Goal: Task Accomplishment & Management: Use online tool/utility

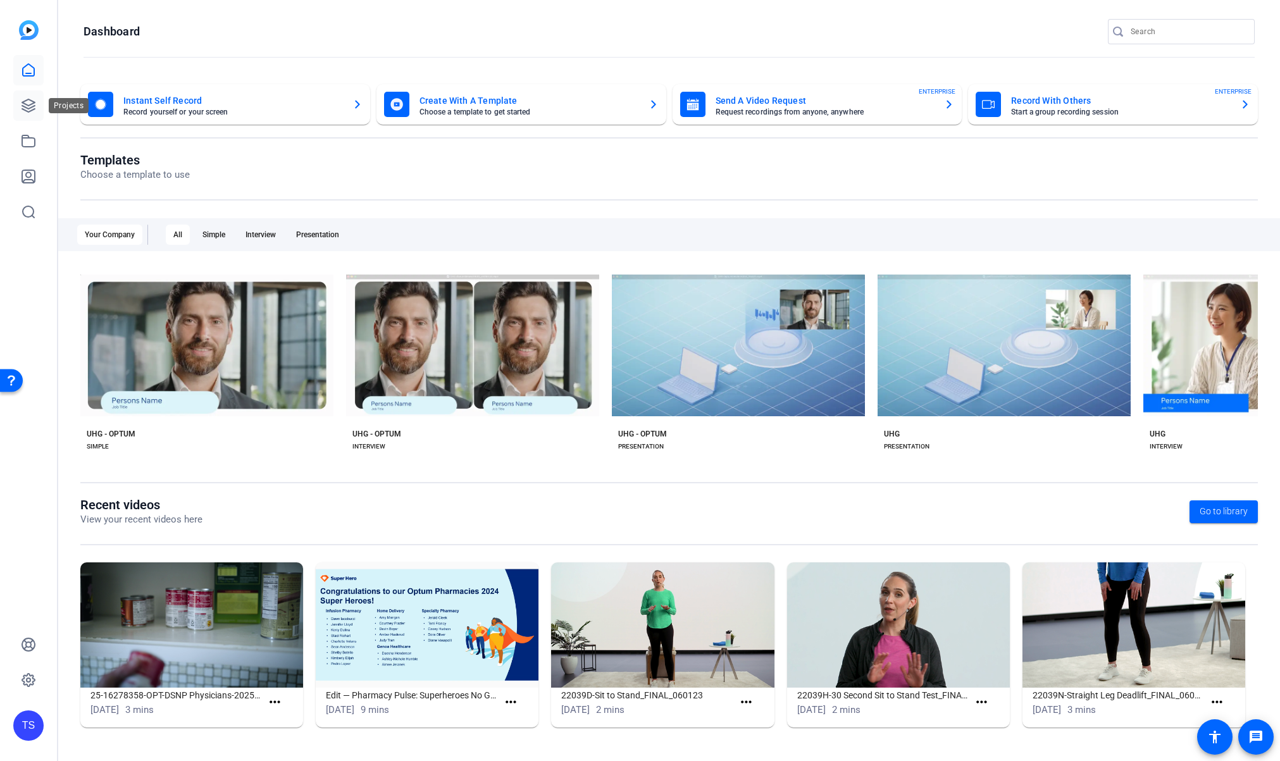
click at [27, 108] on icon at bounding box center [28, 105] width 13 height 13
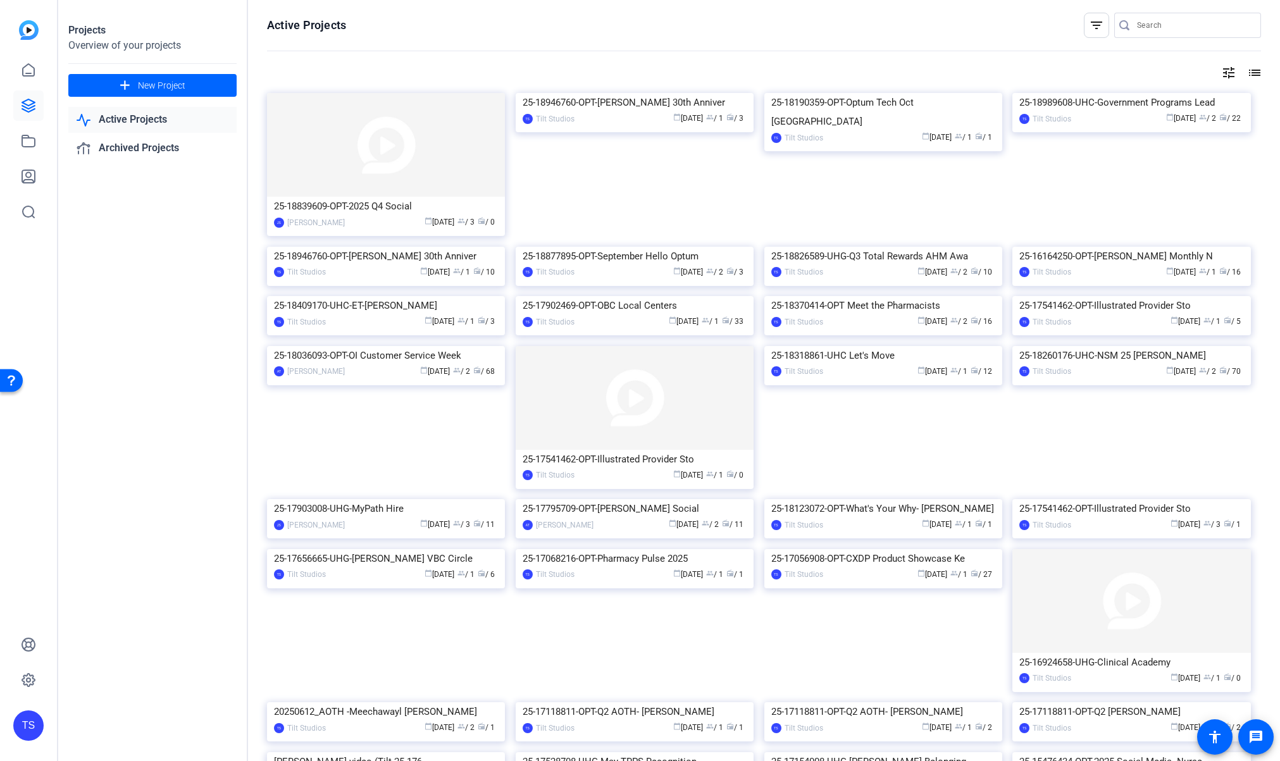
click at [624, 33] on openreel-page-title "Active Projects filter_list" at bounding box center [764, 25] width 994 height 25
click at [378, 134] on img at bounding box center [386, 145] width 238 height 104
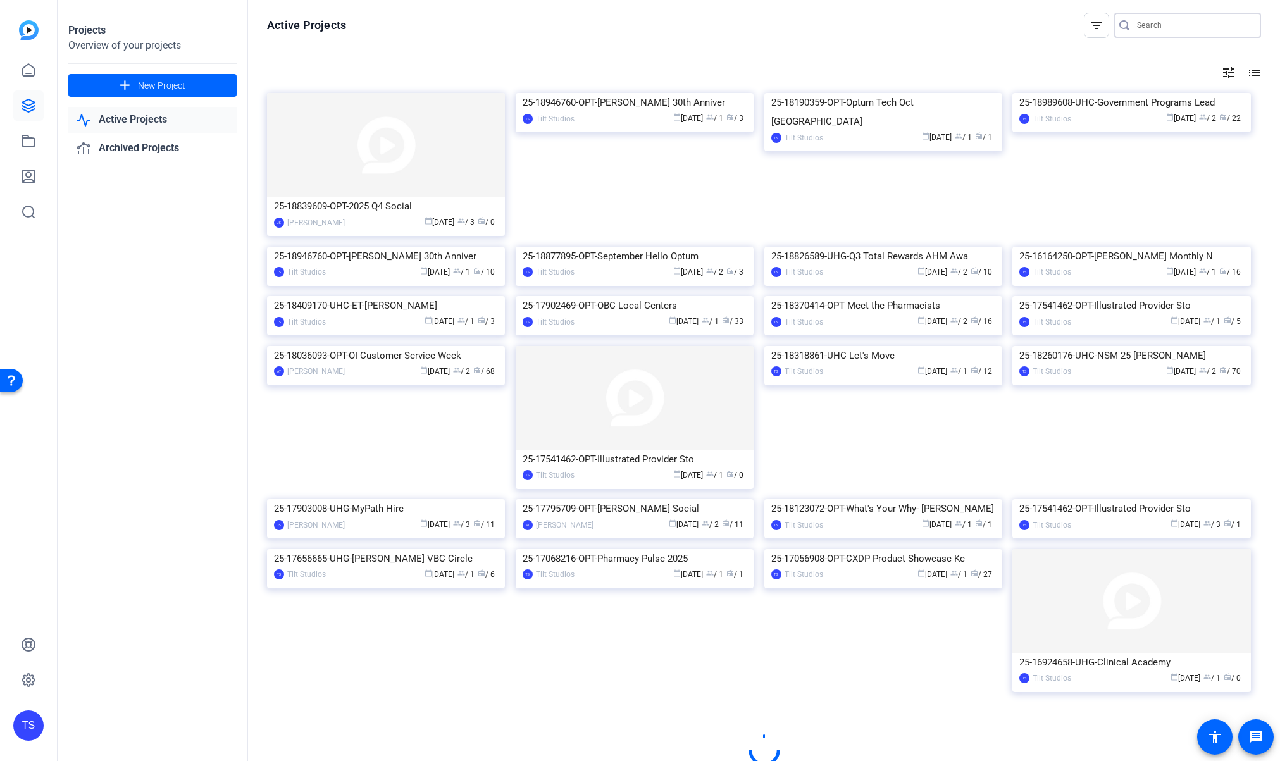
click at [1180, 28] on input "Search" at bounding box center [1194, 25] width 114 height 15
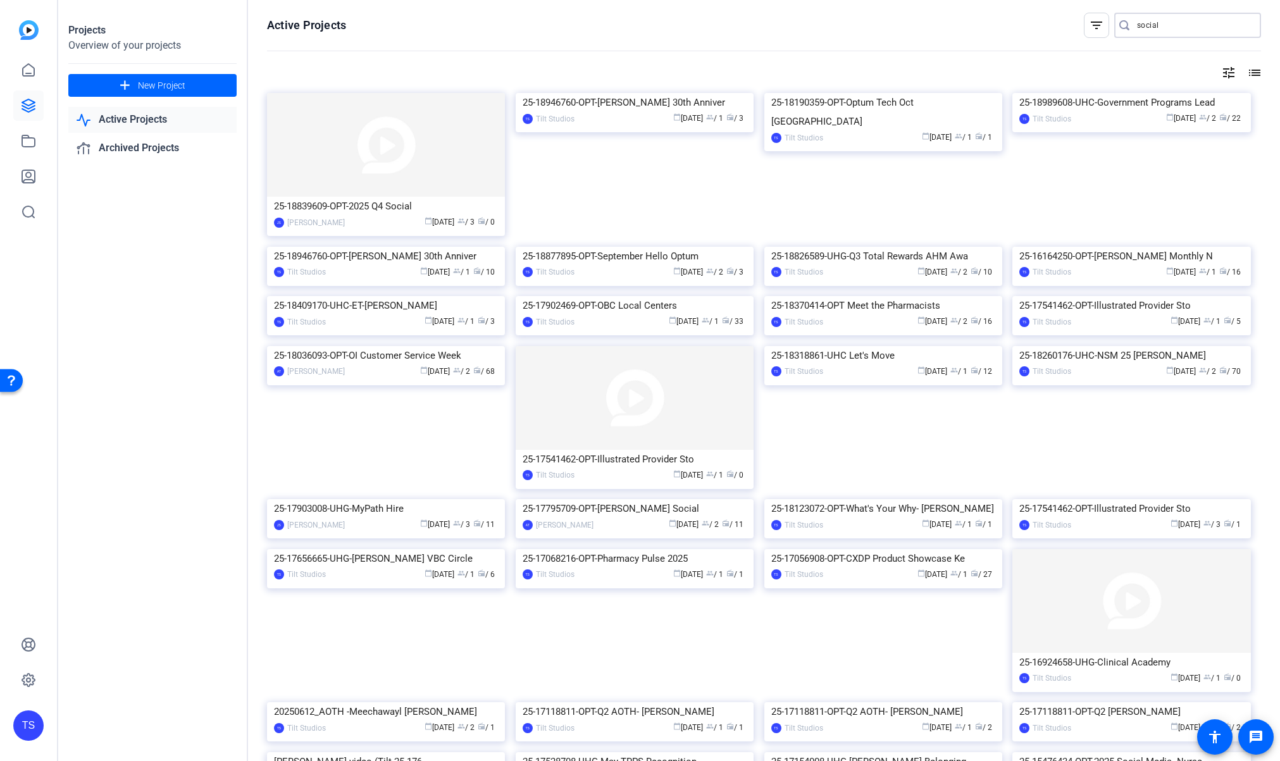
type input "social"
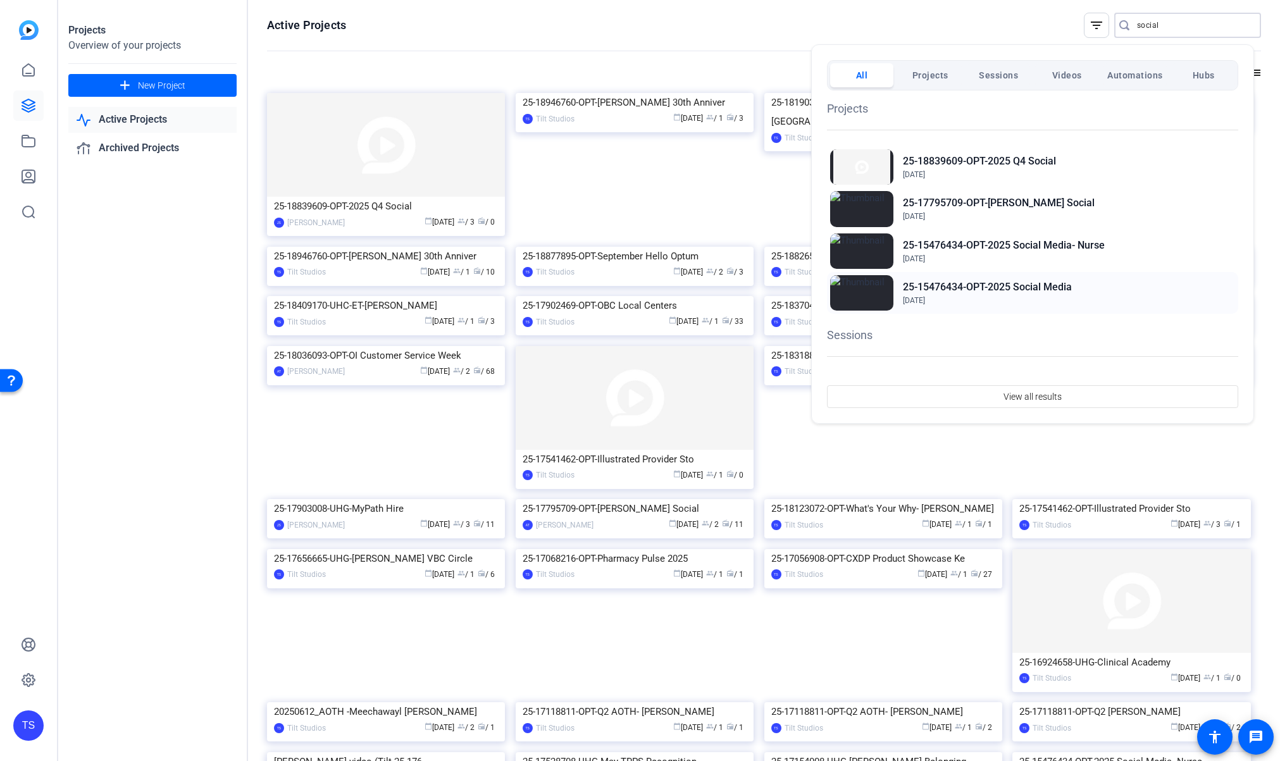
click at [974, 288] on h2 "25-15476434-OPT-2025 Social Media" at bounding box center [987, 287] width 169 height 15
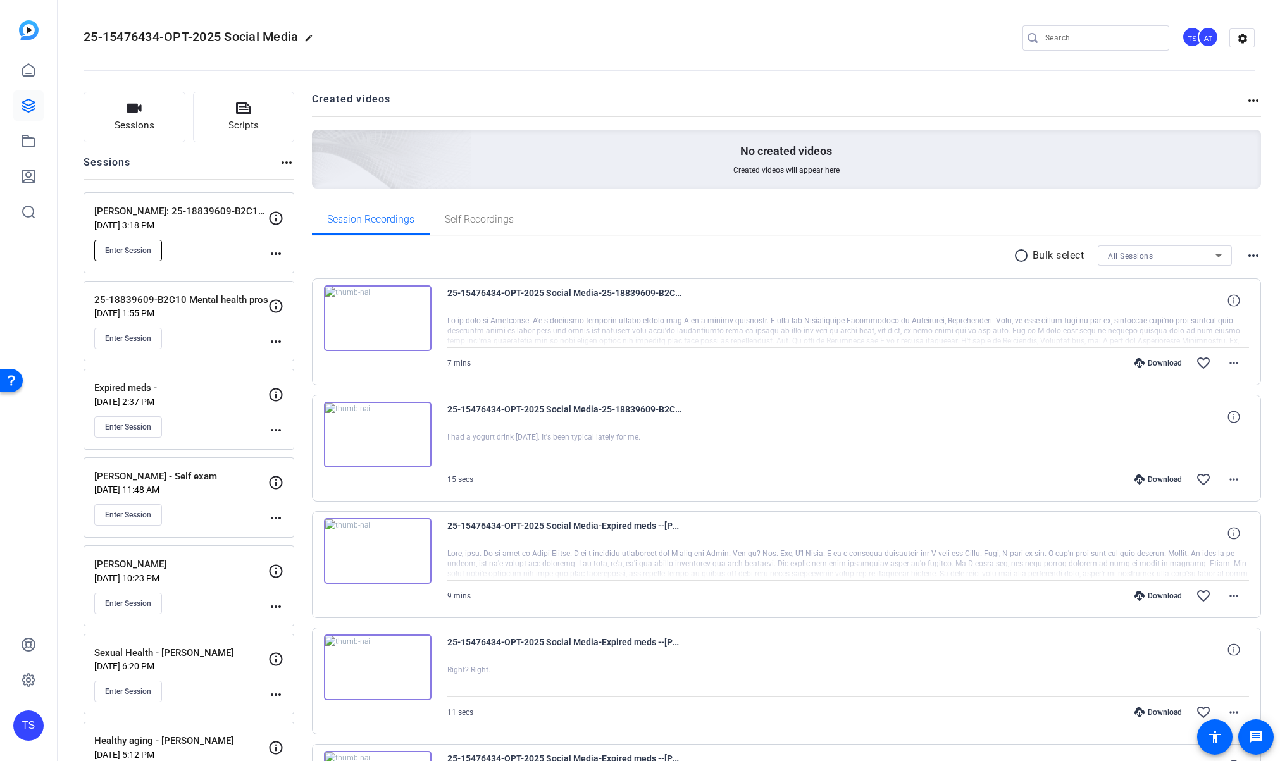
click at [123, 250] on span "Enter Session" at bounding box center [128, 250] width 46 height 10
click at [144, 248] on span "Enter Session" at bounding box center [128, 250] width 46 height 10
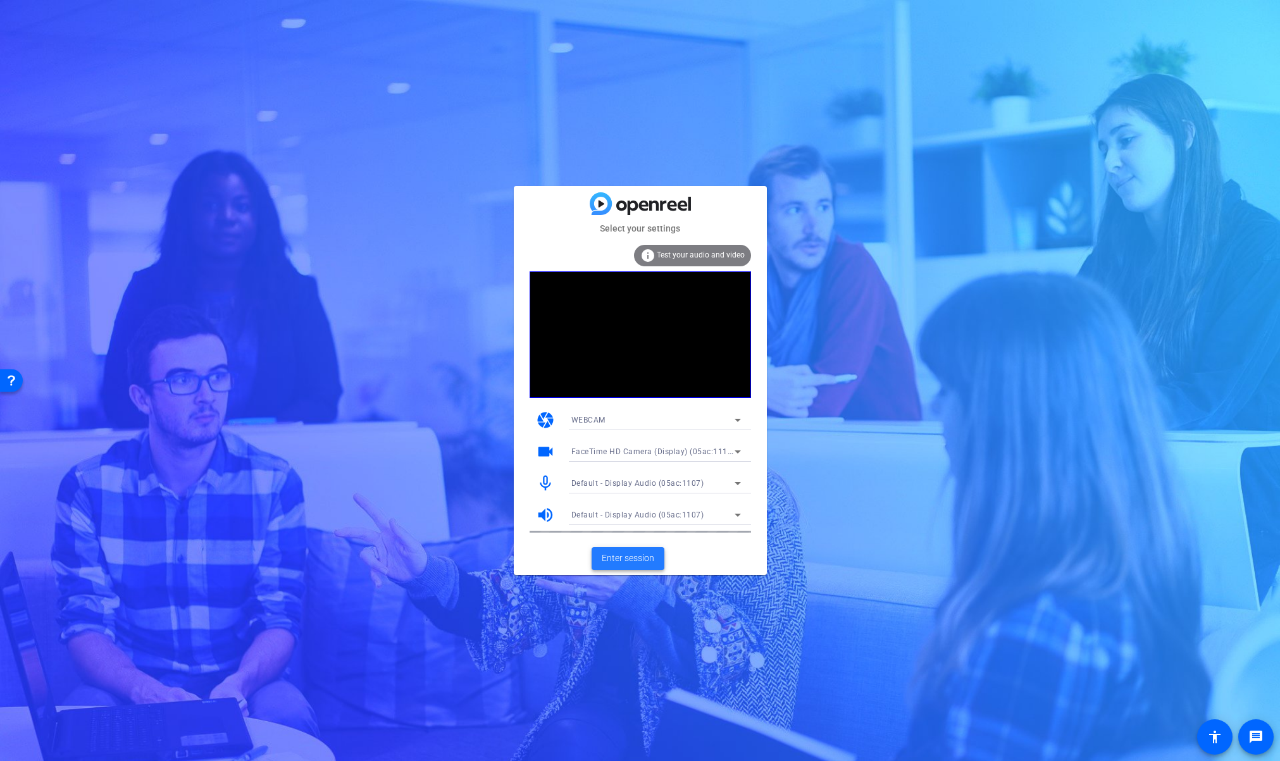
click at [651, 564] on span "Enter session" at bounding box center [628, 558] width 53 height 13
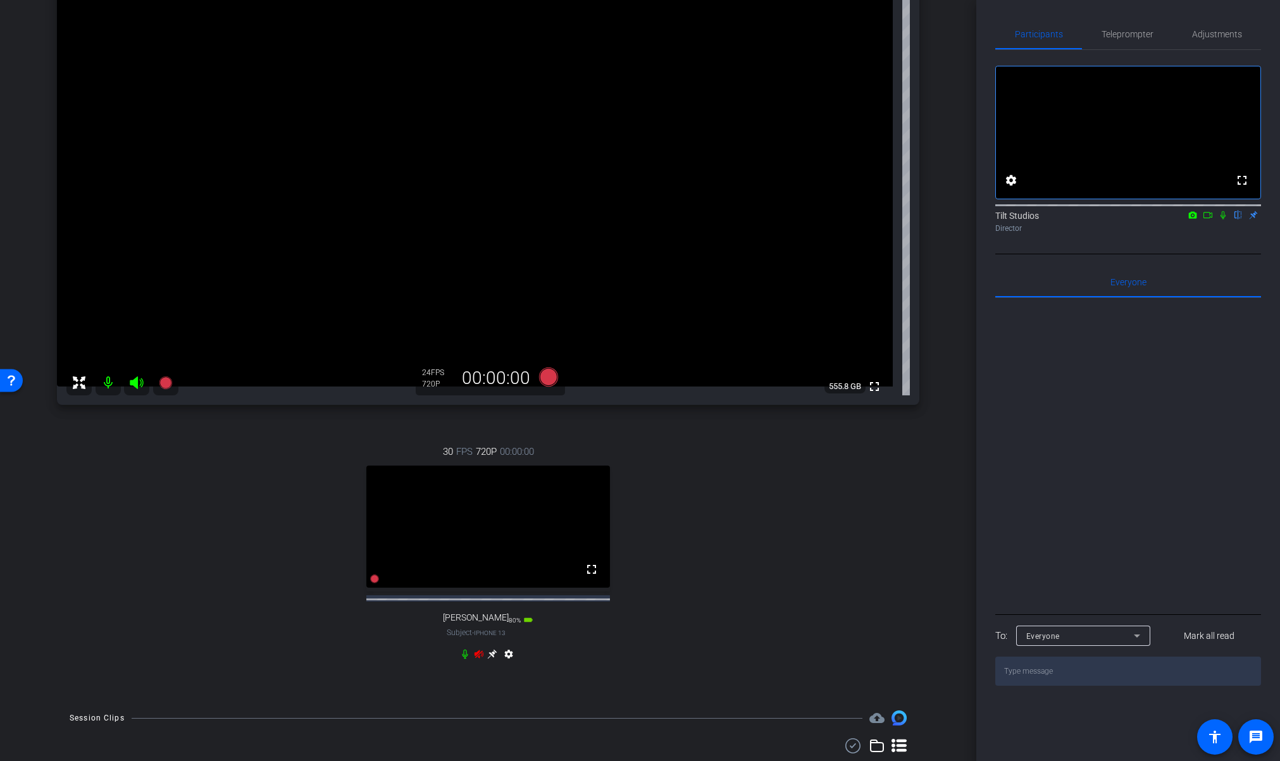
scroll to position [213, 0]
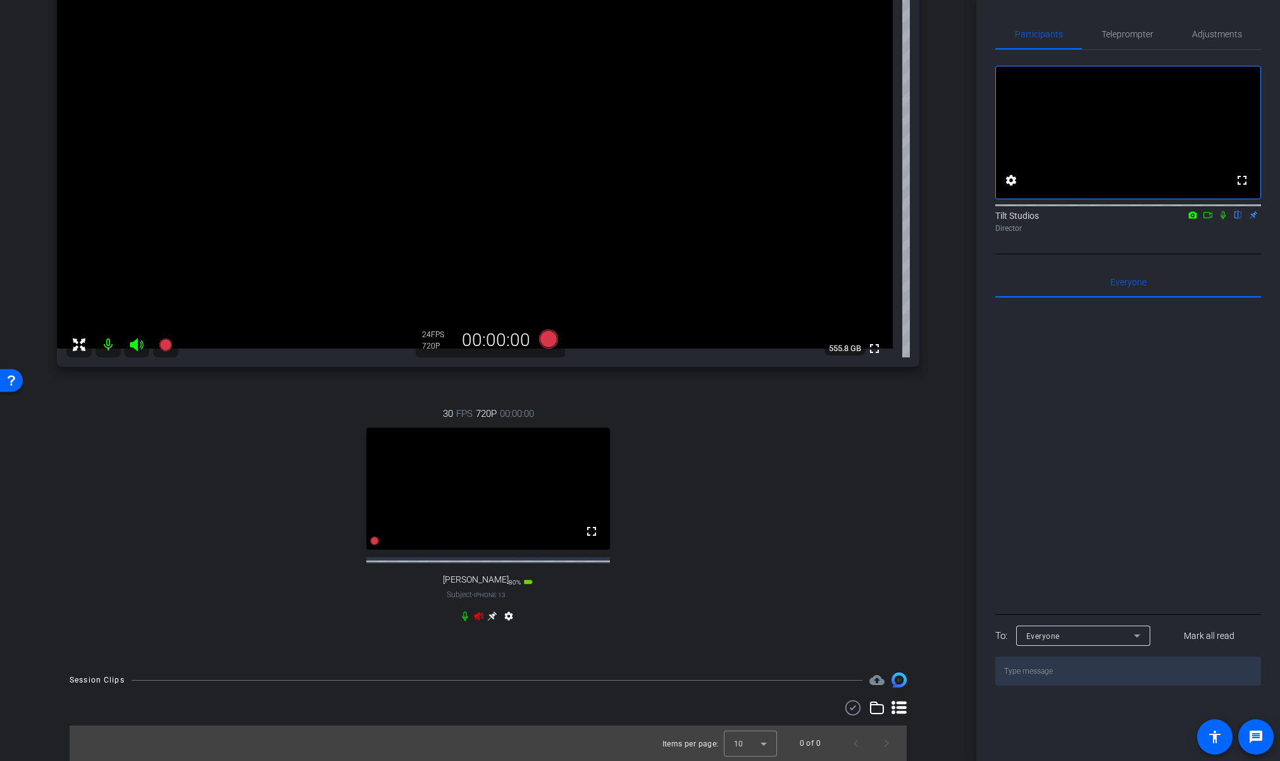
click at [477, 614] on icon at bounding box center [478, 616] width 9 height 8
click at [743, 560] on div "30 FPS 720P 00:00:00 fullscreen Matthew Nathan Subject - iPhone 13 80% battery_…" at bounding box center [488, 516] width 862 height 261
click at [488, 620] on icon at bounding box center [492, 616] width 10 height 10
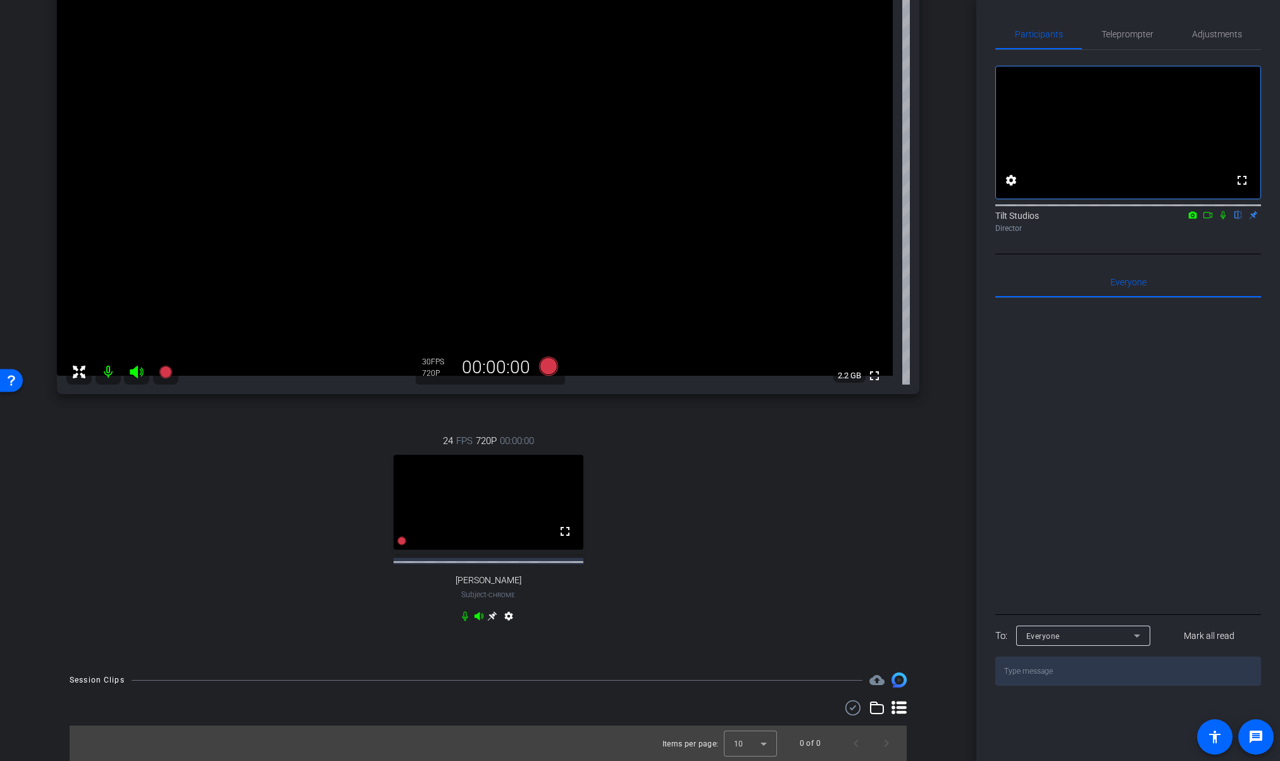
scroll to position [0, 0]
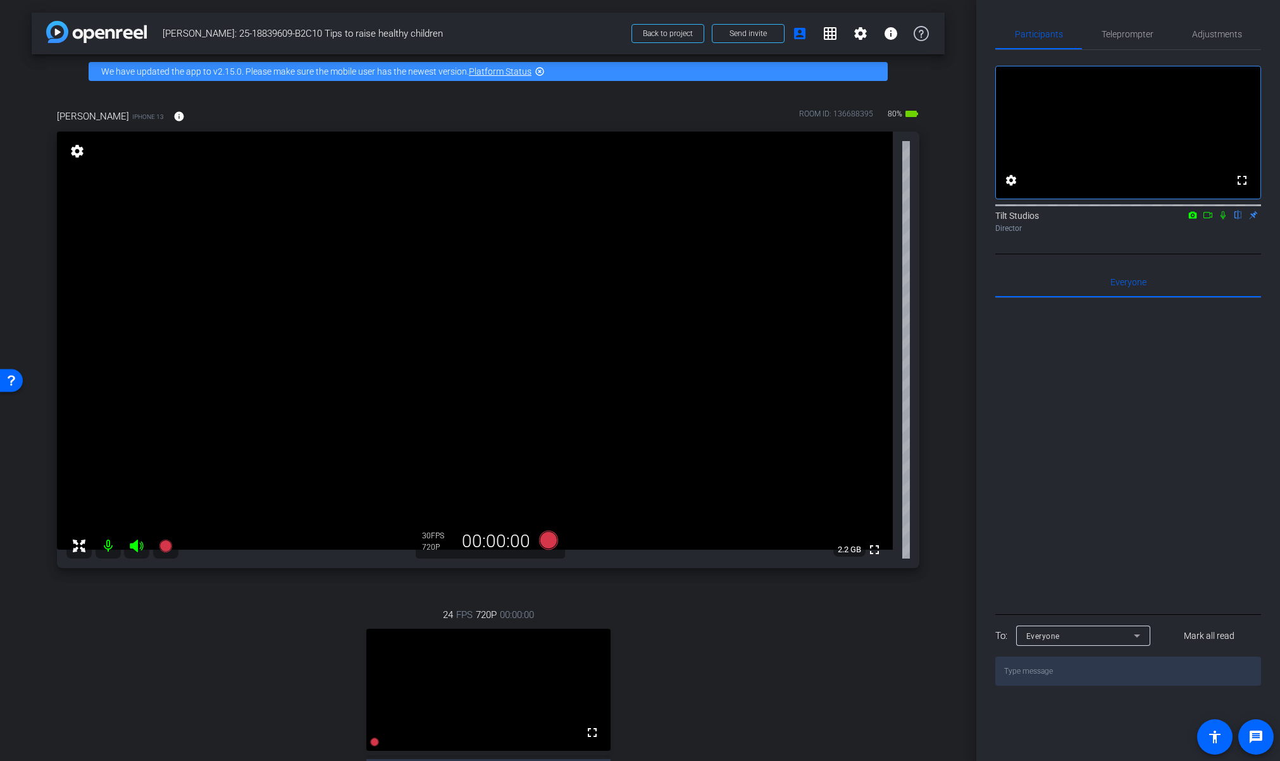
click at [941, 353] on div "arrow_back Dr. Nathan: 25-18839609-B2C10 Tips to raise healthy children Back to…" at bounding box center [488, 380] width 976 height 761
click at [1128, 43] on span "Teleprompter" at bounding box center [1127, 34] width 52 height 30
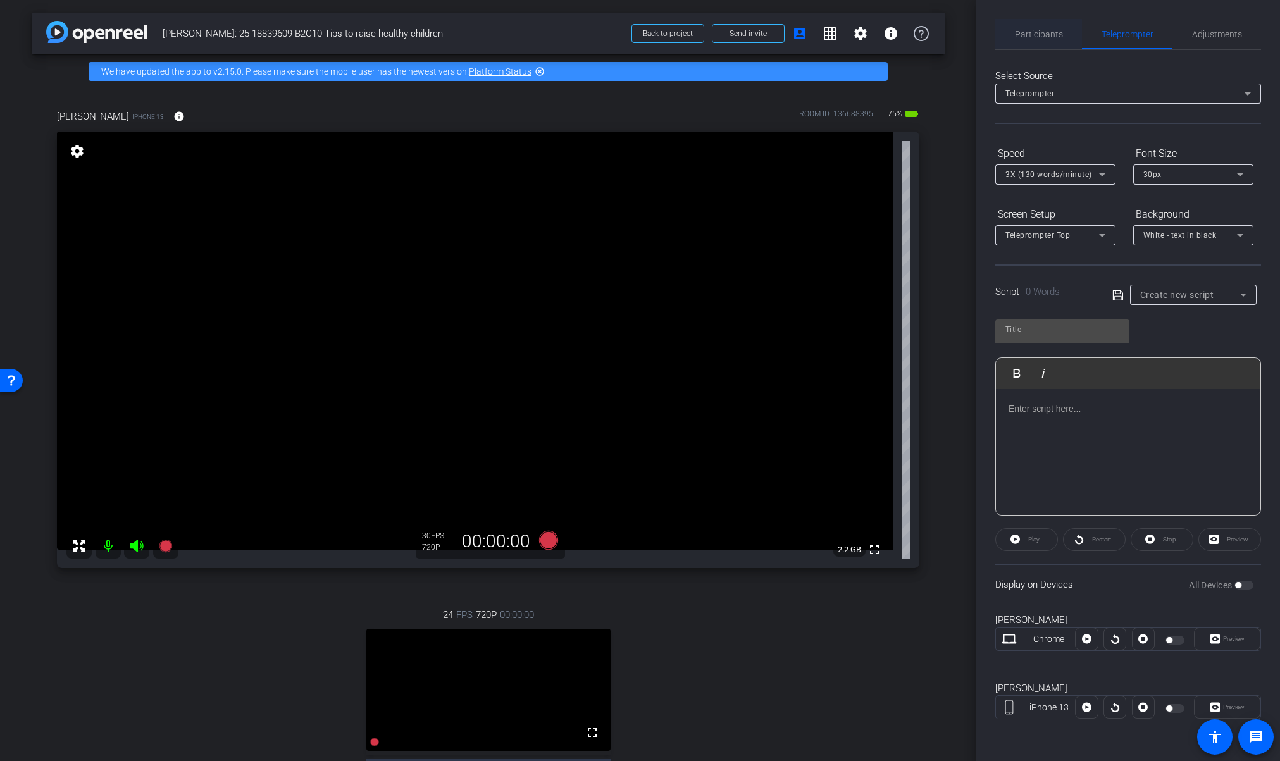
click at [1044, 44] on span "Participants" at bounding box center [1039, 34] width 48 height 30
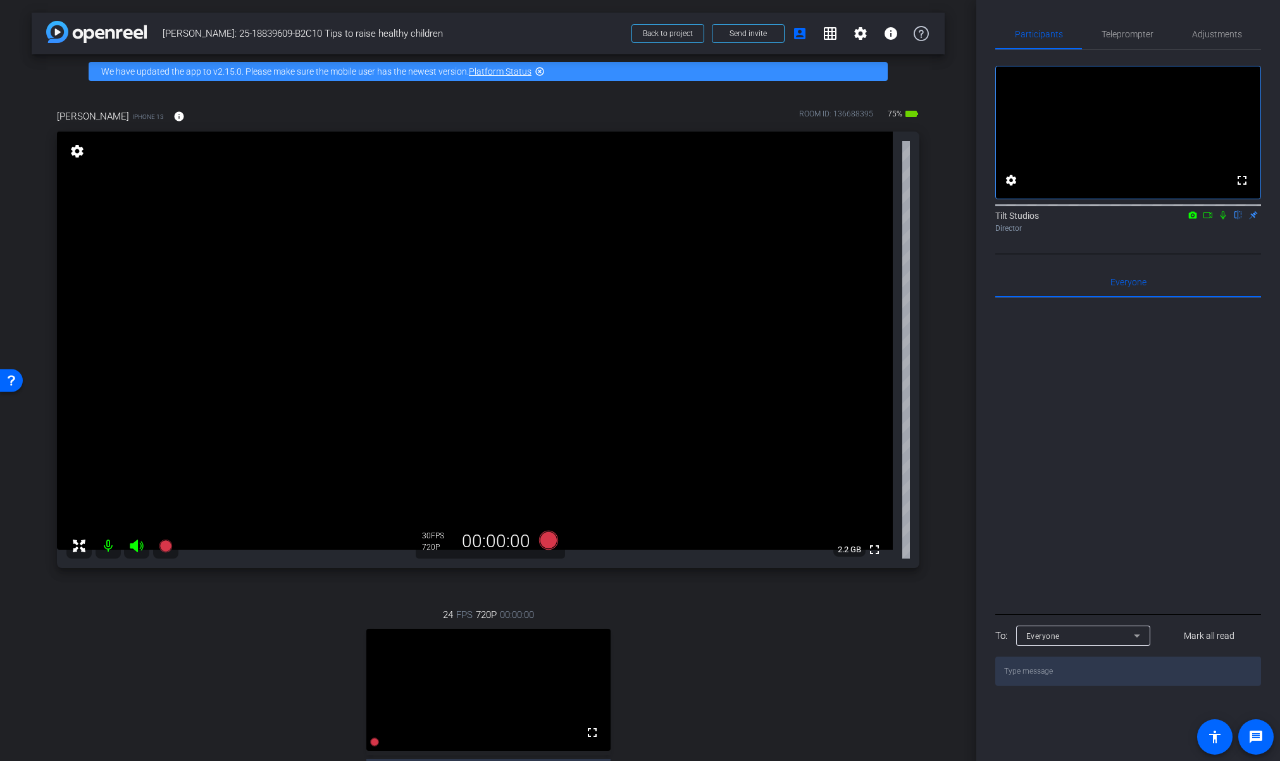
click at [80, 153] on mat-icon "settings" at bounding box center [77, 151] width 18 height 15
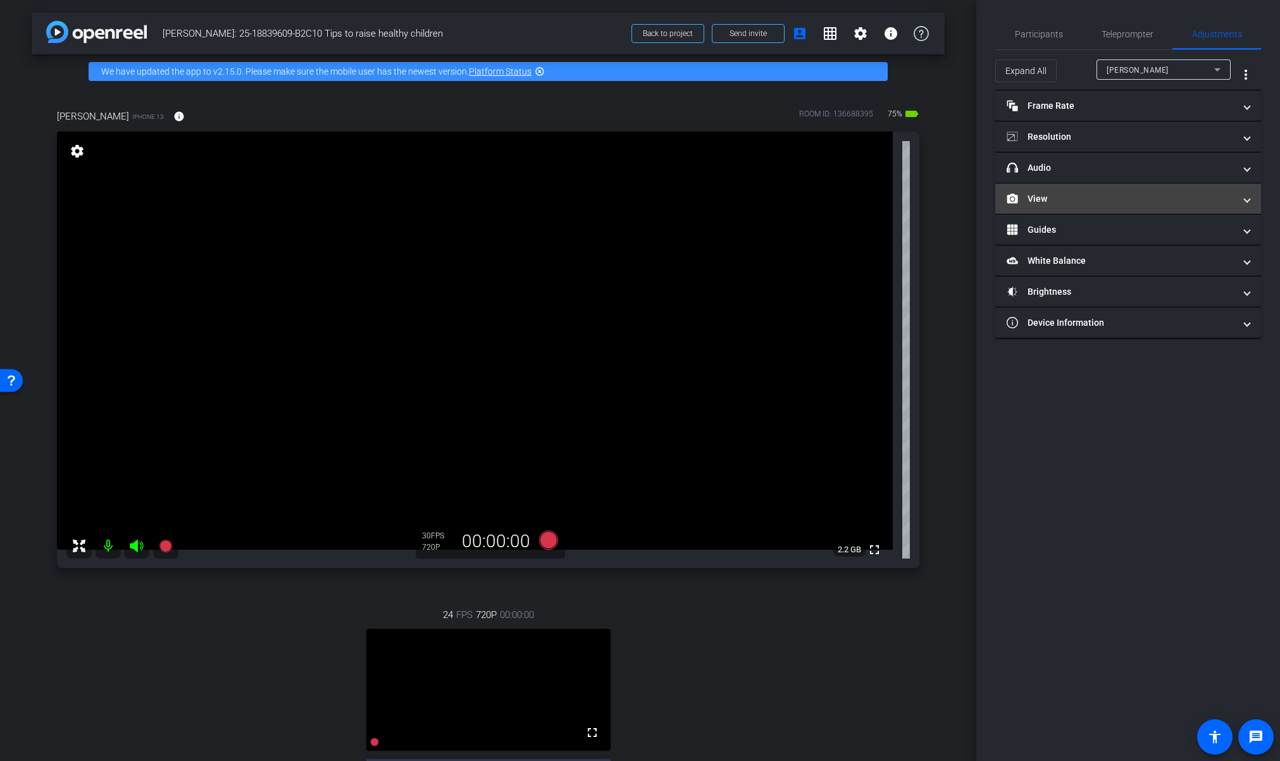
click at [1070, 207] on mat-expansion-panel-header "View" at bounding box center [1128, 198] width 266 height 30
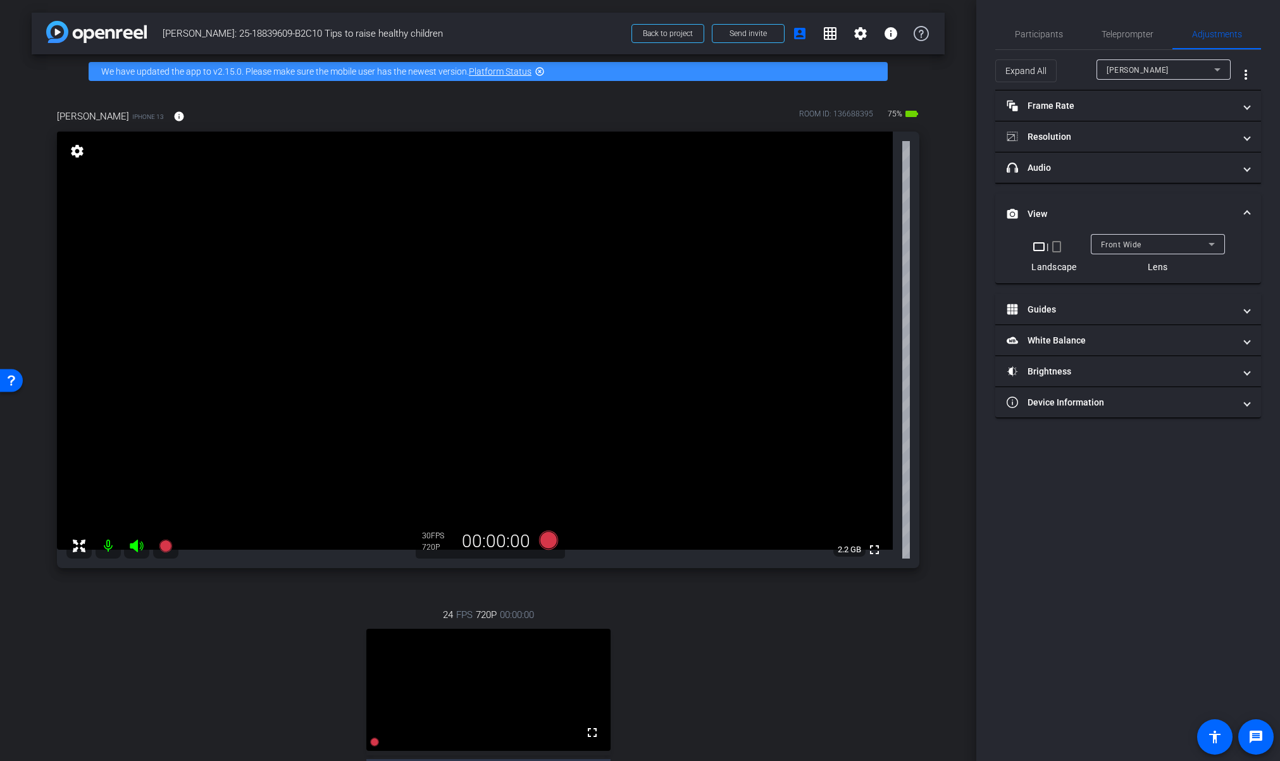
click at [1058, 246] on mat-icon "crop_portrait" at bounding box center [1056, 246] width 15 height 15
click at [938, 368] on div "arrow_back Dr. Nathan: 25-18839609-B2C10 Tips to raise healthy children Back to…" at bounding box center [488, 380] width 976 height 761
click at [1044, 247] on mat-icon "crop_landscape" at bounding box center [1044, 246] width 15 height 15
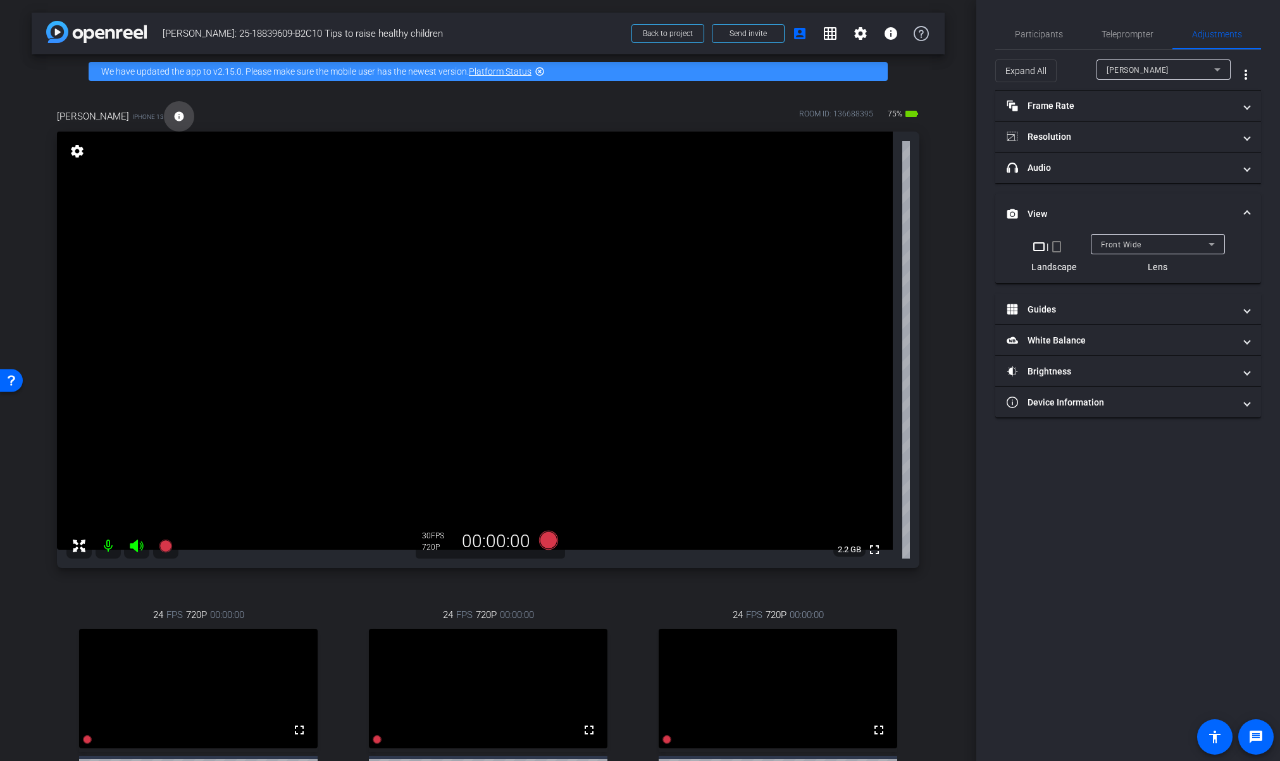
click at [173, 117] on mat-icon "info" at bounding box center [178, 116] width 11 height 11
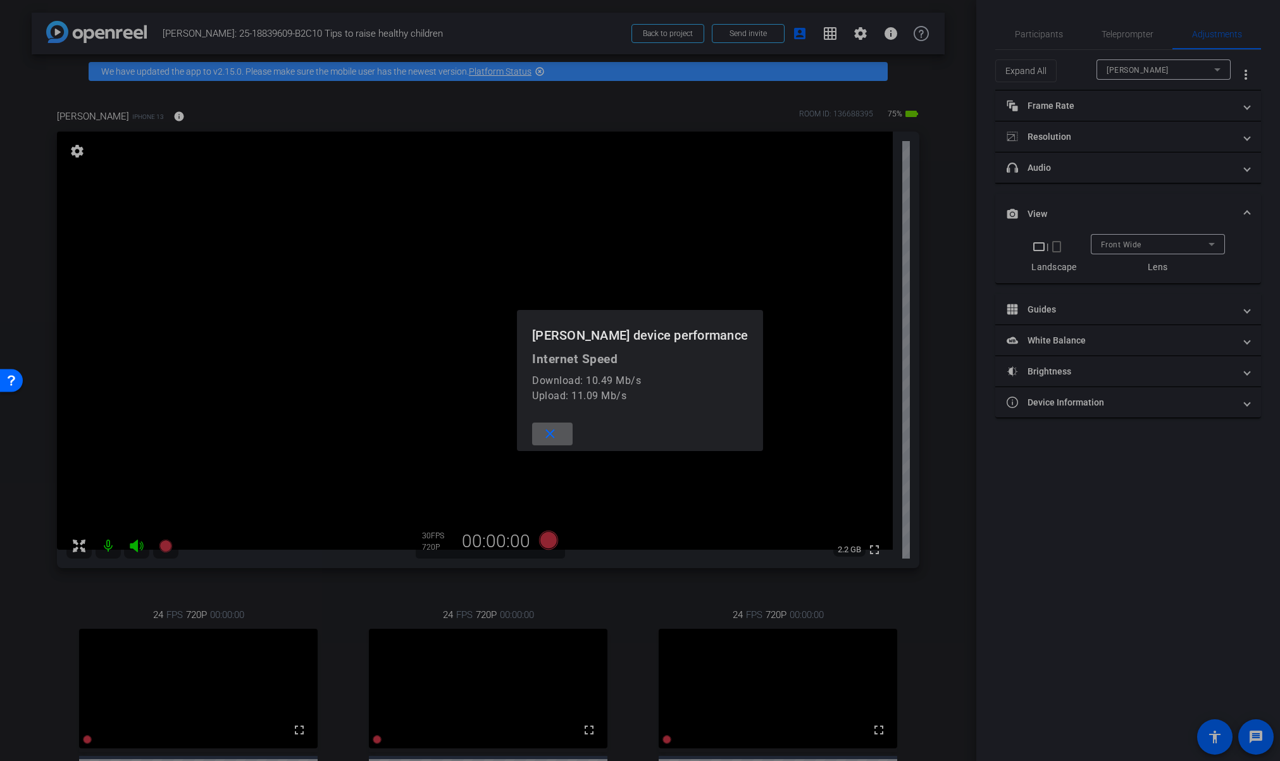
click at [552, 435] on mat-icon "close" at bounding box center [550, 434] width 16 height 16
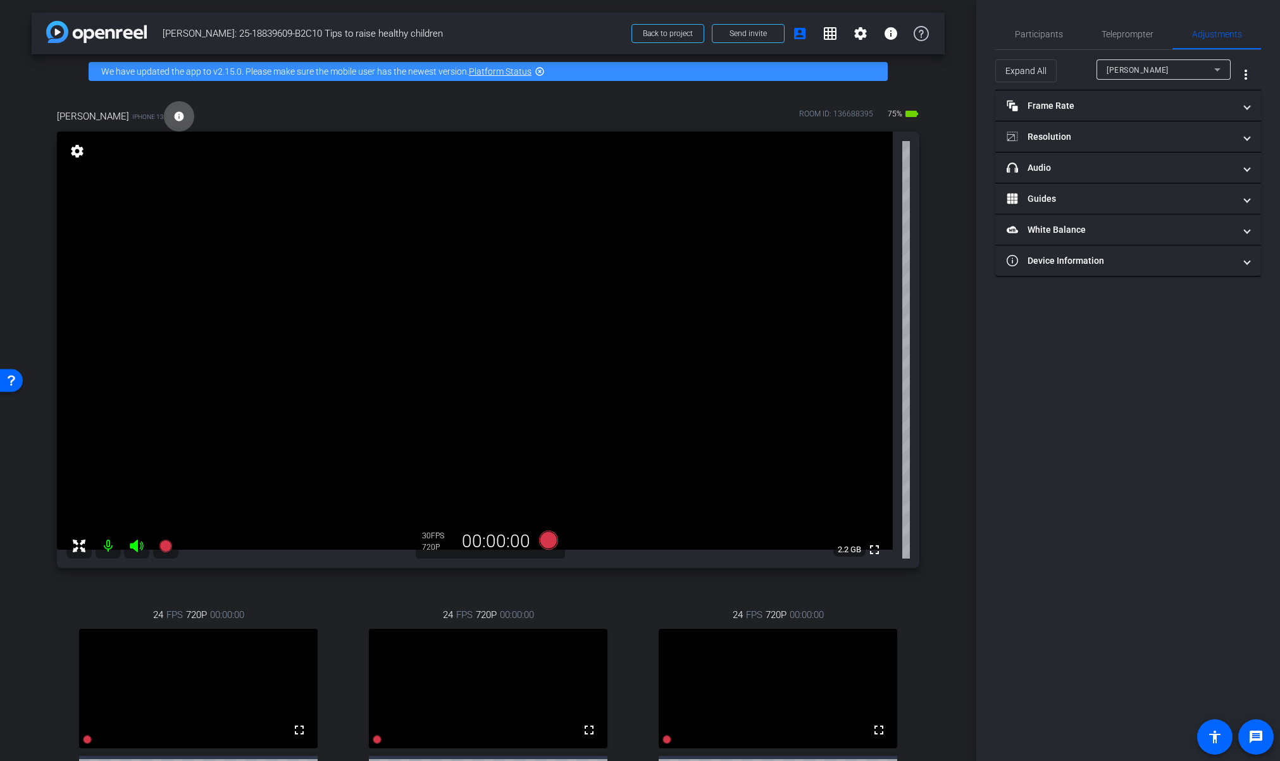
click at [939, 266] on div "arrow_back Dr. Nathan: 25-18839609-B2C10 Tips to raise healthy children Back to…" at bounding box center [488, 380] width 976 height 761
click at [1034, 42] on span "Participants" at bounding box center [1039, 34] width 48 height 30
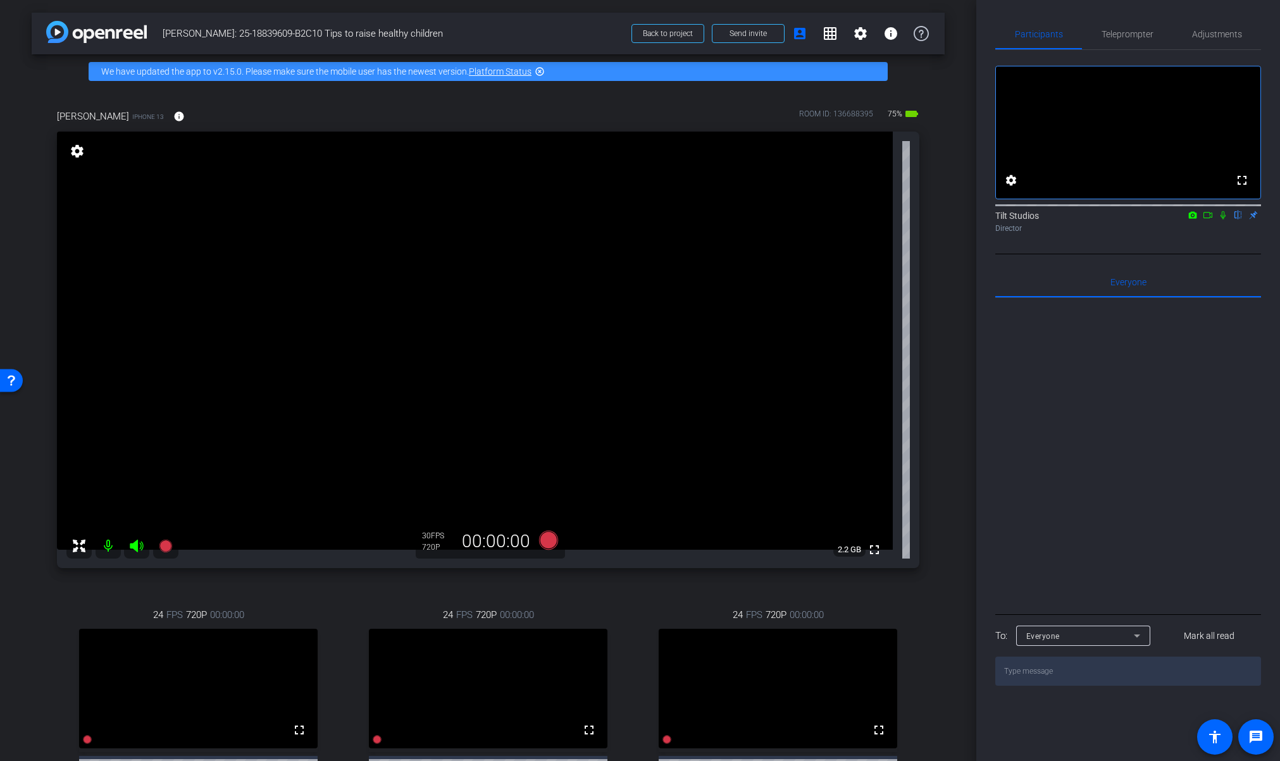
click at [77, 151] on mat-icon "settings" at bounding box center [77, 151] width 18 height 15
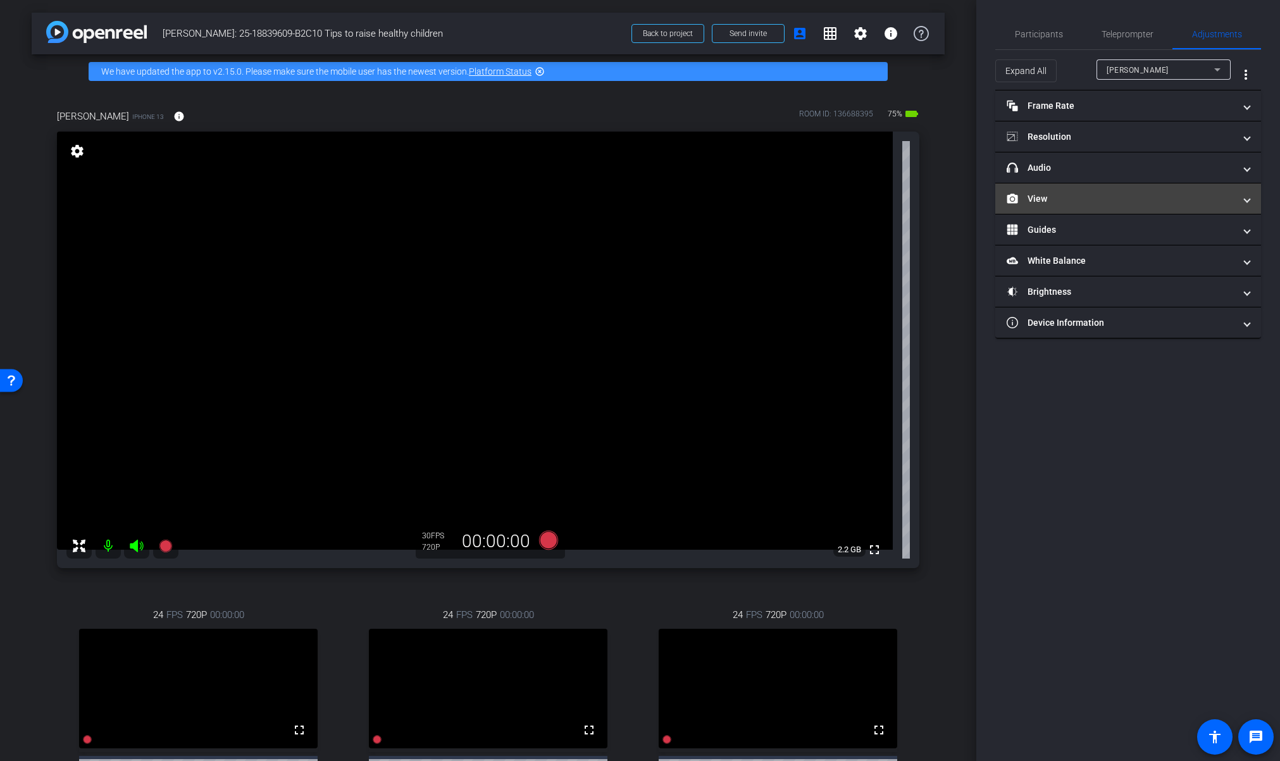
click at [1032, 201] on mat-panel-title "View" at bounding box center [1120, 198] width 228 height 13
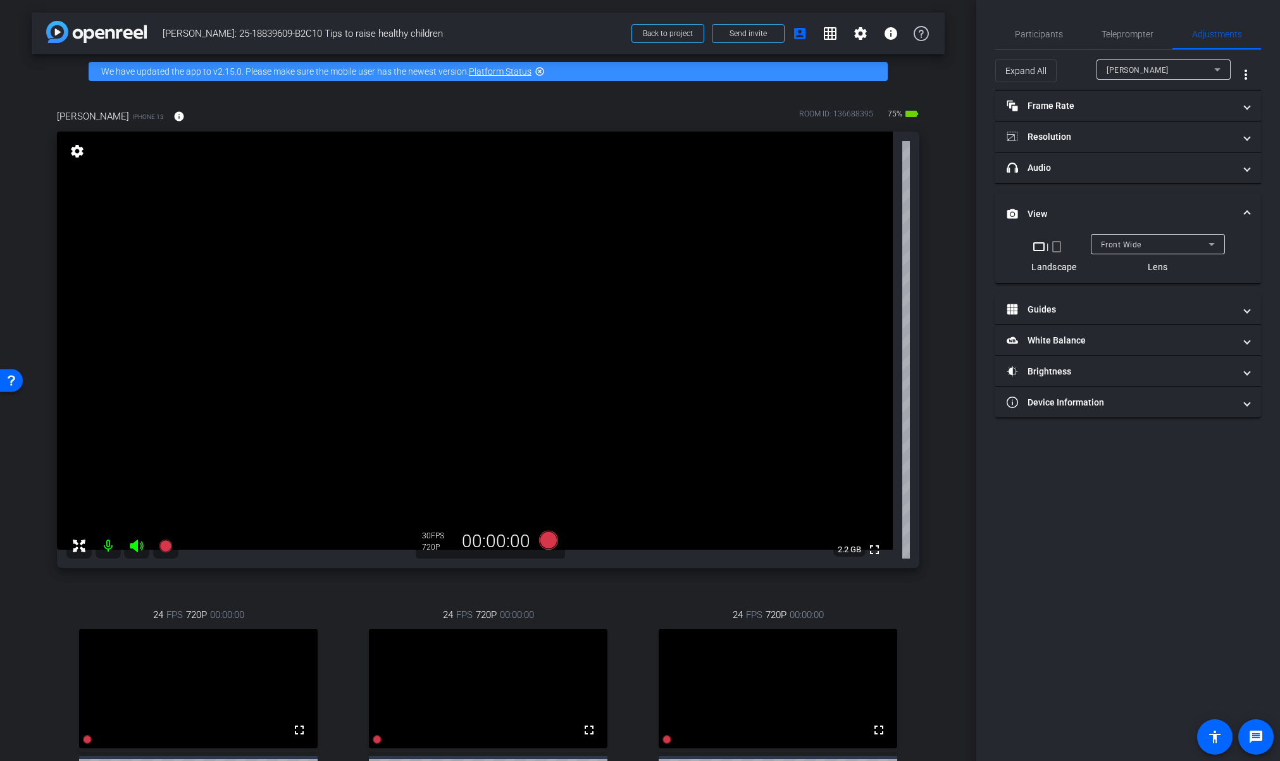
click at [1056, 248] on mat-icon "crop_portrait" at bounding box center [1056, 246] width 15 height 15
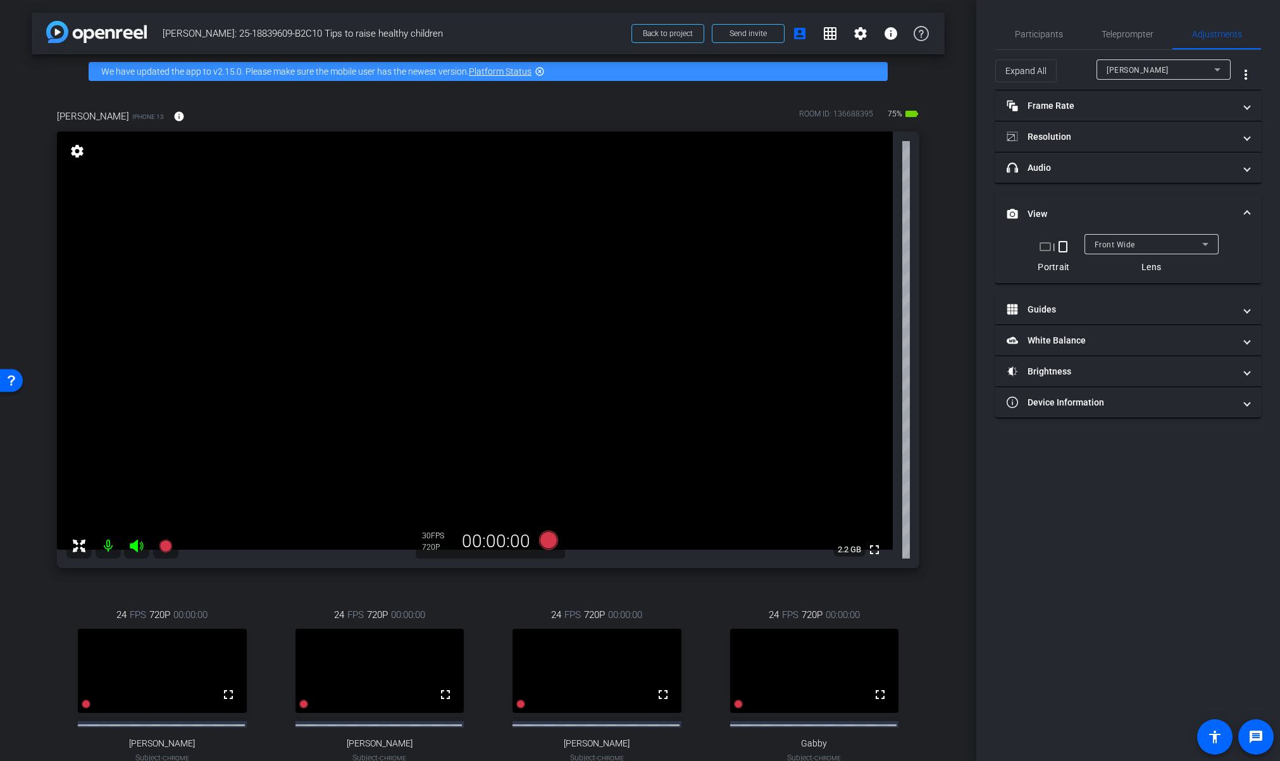
click at [1083, 603] on div "Participants Teleprompter Adjustments settings Tilt Studios flip Director Every…" at bounding box center [1128, 380] width 304 height 761
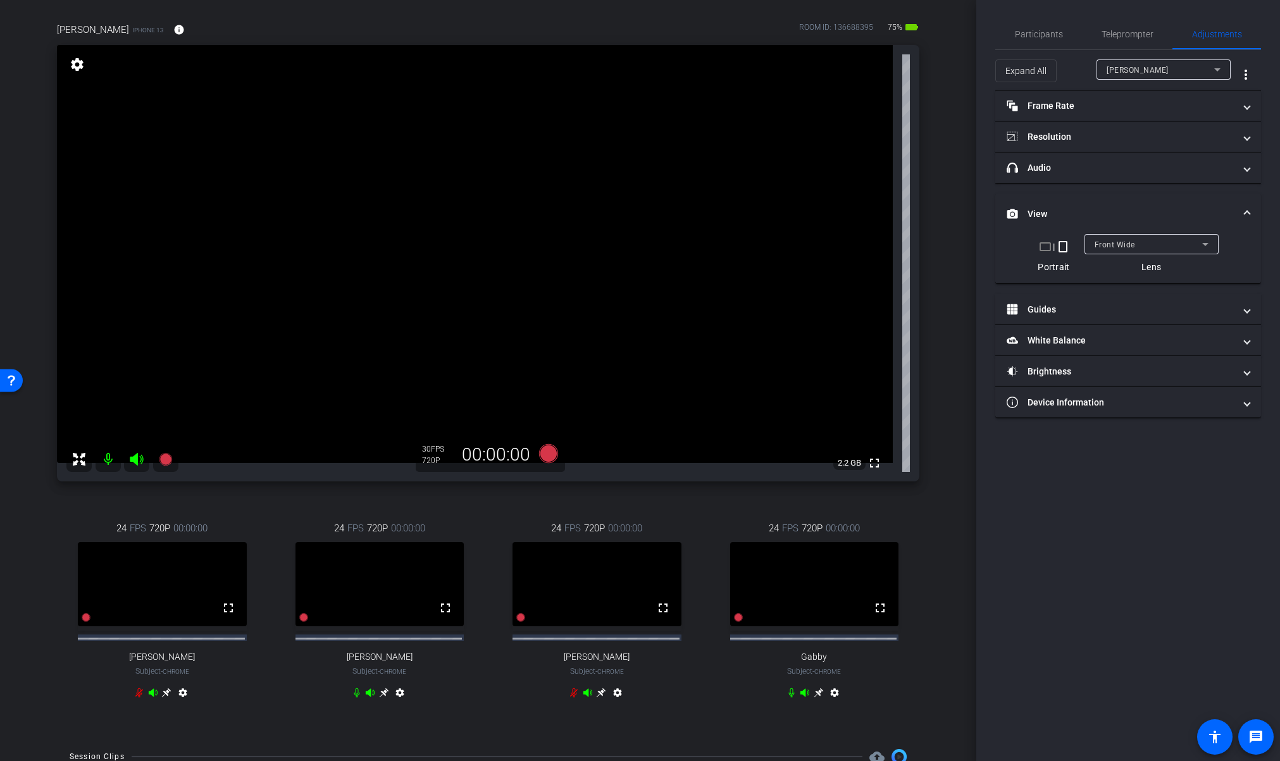
scroll to position [89, 0]
click at [933, 451] on div "Matthew Nathan iPhone 13 info ROOM ID: 136688395 70% battery_std fullscreen set…" at bounding box center [488, 367] width 913 height 734
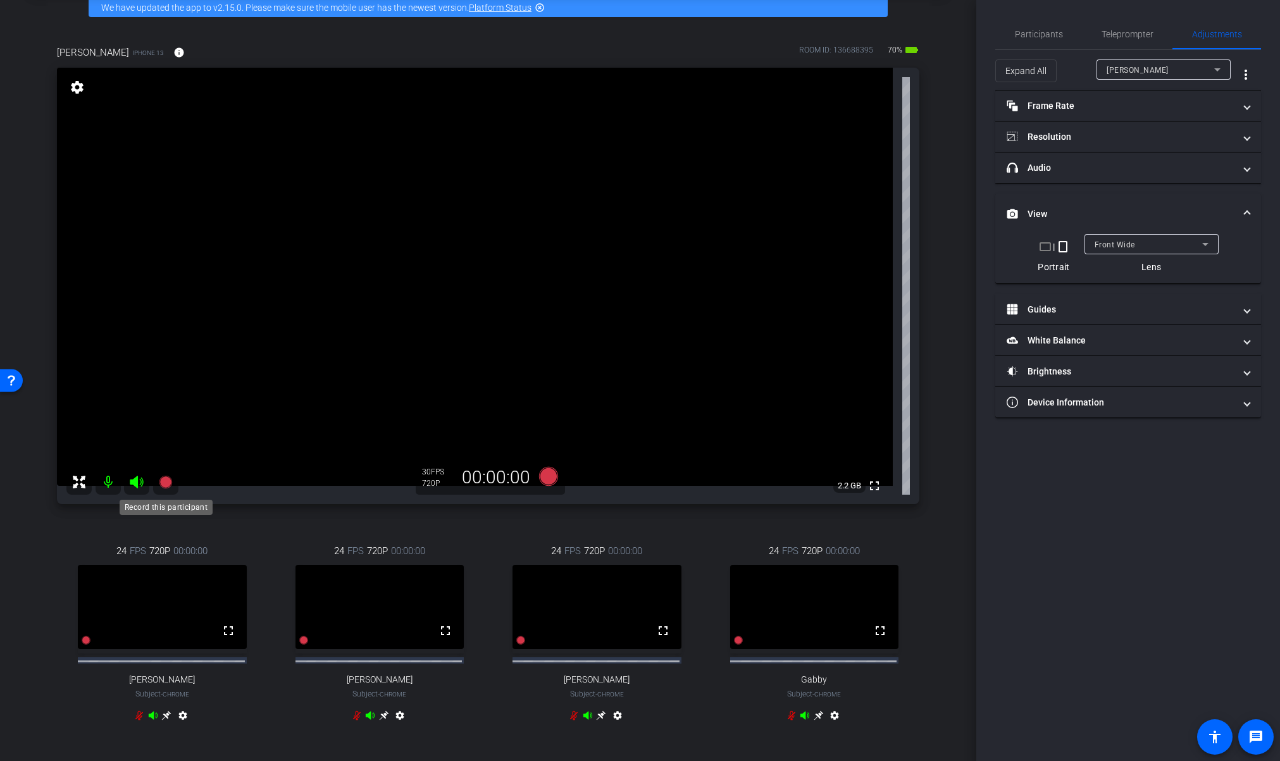
click at [161, 485] on icon at bounding box center [165, 482] width 13 height 13
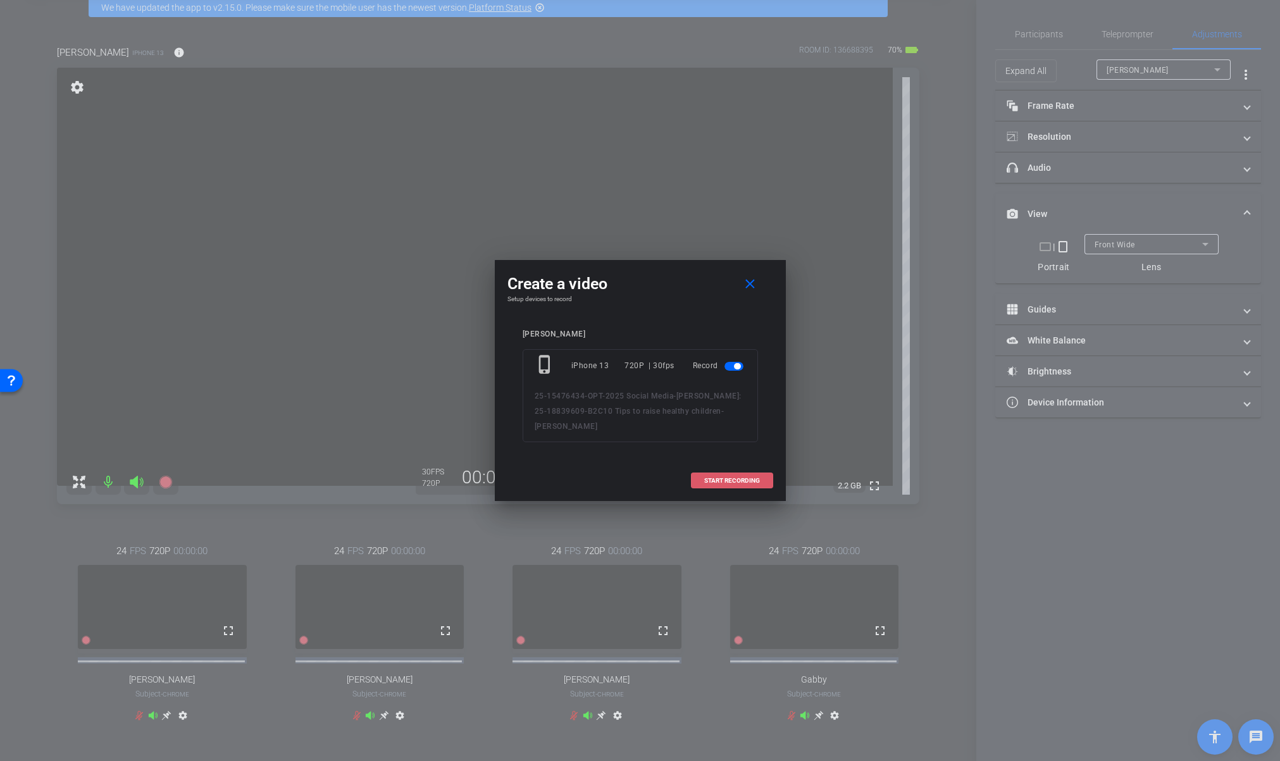
click at [760, 481] on span at bounding box center [731, 481] width 81 height 30
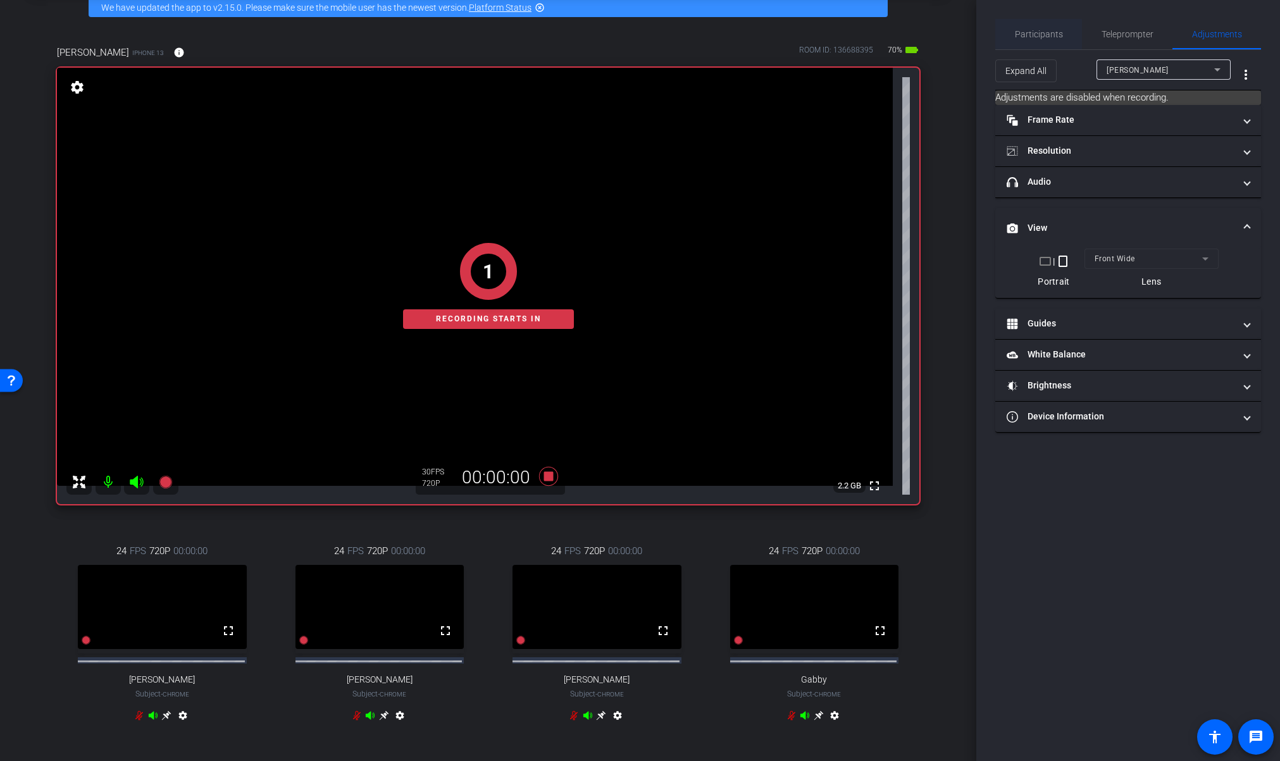
click at [1053, 35] on span "Participants" at bounding box center [1039, 34] width 48 height 9
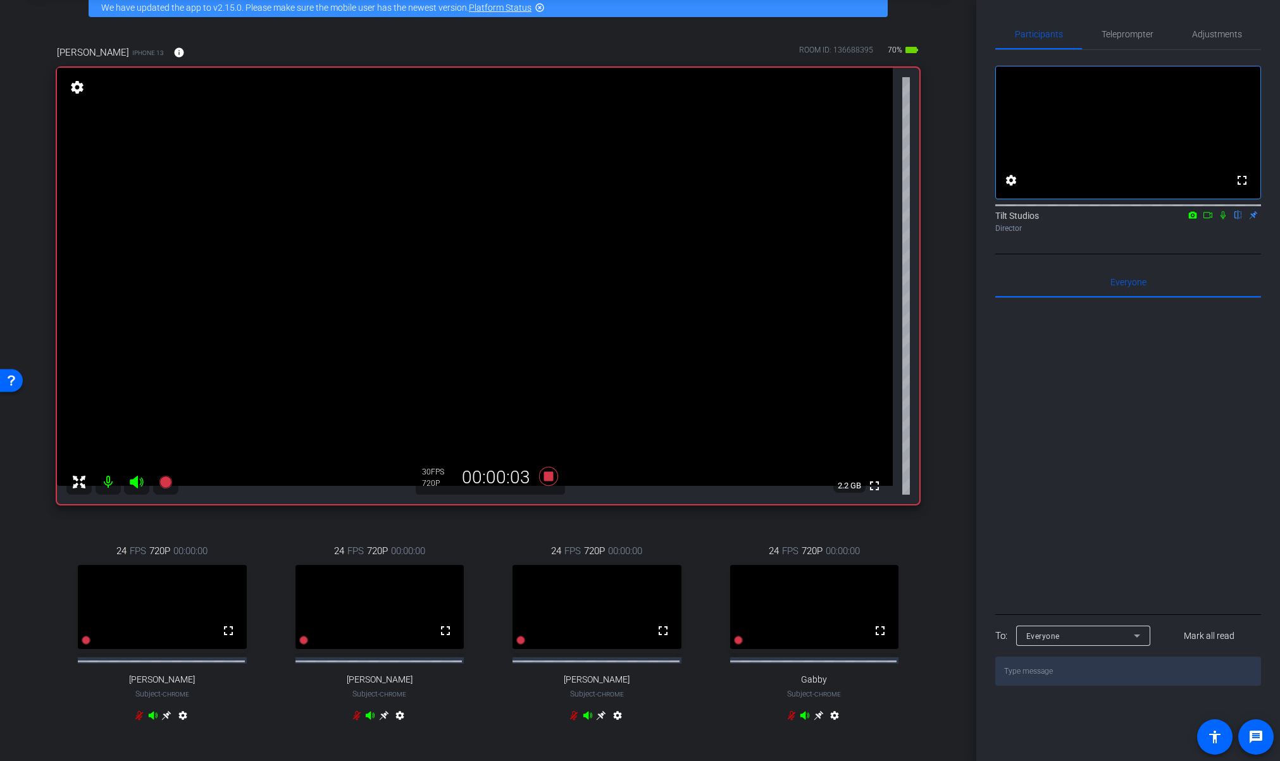
click at [1223, 219] on icon at bounding box center [1222, 215] width 5 height 8
click at [1223, 219] on icon at bounding box center [1223, 215] width 7 height 8
click at [1223, 219] on icon at bounding box center [1222, 215] width 5 height 8
click at [1223, 219] on icon at bounding box center [1223, 215] width 7 height 8
click at [547, 478] on icon at bounding box center [547, 476] width 19 height 19
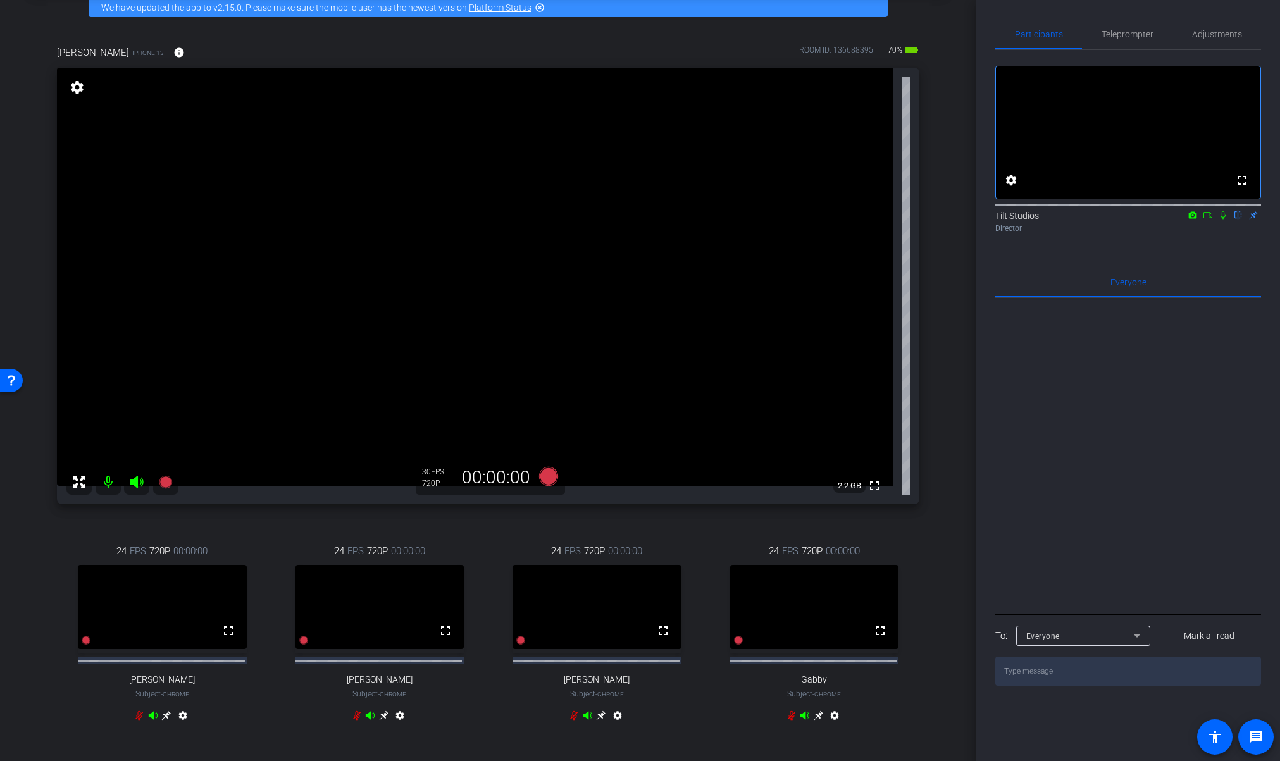
scroll to position [202, 0]
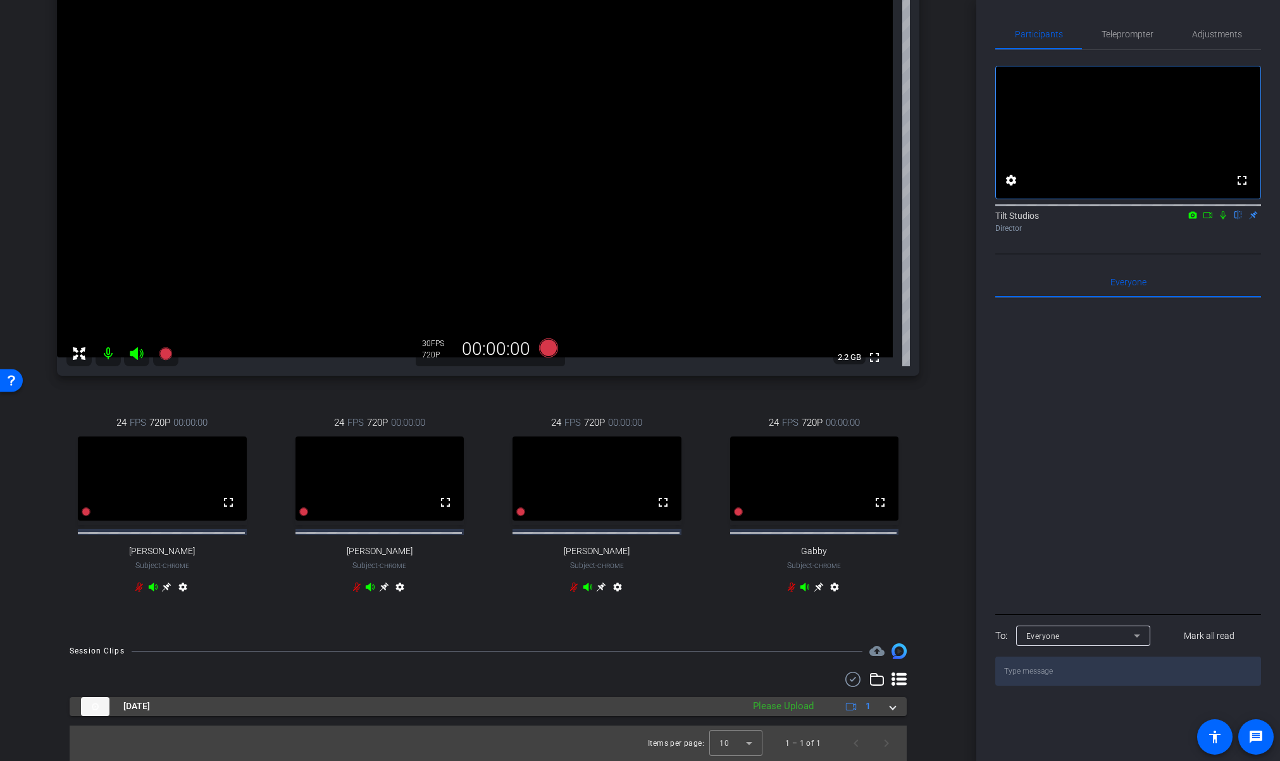
click at [891, 712] on mat-expansion-panel-header "Sep 19, 2025 Please Upload 1" at bounding box center [488, 706] width 837 height 19
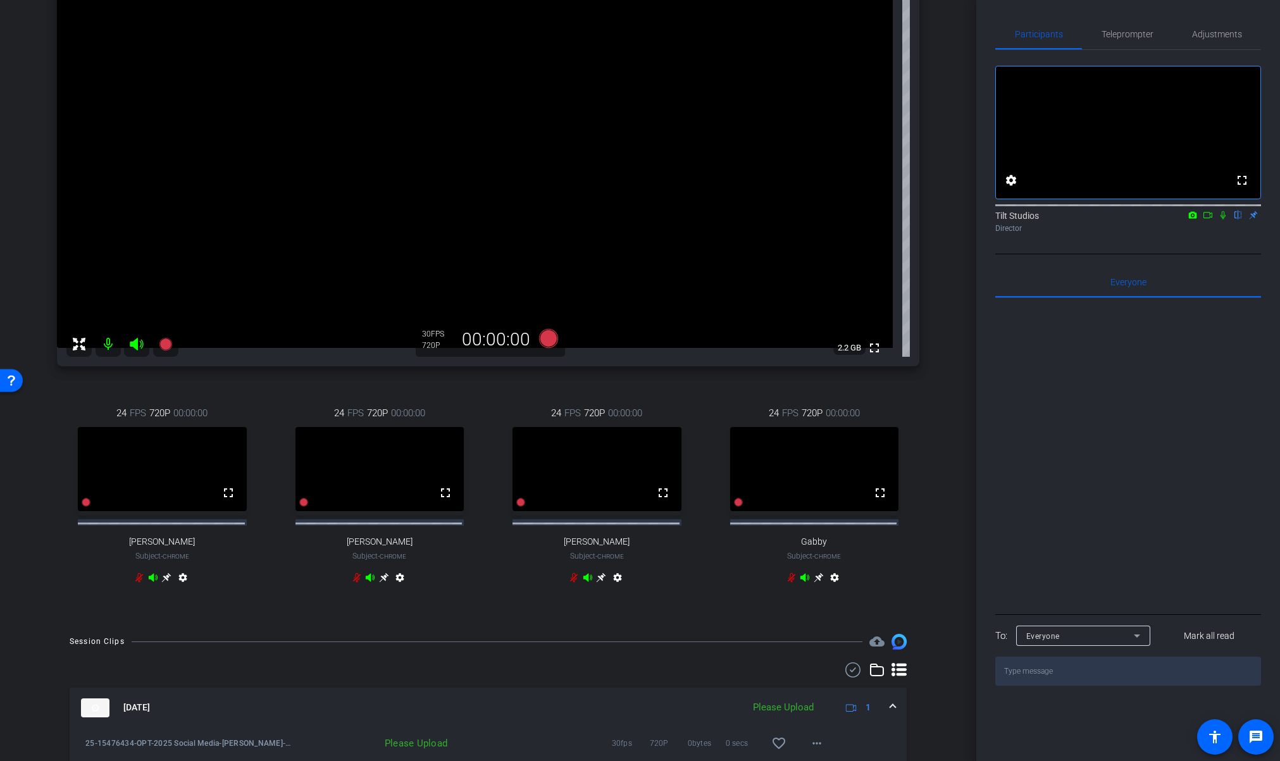
scroll to position [267, 0]
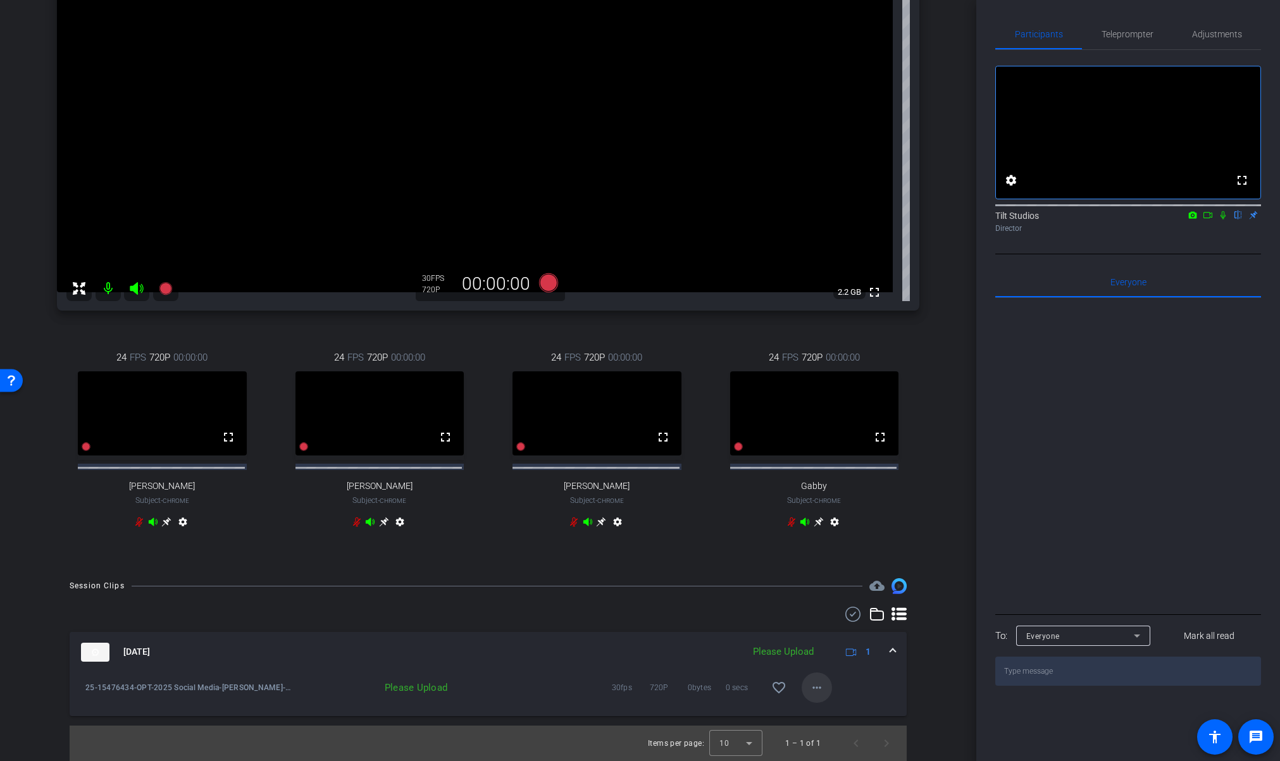
click at [815, 692] on mat-icon "more_horiz" at bounding box center [816, 687] width 15 height 15
click at [829, 716] on span "Upload" at bounding box center [830, 713] width 51 height 15
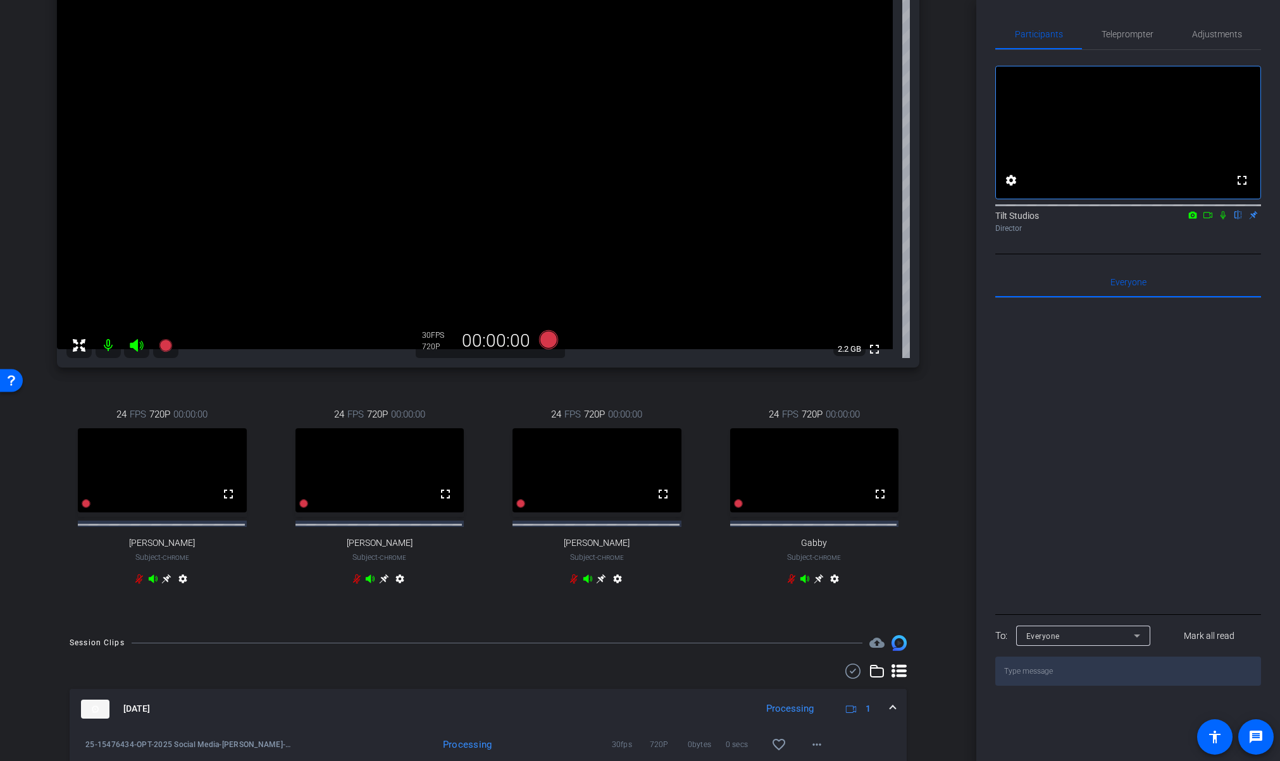
scroll to position [244, 0]
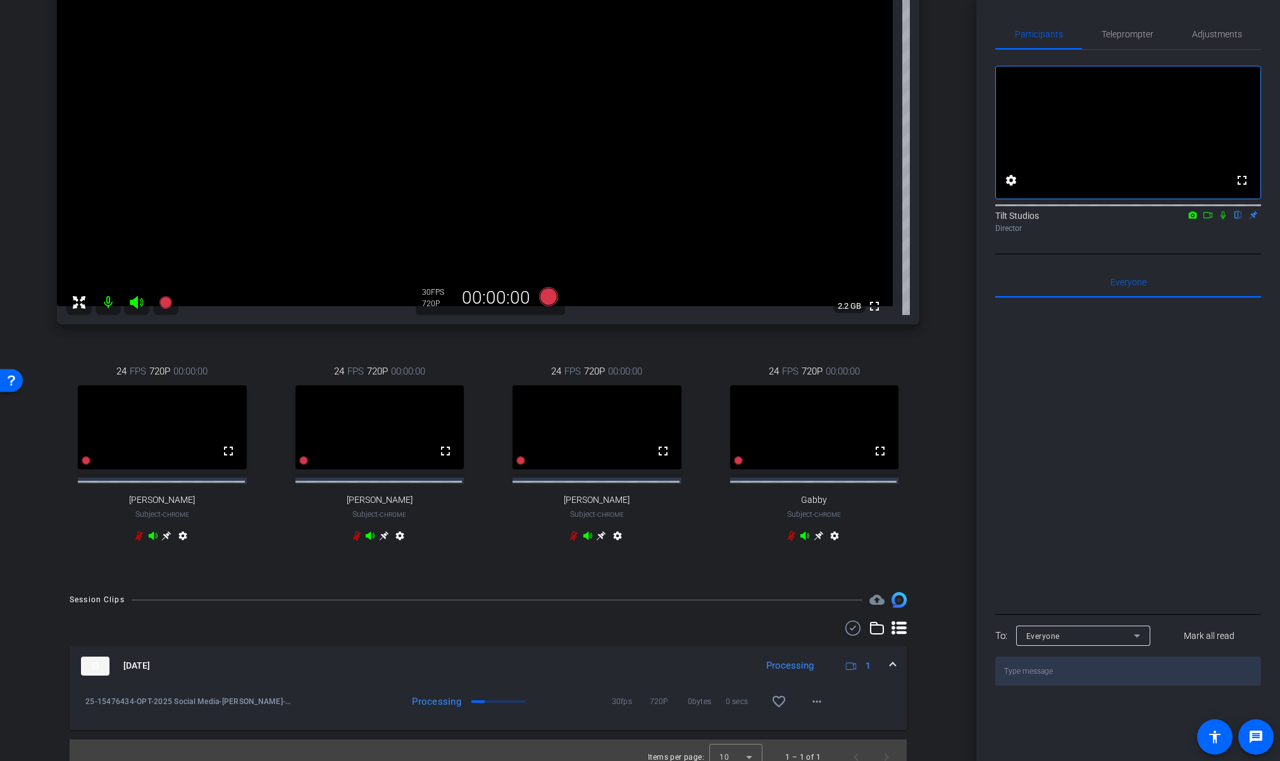
click at [923, 372] on div "Matthew Nathan iPhone 13 info ROOM ID: 136688395 70% battery_std fullscreen set…" at bounding box center [488, 212] width 913 height 734
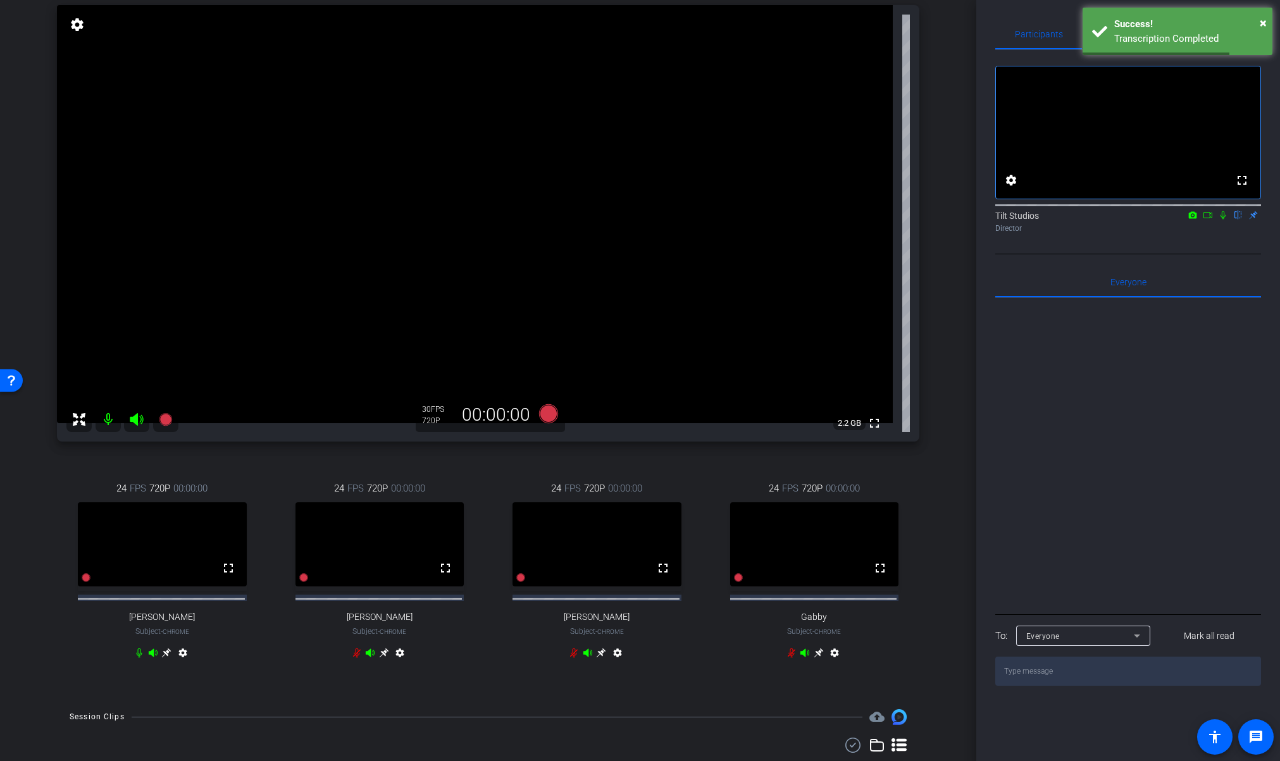
scroll to position [108, 0]
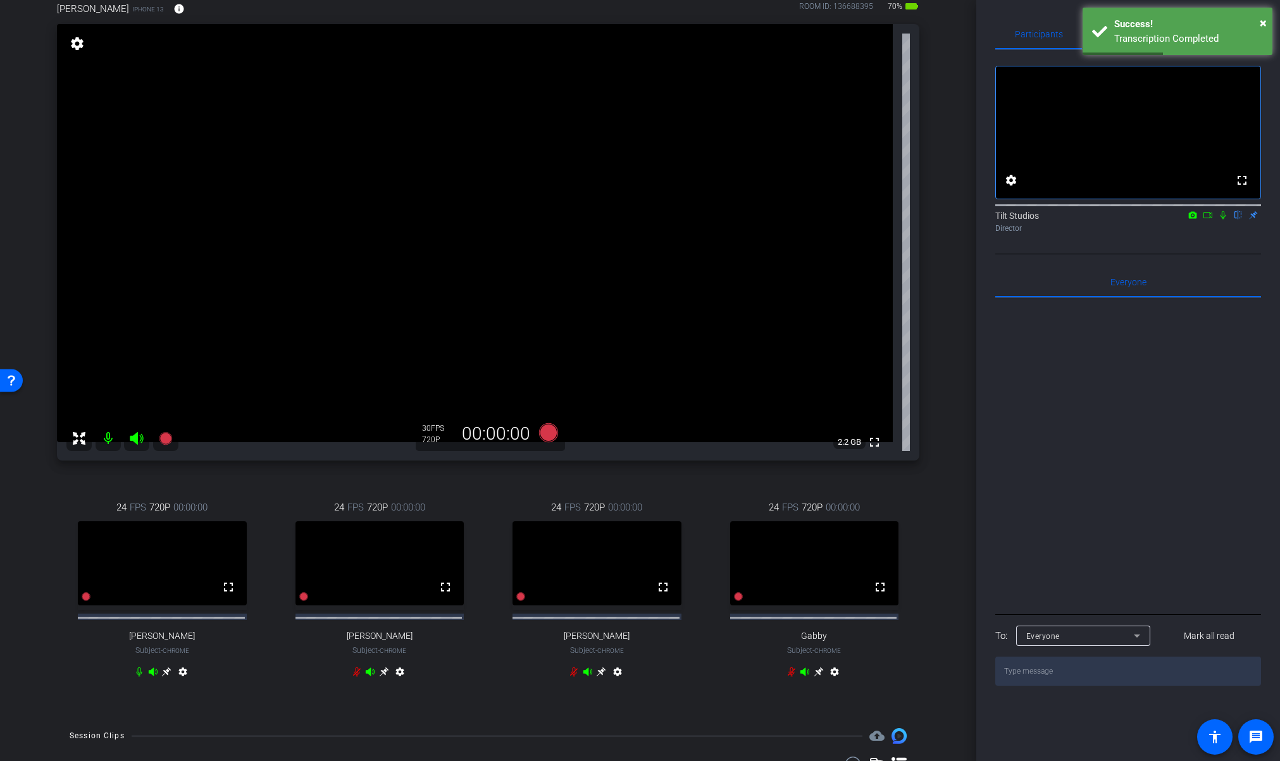
click at [1223, 219] on icon at bounding box center [1222, 215] width 5 height 8
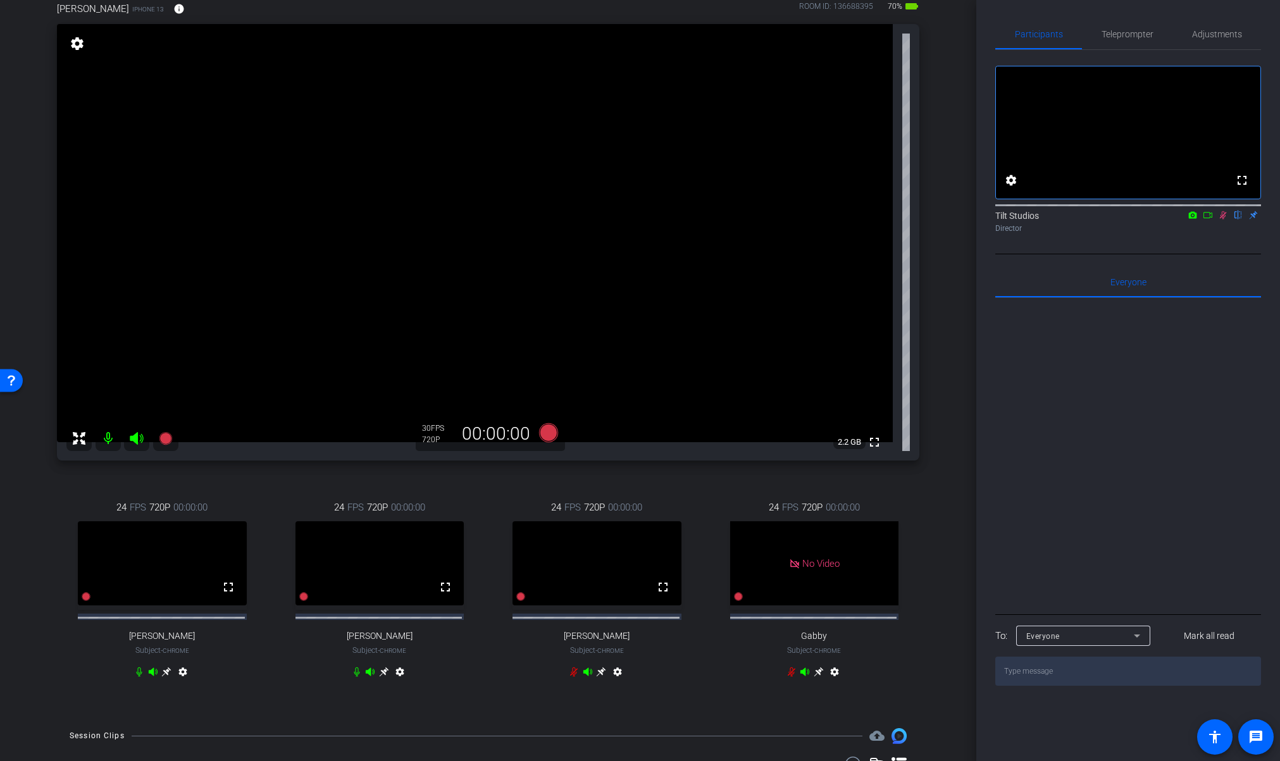
click at [1223, 219] on icon at bounding box center [1223, 215] width 7 height 8
click at [941, 467] on div "arrow_back Dr. Nathan: 25-18839609-B2C10 Tips to raise healthy children Back to…" at bounding box center [488, 272] width 976 height 761
click at [176, 438] on mat-icon at bounding box center [165, 438] width 25 height 25
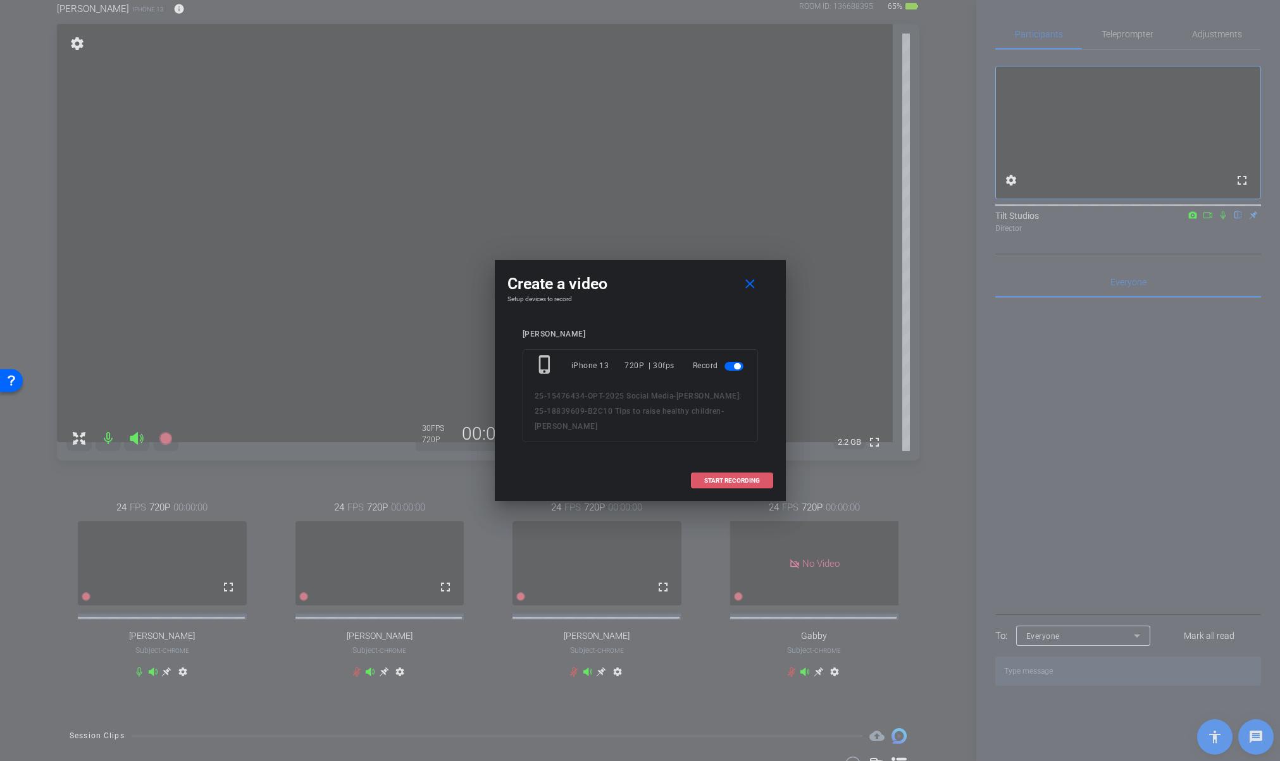
click at [758, 487] on span at bounding box center [731, 481] width 81 height 30
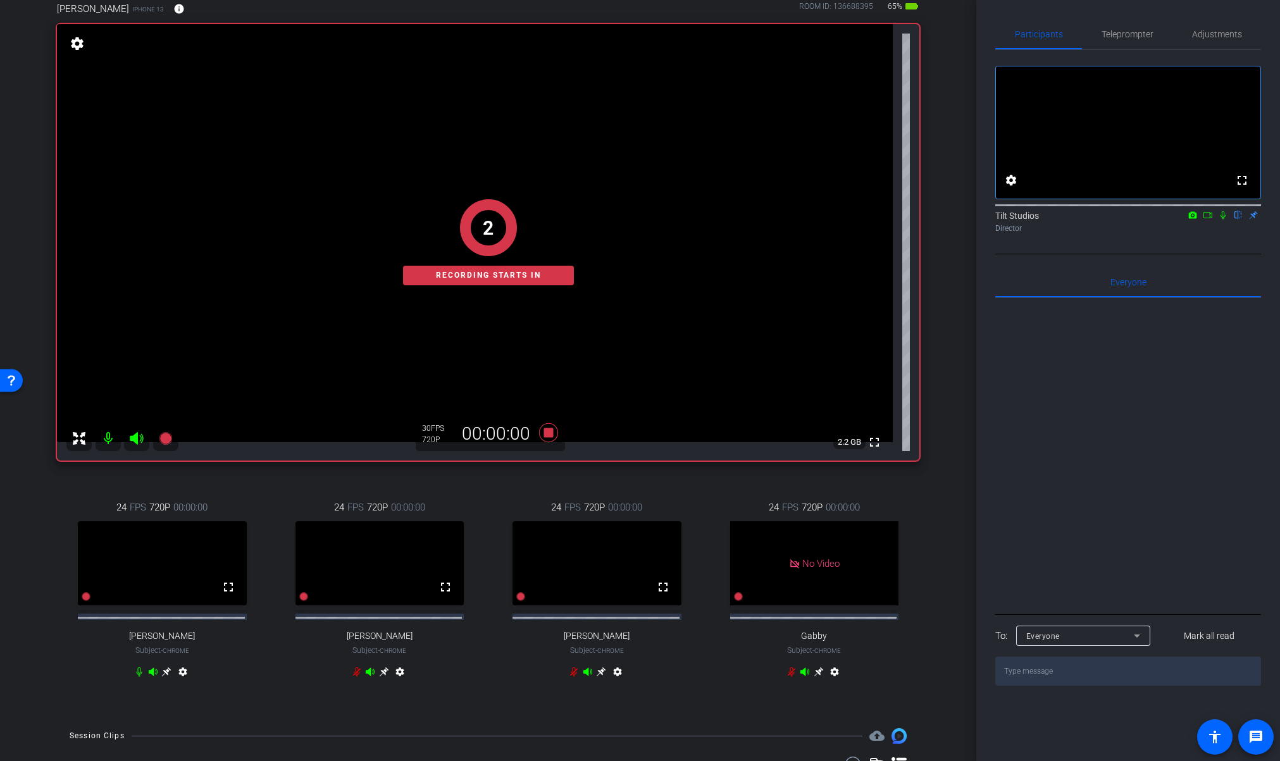
click at [944, 370] on div "arrow_back Dr. Nathan: 25-18839609-B2C10 Tips to raise healthy children Back to…" at bounding box center [488, 272] width 976 height 761
click at [1225, 219] on icon at bounding box center [1223, 215] width 10 height 9
click at [1221, 219] on icon at bounding box center [1223, 215] width 7 height 8
click at [1220, 219] on icon at bounding box center [1222, 215] width 5 height 8
click at [961, 278] on div "arrow_back Dr. Nathan: 25-18839609-B2C10 Tips to raise healthy children Back to…" at bounding box center [488, 272] width 976 height 761
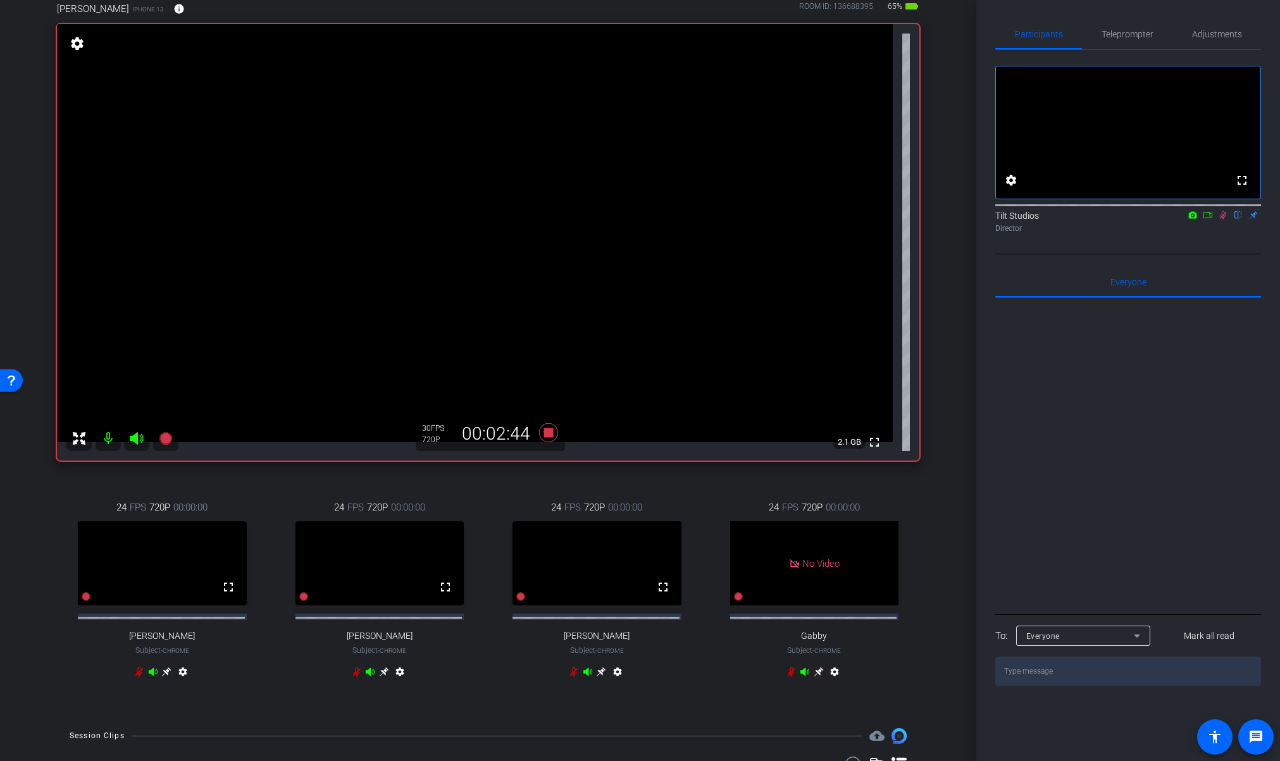
click at [62, 490] on div "24 FPS 720P 00:00:00 fullscreen Jen Subject - Chrome settings" at bounding box center [162, 590] width 211 height 223
click at [1221, 219] on icon at bounding box center [1223, 215] width 7 height 8
click at [1221, 219] on icon at bounding box center [1223, 215] width 10 height 9
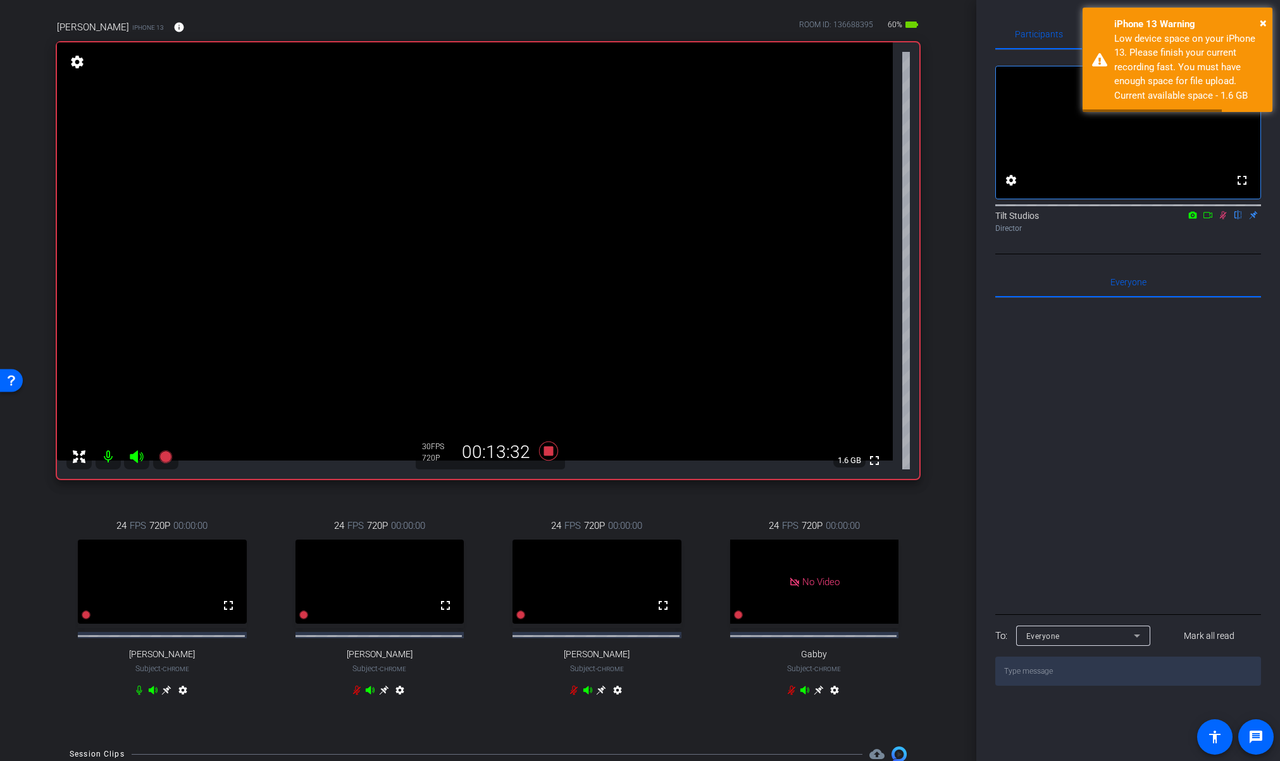
click at [934, 538] on div "Matthew Nathan iPhone 13 info ROOM ID: 136688395 60% battery_std fullscreen set…" at bounding box center [488, 366] width 913 height 734
click at [1263, 23] on span "×" at bounding box center [1262, 22] width 7 height 15
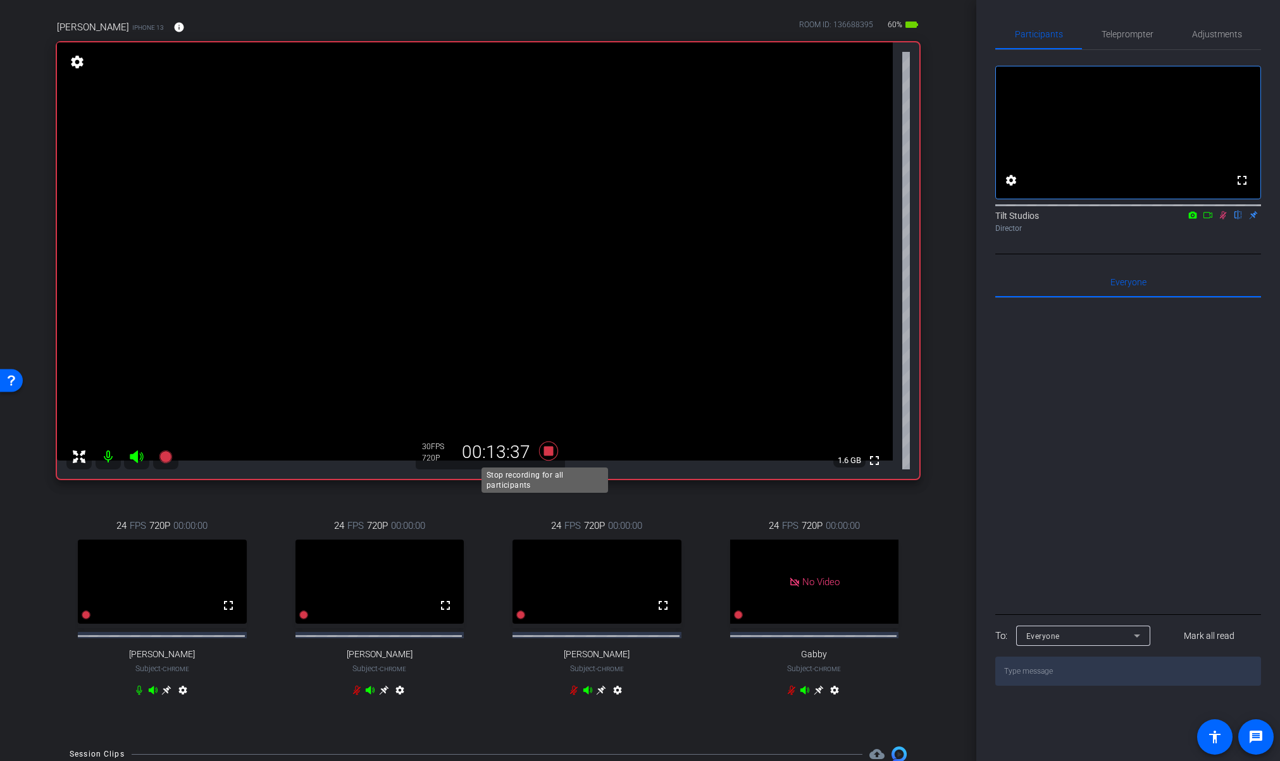
click at [548, 452] on icon at bounding box center [547, 451] width 19 height 19
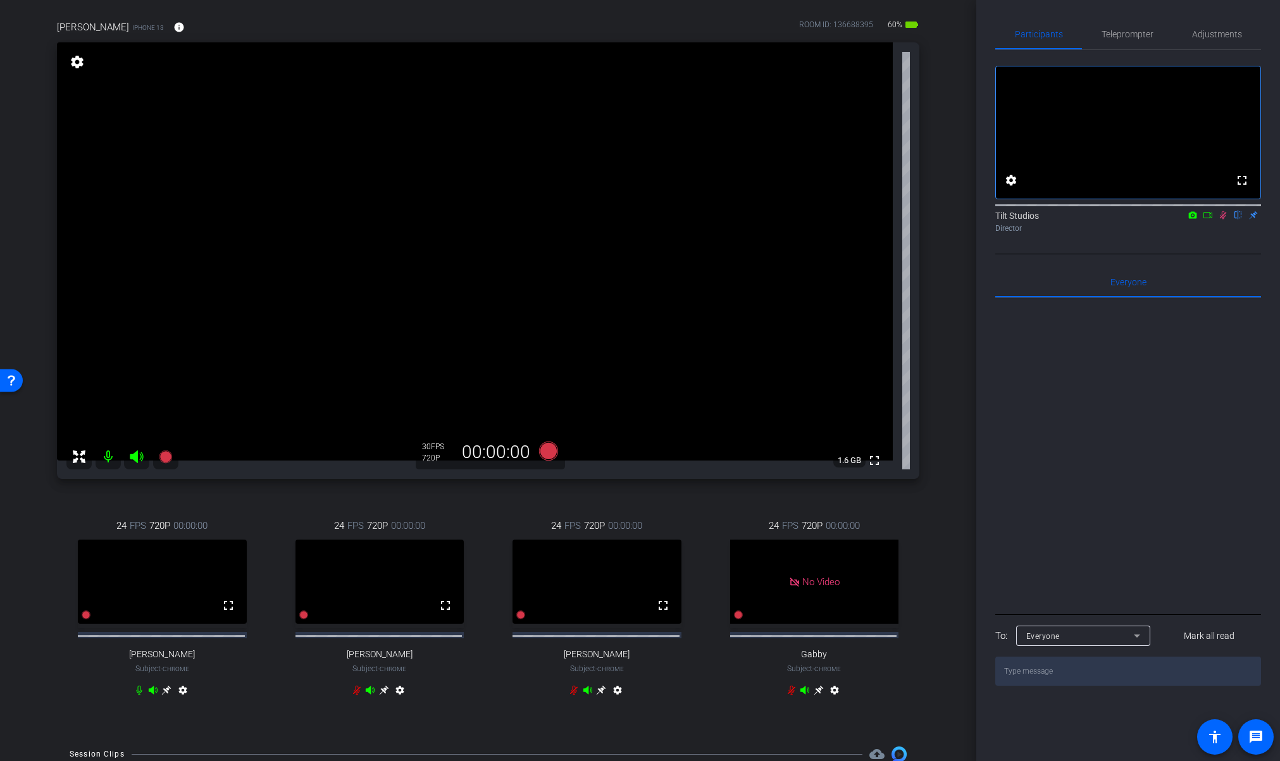
click at [1226, 219] on icon at bounding box center [1223, 215] width 10 height 9
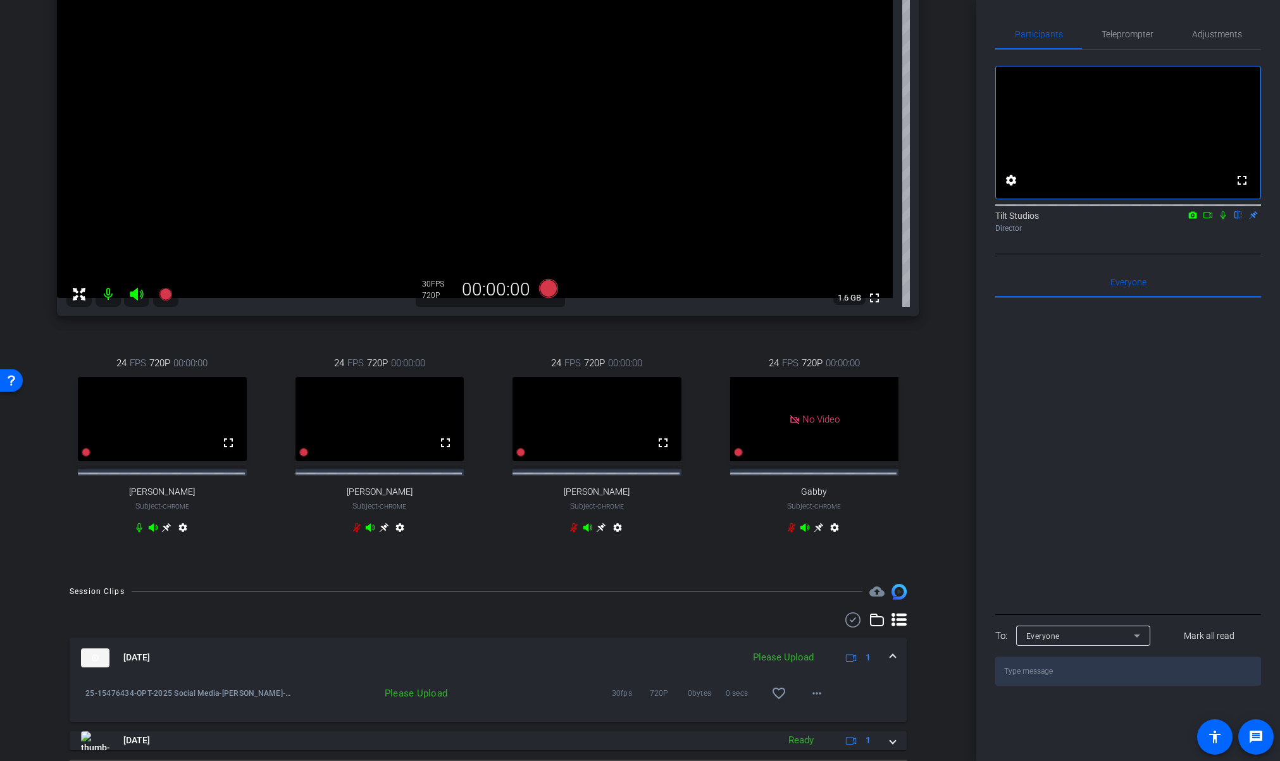
scroll to position [295, 0]
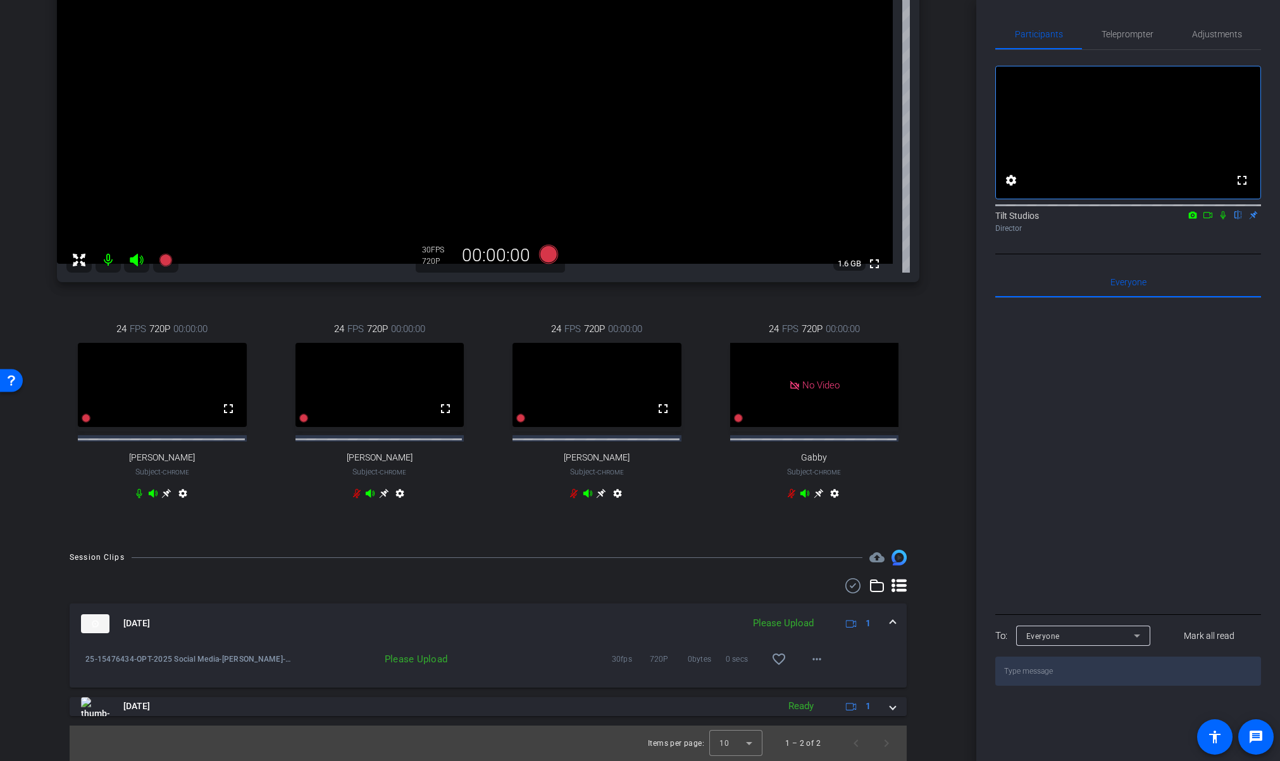
click at [755, 558] on div "Session Clips cloud_upload" at bounding box center [488, 557] width 837 height 15
click at [809, 657] on mat-icon "more_horiz" at bounding box center [816, 659] width 15 height 15
click at [820, 683] on span "Upload" at bounding box center [830, 684] width 51 height 15
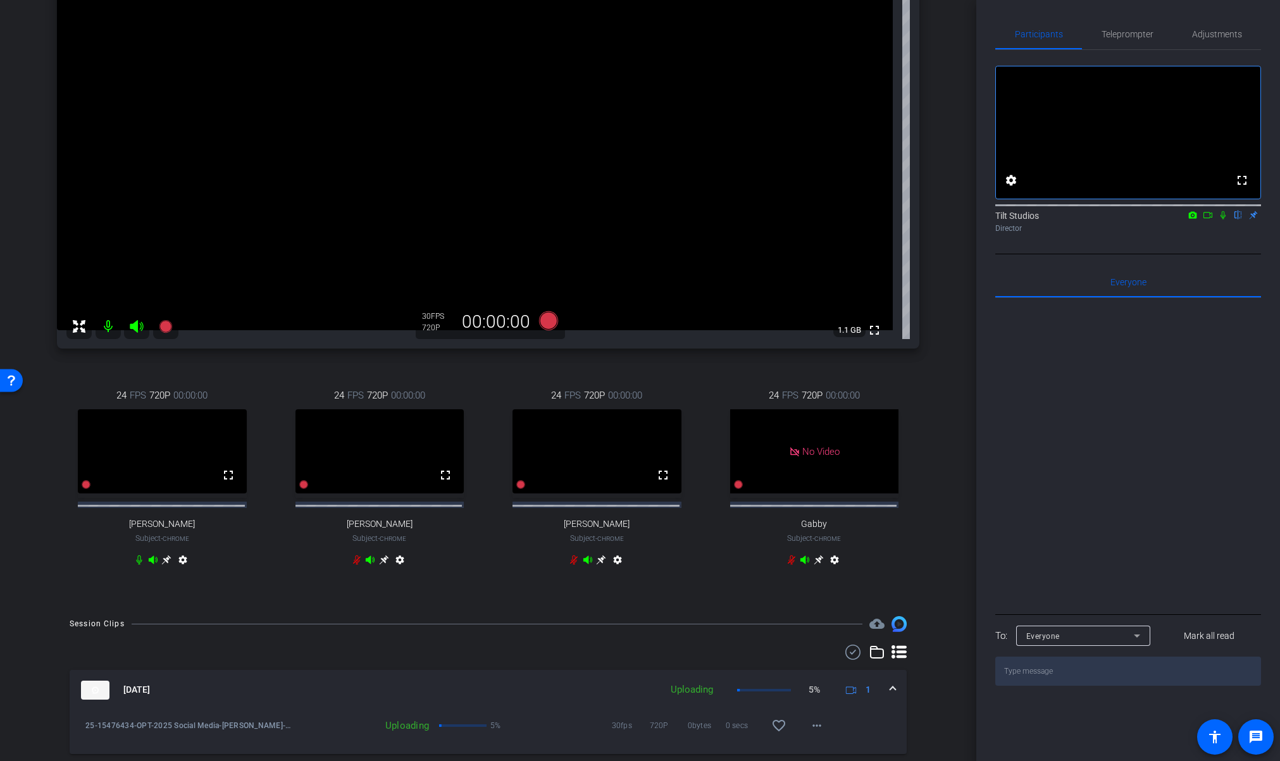
scroll to position [170, 0]
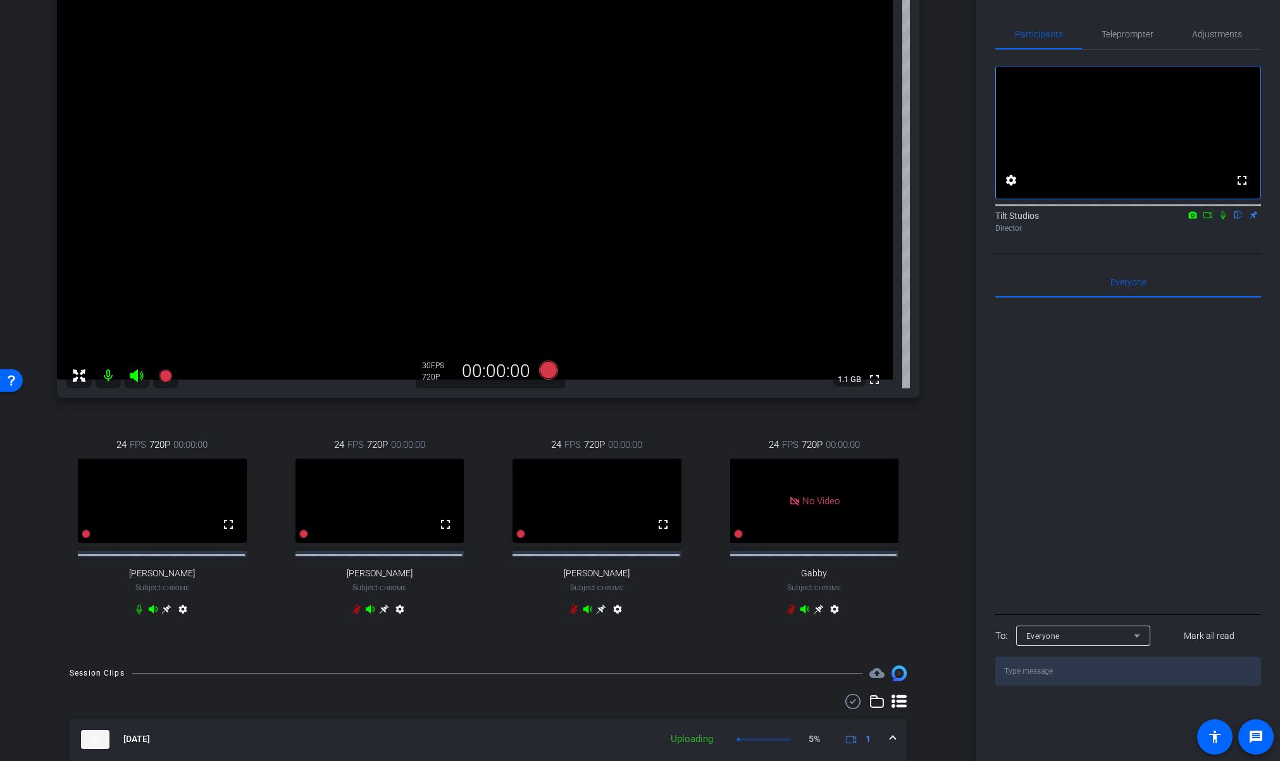
click at [936, 454] on div "Matthew Nathan iPhone 13 info ROOM ID: 136688395 60% battery_std fullscreen set…" at bounding box center [488, 285] width 913 height 734
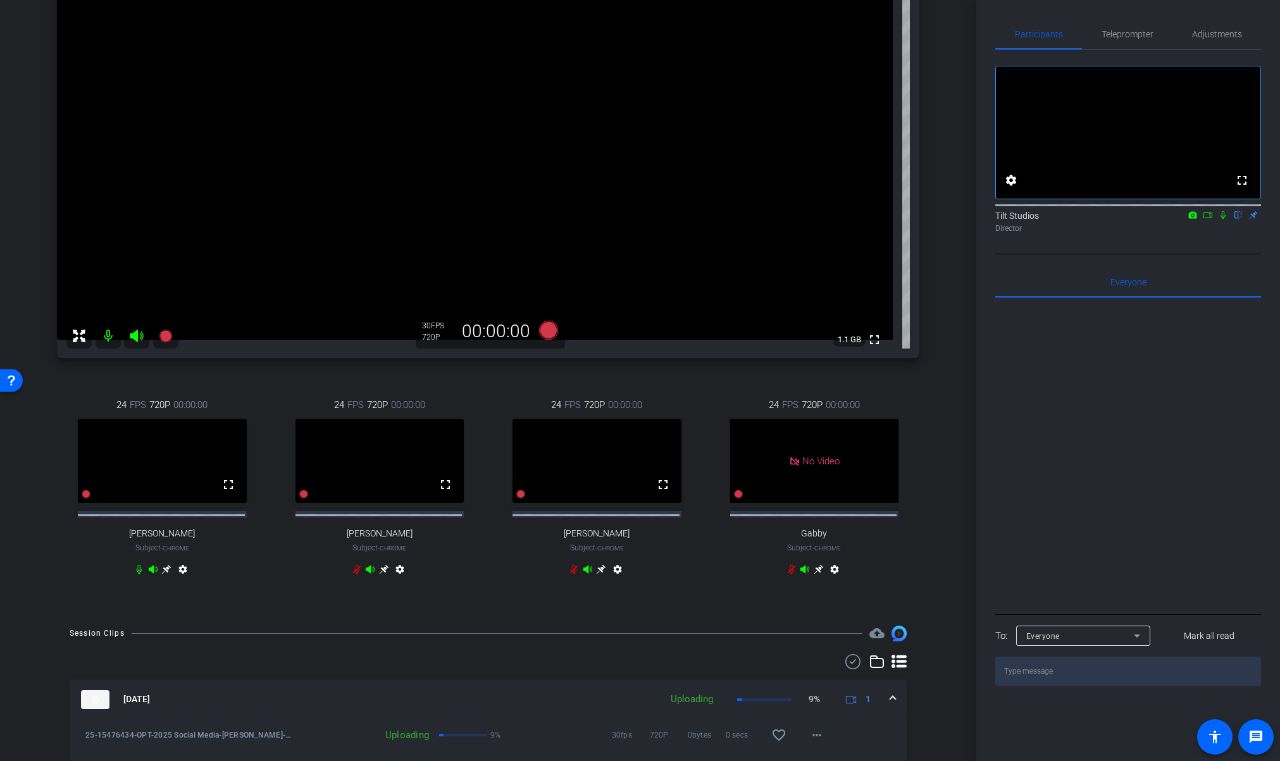
scroll to position [144, 0]
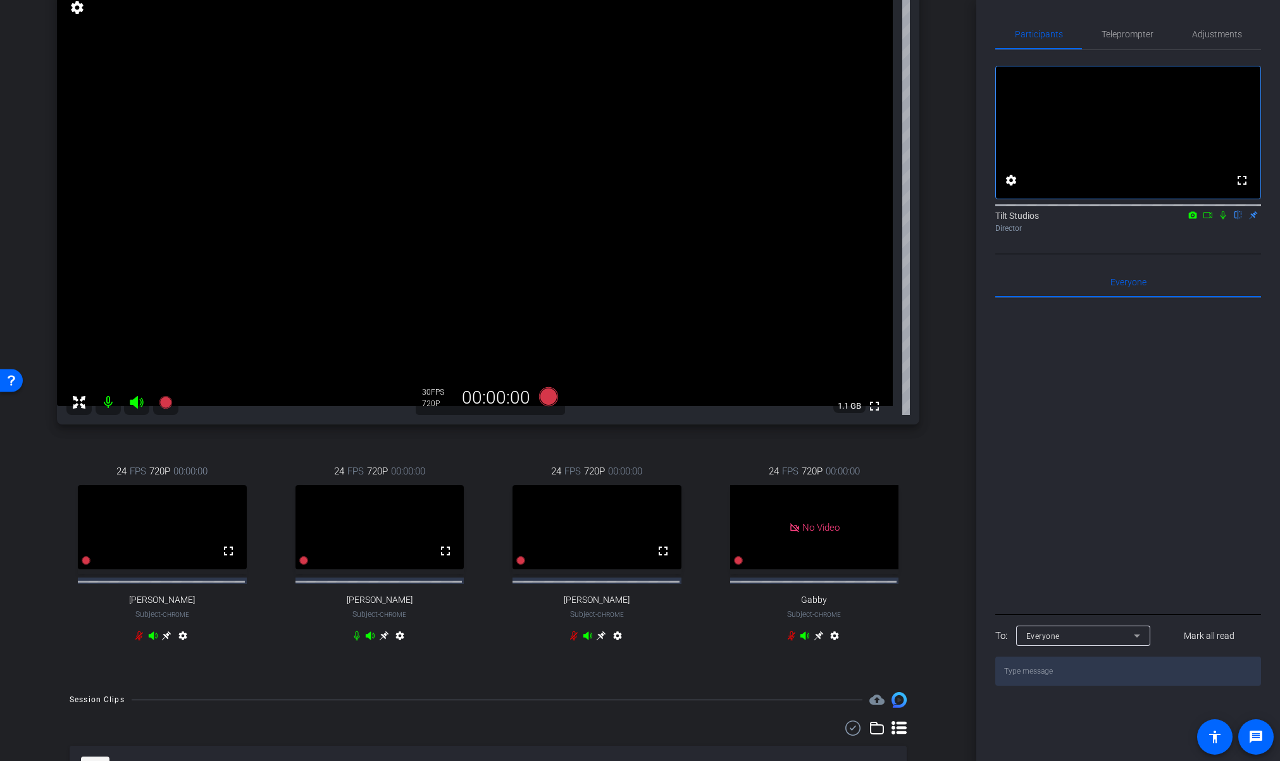
click at [931, 485] on div "Matthew Nathan iPhone 13 info ROOM ID: 136688395 60% battery_std fullscreen set…" at bounding box center [488, 312] width 913 height 734
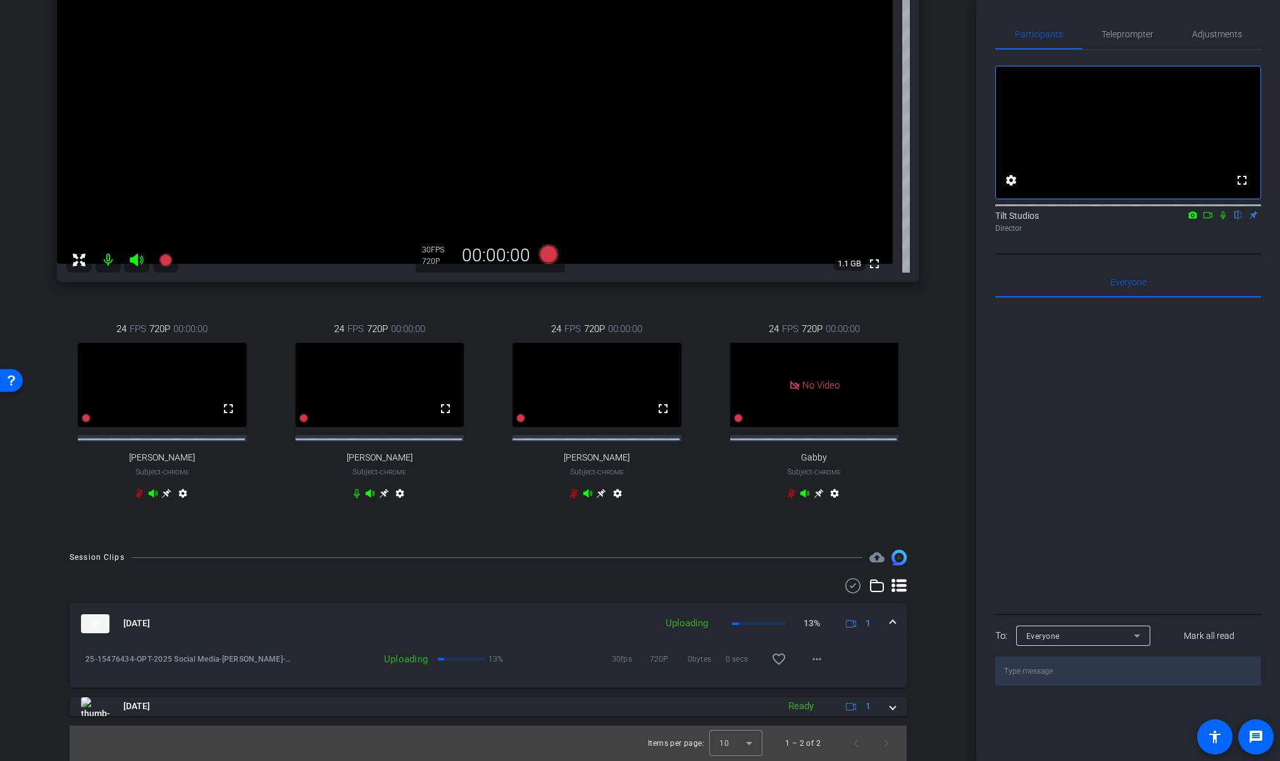
scroll to position [54, 0]
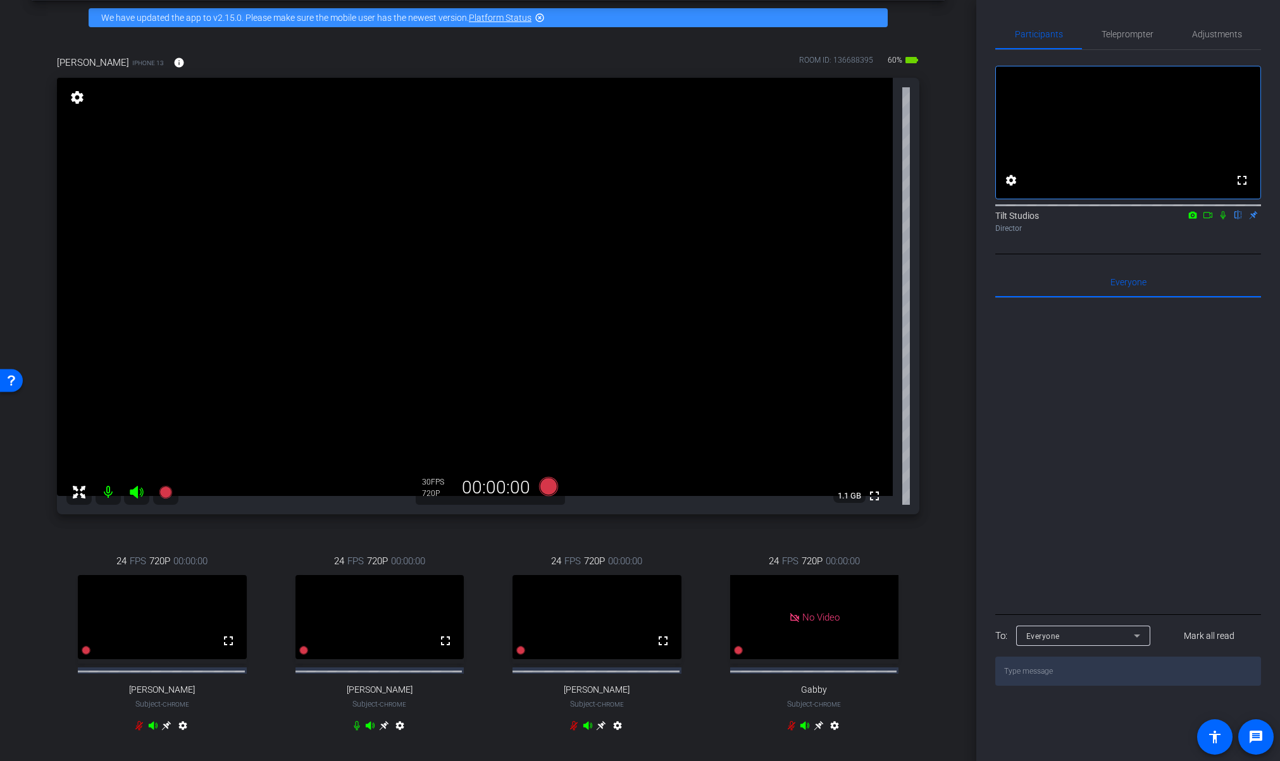
click at [937, 405] on div "arrow_back Dr. Nathan: 25-18839609-B2C10 Tips to raise healthy children Back to…" at bounding box center [488, 326] width 976 height 761
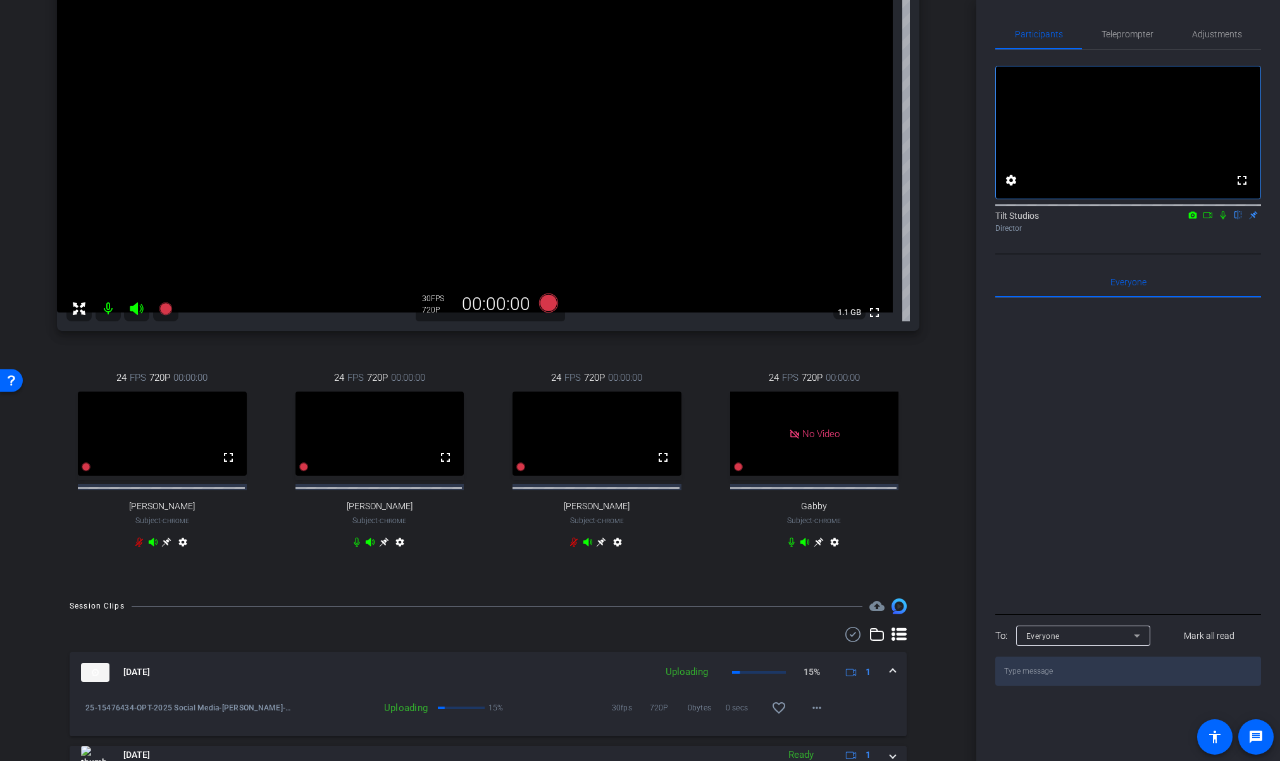
scroll to position [235, 0]
click at [920, 368] on div "Matthew Nathan iPhone 13 info ROOM ID: 136688395 60% battery_std fullscreen set…" at bounding box center [488, 221] width 913 height 734
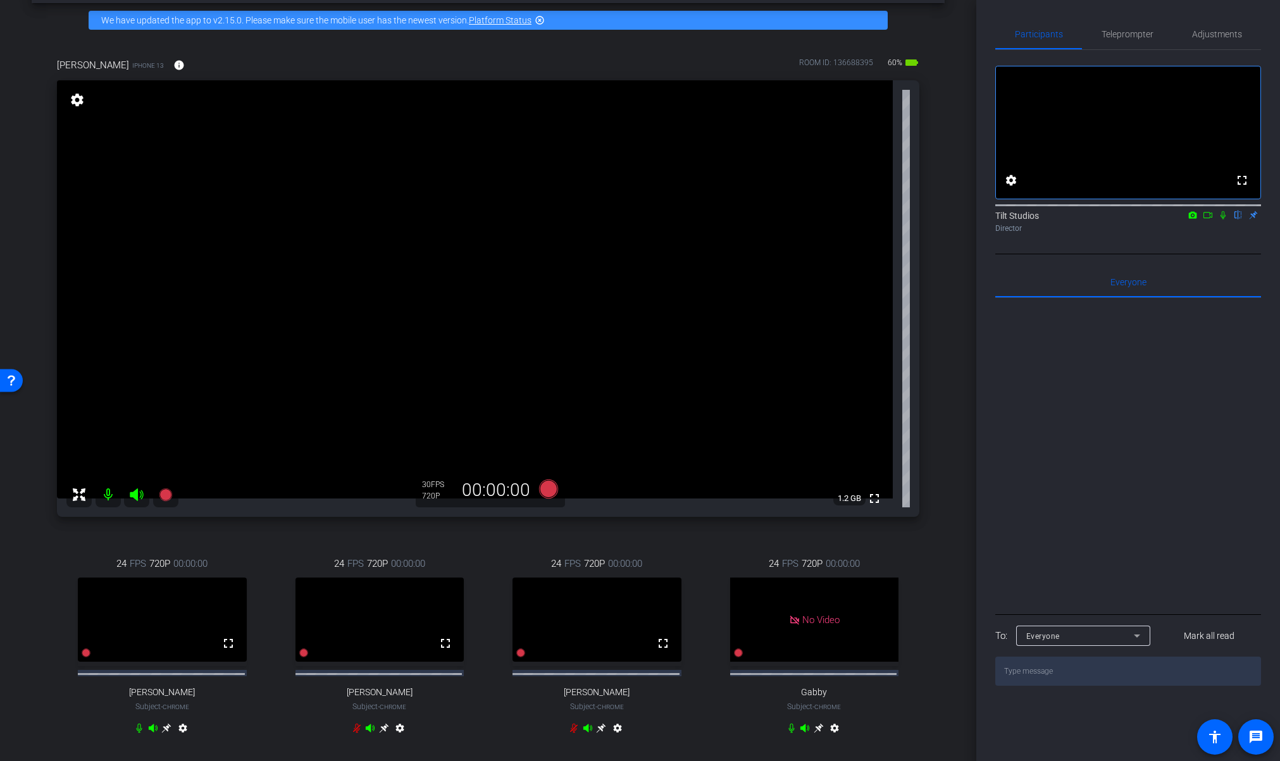
scroll to position [47, 0]
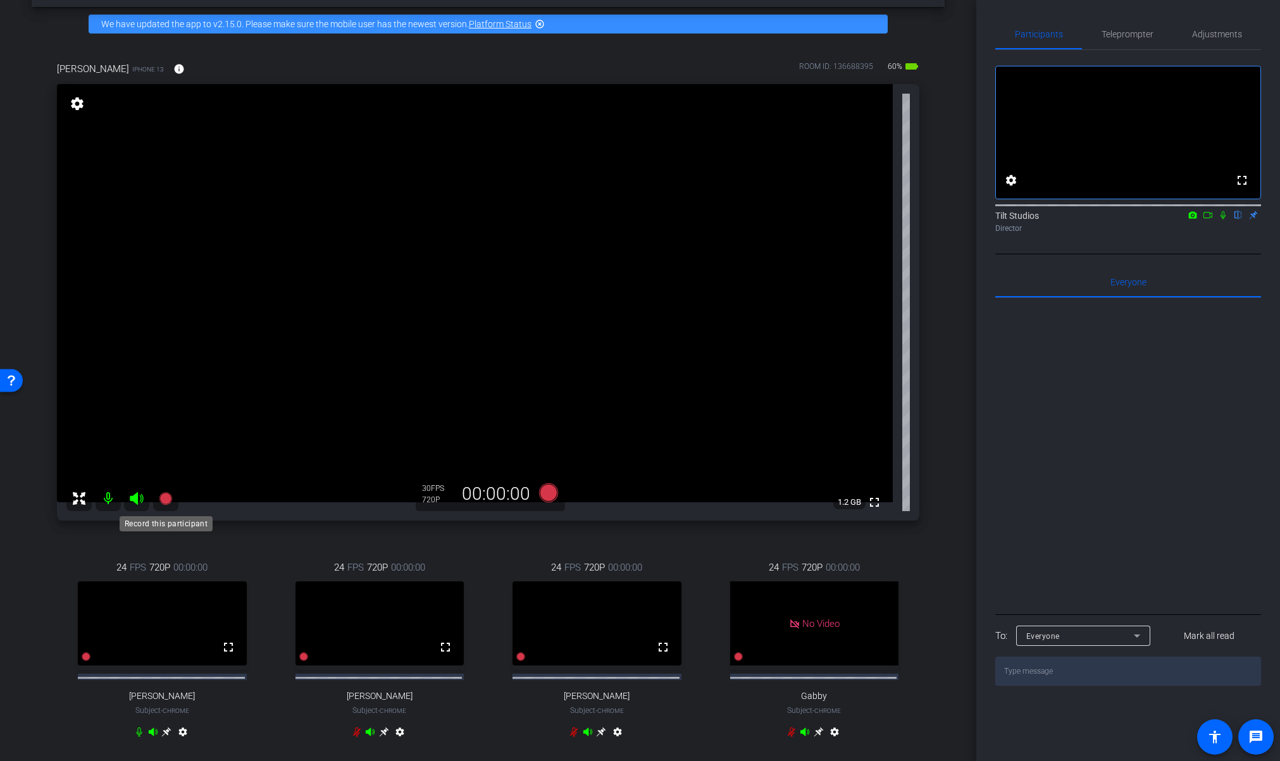
click at [168, 501] on icon at bounding box center [165, 498] width 13 height 13
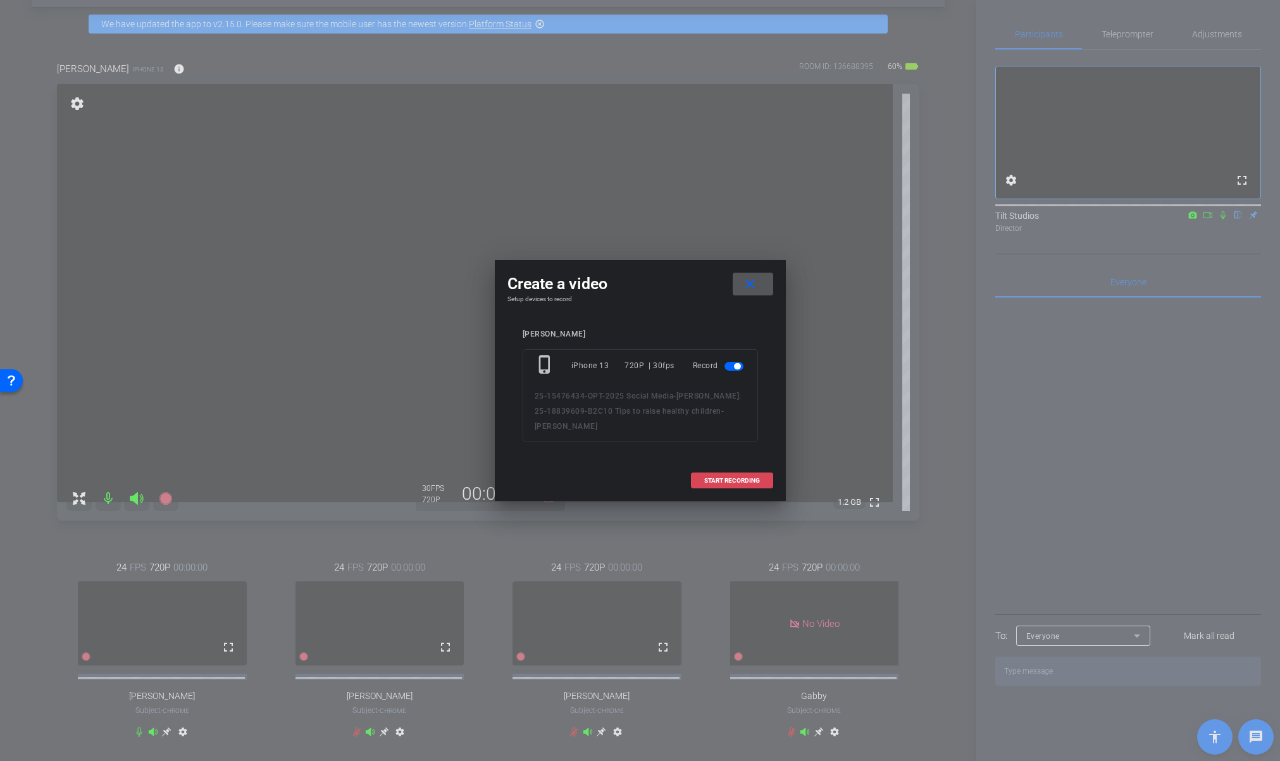
click at [729, 483] on span "START RECORDING" at bounding box center [732, 481] width 56 height 6
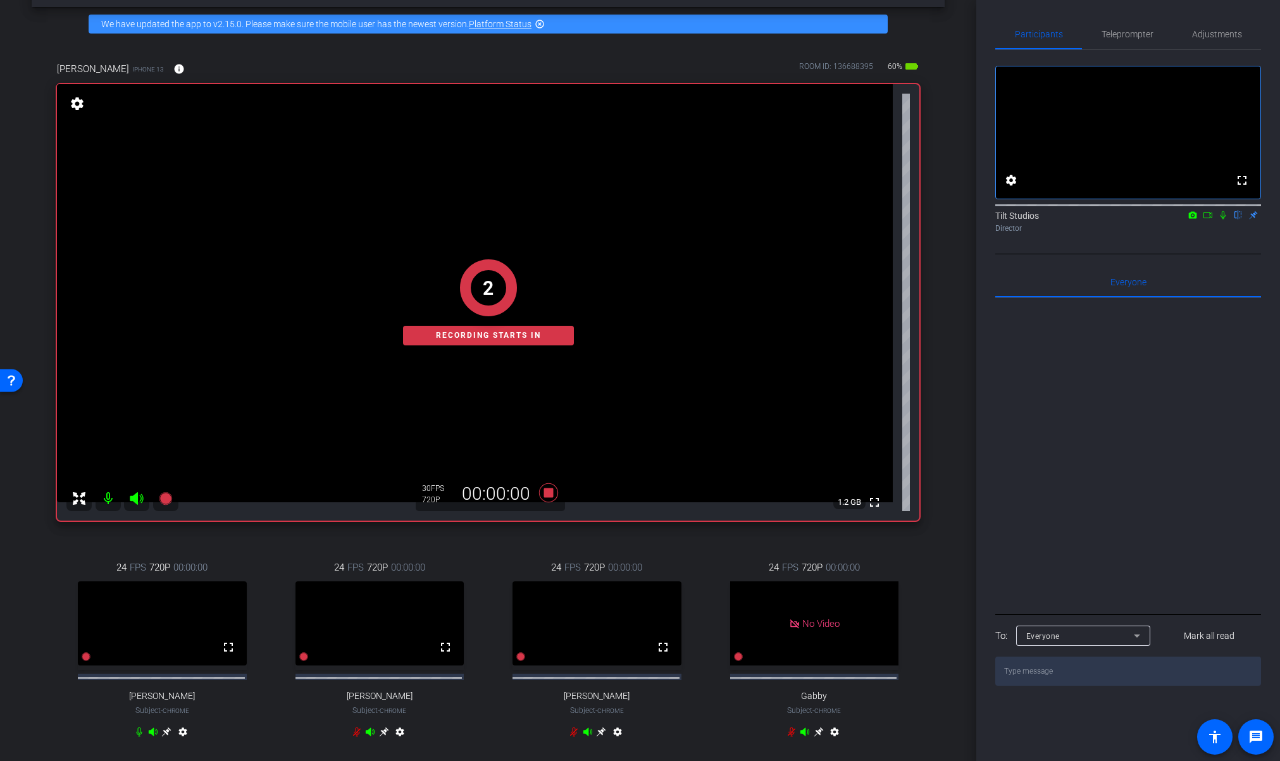
drag, startPoint x: 932, startPoint y: 309, endPoint x: 975, endPoint y: 305, distance: 43.8
click at [932, 309] on div "Matthew Nathan iPhone 13 info ROOM ID: 136688395 60% battery_std fullscreen 2 R…" at bounding box center [488, 408] width 913 height 734
click at [1221, 219] on icon at bounding box center [1223, 215] width 10 height 9
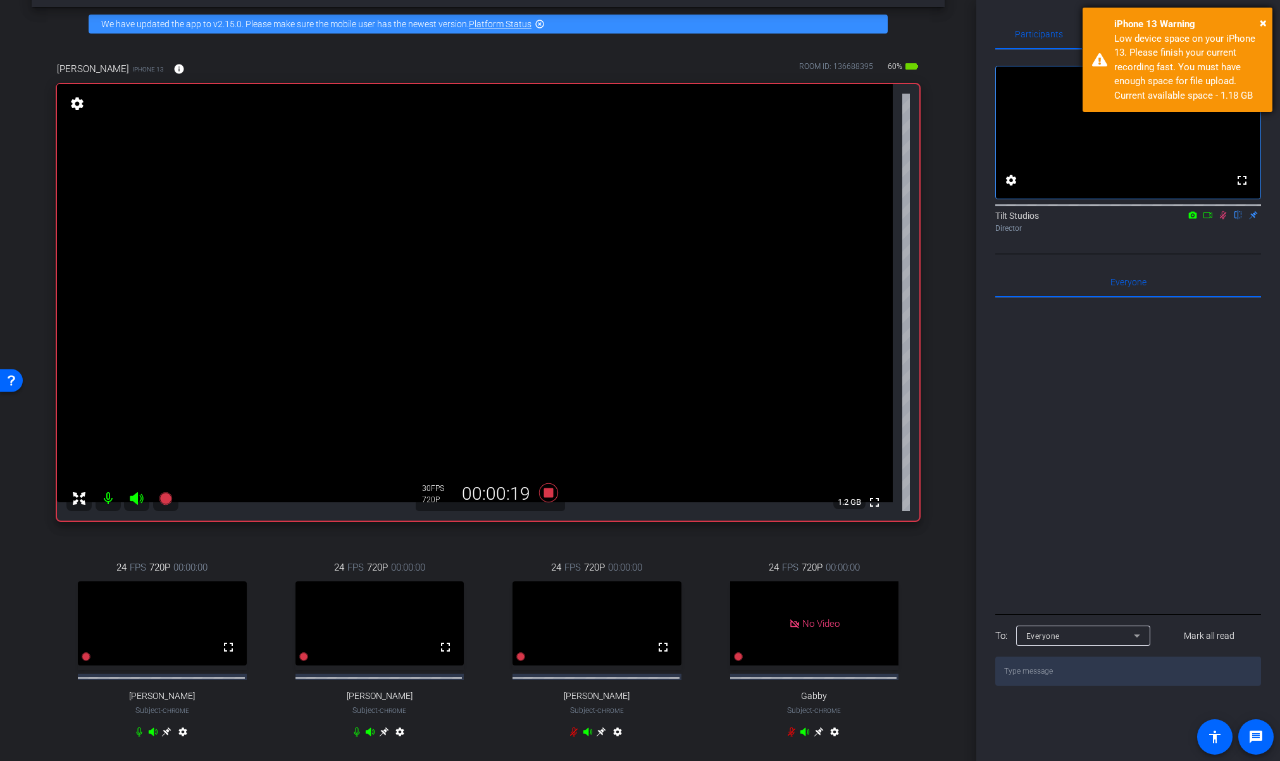
click at [1268, 27] on div "× iPhone 13 Warning Low device space on your iPhone 13. Please finish your curr…" at bounding box center [1177, 60] width 190 height 104
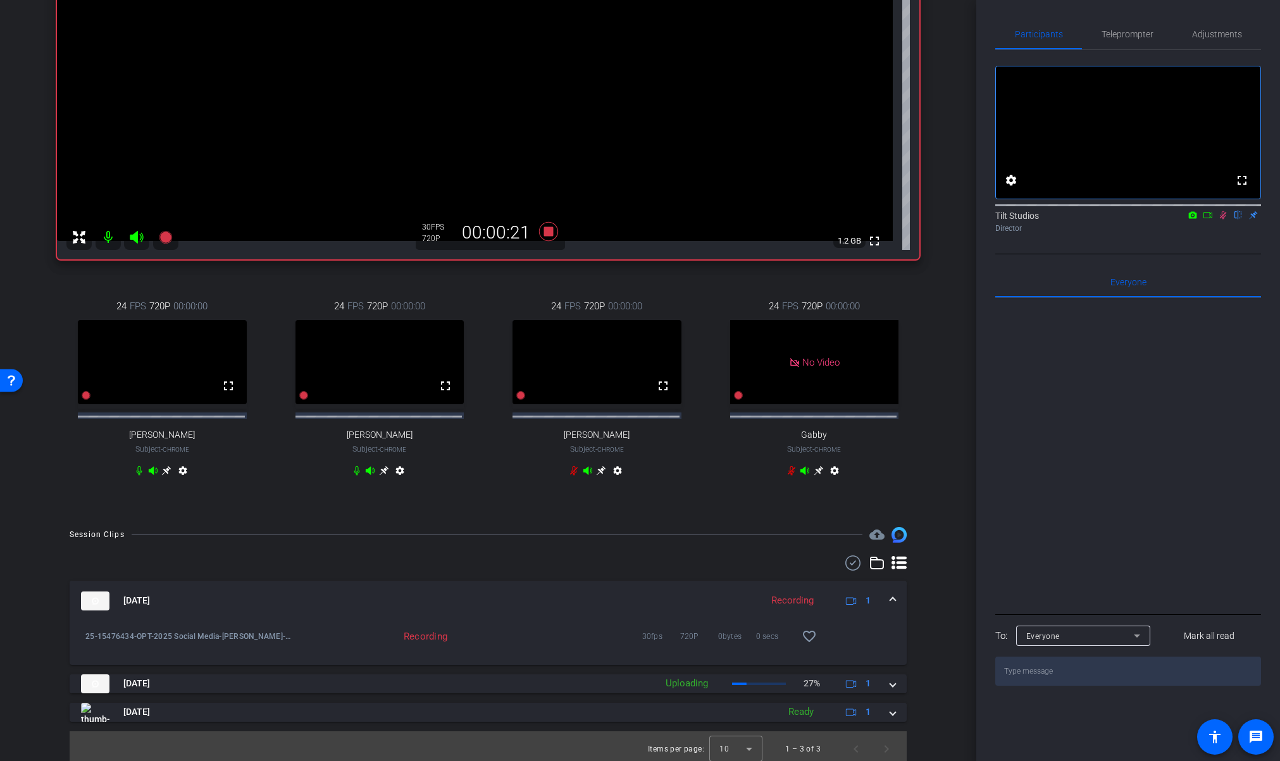
scroll to position [324, 0]
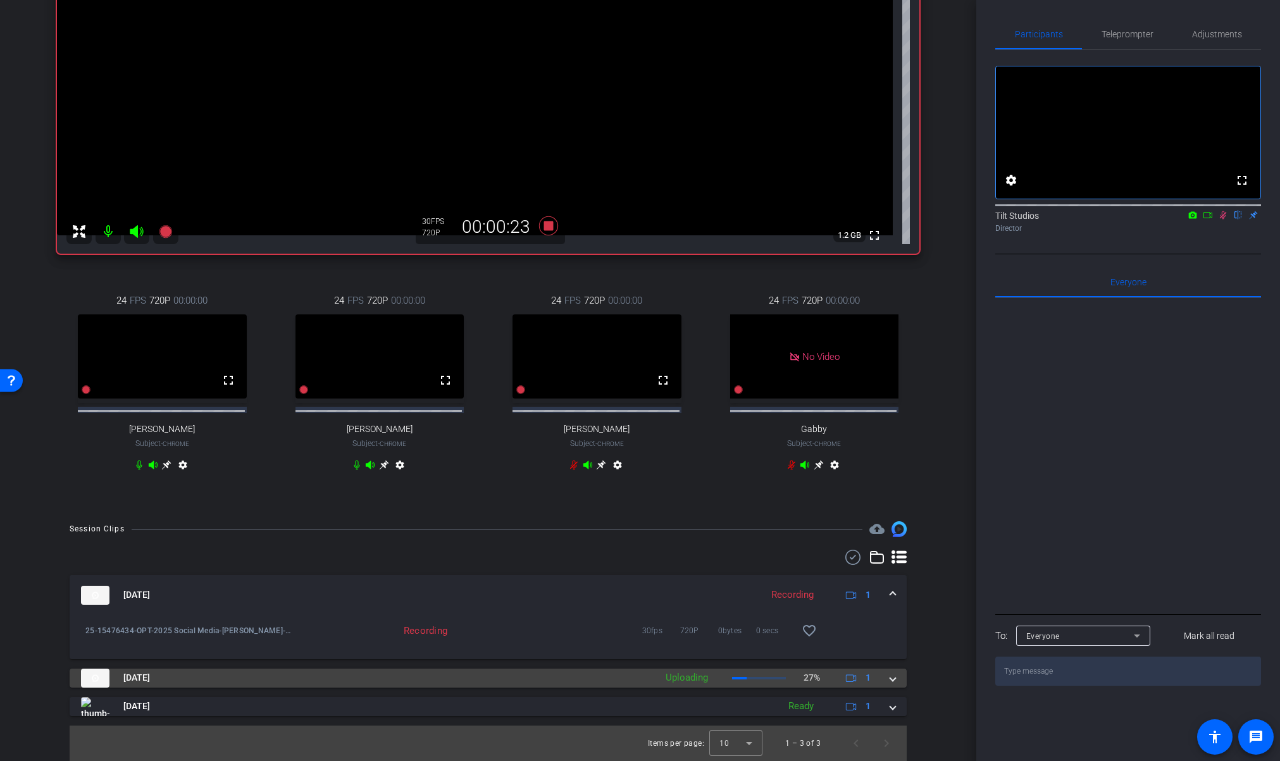
click at [890, 677] on span at bounding box center [892, 677] width 5 height 13
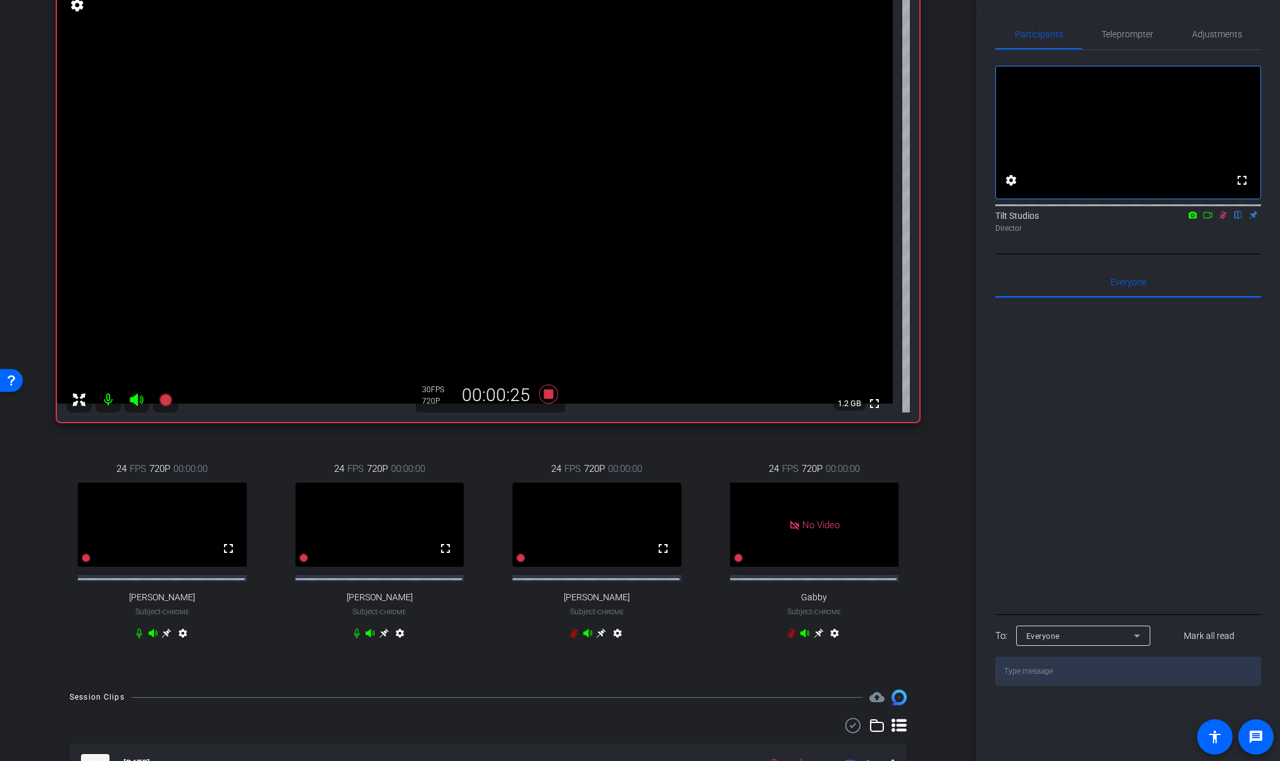
scroll to position [91, 0]
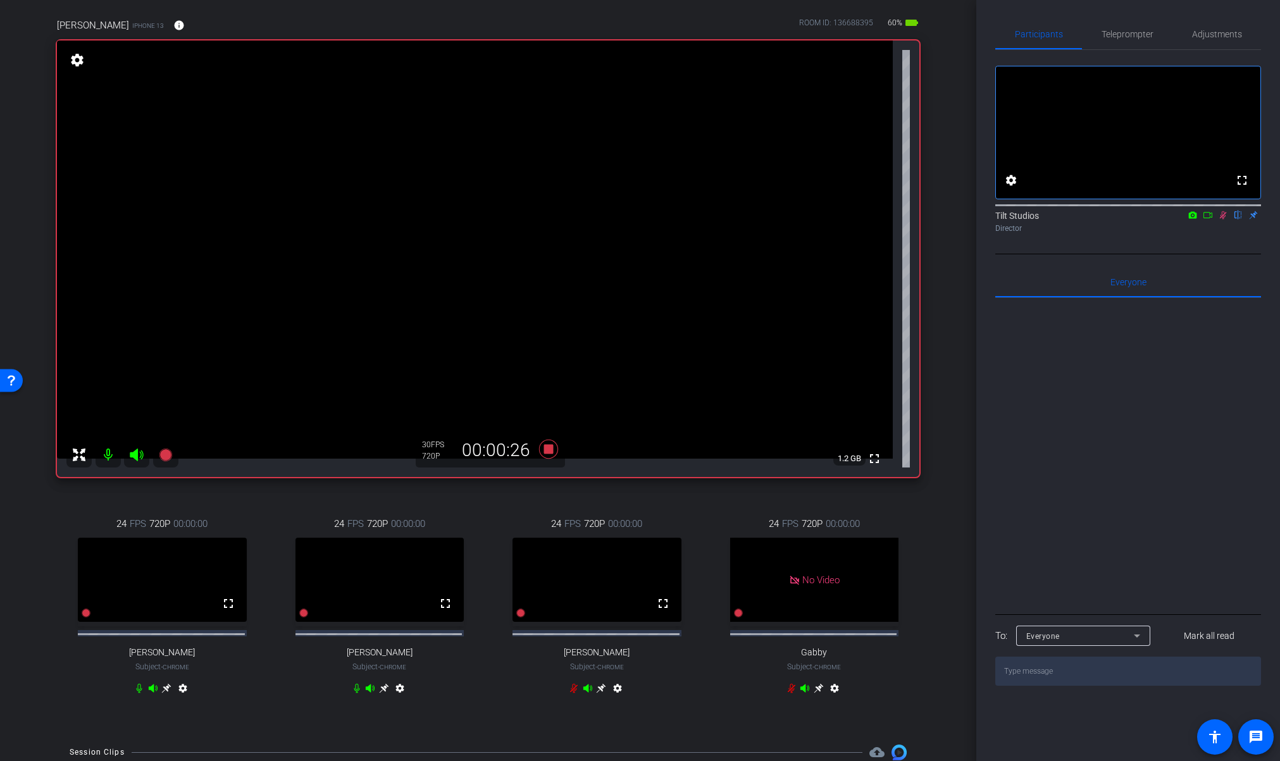
click at [939, 434] on div "arrow_back Dr. Nathan: 25-18839609-B2C10 Tips to raise healthy children Back to…" at bounding box center [488, 289] width 976 height 761
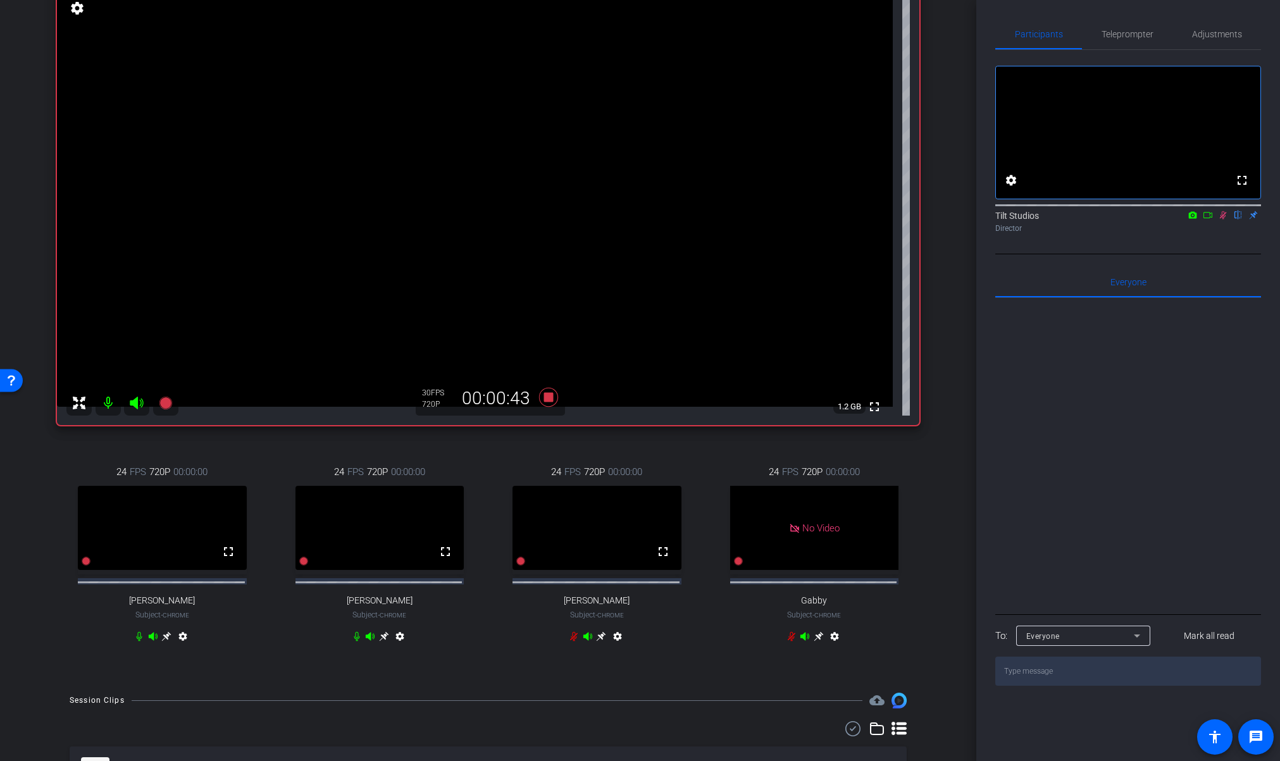
scroll to position [115, 0]
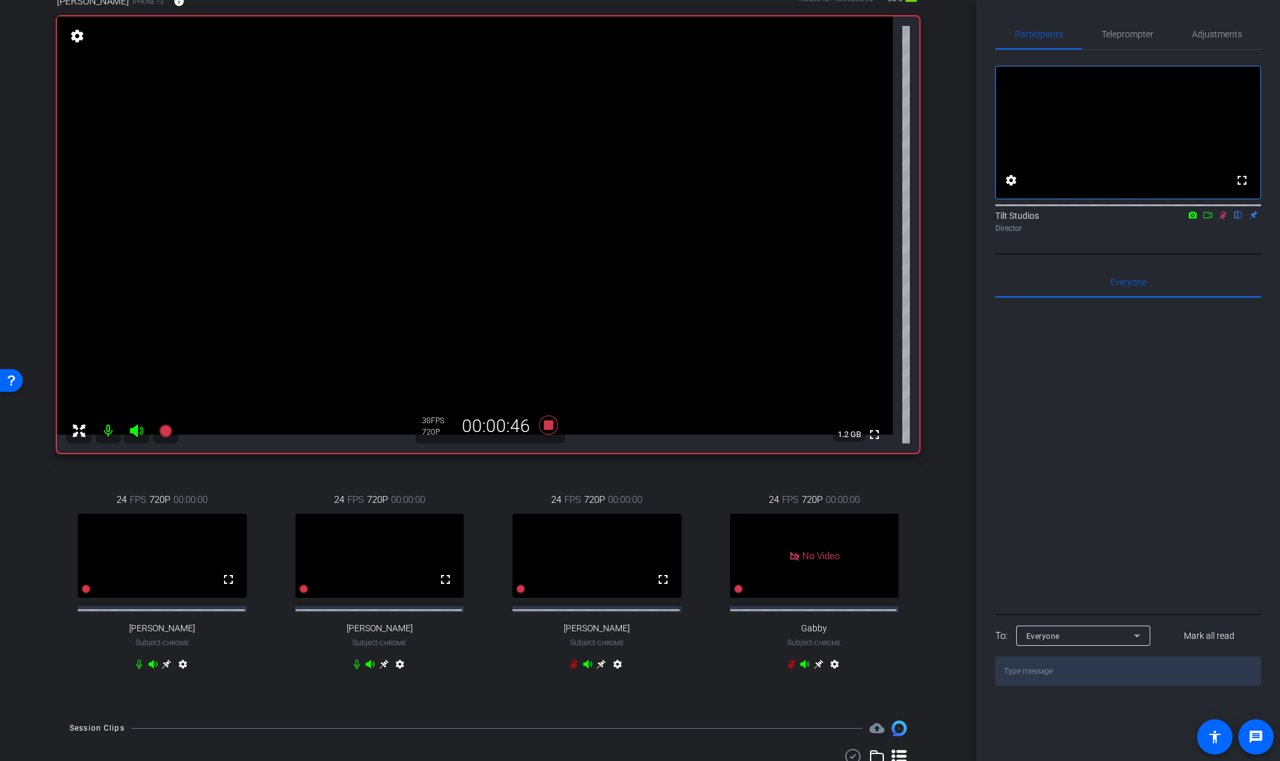
click at [938, 408] on div "arrow_back Dr. Nathan: 25-18839609-B2C10 Tips to raise healthy children Back to…" at bounding box center [488, 265] width 976 height 761
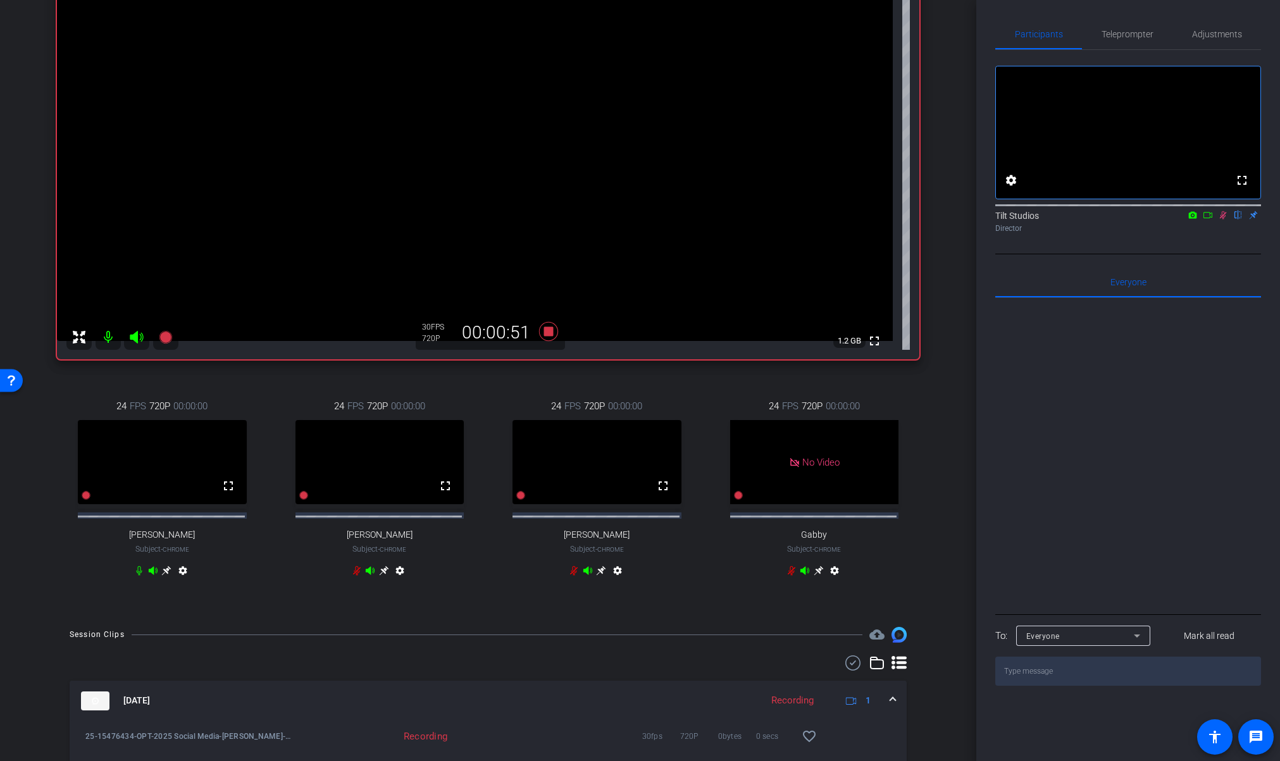
scroll to position [278, 0]
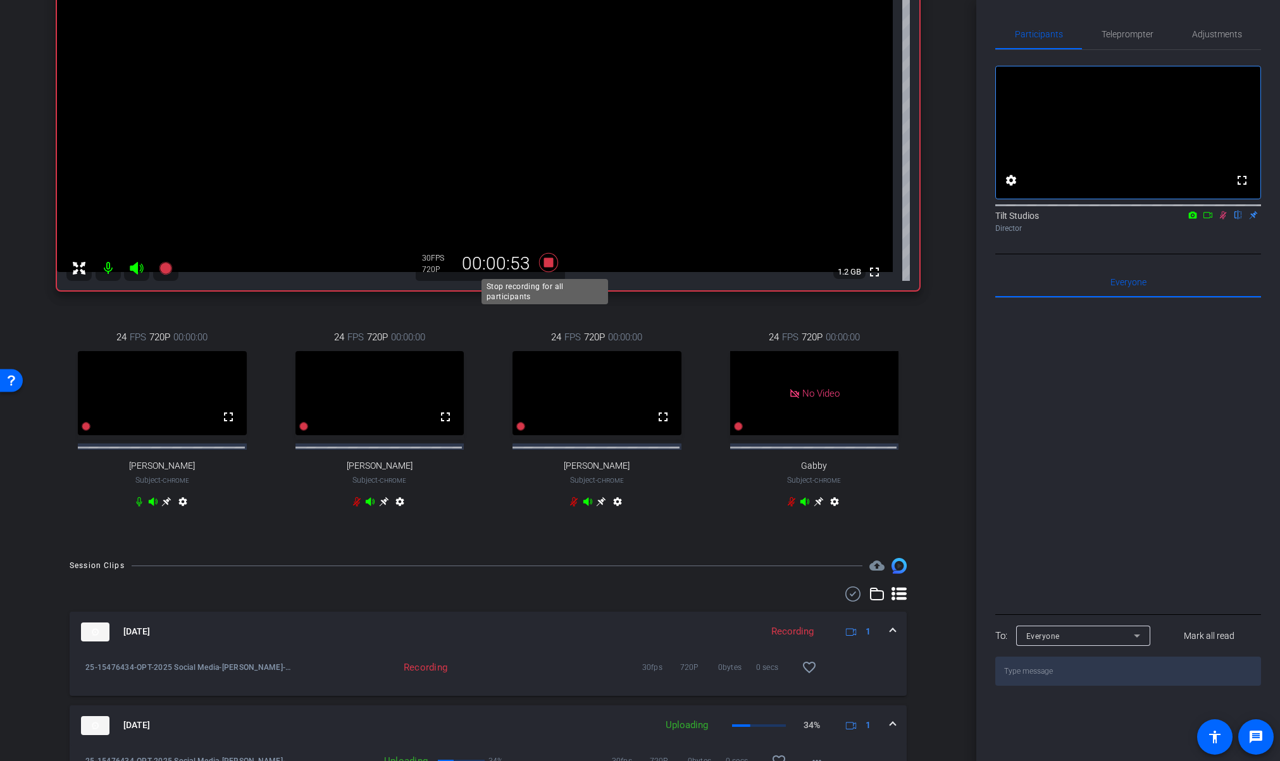
click at [546, 265] on icon at bounding box center [547, 262] width 19 height 19
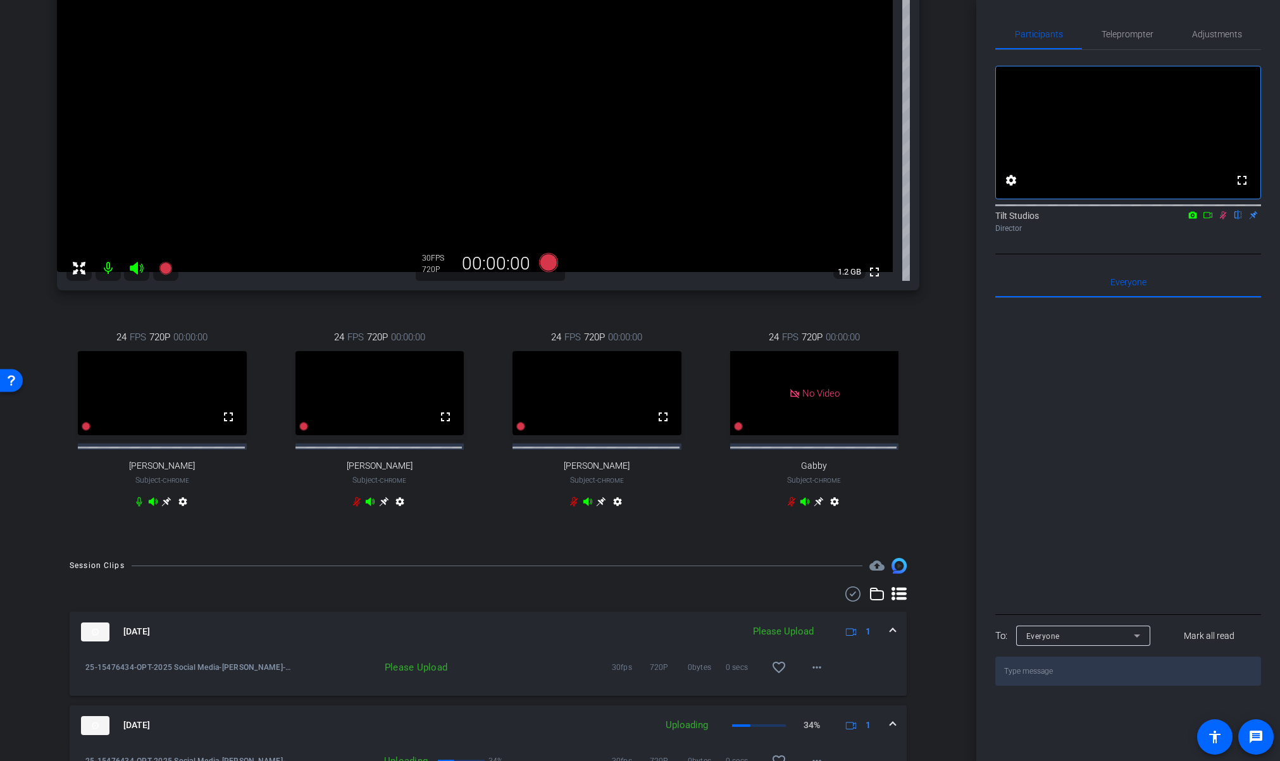
scroll to position [389, 0]
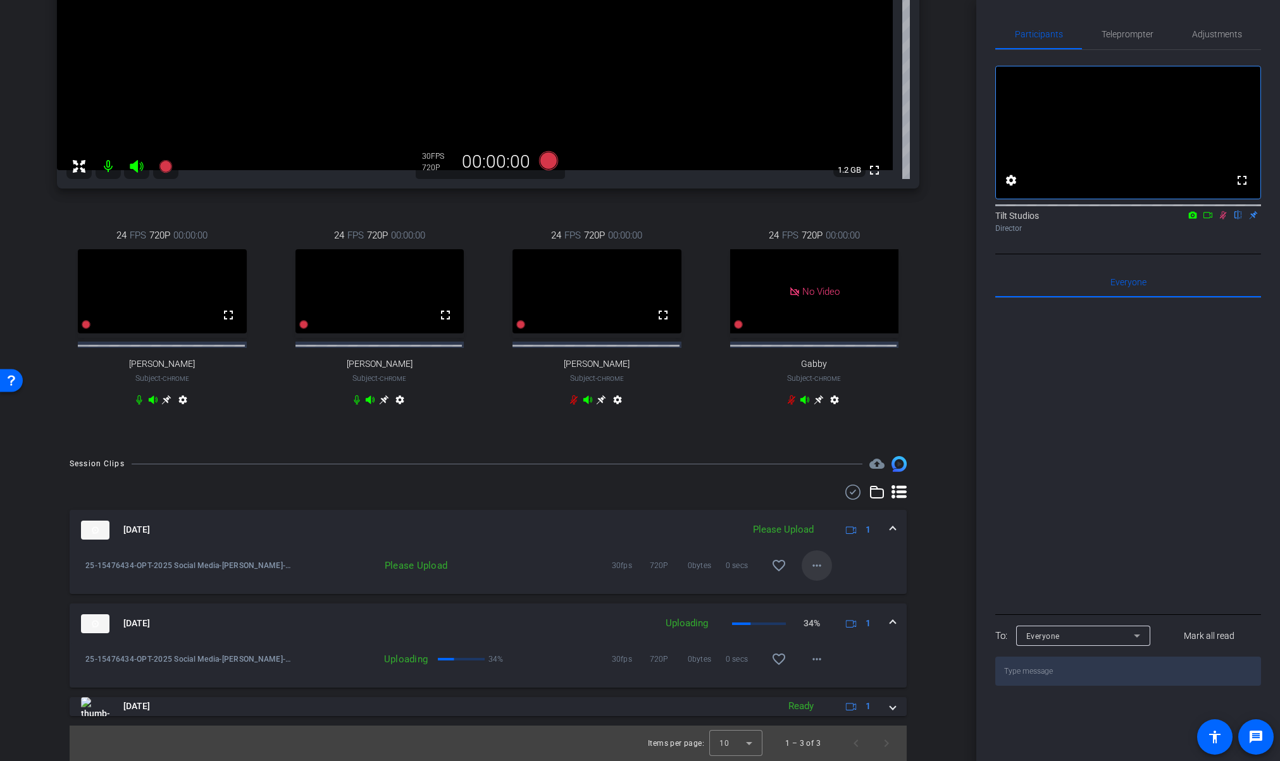
click at [815, 571] on mat-icon "more_horiz" at bounding box center [816, 565] width 15 height 15
click at [834, 625] on span "Delete clip" at bounding box center [830, 622] width 51 height 15
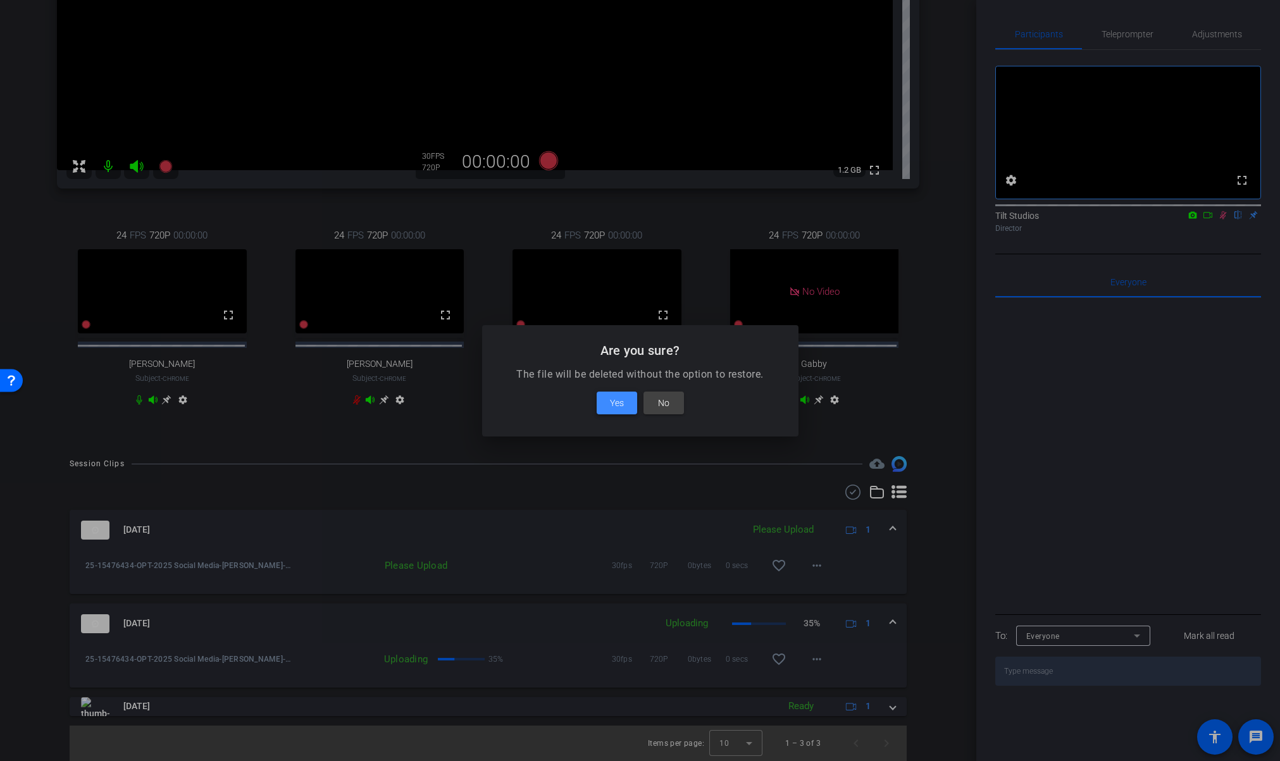
click at [620, 406] on span "Yes" at bounding box center [617, 402] width 14 height 15
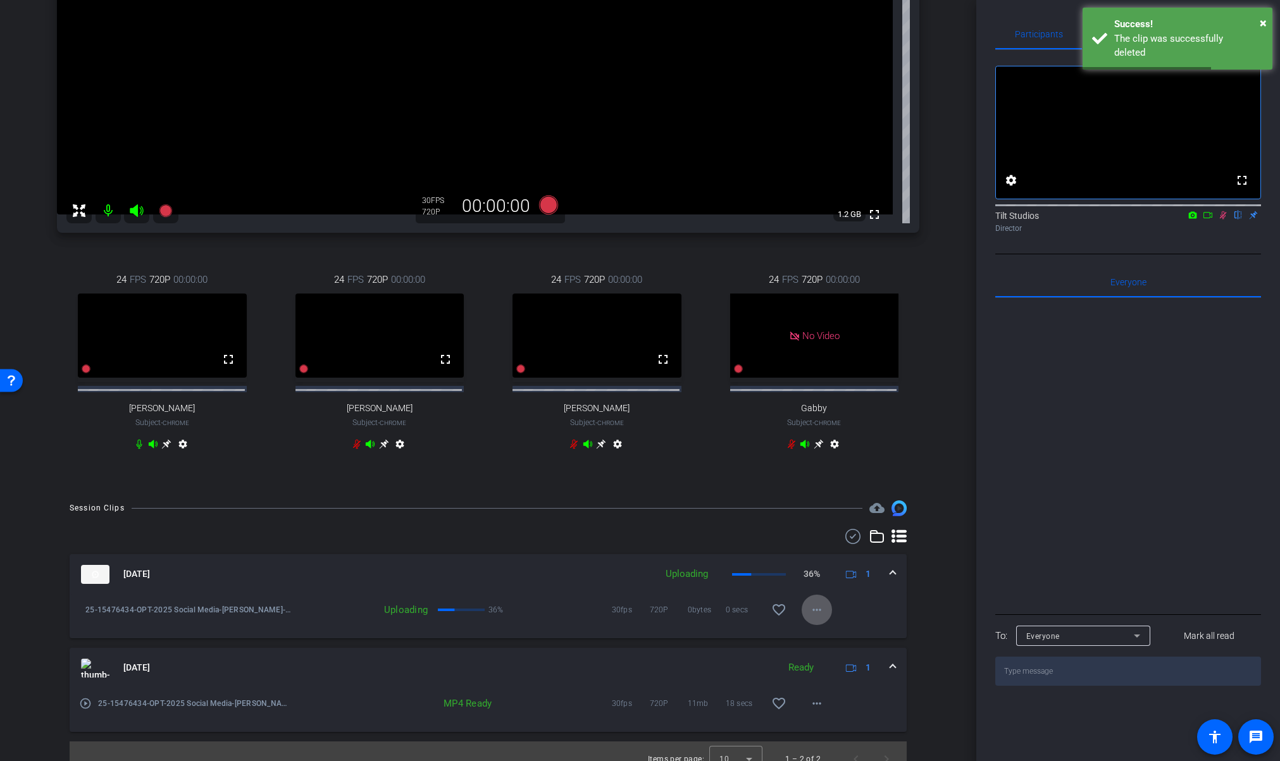
scroll to position [334, 0]
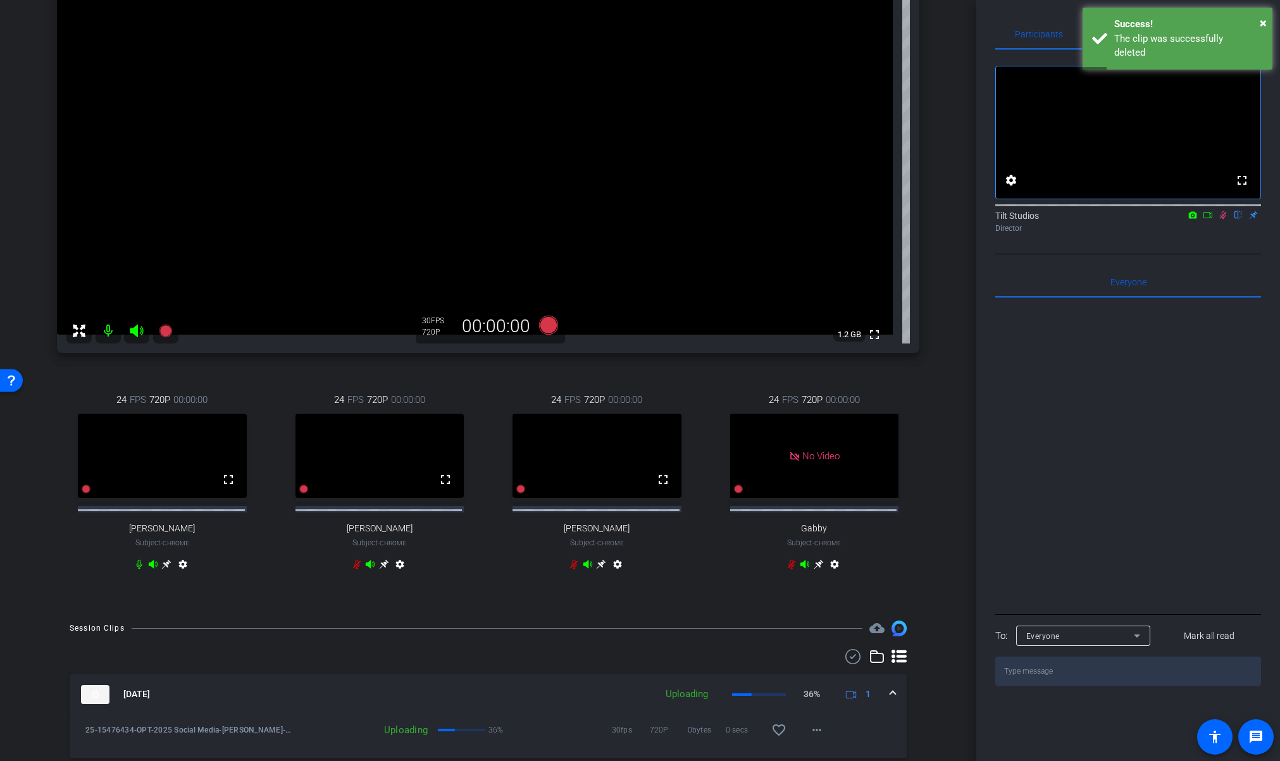
click at [934, 422] on div "Matthew Nathan iPhone 13 info ROOM ID: 136688395 55% battery_std fullscreen set…" at bounding box center [488, 240] width 913 height 734
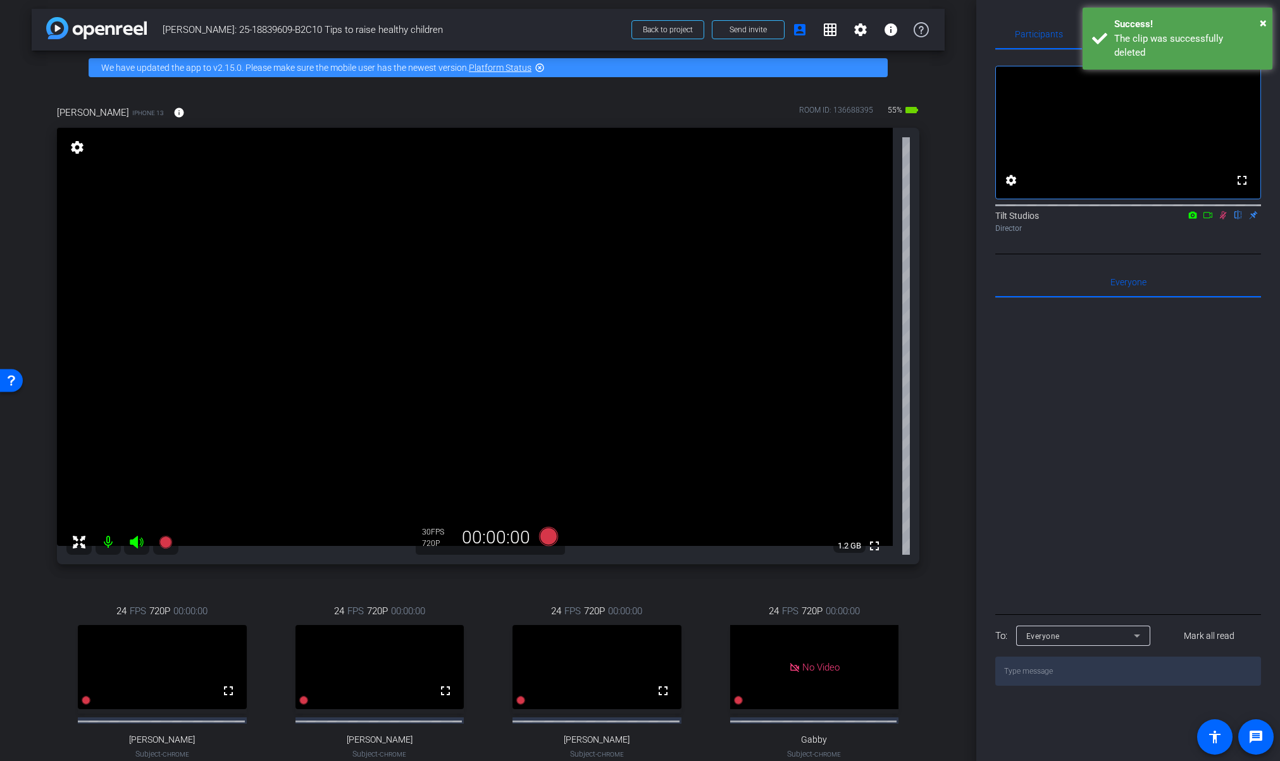
scroll to position [0, 0]
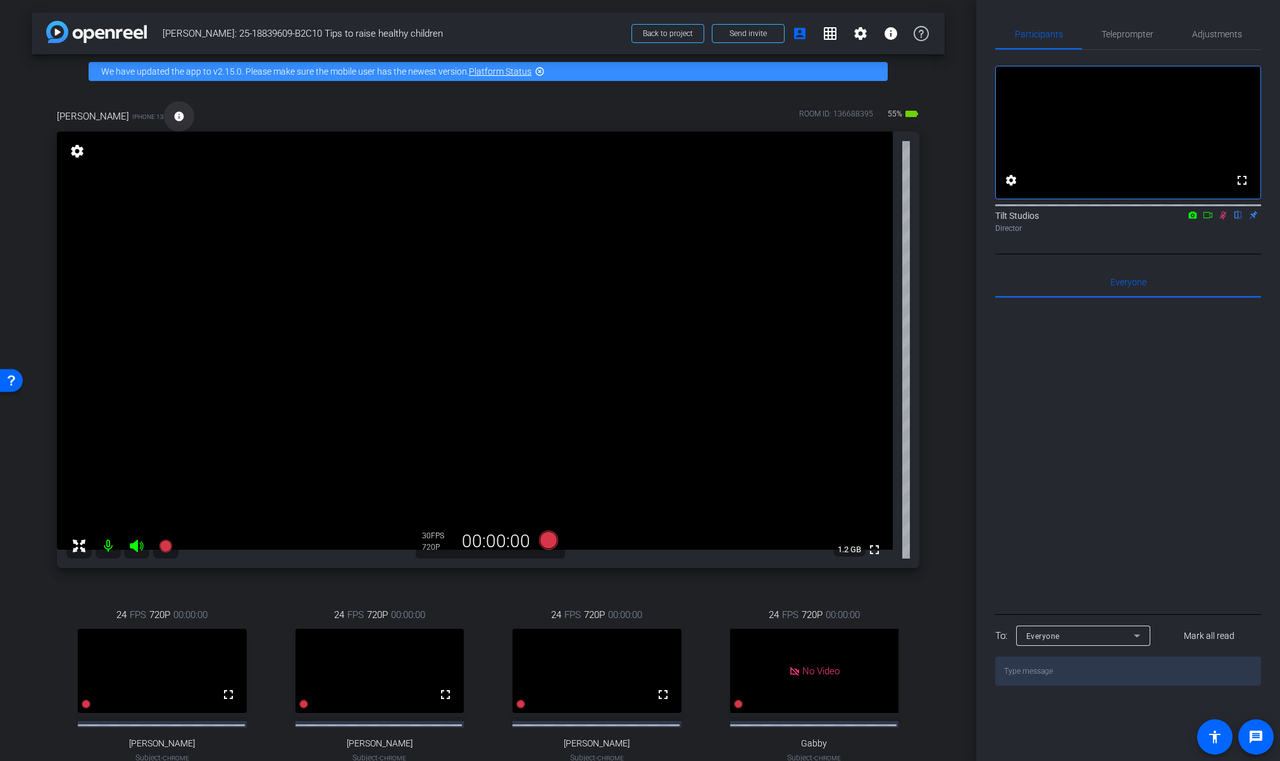
click at [176, 111] on mat-icon "info" at bounding box center [178, 116] width 11 height 11
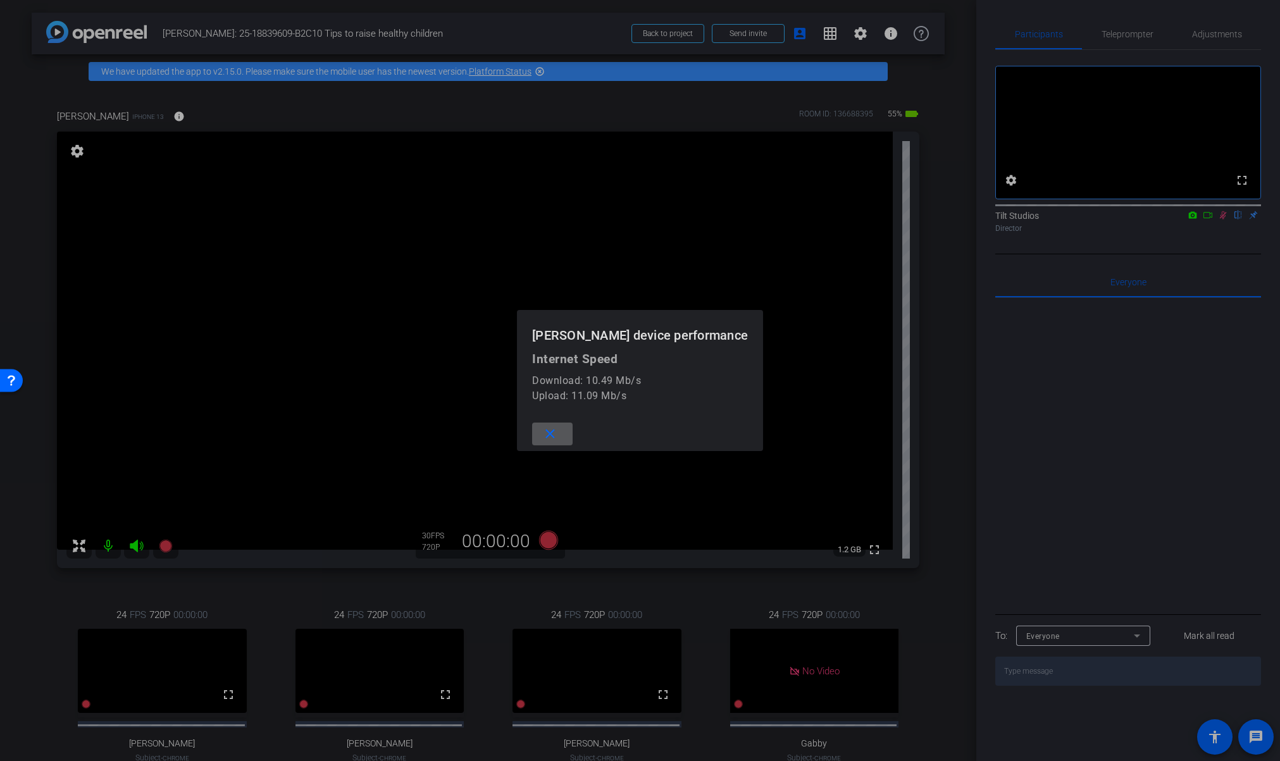
click at [556, 438] on mat-icon "close" at bounding box center [550, 434] width 16 height 16
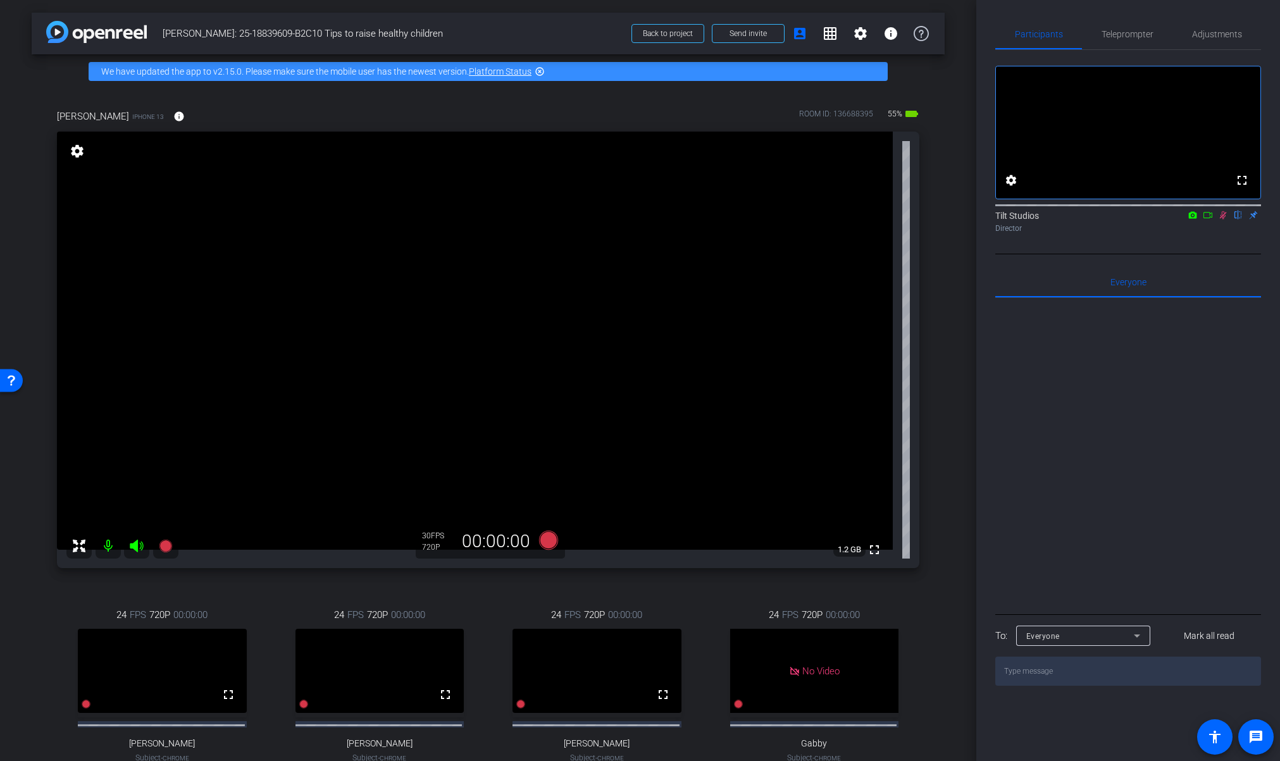
drag, startPoint x: 1221, startPoint y: 233, endPoint x: 1153, endPoint y: 305, distance: 99.3
click at [1221, 219] on icon at bounding box center [1223, 215] width 7 height 8
click at [939, 442] on div "arrow_back Dr. Nathan: 25-18839609-B2C10 Tips to raise healthy children Back to…" at bounding box center [488, 380] width 976 height 761
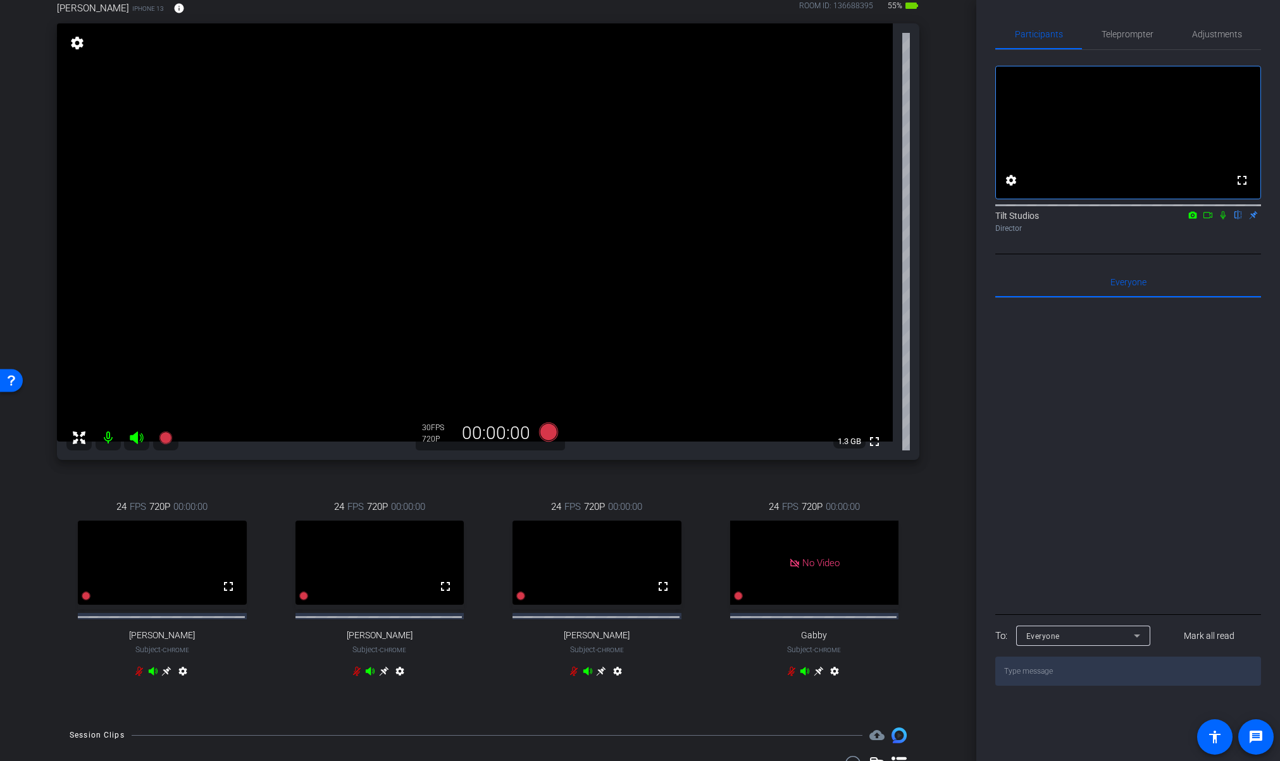
scroll to position [104, 0]
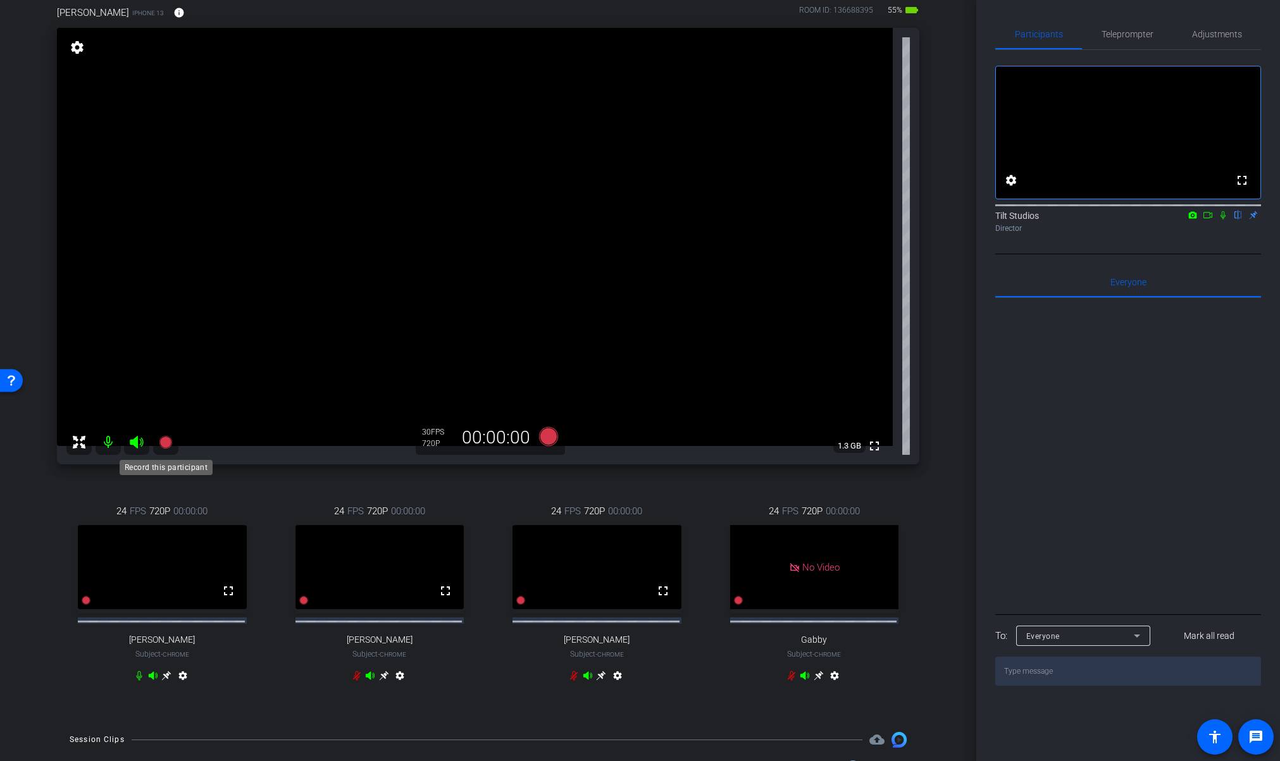
click at [163, 442] on icon at bounding box center [165, 442] width 13 height 13
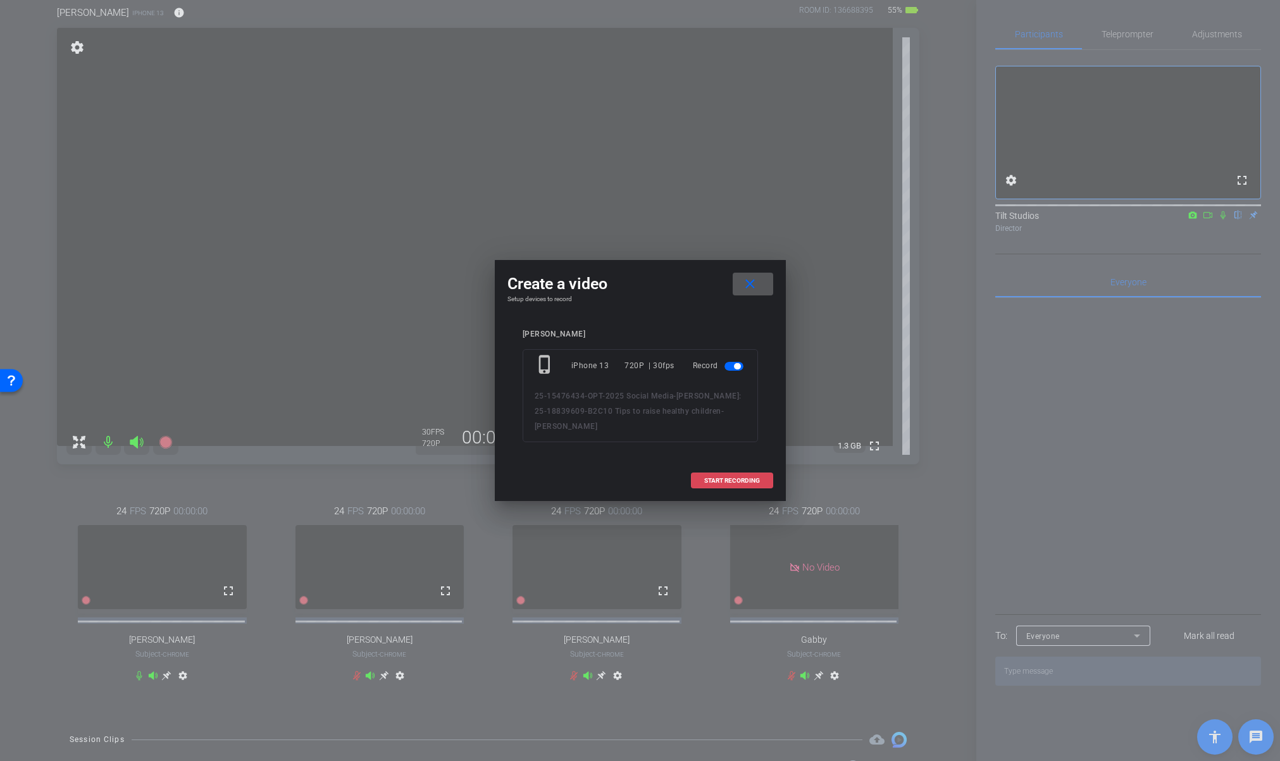
click at [754, 480] on span "START RECORDING" at bounding box center [732, 481] width 56 height 6
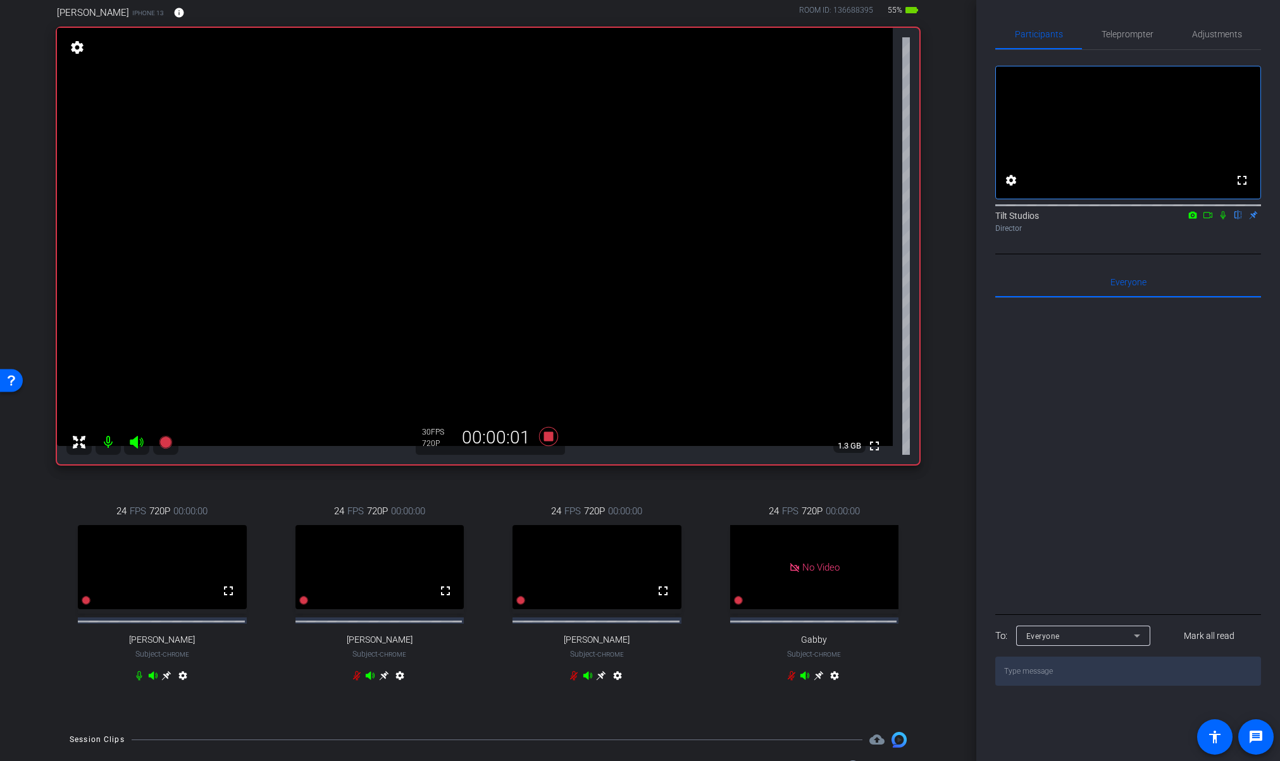
click at [1223, 219] on icon at bounding box center [1223, 215] width 10 height 9
click at [931, 397] on div "Matthew Nathan iPhone 13 info ROOM ID: 136688395 55% battery_std fullscreen set…" at bounding box center [488, 352] width 913 height 734
click at [52, 493] on div "Matthew Nathan iPhone 13 info ROOM ID: 136688395 55% battery_std fullscreen set…" at bounding box center [488, 352] width 913 height 734
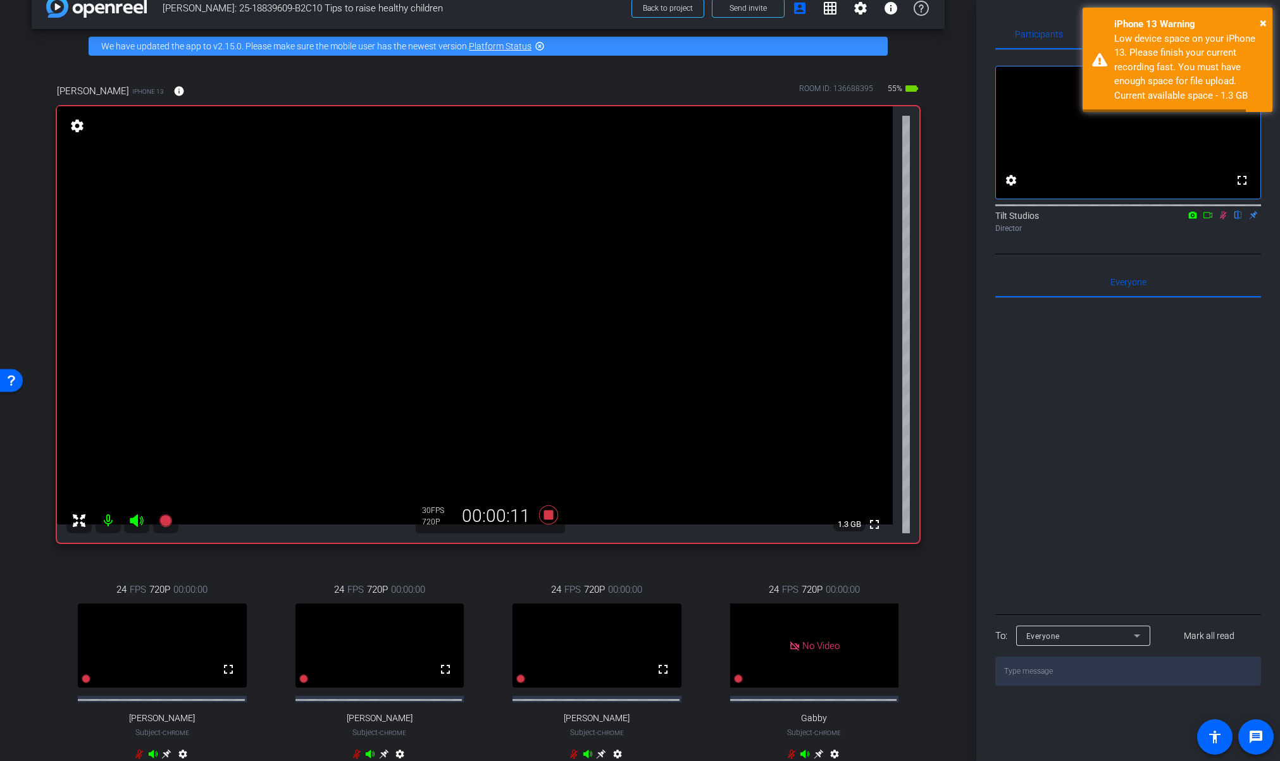
scroll to position [0, 0]
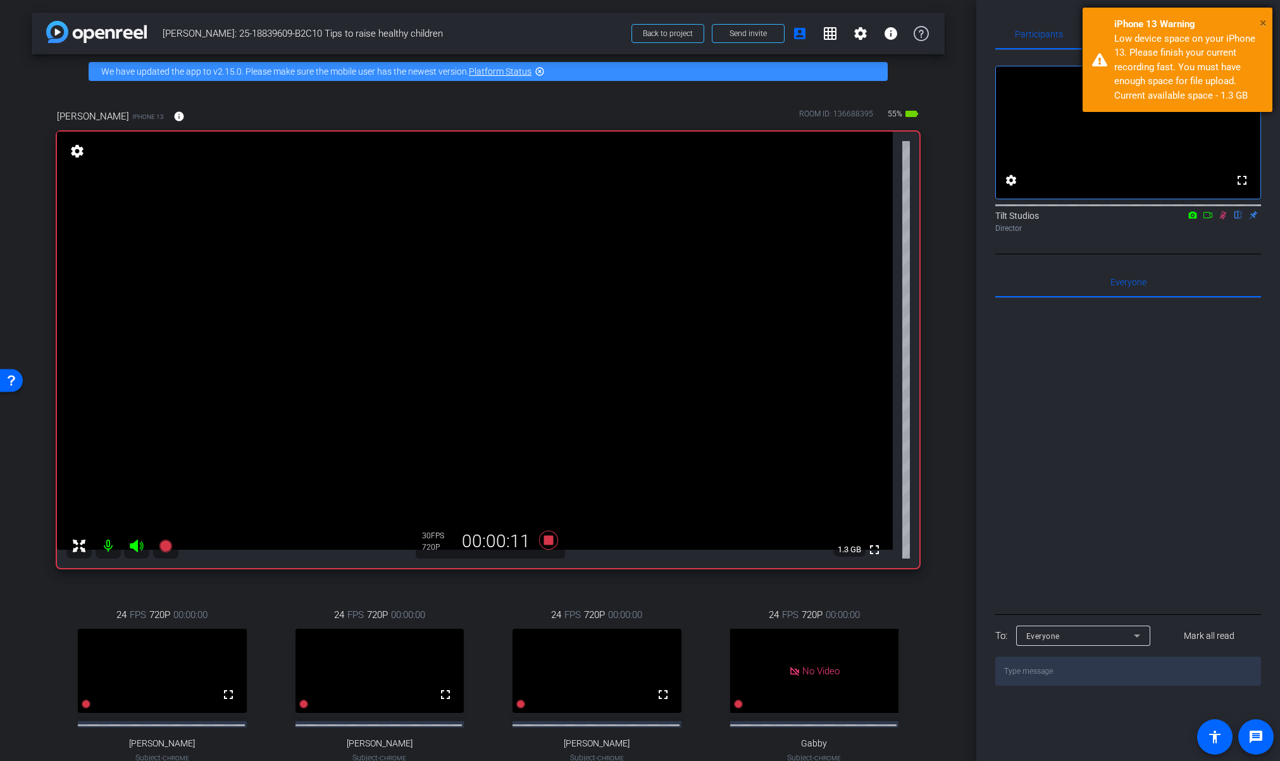
click at [1261, 25] on span "×" at bounding box center [1262, 22] width 7 height 15
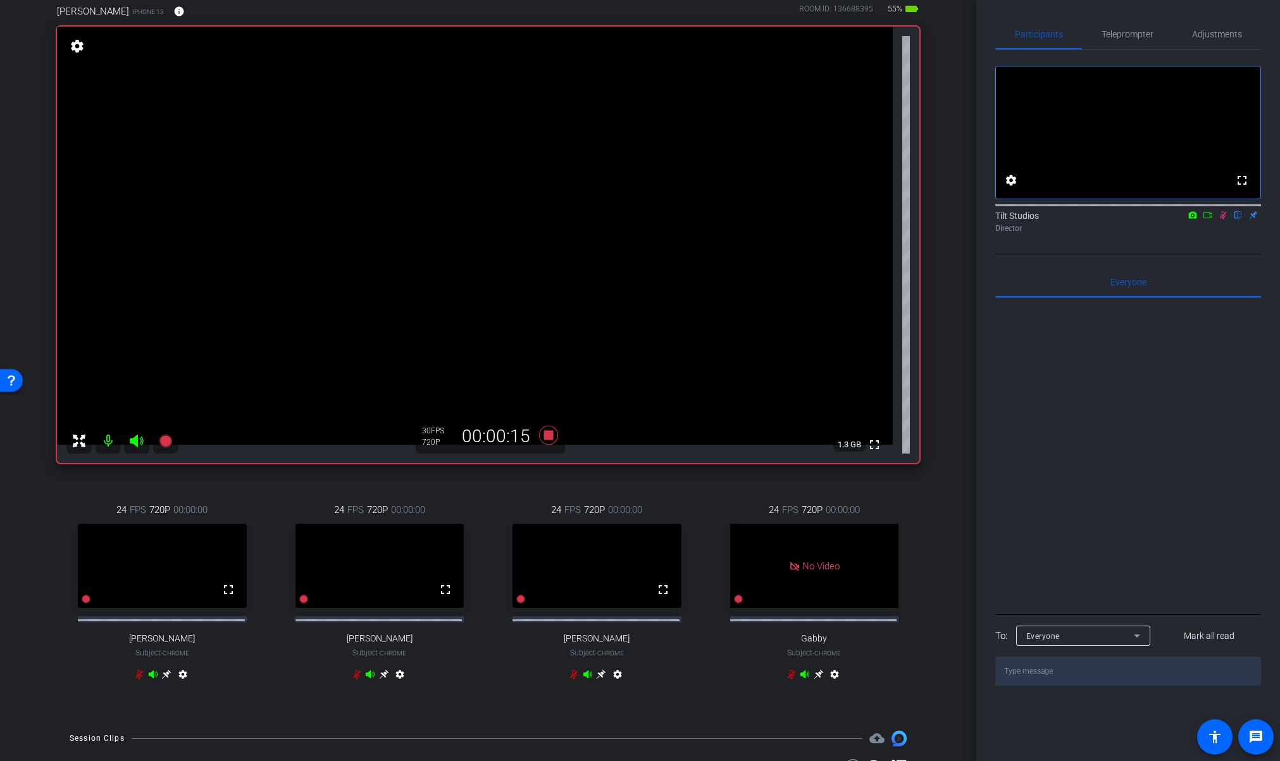
scroll to position [93, 0]
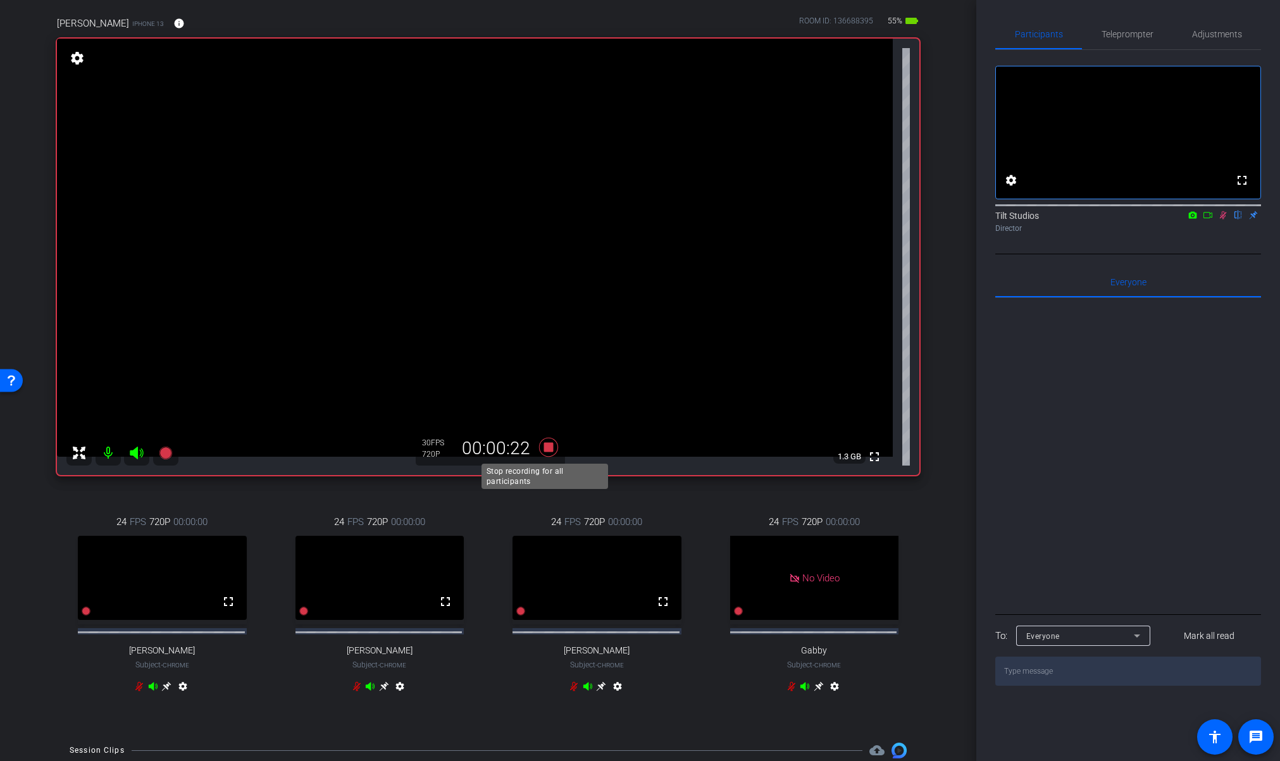
click at [547, 452] on icon at bounding box center [548, 447] width 30 height 23
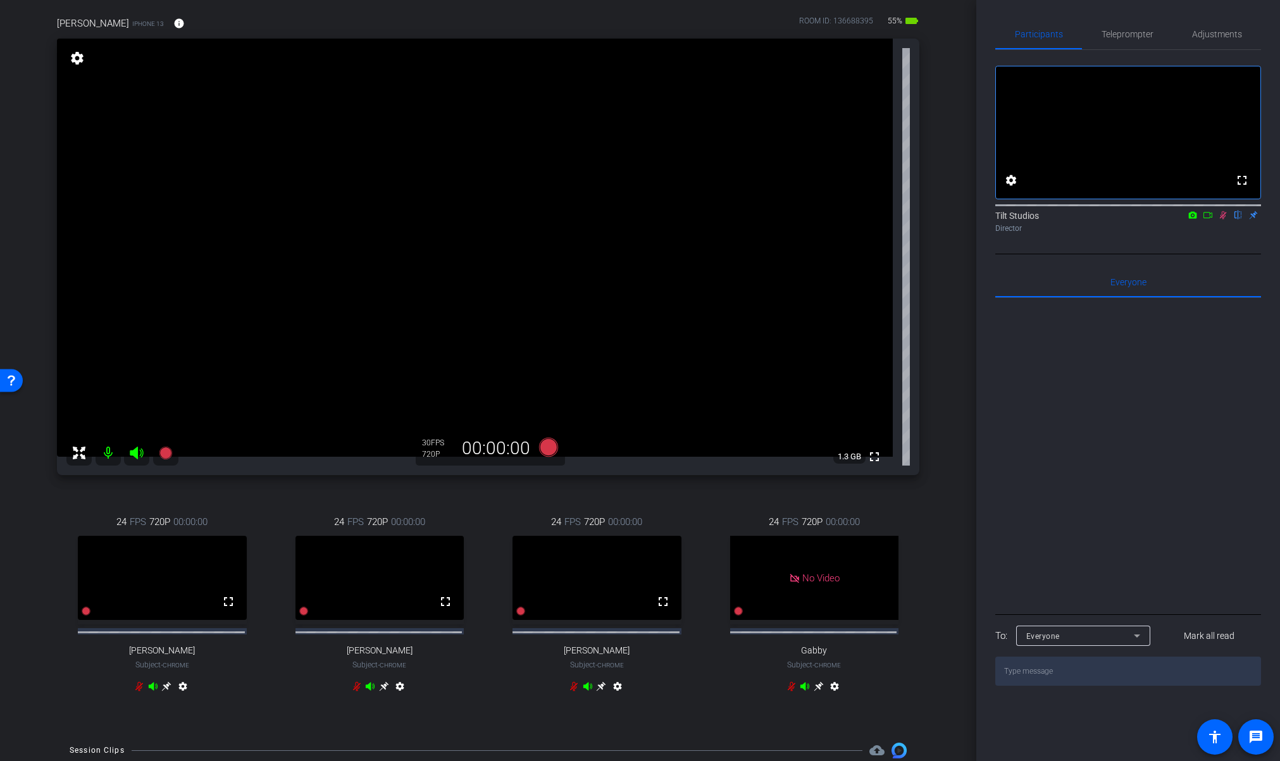
click at [1226, 219] on icon at bounding box center [1223, 215] width 10 height 9
click at [917, 529] on div "Matthew Nathan iPhone 13 info ROOM ID: 136688395 55% battery_std fullscreen set…" at bounding box center [488, 363] width 913 height 734
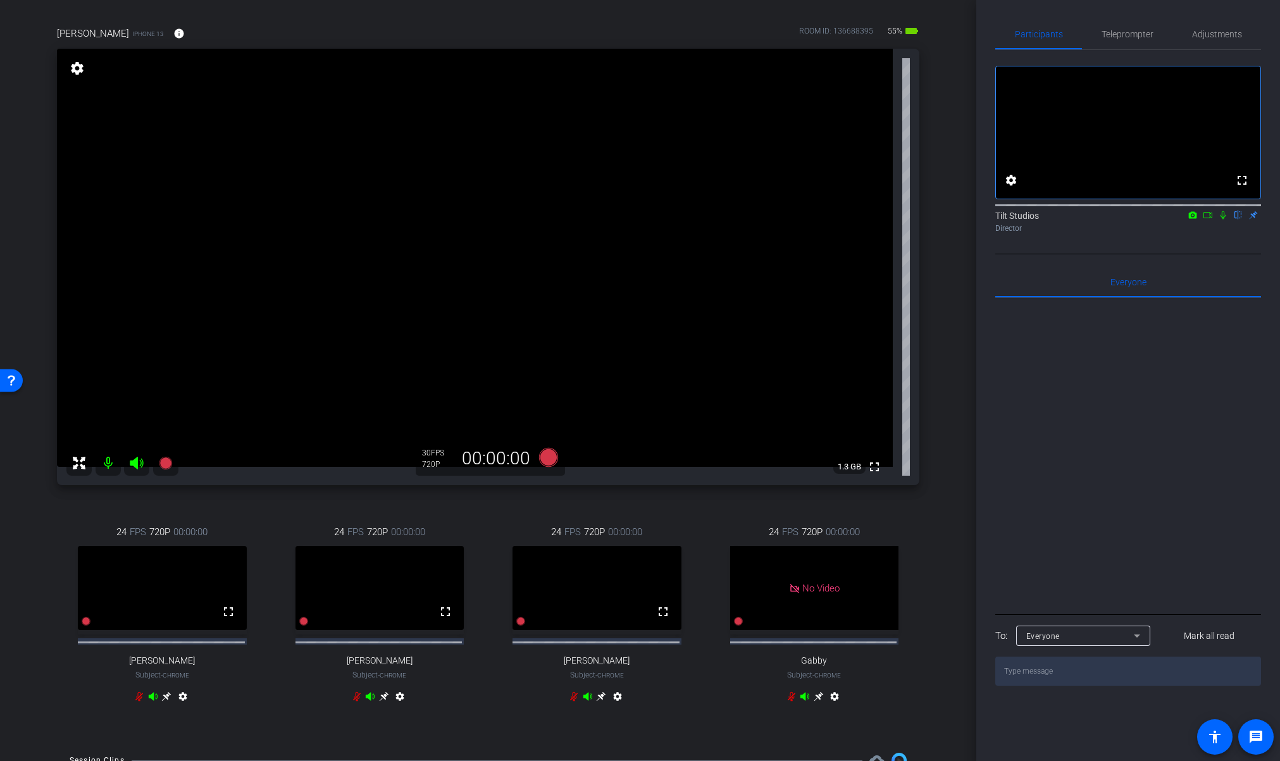
scroll to position [83, 0]
click at [932, 290] on div "Matthew Nathan iPhone 13 info ROOM ID: 136688395 55% battery_std fullscreen set…" at bounding box center [488, 372] width 913 height 734
click at [168, 467] on icon at bounding box center [165, 462] width 15 height 15
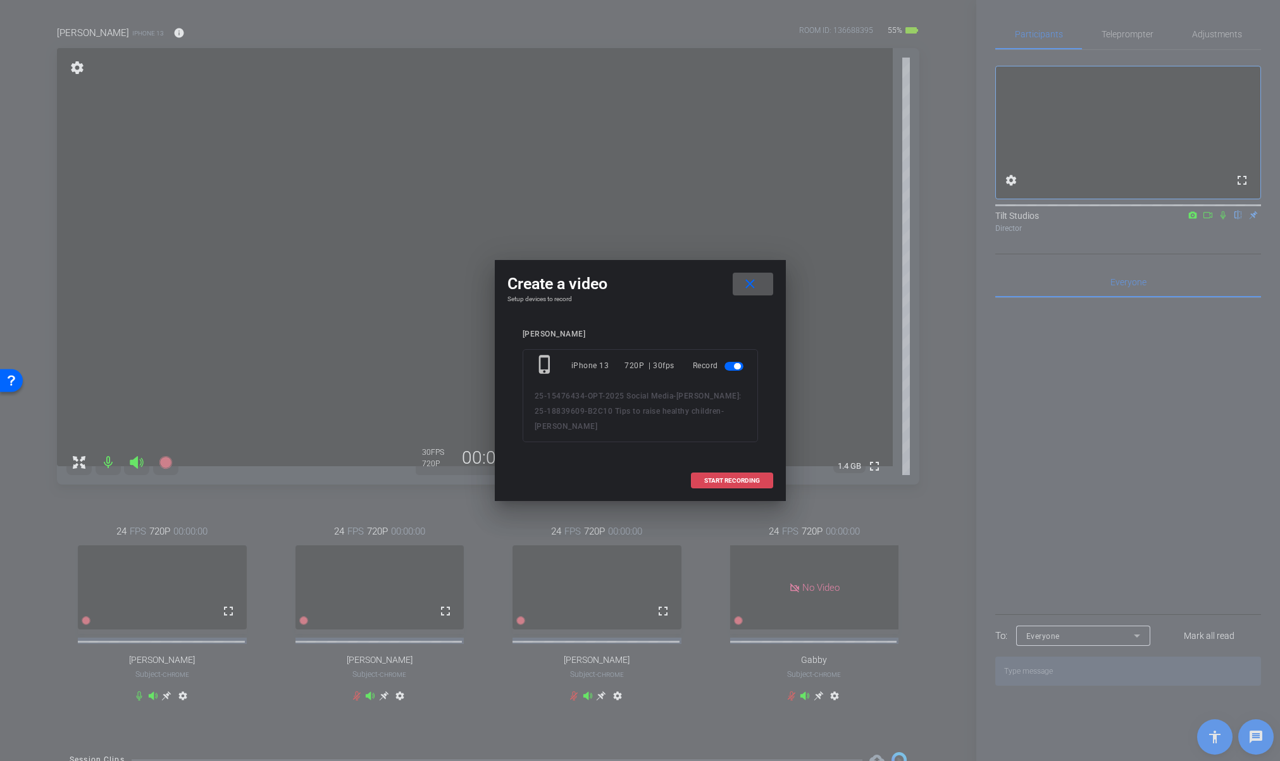
click at [702, 478] on span at bounding box center [731, 481] width 81 height 30
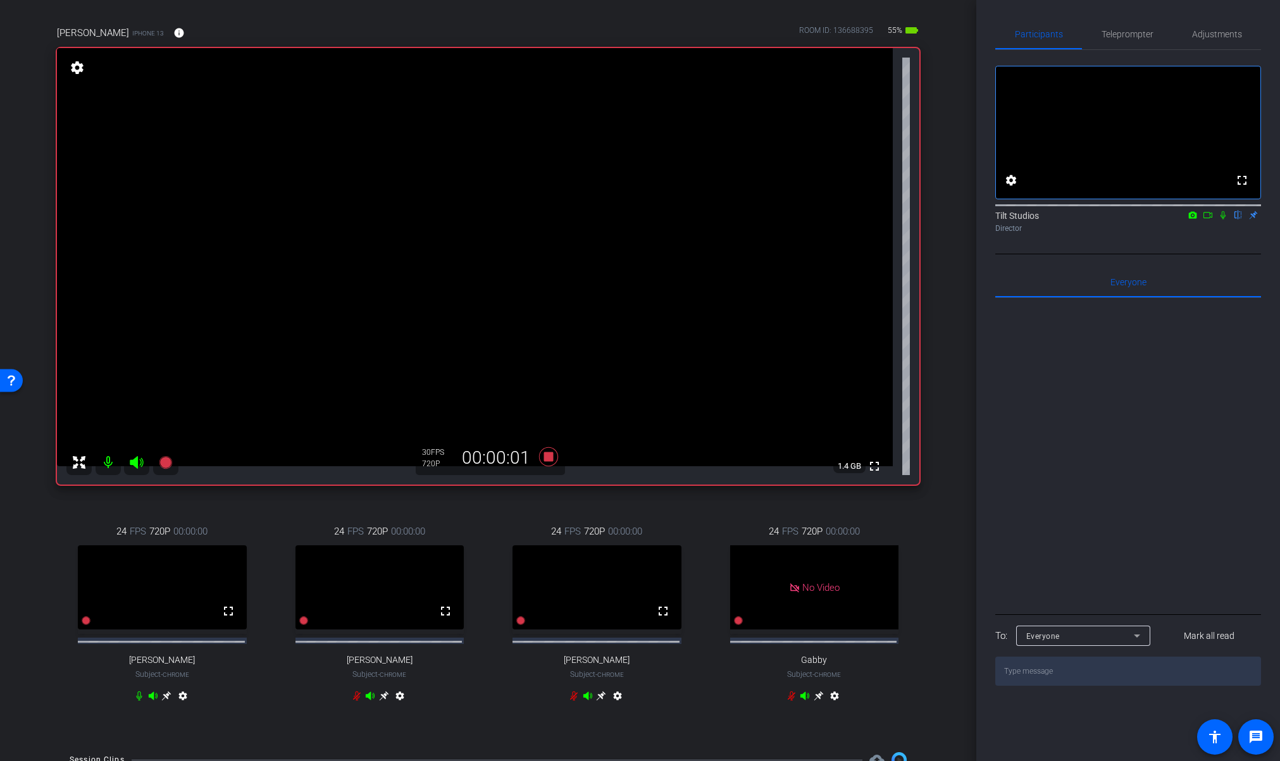
click at [1223, 219] on icon at bounding box center [1223, 215] width 10 height 9
click at [929, 441] on div "Matthew Nathan iPhone 13 info ROOM ID: 136688395 55% battery_std fullscreen set…" at bounding box center [488, 372] width 913 height 734
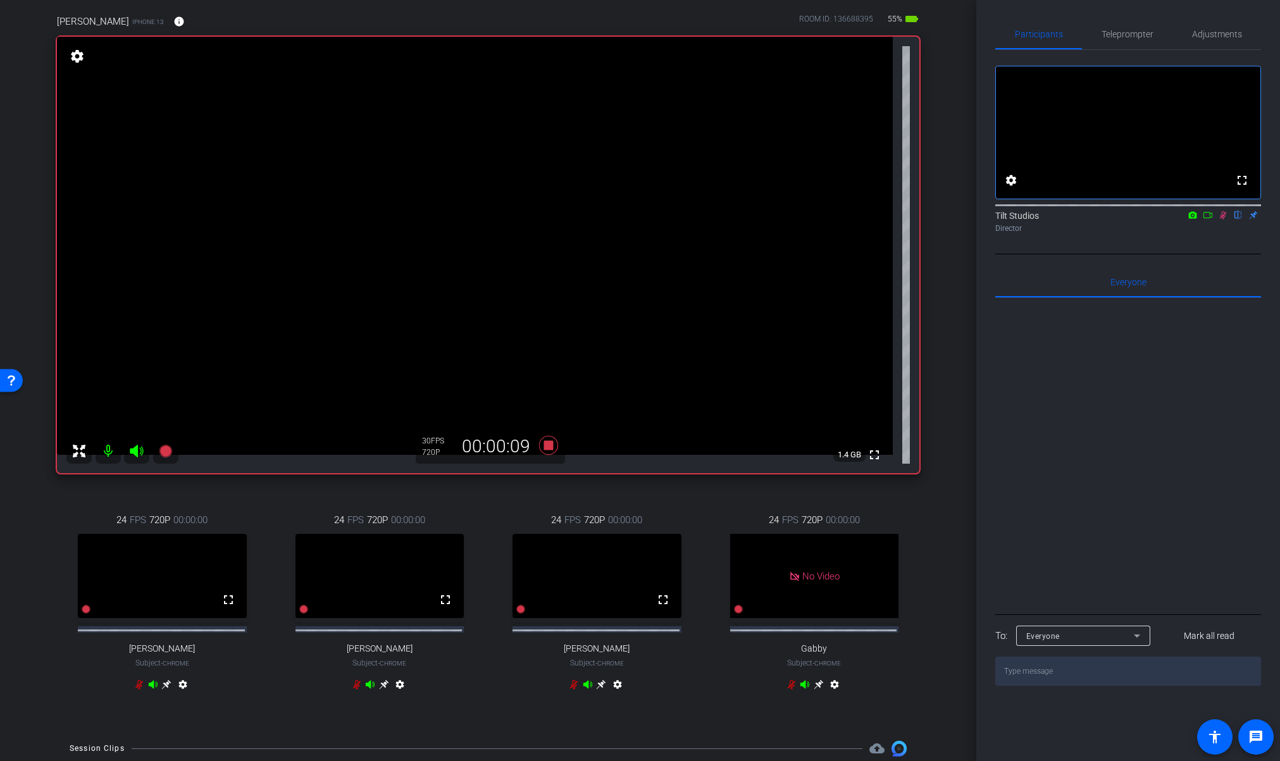
scroll to position [94, 0]
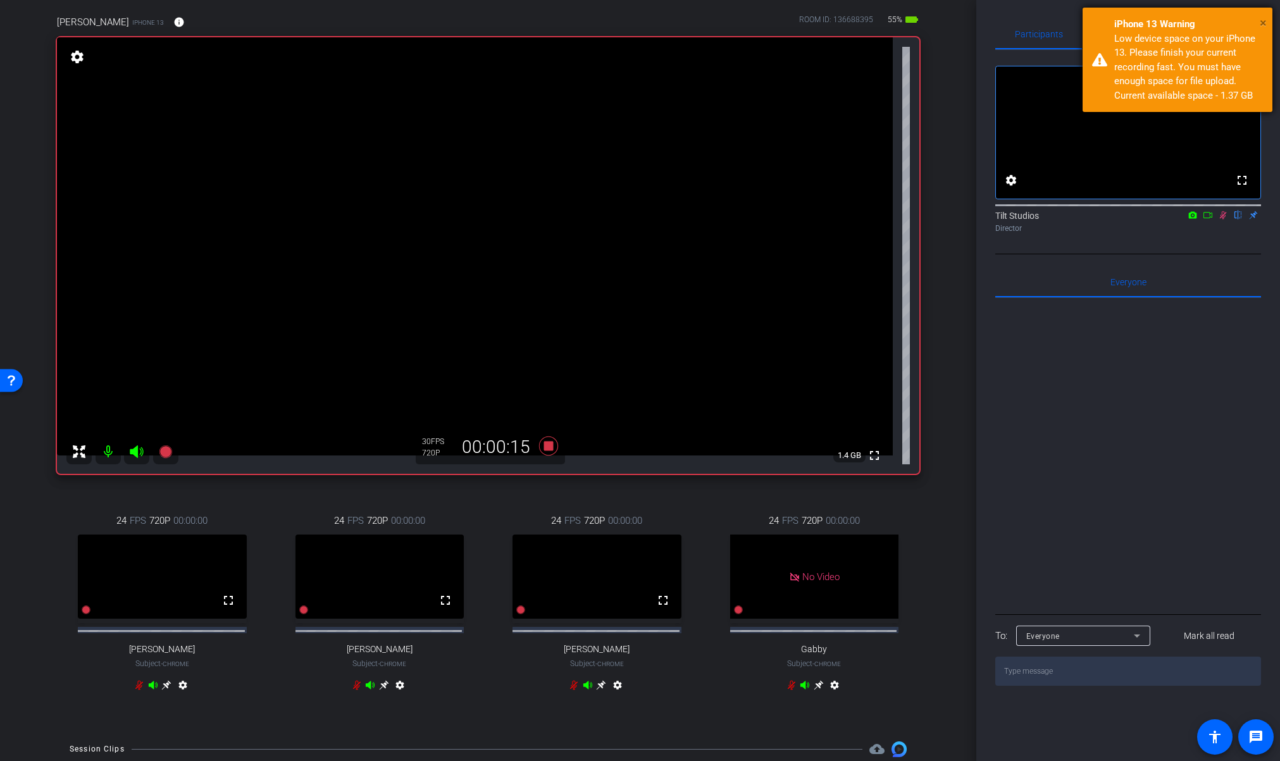
click at [1261, 25] on span "×" at bounding box center [1262, 22] width 7 height 15
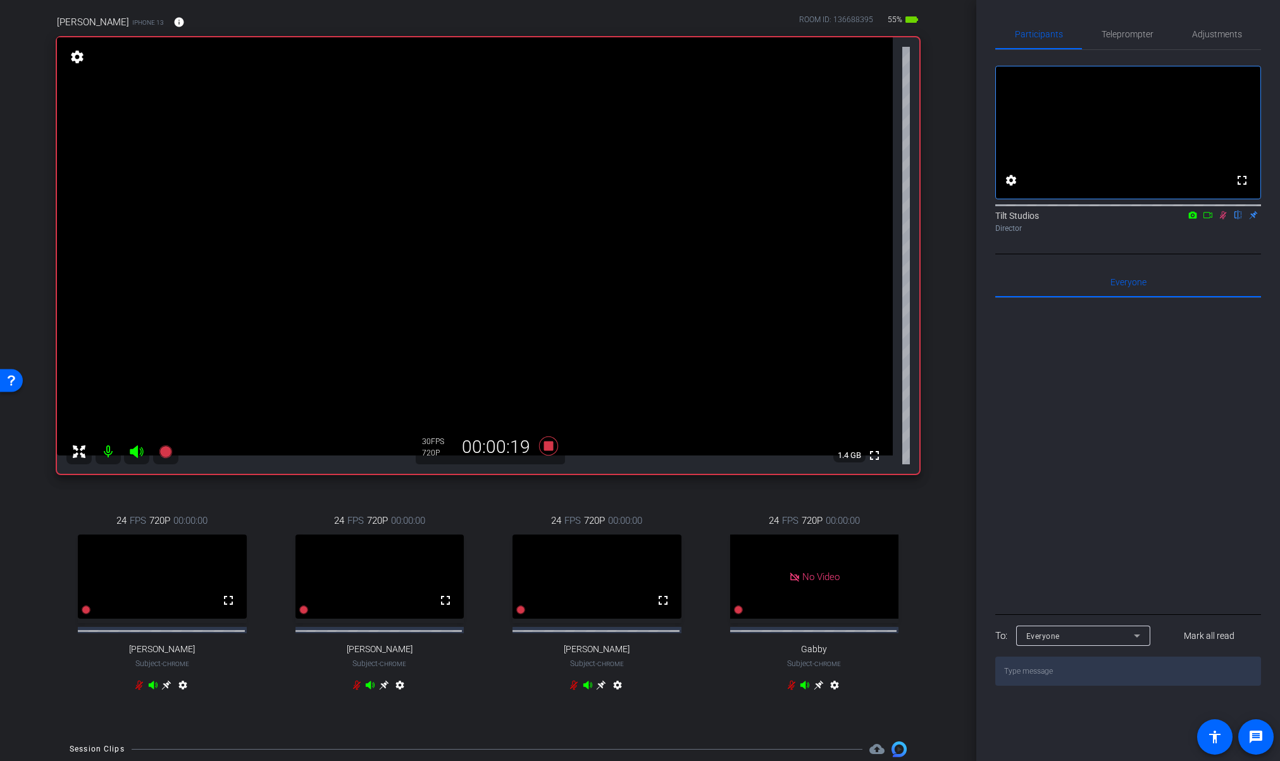
drag, startPoint x: 1222, startPoint y: 232, endPoint x: 1209, endPoint y: 237, distance: 13.6
click at [1222, 219] on icon at bounding box center [1223, 215] width 7 height 8
click at [545, 448] on icon at bounding box center [547, 445] width 19 height 19
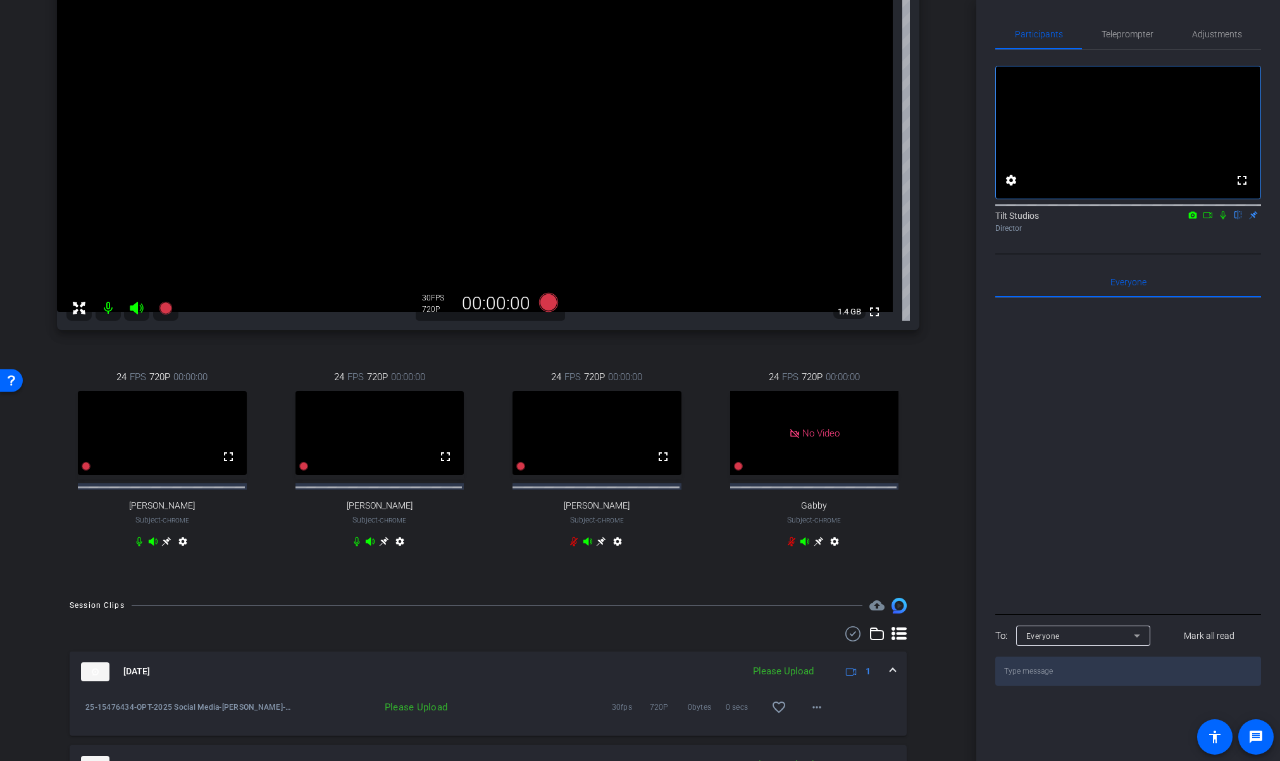
scroll to position [417, 0]
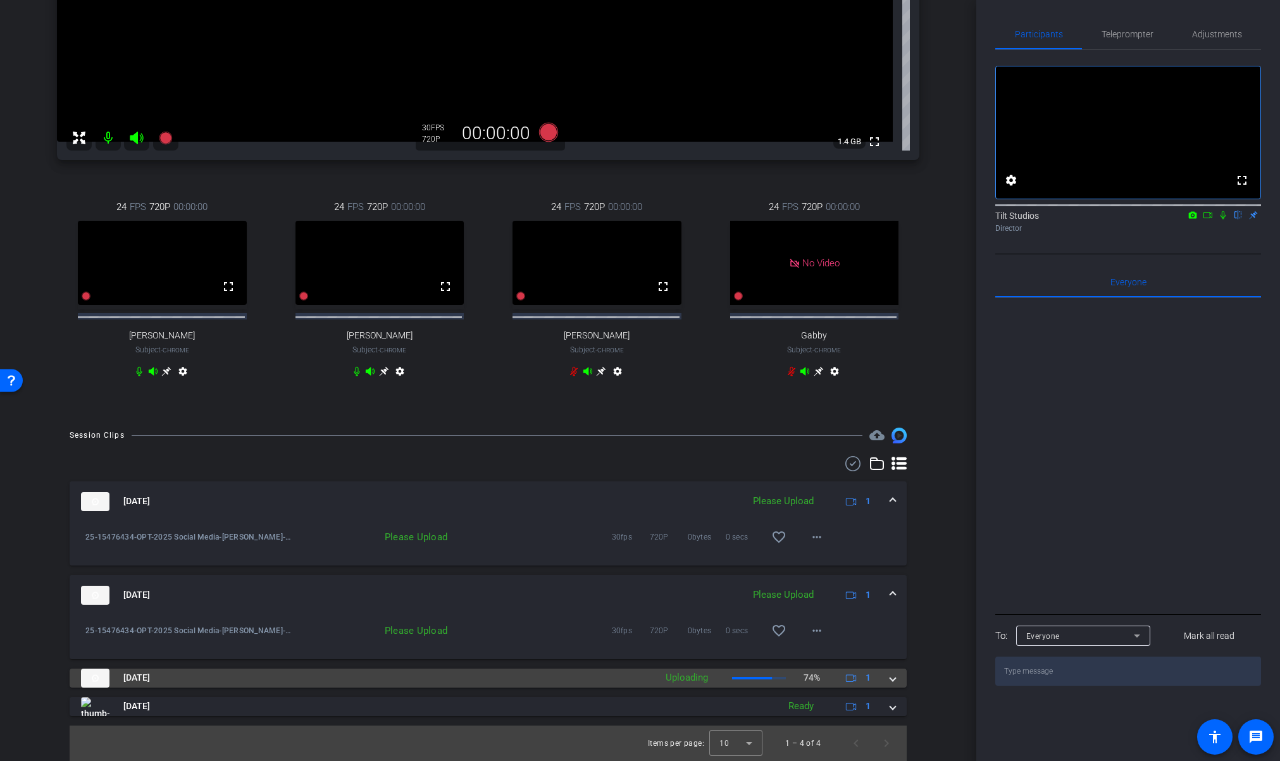
click at [891, 681] on mat-expansion-panel-header "Sep 19, 2025 Uploading 74% 1" at bounding box center [488, 678] width 837 height 19
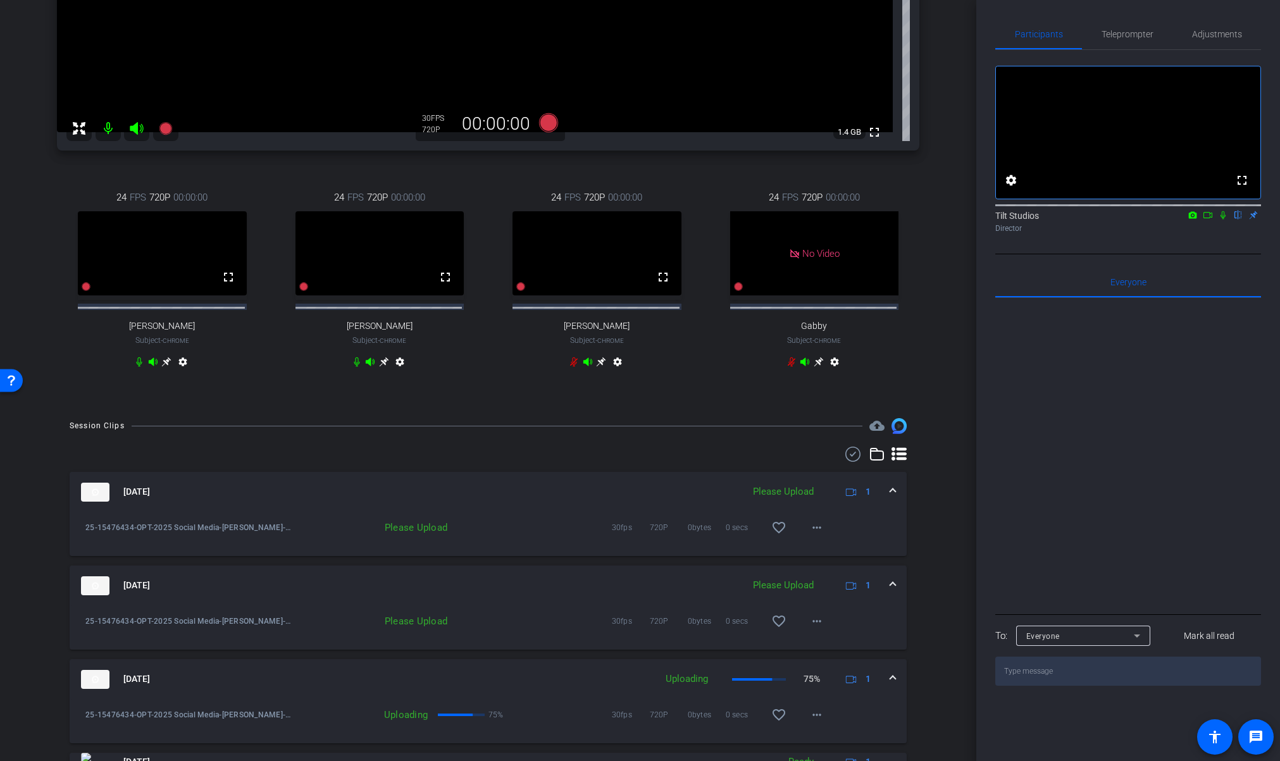
click at [890, 684] on span at bounding box center [892, 678] width 5 height 13
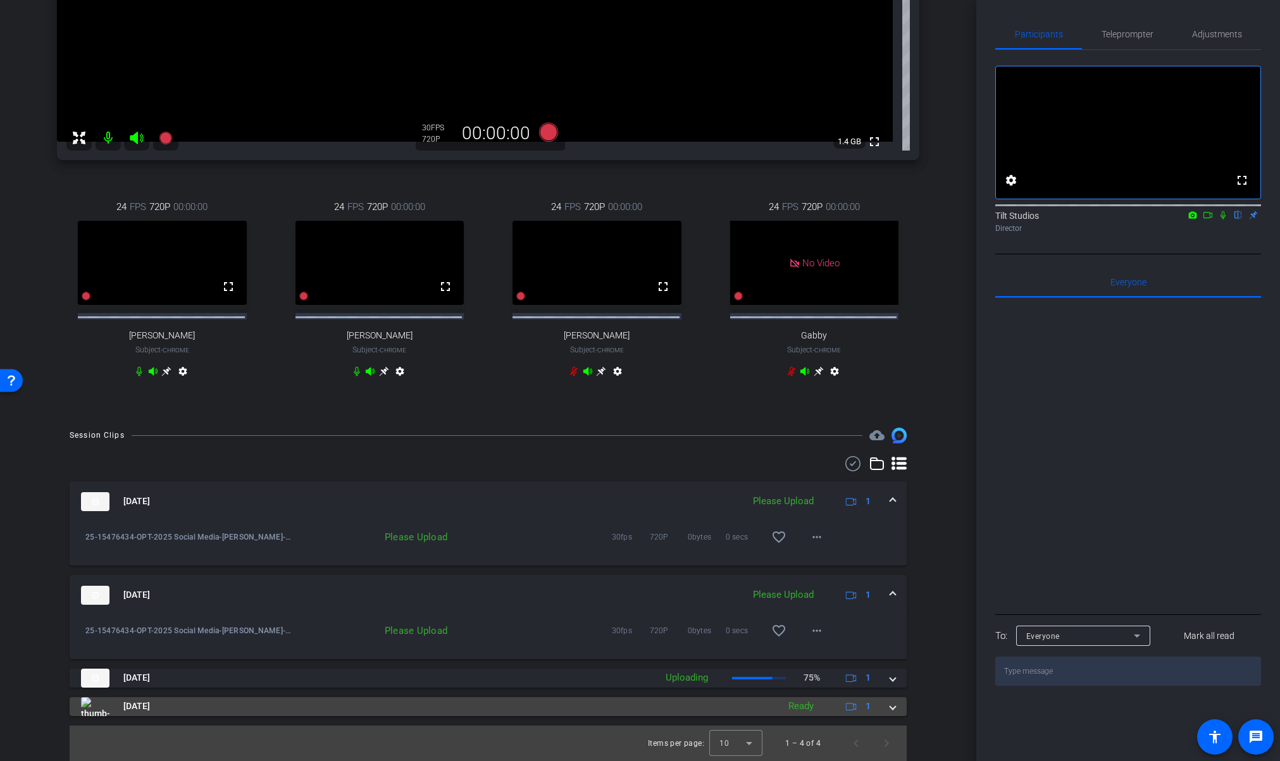
click at [890, 708] on span at bounding box center [892, 706] width 5 height 13
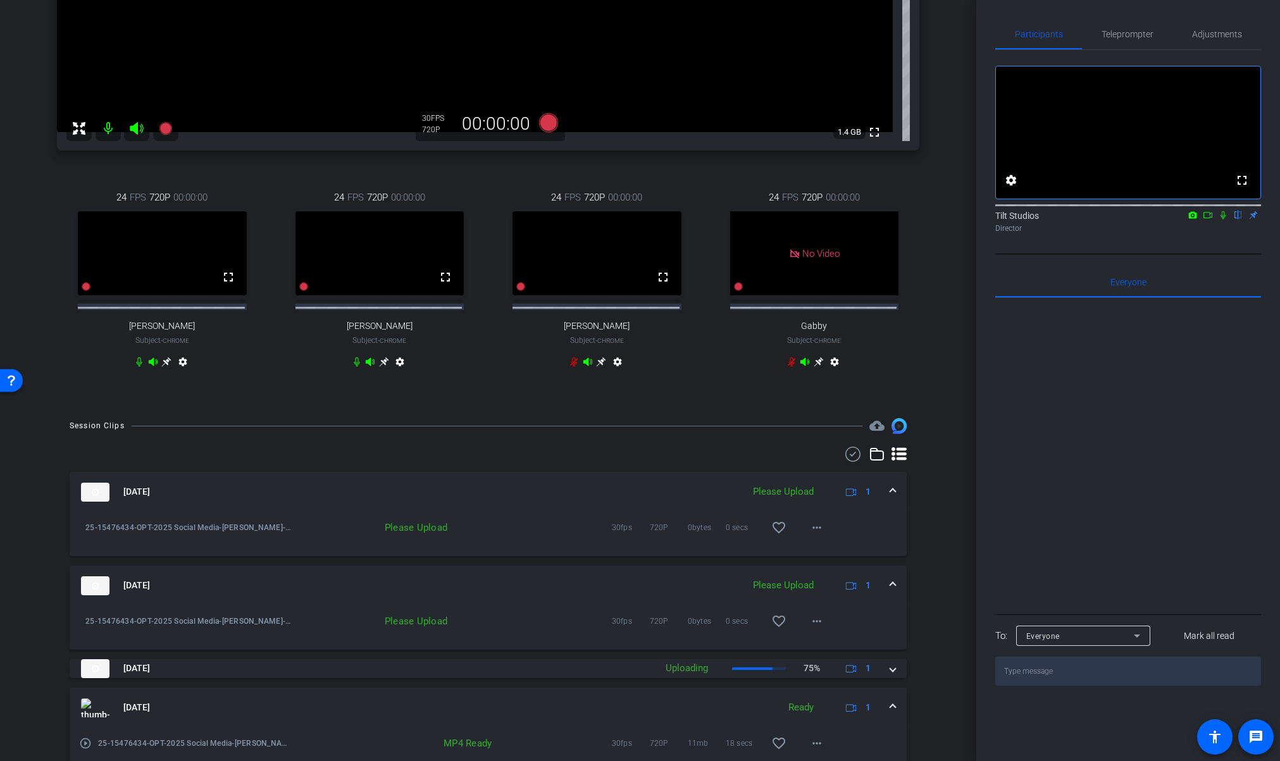
click at [890, 710] on span at bounding box center [892, 707] width 5 height 13
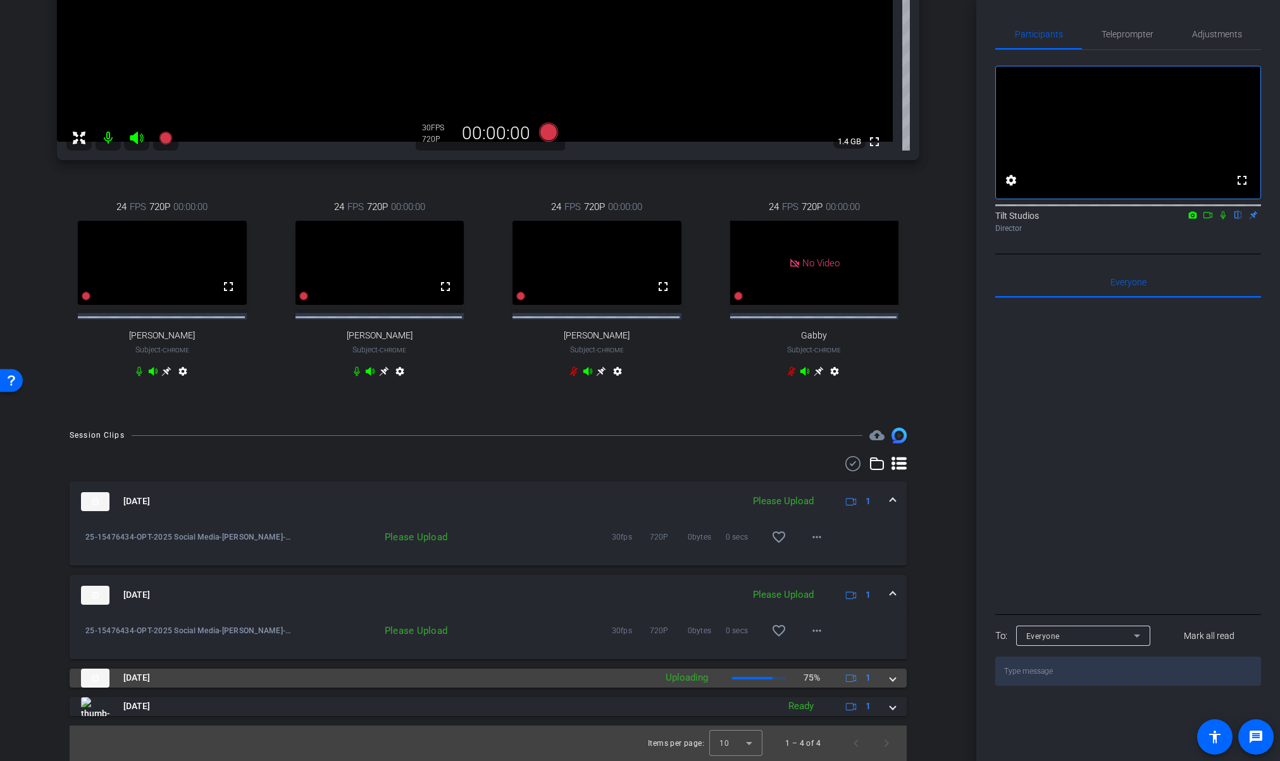
click at [890, 679] on span at bounding box center [892, 677] width 5 height 13
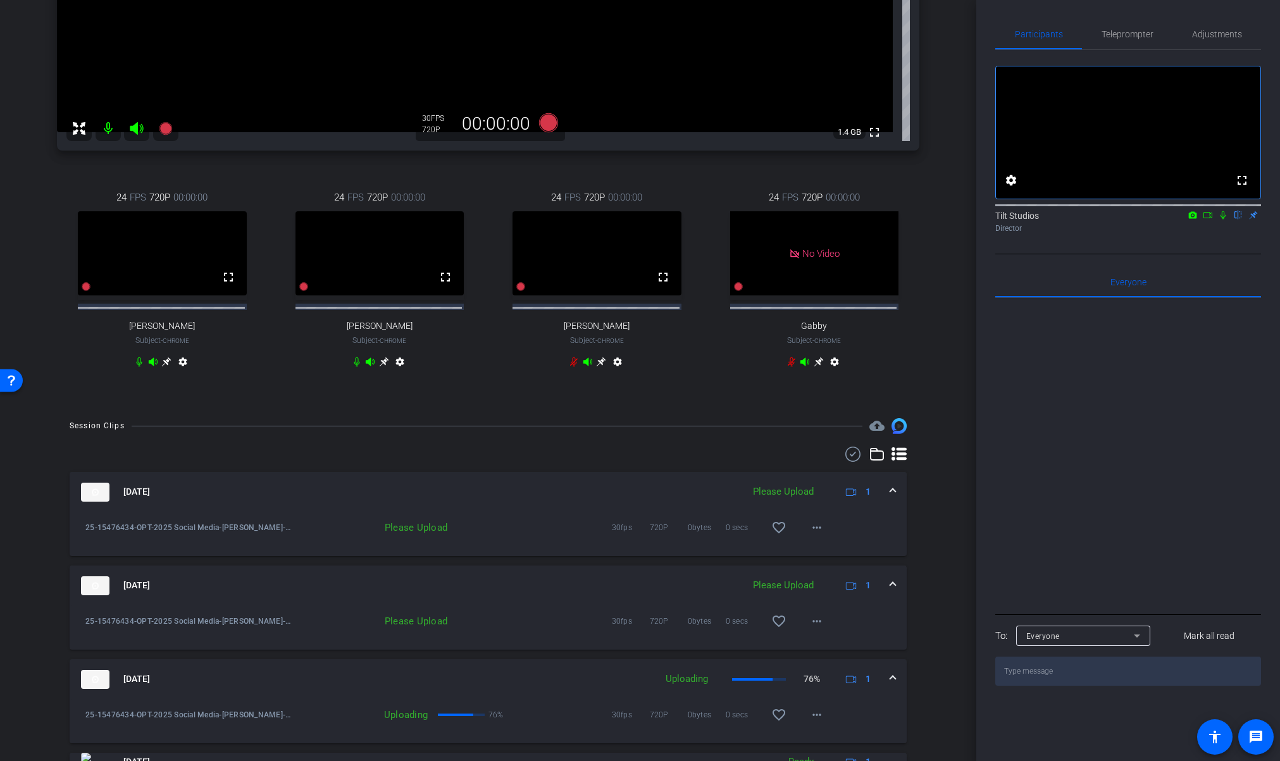
click at [890, 683] on span at bounding box center [892, 678] width 5 height 13
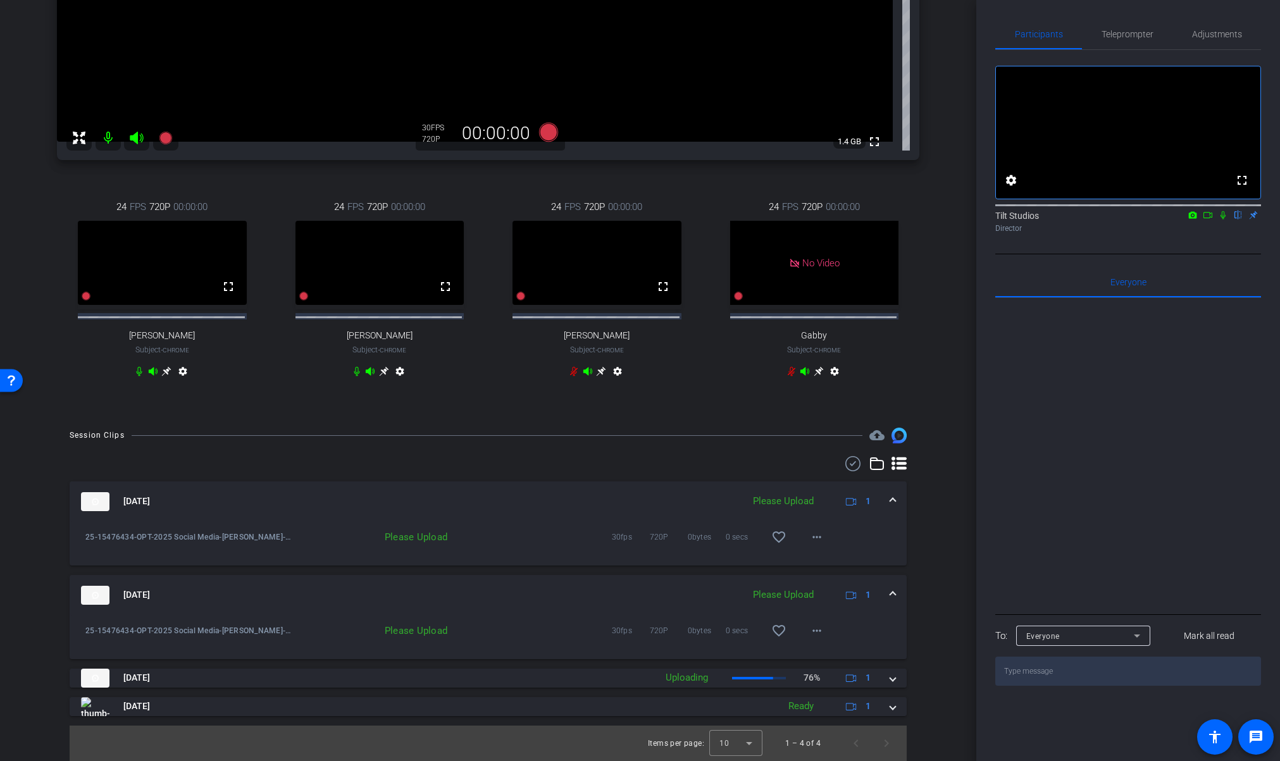
click at [890, 595] on span at bounding box center [892, 594] width 5 height 13
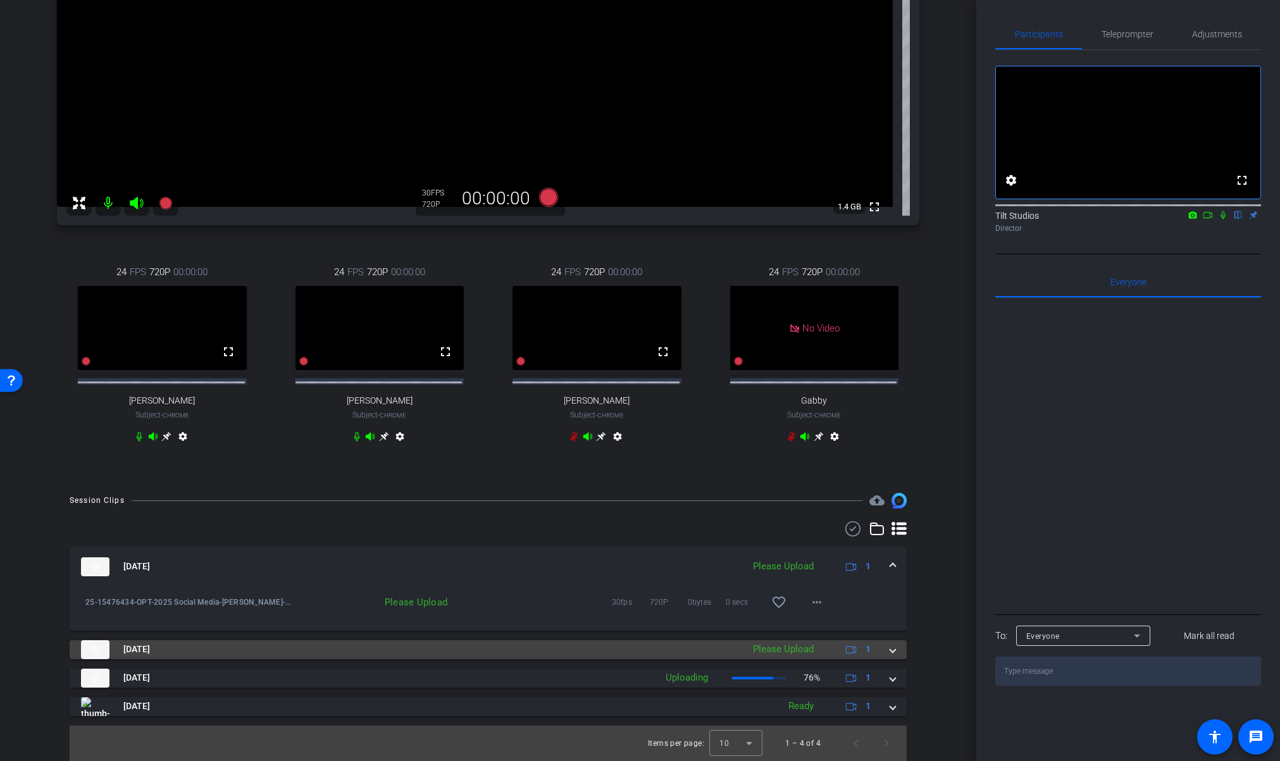
scroll to position [352, 0]
click at [890, 654] on span at bounding box center [892, 649] width 5 height 13
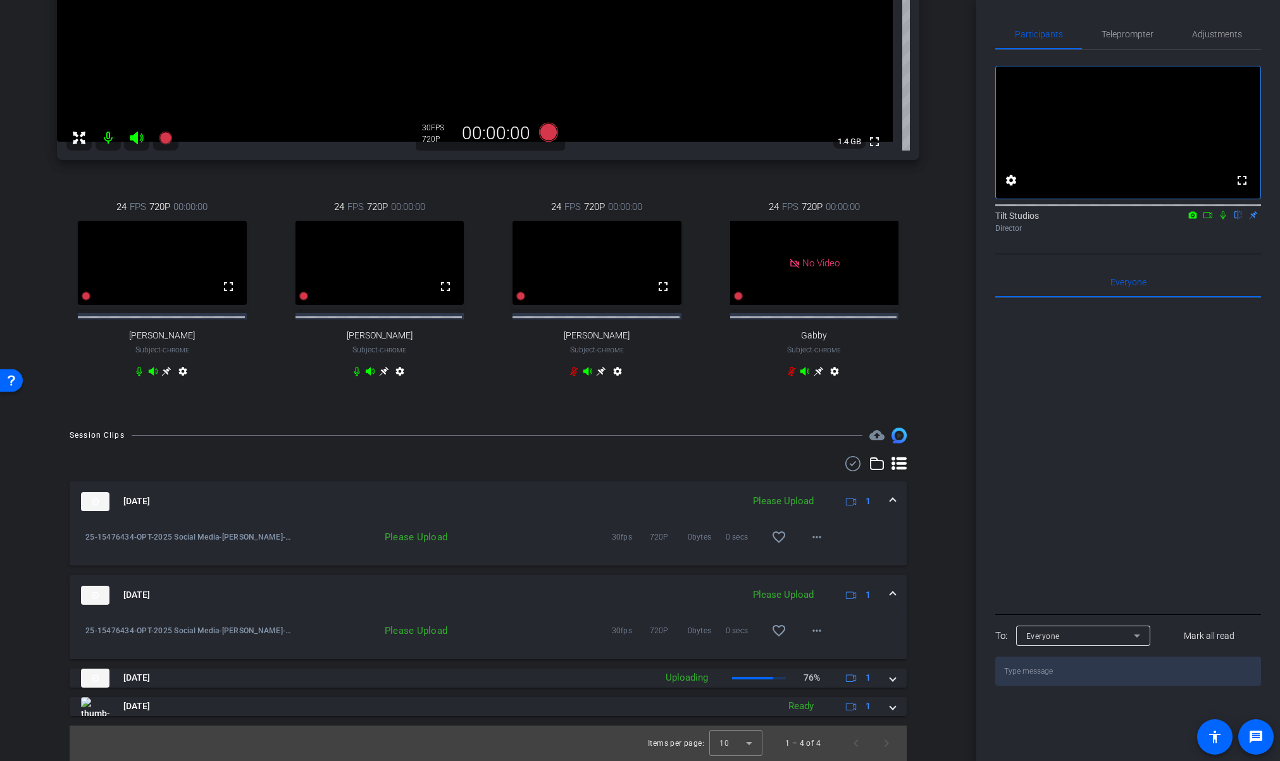
scroll to position [417, 0]
click at [1224, 219] on icon at bounding box center [1223, 215] width 10 height 9
click at [810, 631] on mat-icon "more_horiz" at bounding box center [816, 630] width 15 height 15
click at [820, 657] on span "Upload" at bounding box center [830, 656] width 51 height 15
click at [809, 538] on mat-icon "more_horiz" at bounding box center [816, 536] width 15 height 15
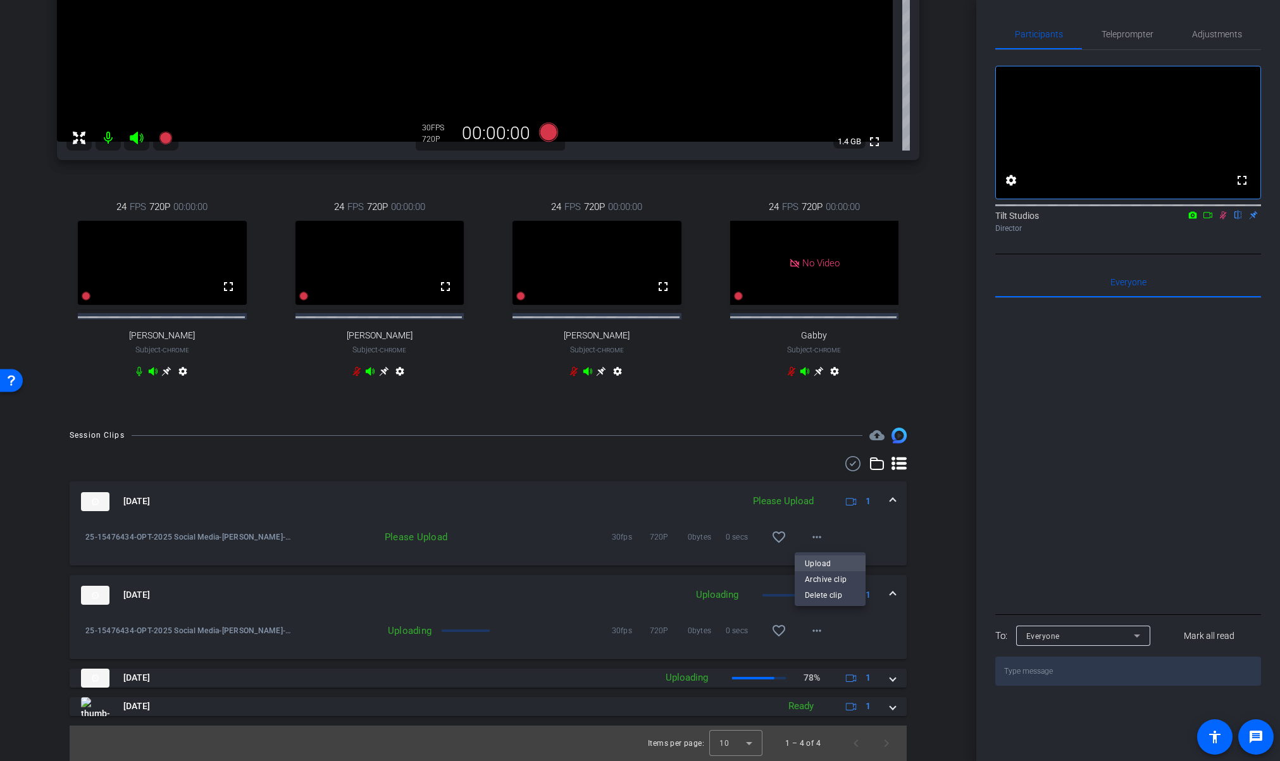
click at [819, 563] on span "Upload" at bounding box center [830, 562] width 51 height 15
click at [922, 524] on div "Session Clips cloud_upload Sep 19, 2025 Uploading 1 25-15476434-OPT-2025 Social…" at bounding box center [488, 594] width 913 height 333
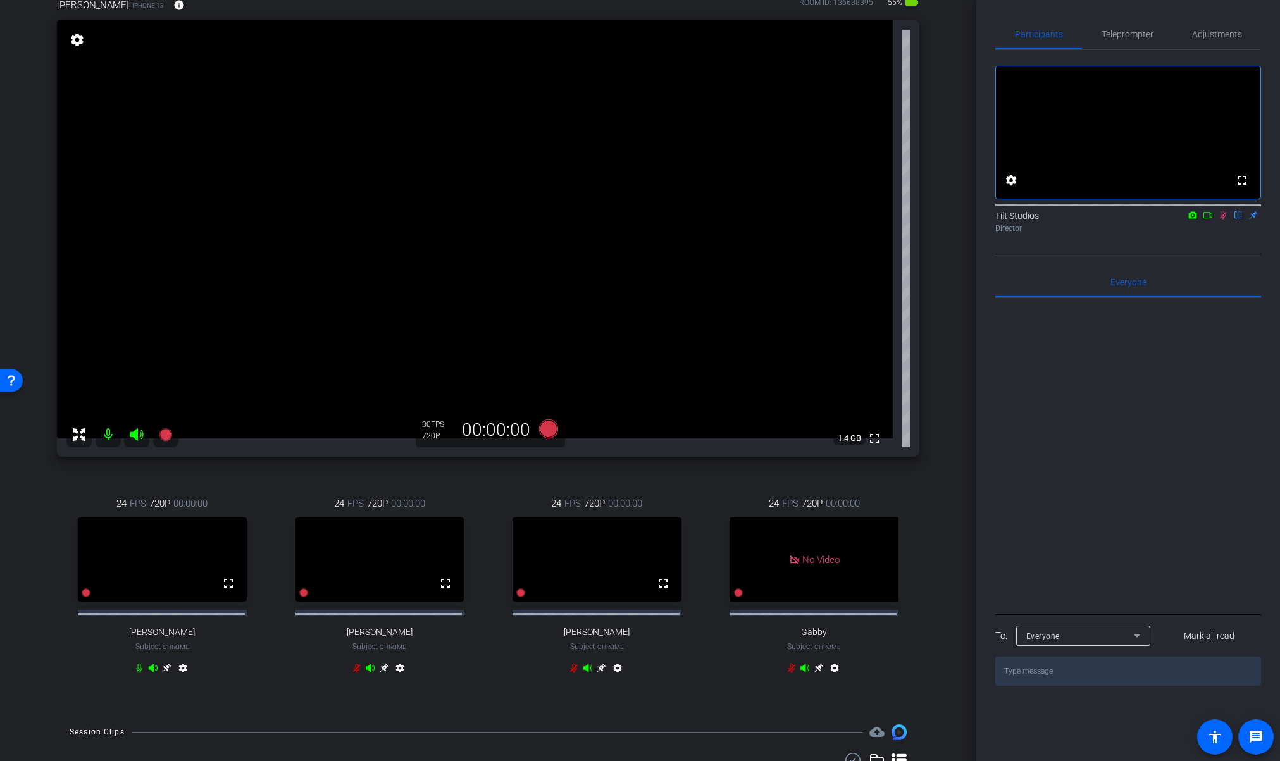
scroll to position [104, 0]
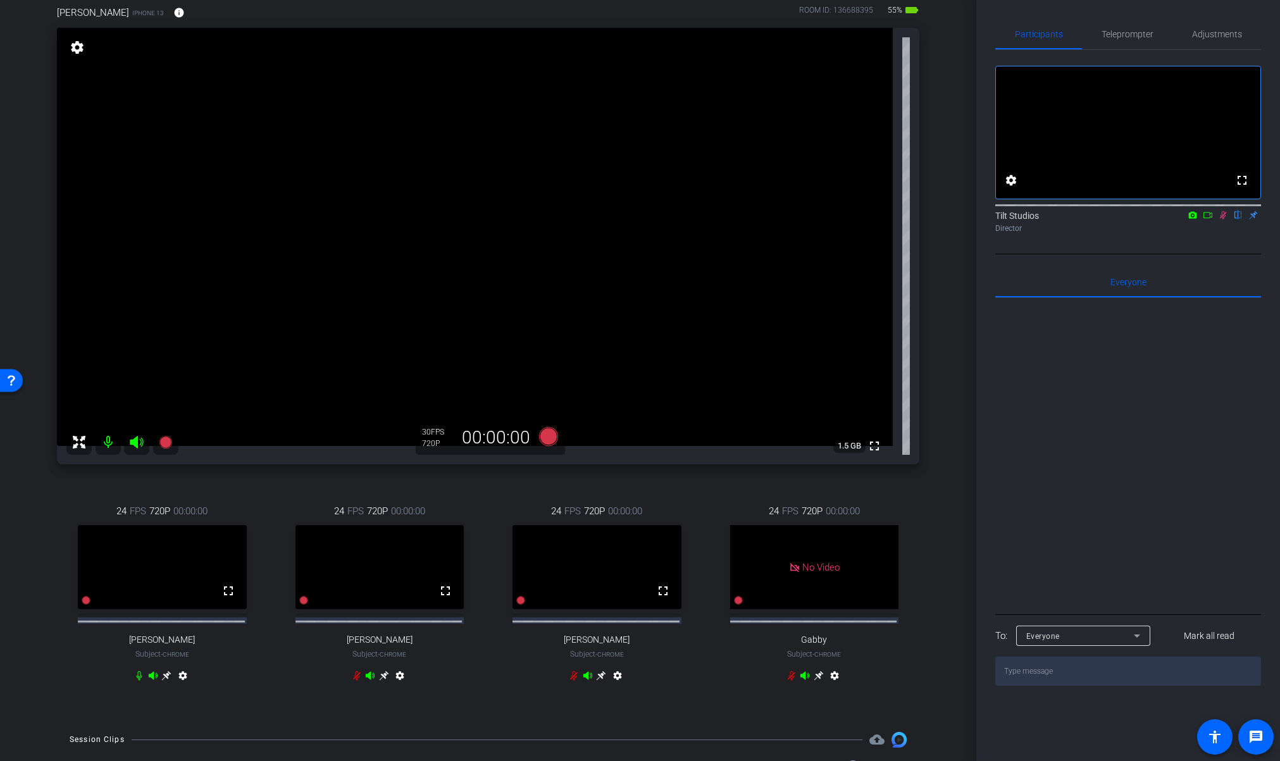
click at [1224, 219] on icon at bounding box center [1223, 215] width 10 height 9
click at [937, 423] on div "arrow_back Dr. Nathan: 25-18839609-B2C10 Tips to raise healthy children Back to…" at bounding box center [488, 276] width 976 height 761
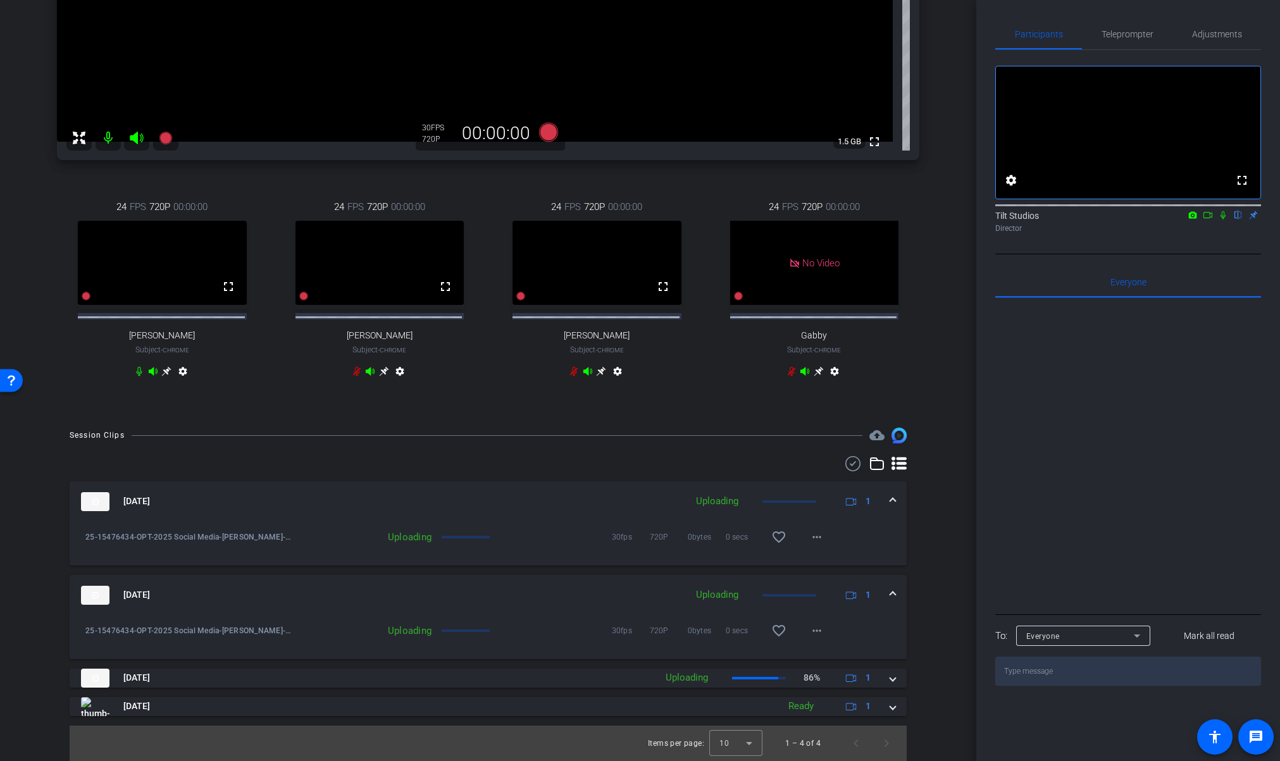
scroll to position [136, 0]
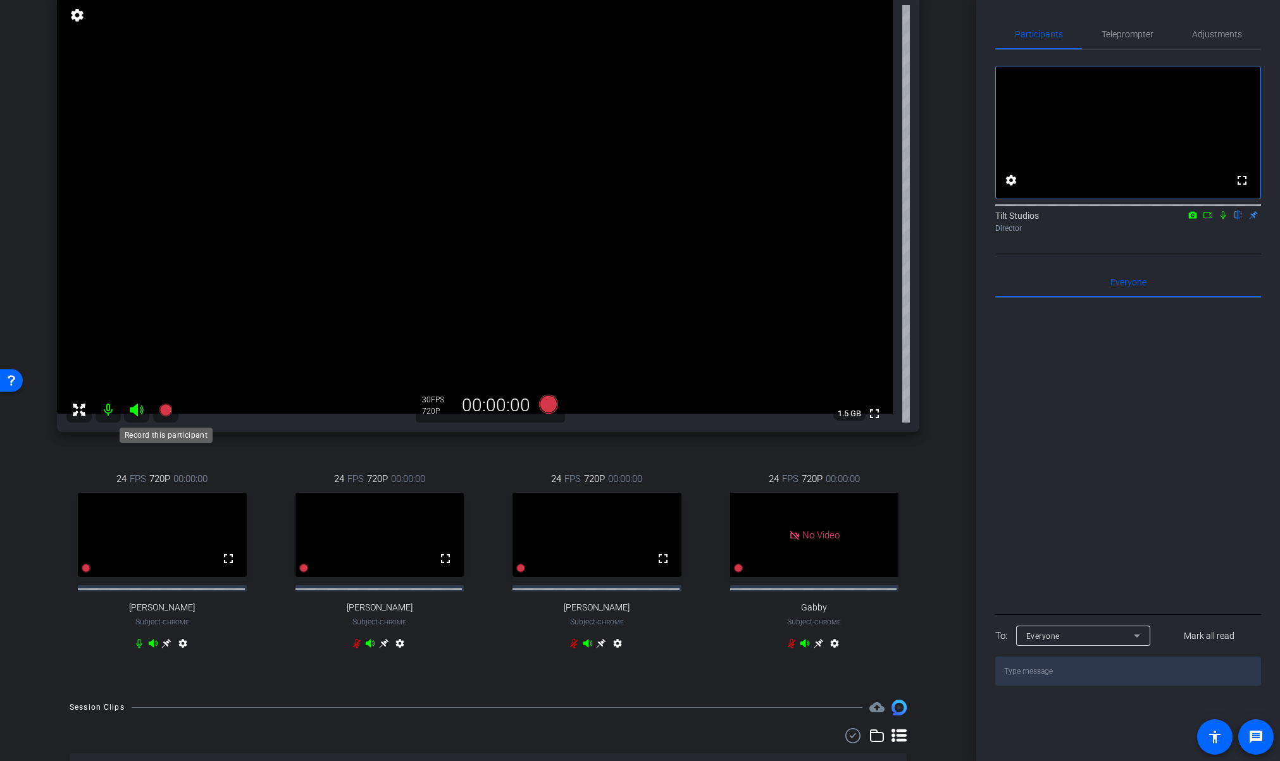
click at [166, 414] on icon at bounding box center [165, 410] width 13 height 13
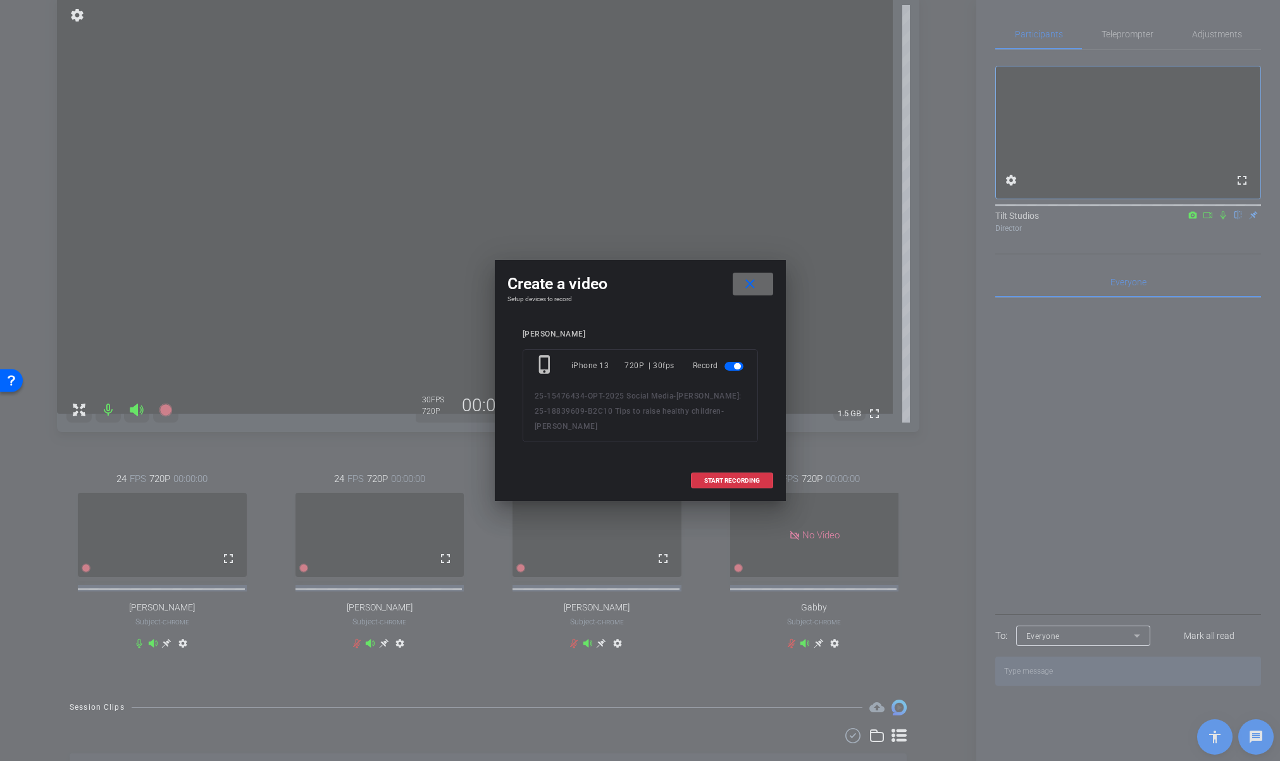
click at [748, 290] on mat-icon "close" at bounding box center [750, 284] width 16 height 16
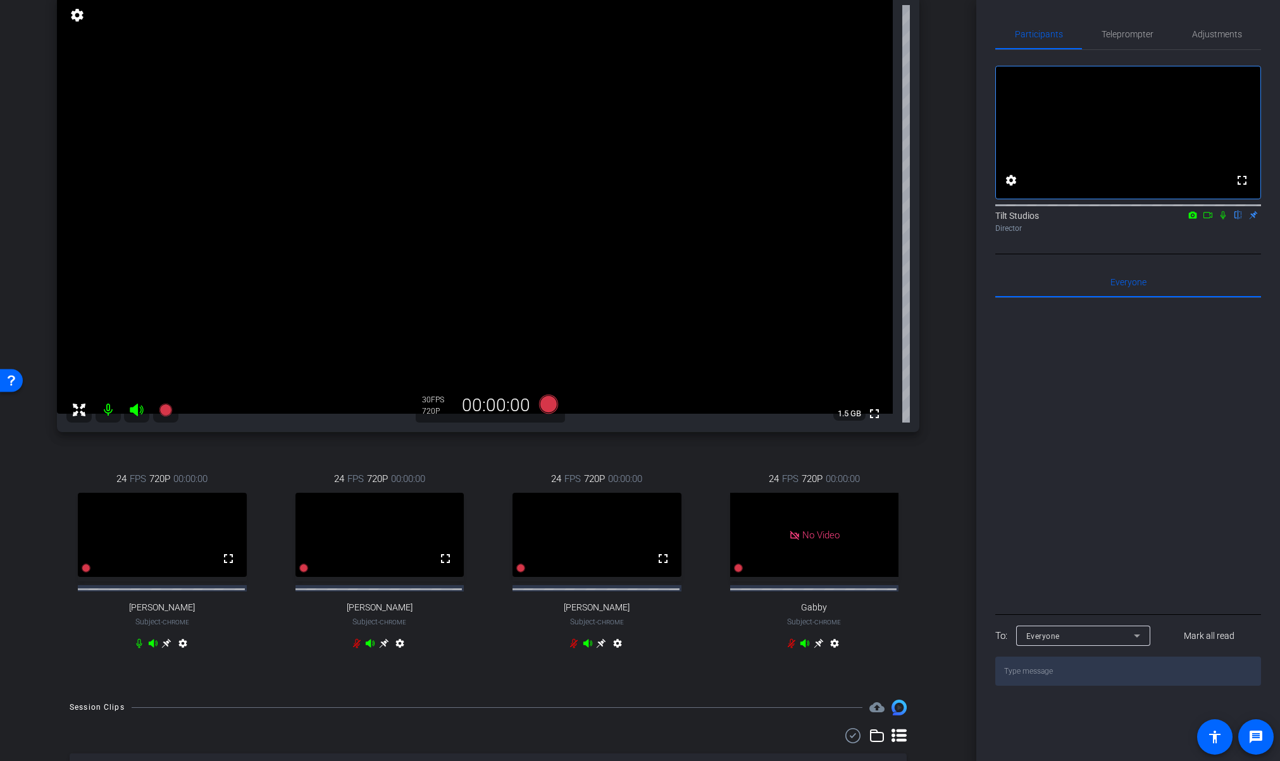
click at [936, 298] on div "Matthew Nathan iPhone 13 info ROOM ID: 136688395 55% battery_std fullscreen set…" at bounding box center [488, 320] width 913 height 734
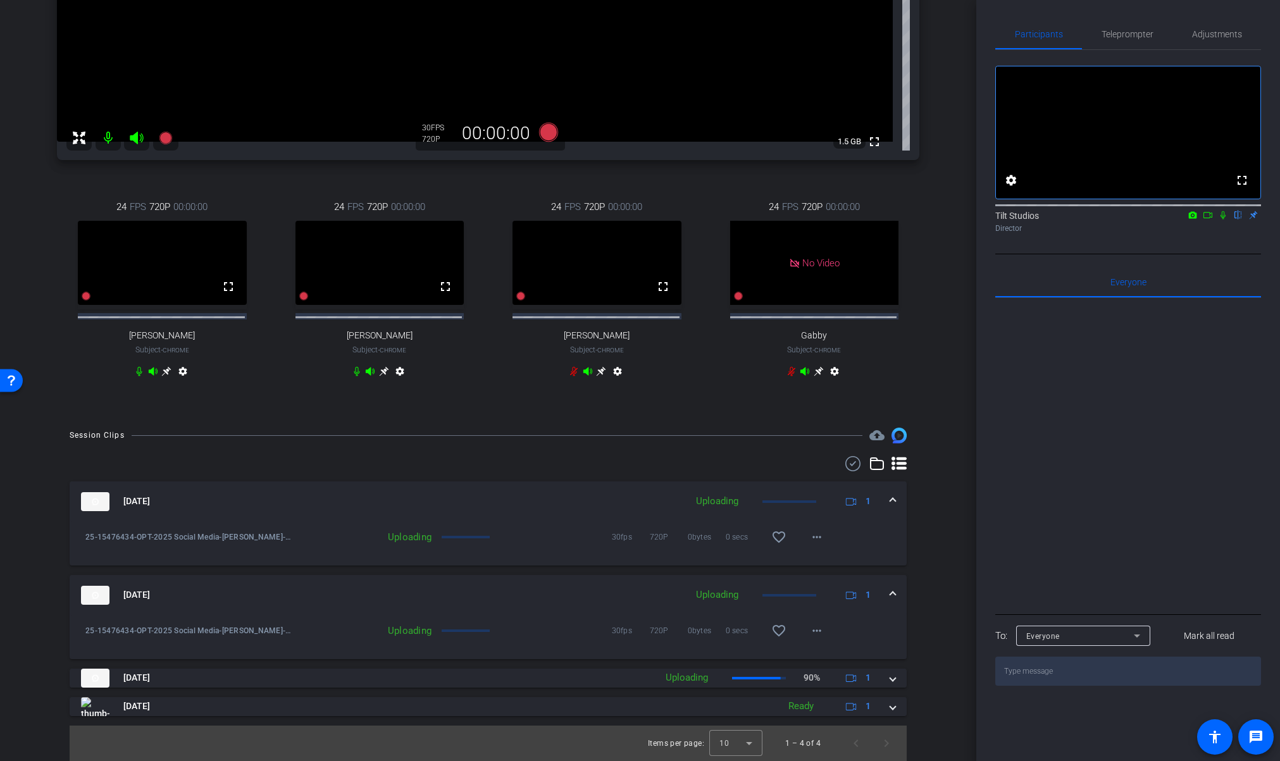
scroll to position [127, 0]
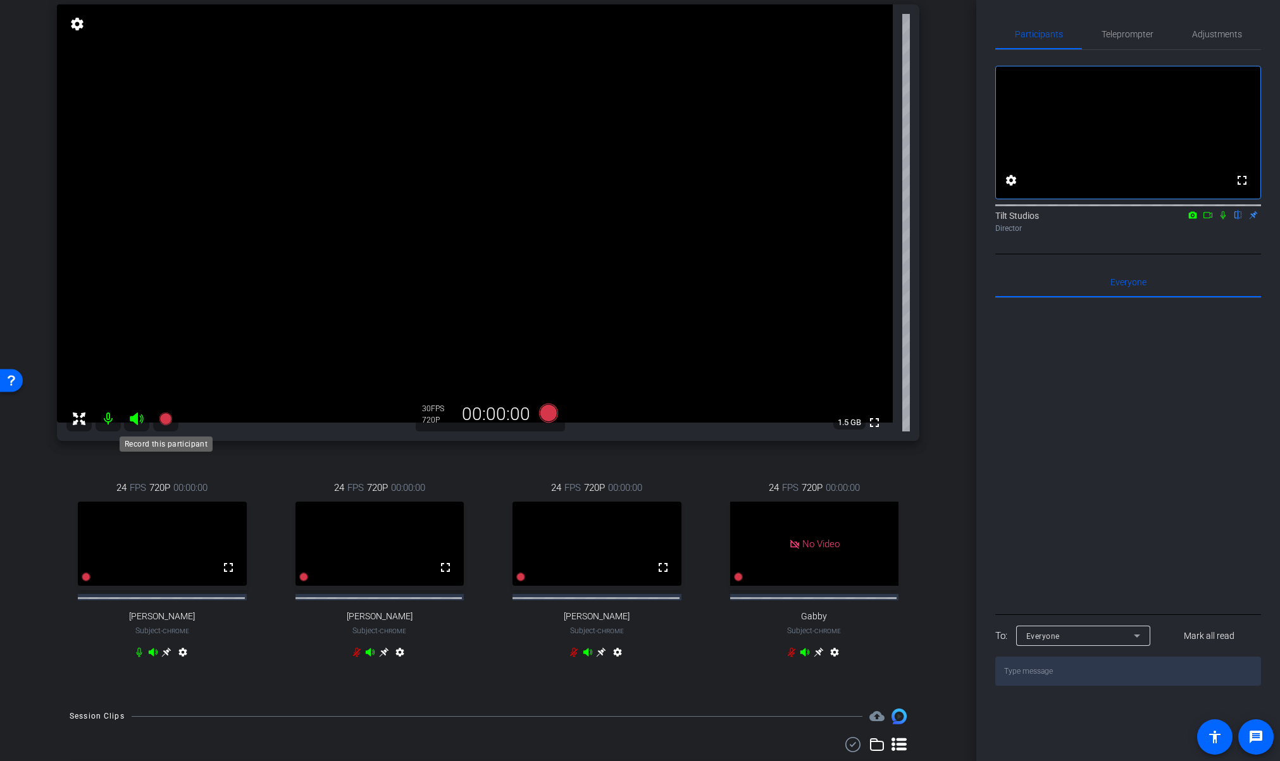
click at [168, 420] on icon at bounding box center [165, 418] width 13 height 13
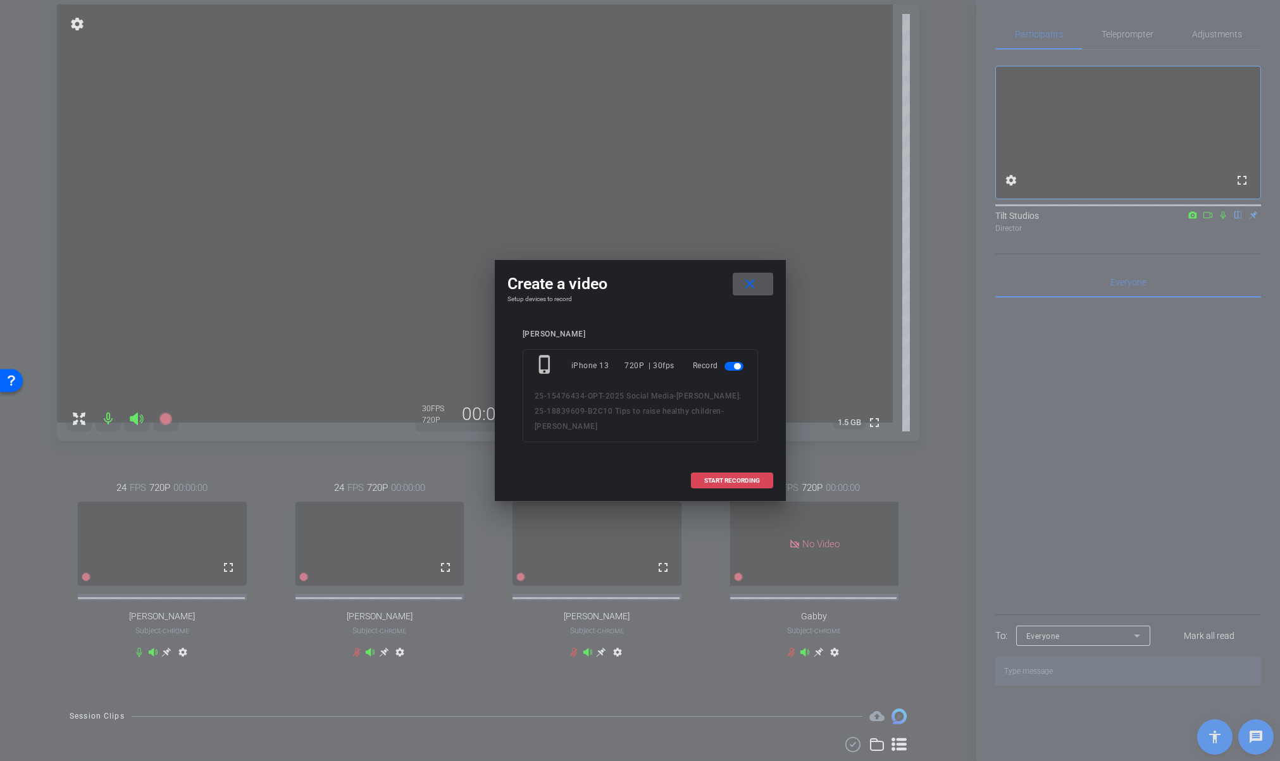
click at [724, 481] on span "START RECORDING" at bounding box center [732, 481] width 56 height 6
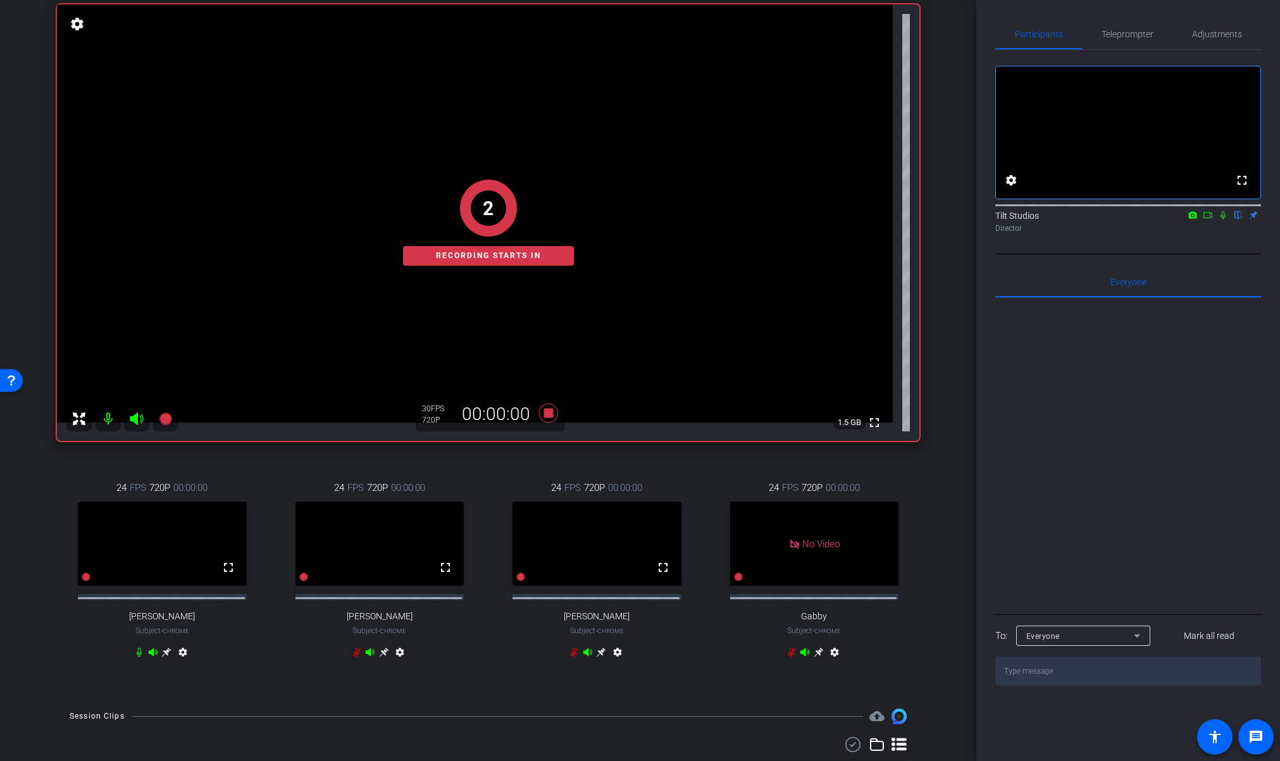
click at [949, 307] on div "arrow_back Dr. Nathan: 25-18839609-B2C10 Tips to raise healthy children Back to…" at bounding box center [488, 253] width 976 height 761
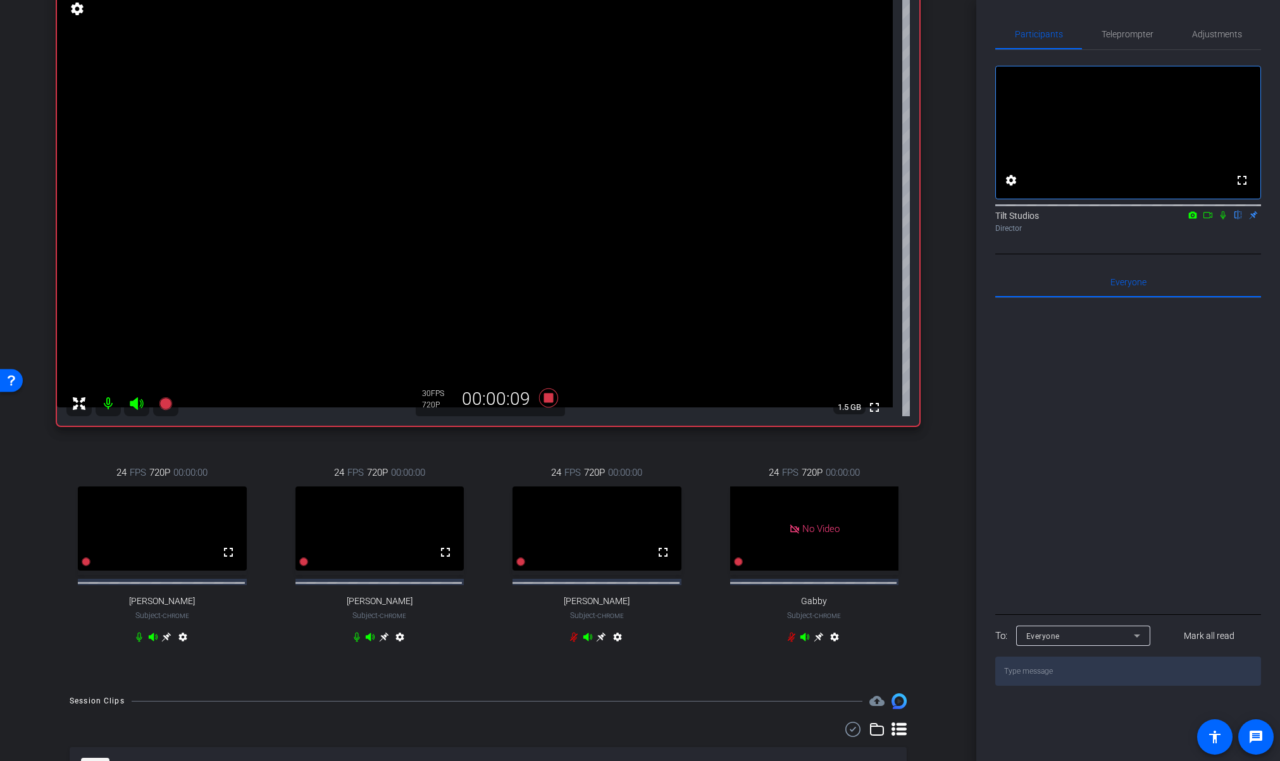
scroll to position [139, 0]
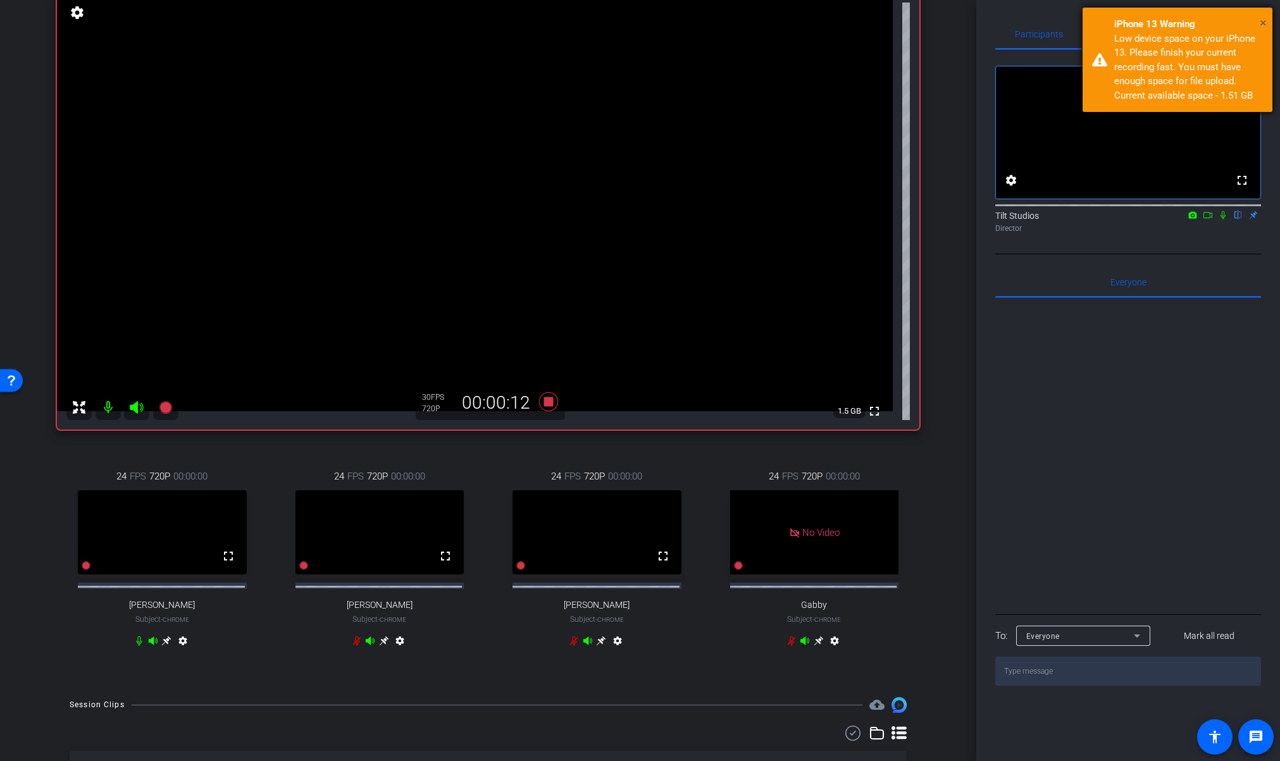
click at [1264, 25] on span "×" at bounding box center [1262, 22] width 7 height 15
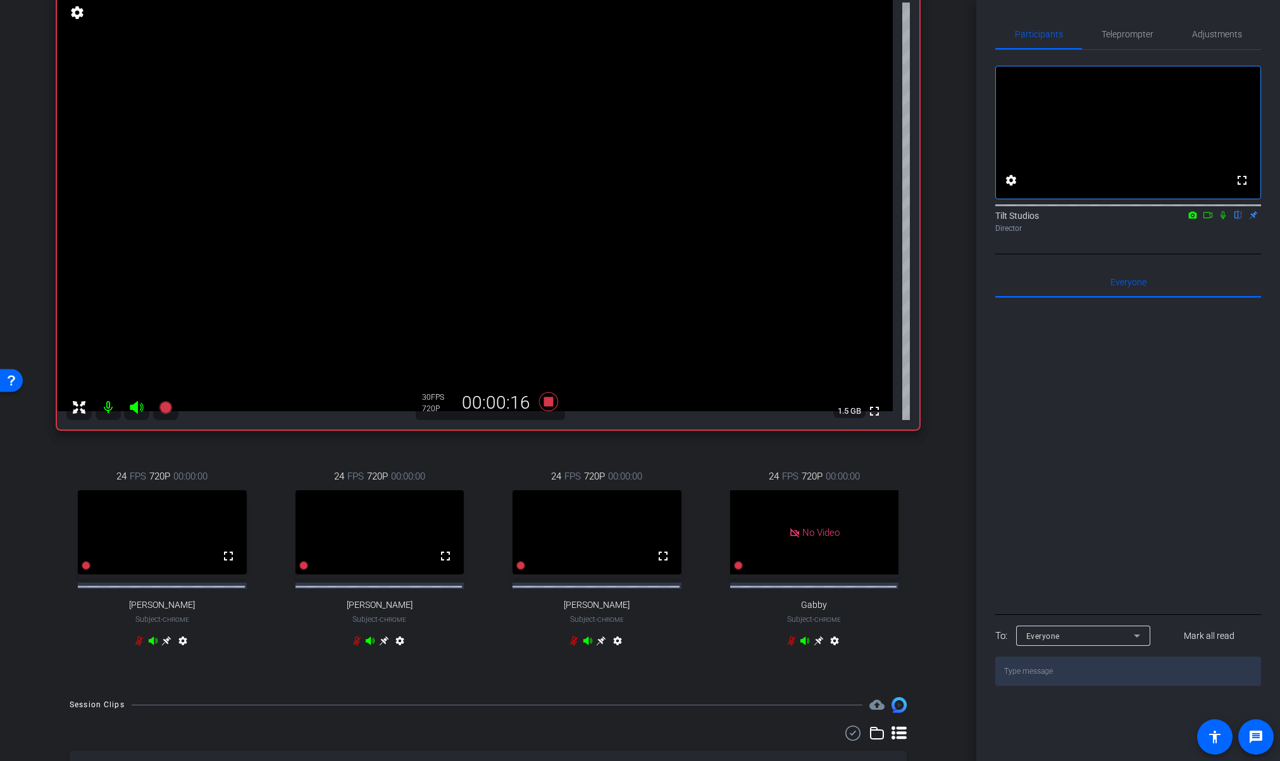
click at [1225, 219] on icon at bounding box center [1223, 215] width 10 height 9
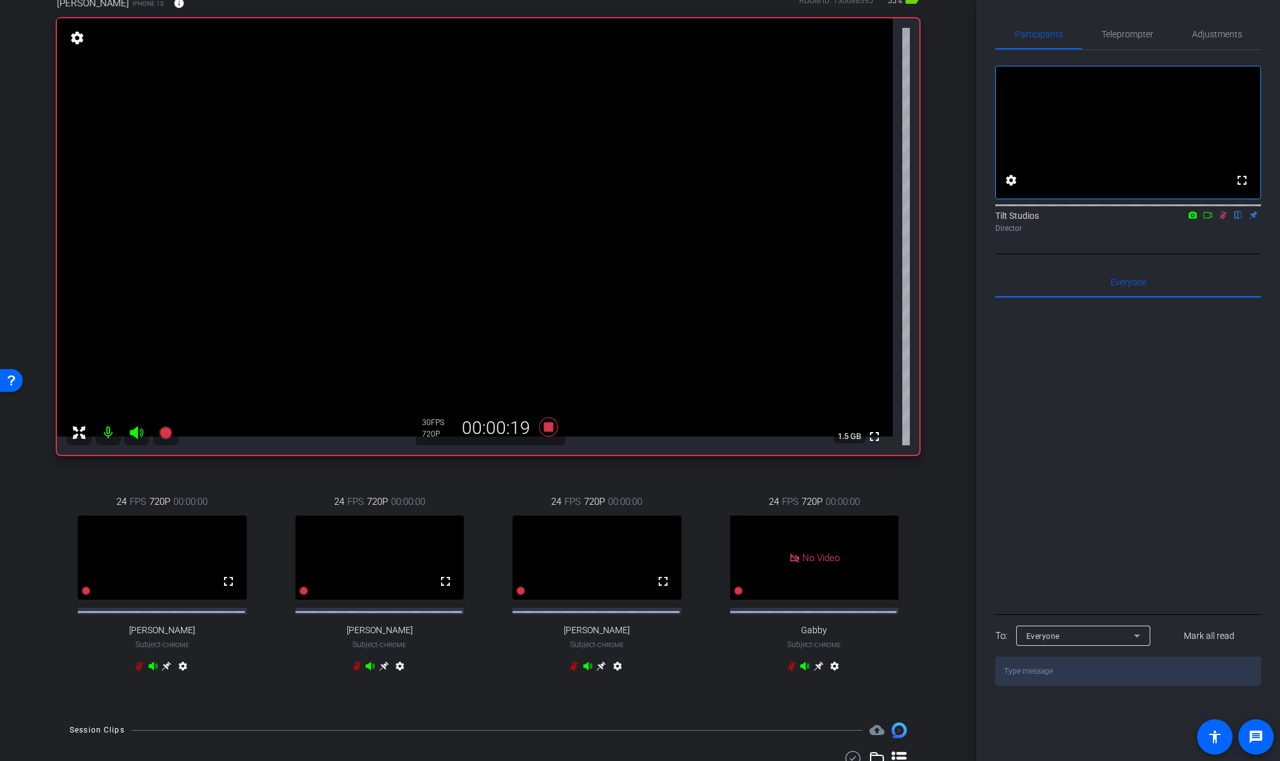
scroll to position [113, 0]
click at [1225, 219] on icon at bounding box center [1223, 215] width 10 height 9
click at [540, 466] on div "Matthew Nathan iPhone 13 info ROOM ID: 136688395 55% battery_std fullscreen set…" at bounding box center [488, 343] width 913 height 734
click at [541, 428] on icon at bounding box center [547, 427] width 19 height 19
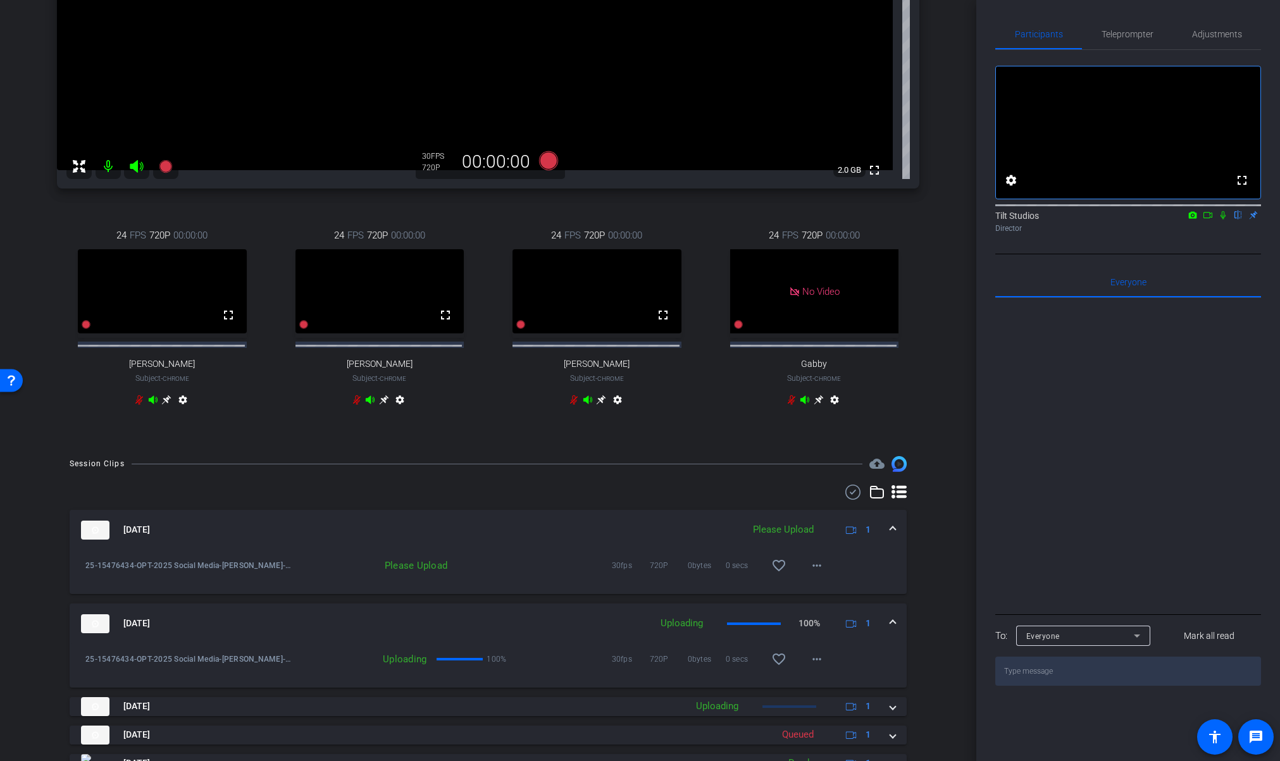
scroll to position [446, 0]
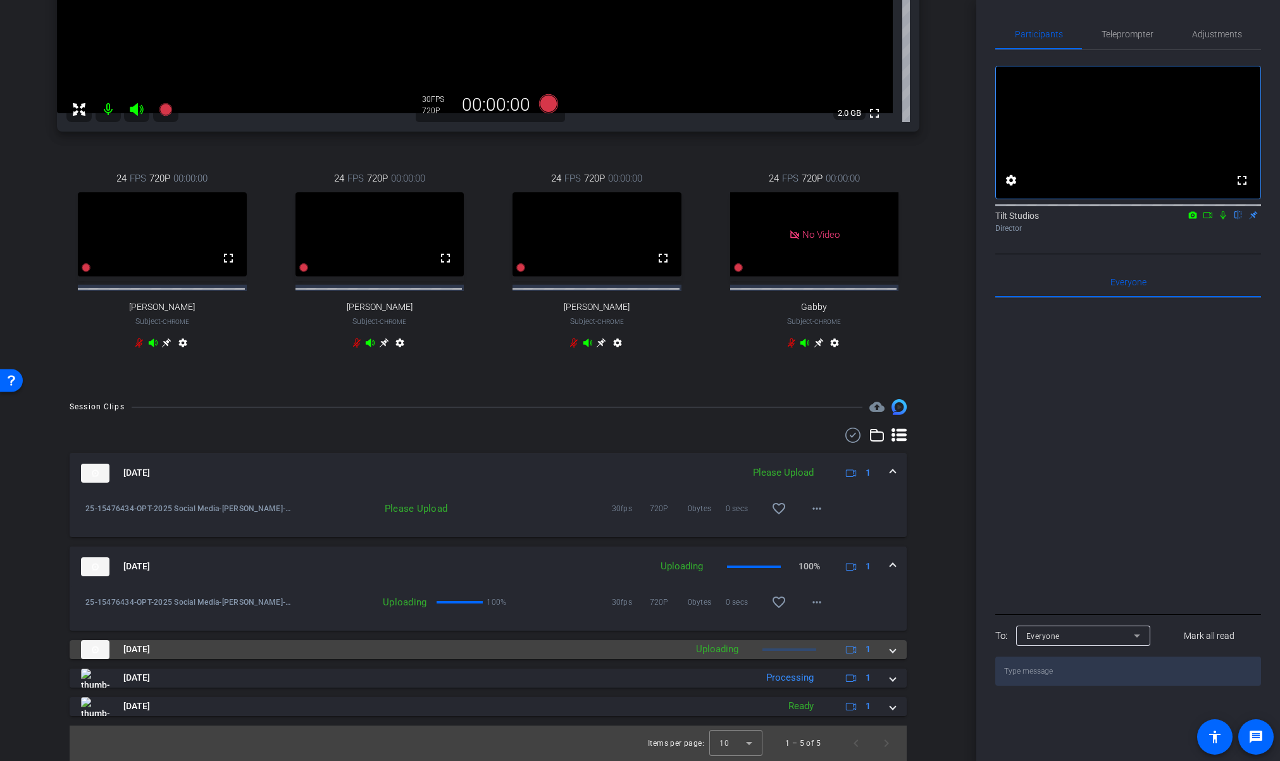
click at [890, 650] on span at bounding box center [892, 649] width 5 height 13
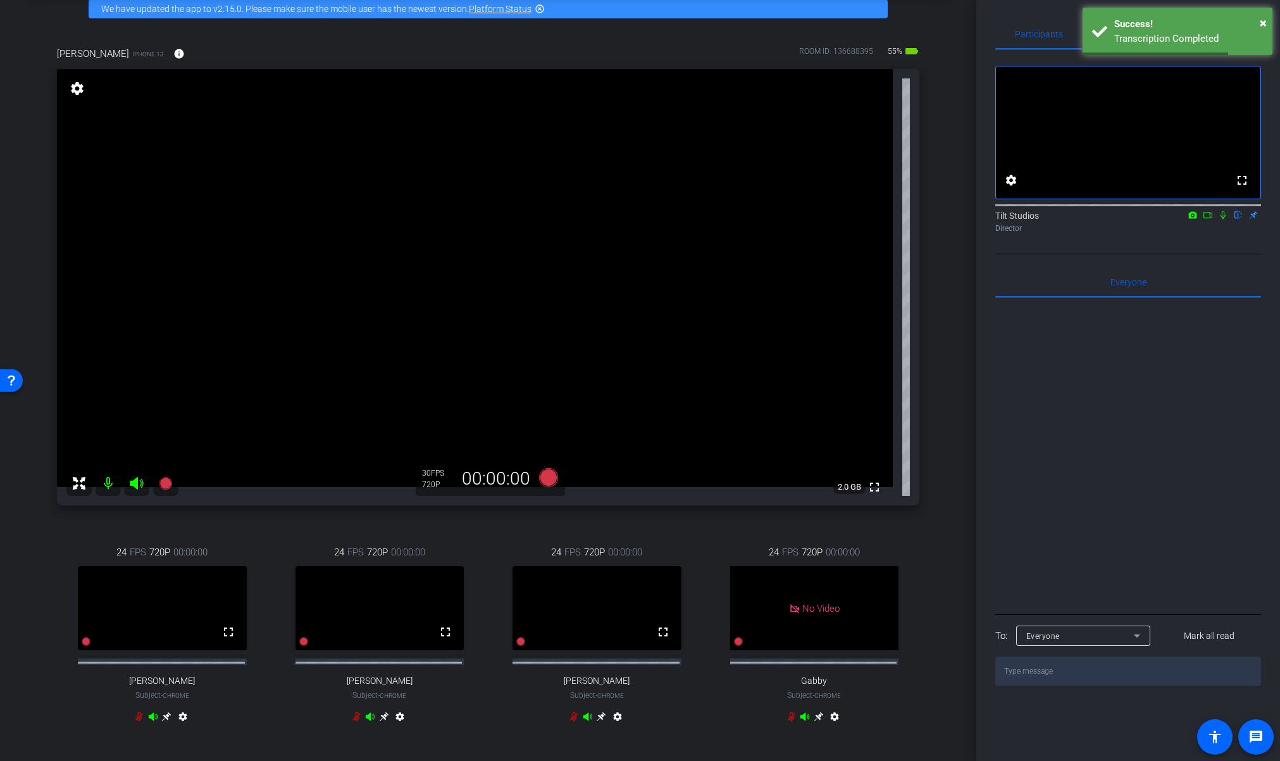
scroll to position [61, 0]
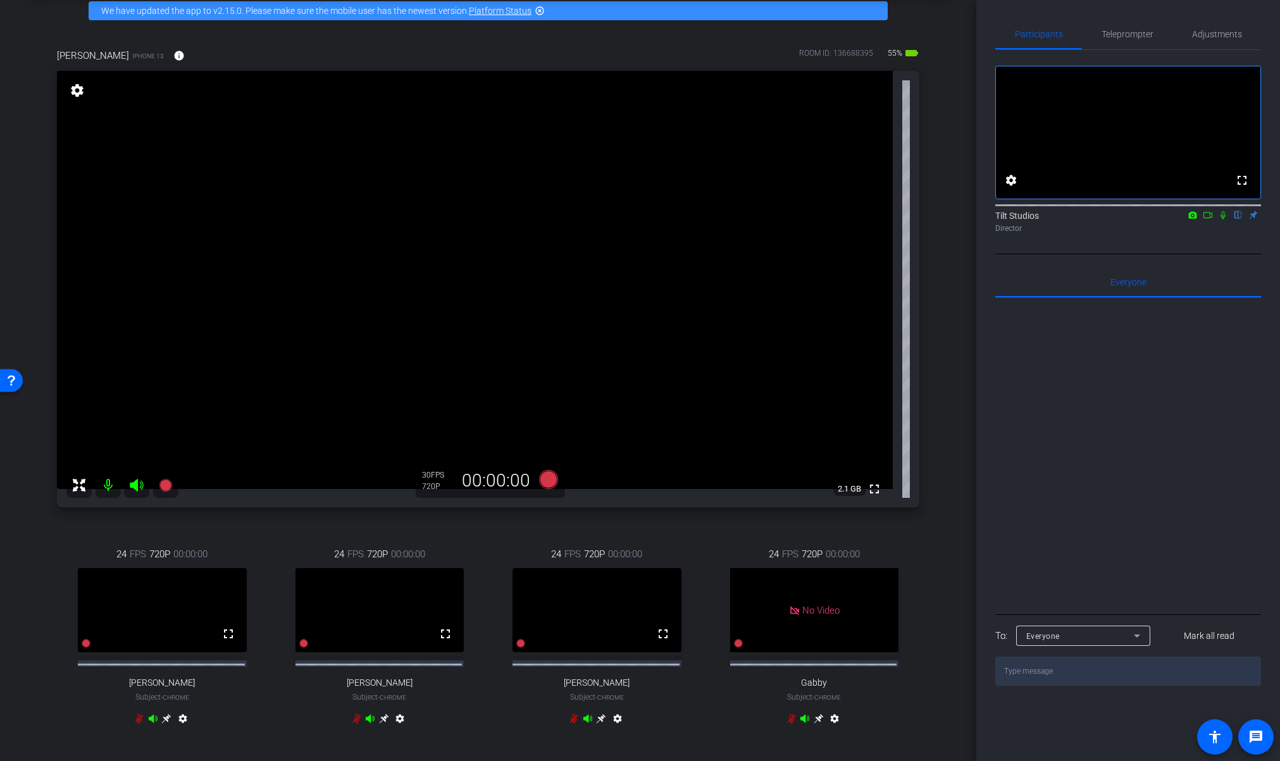
click at [1223, 219] on icon at bounding box center [1222, 215] width 5 height 8
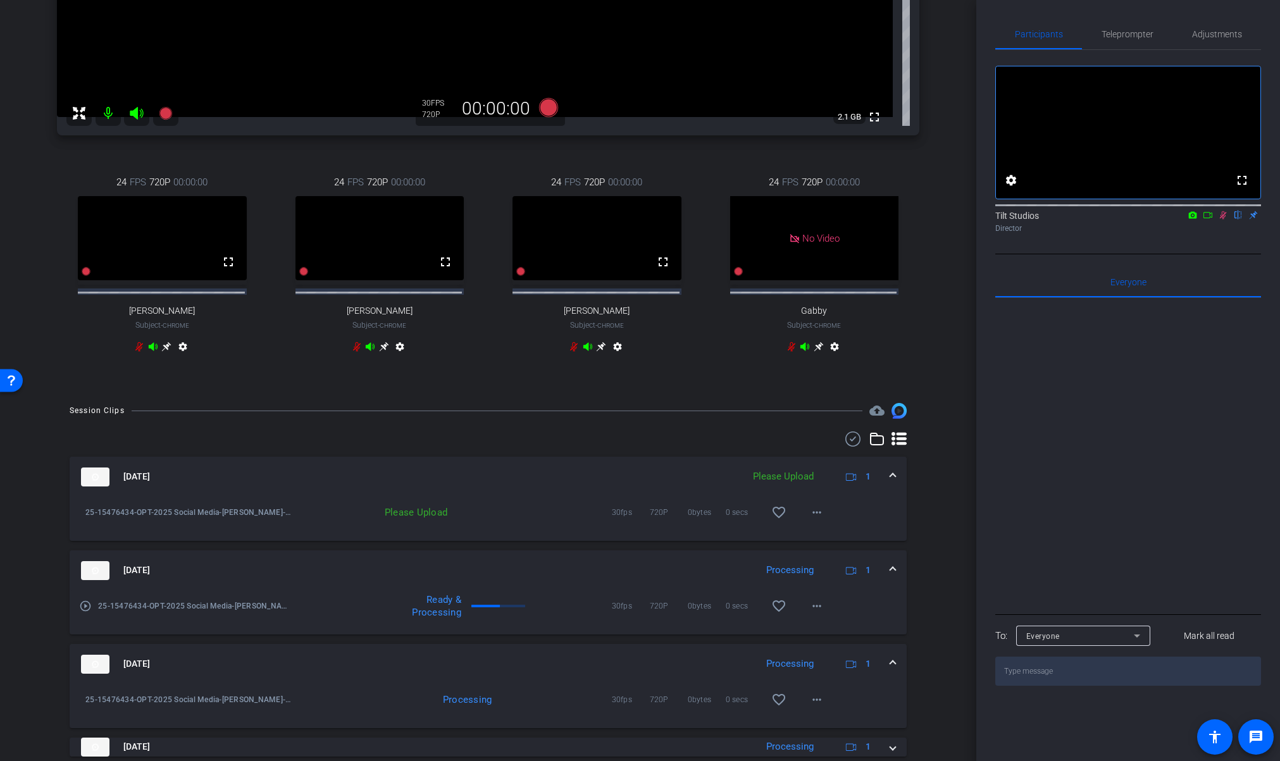
scroll to position [511, 0]
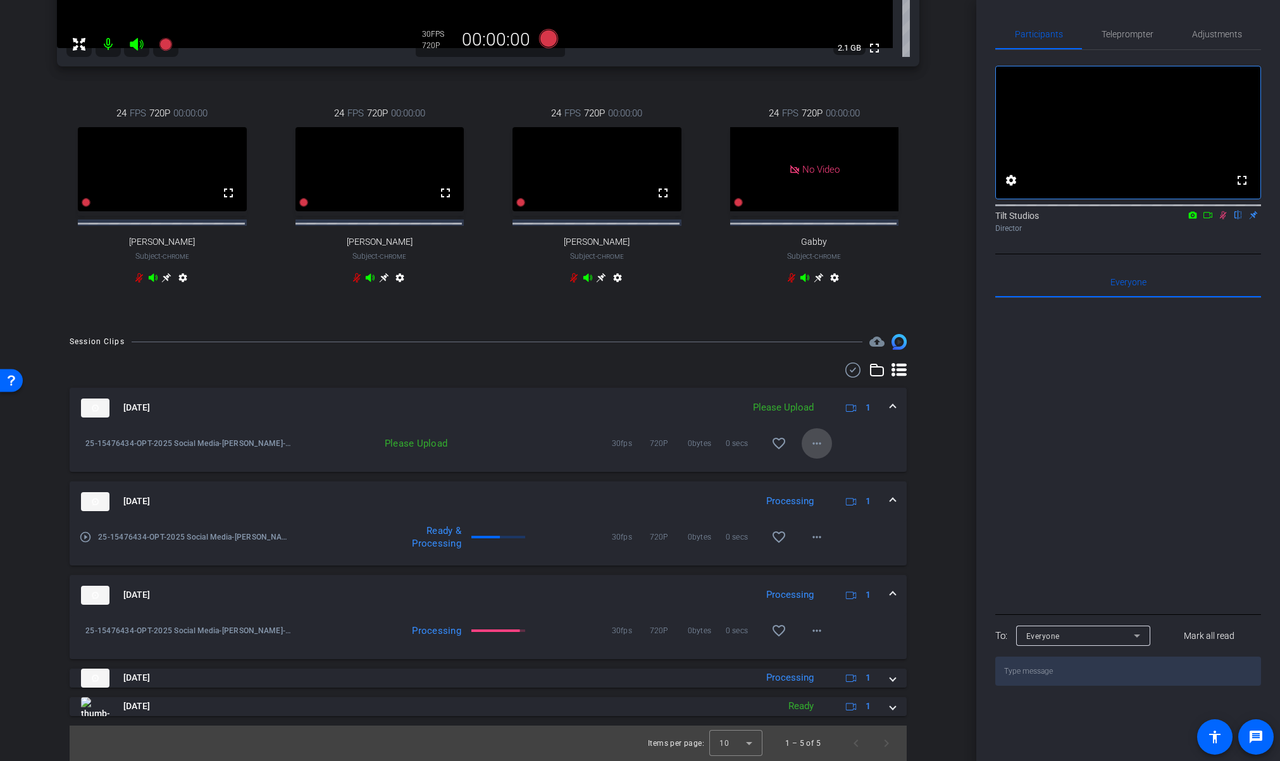
click at [810, 449] on mat-icon "more_horiz" at bounding box center [816, 443] width 15 height 15
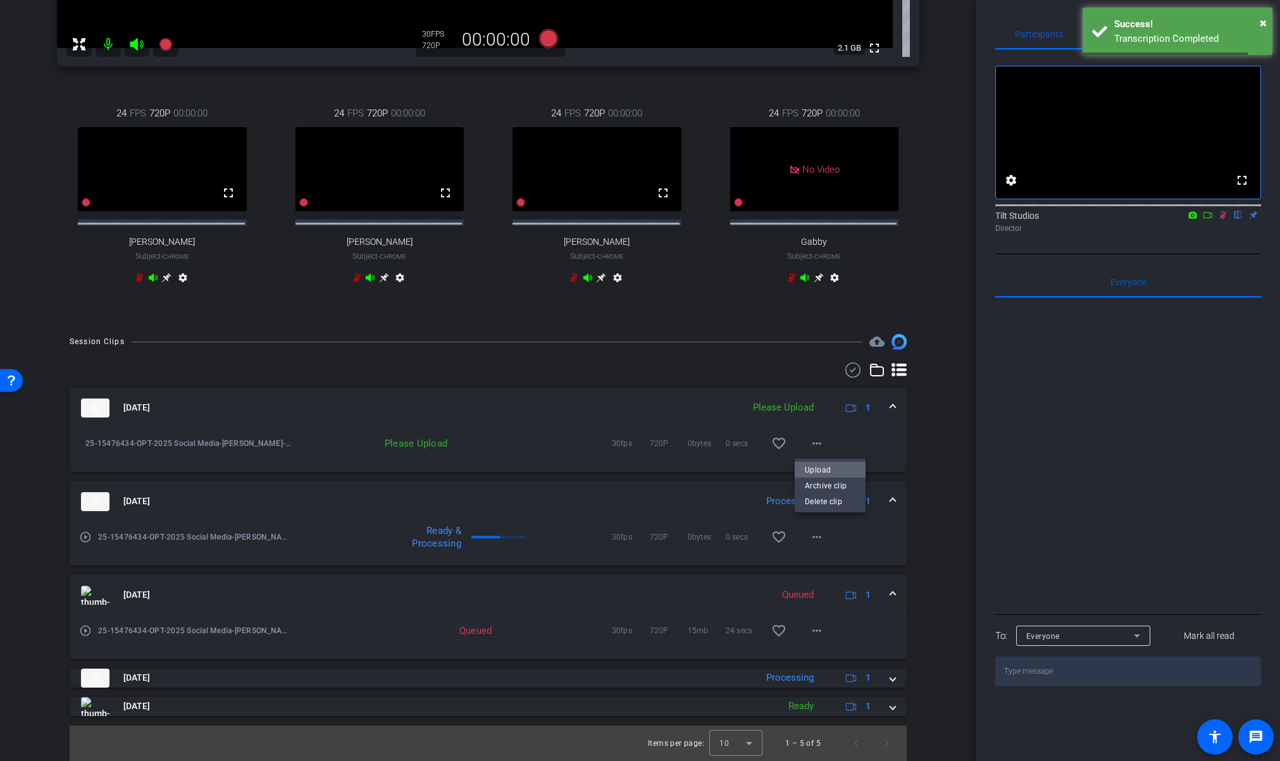
click at [815, 465] on span "Upload" at bounding box center [830, 469] width 51 height 15
click at [921, 431] on div "Session Clips cloud_upload Sep 19, 2025 Uploading 1 25-15476434-OPT-2025 Social…" at bounding box center [488, 547] width 913 height 426
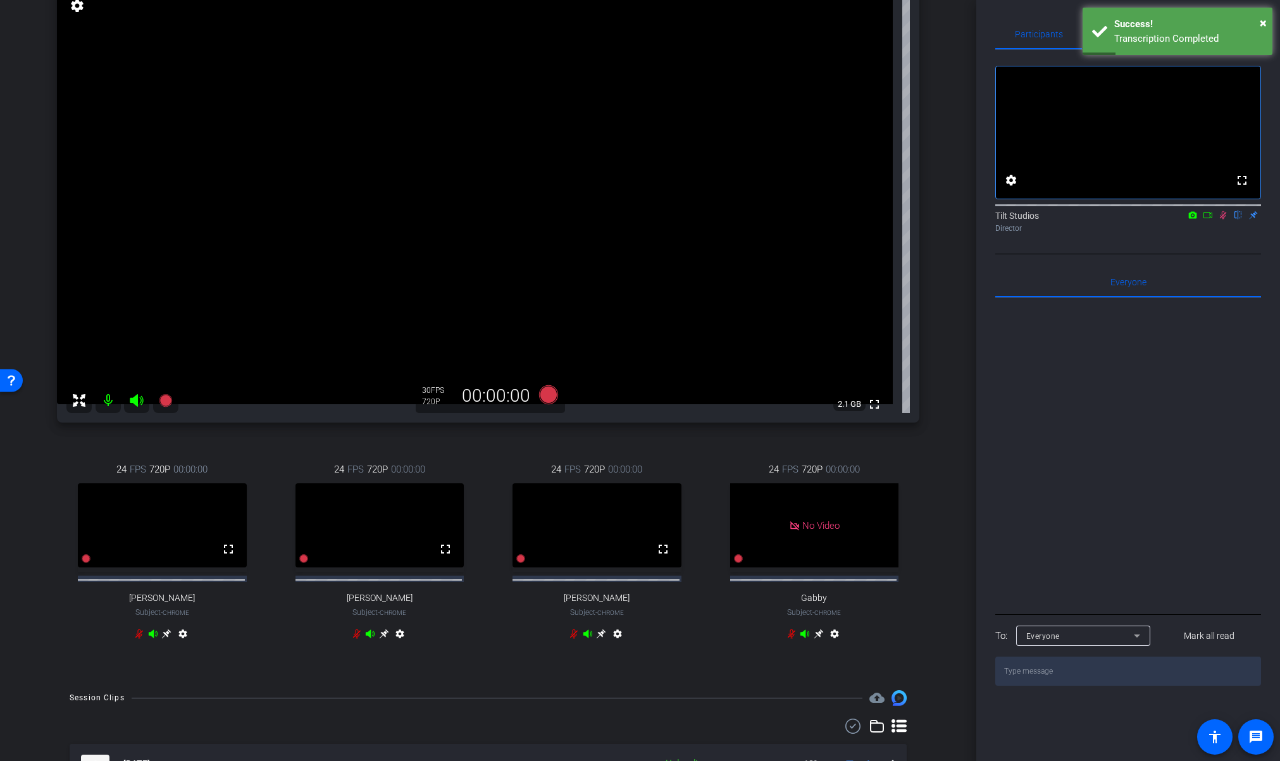
scroll to position [94, 0]
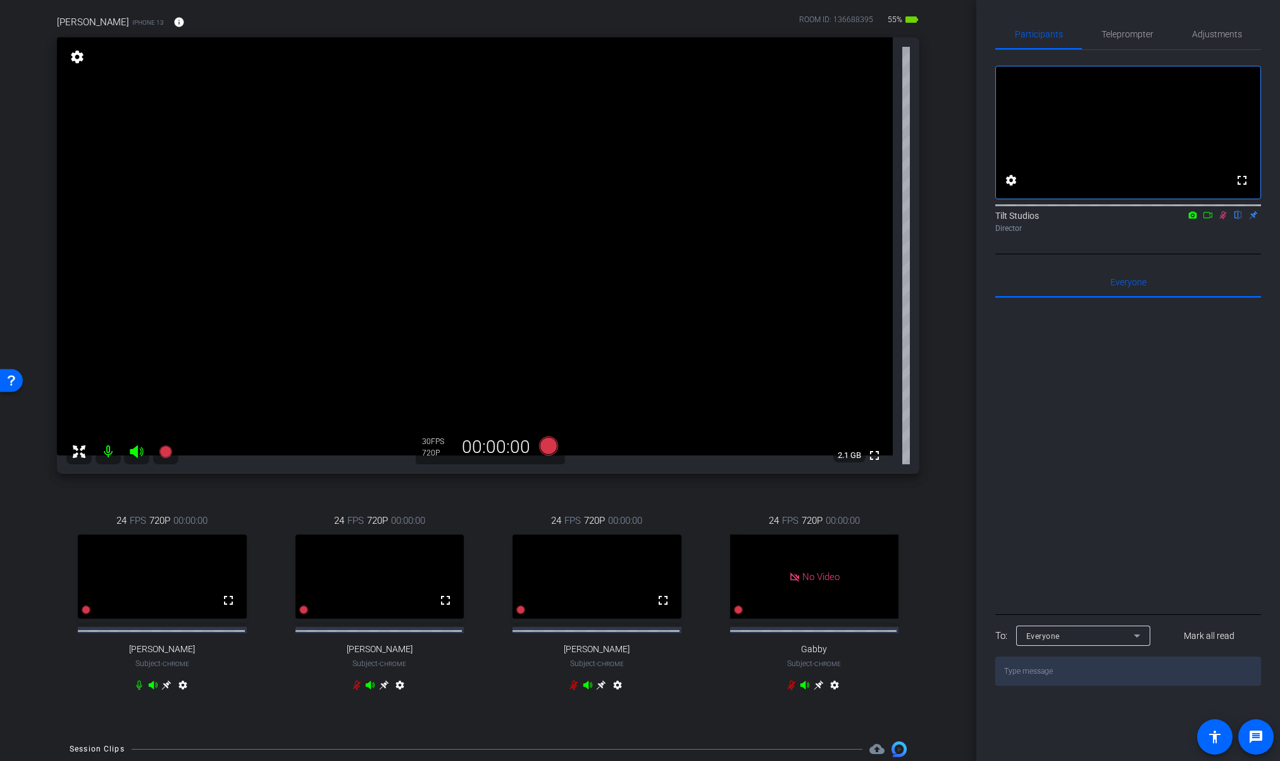
click at [1221, 219] on icon at bounding box center [1223, 215] width 10 height 9
click at [1220, 219] on icon at bounding box center [1223, 215] width 7 height 8
click at [168, 448] on icon at bounding box center [165, 451] width 13 height 13
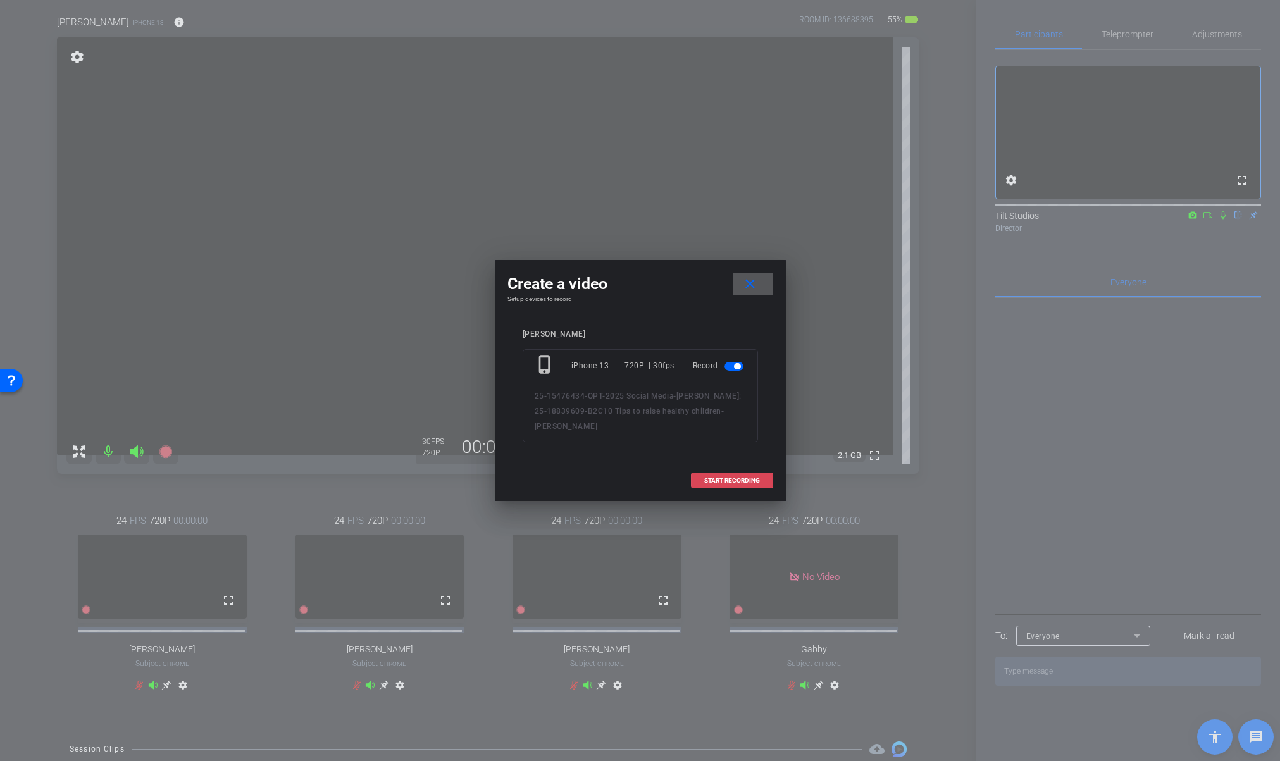
click at [755, 482] on span "START RECORDING" at bounding box center [732, 481] width 56 height 6
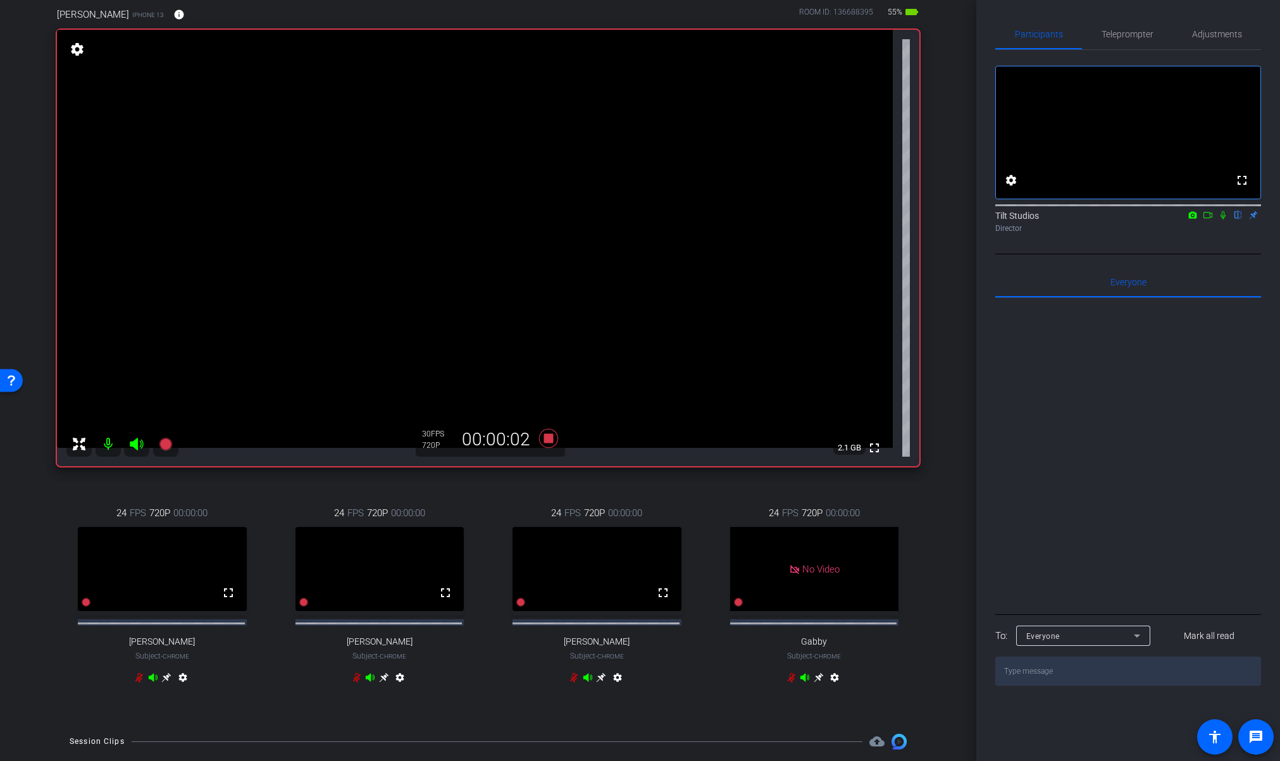
scroll to position [101, 0]
click at [1223, 221] on mat-icon at bounding box center [1222, 214] width 15 height 11
click at [544, 439] on icon at bounding box center [547, 439] width 19 height 19
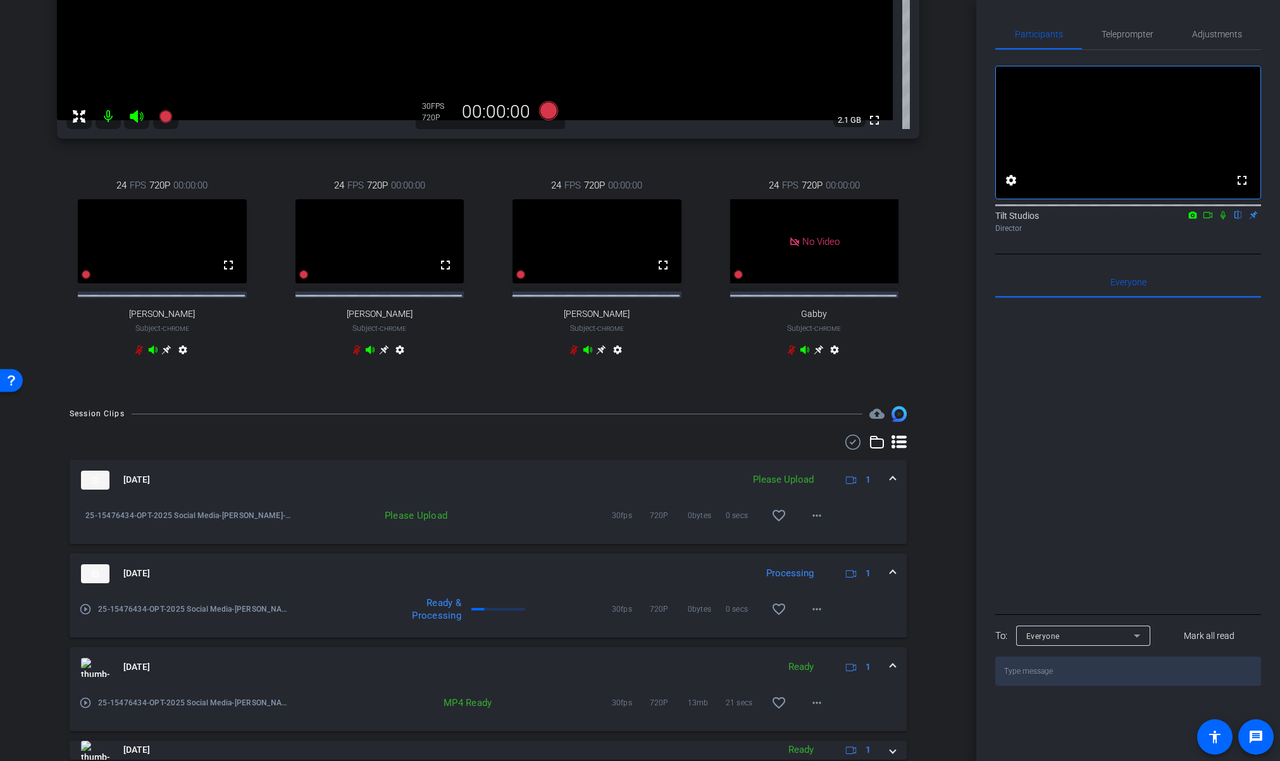
scroll to position [301, 0]
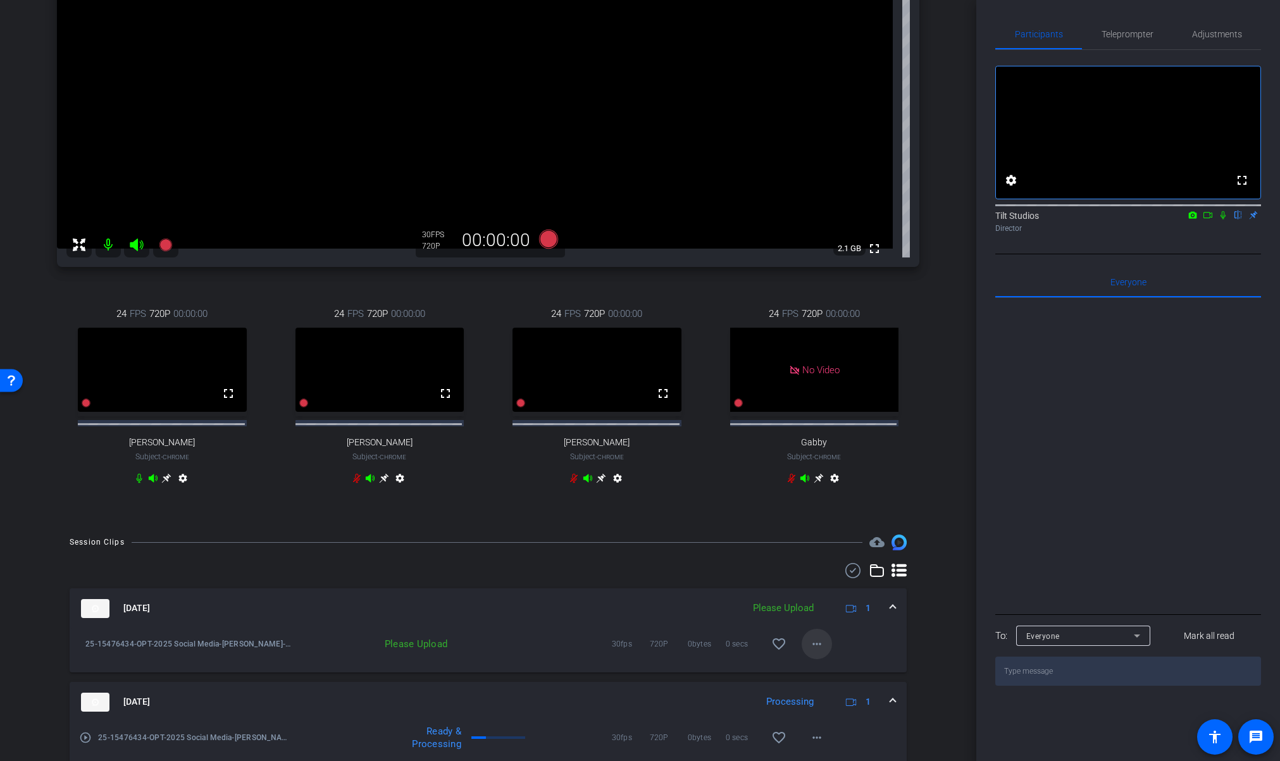
click at [809, 652] on mat-icon "more_horiz" at bounding box center [816, 643] width 15 height 15
click at [827, 683] on span "Upload" at bounding box center [830, 679] width 51 height 15
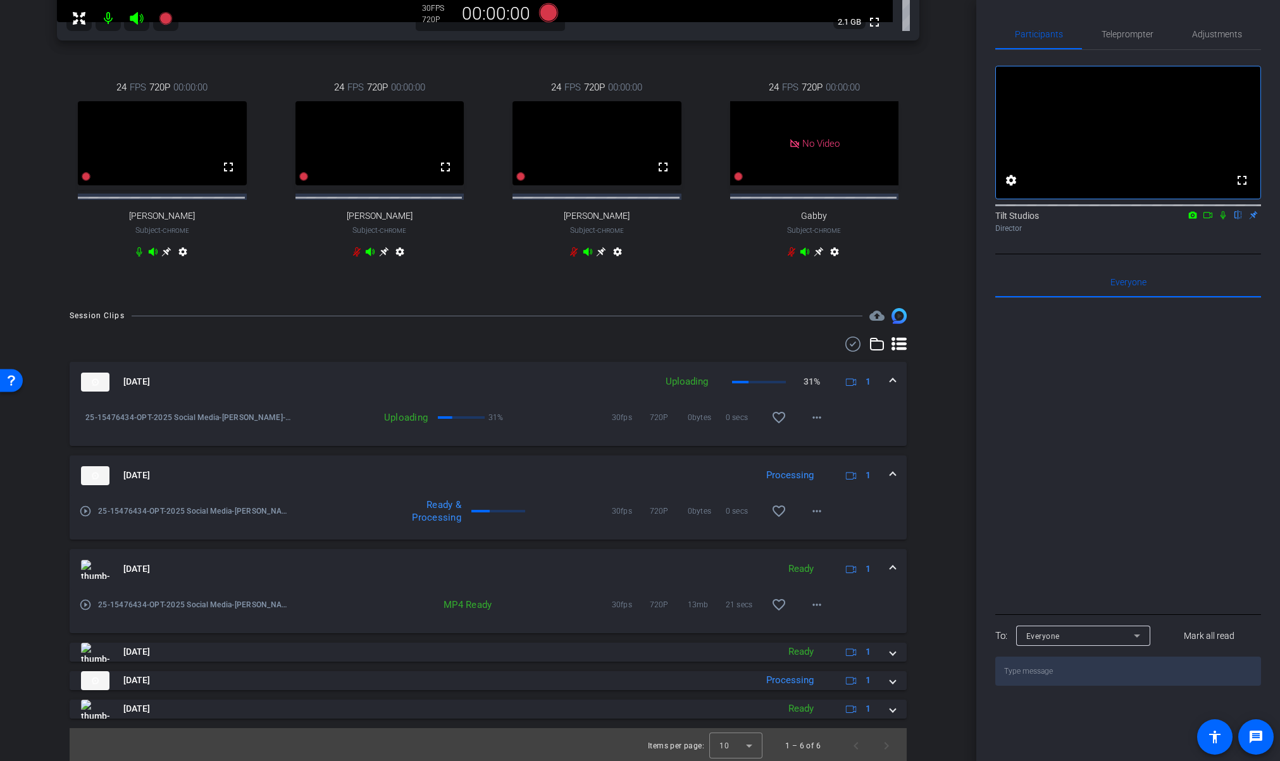
scroll to position [530, 0]
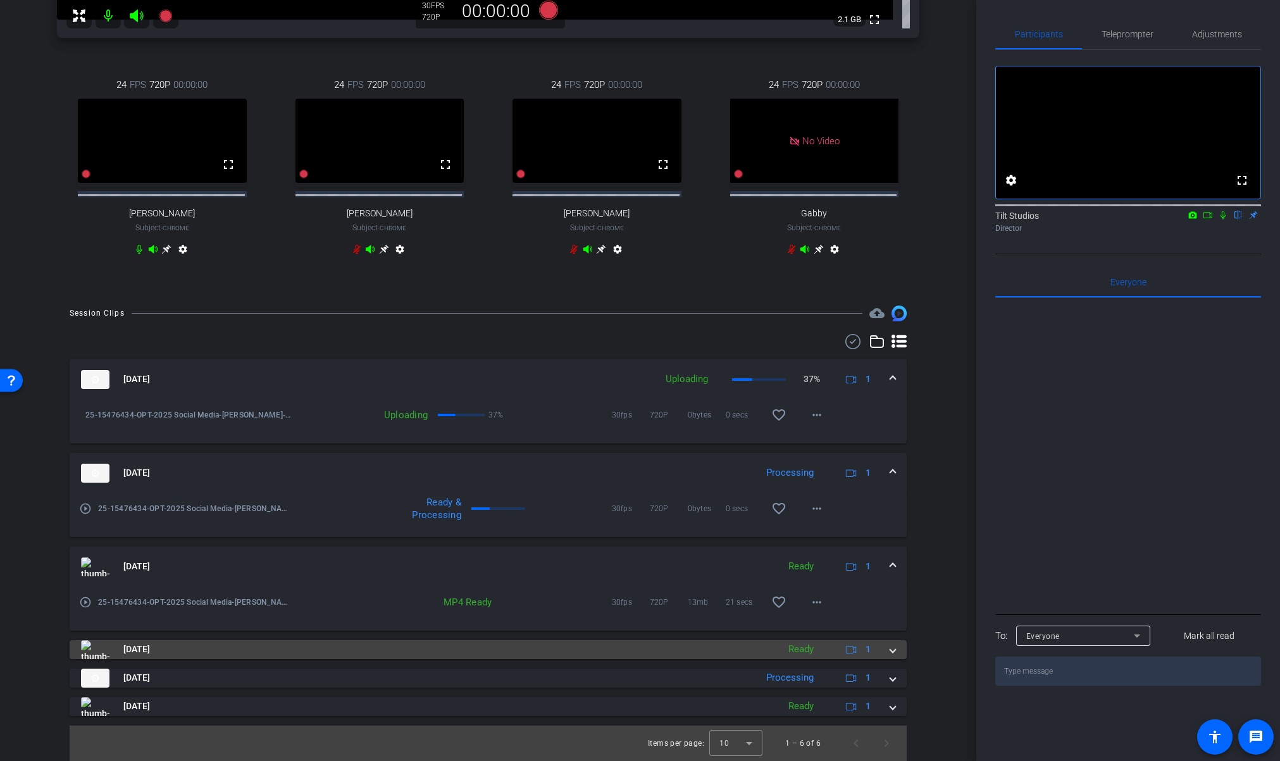
click at [890, 656] on span at bounding box center [892, 649] width 5 height 13
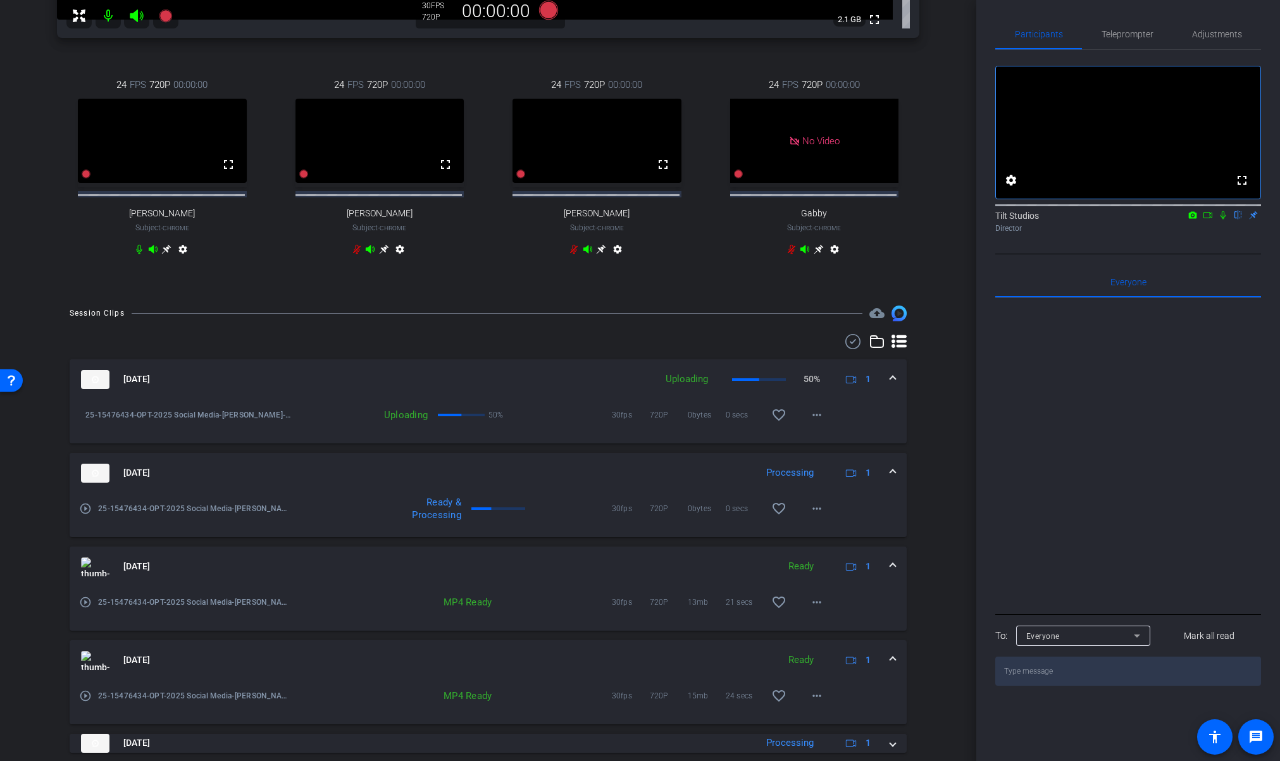
scroll to position [605, 0]
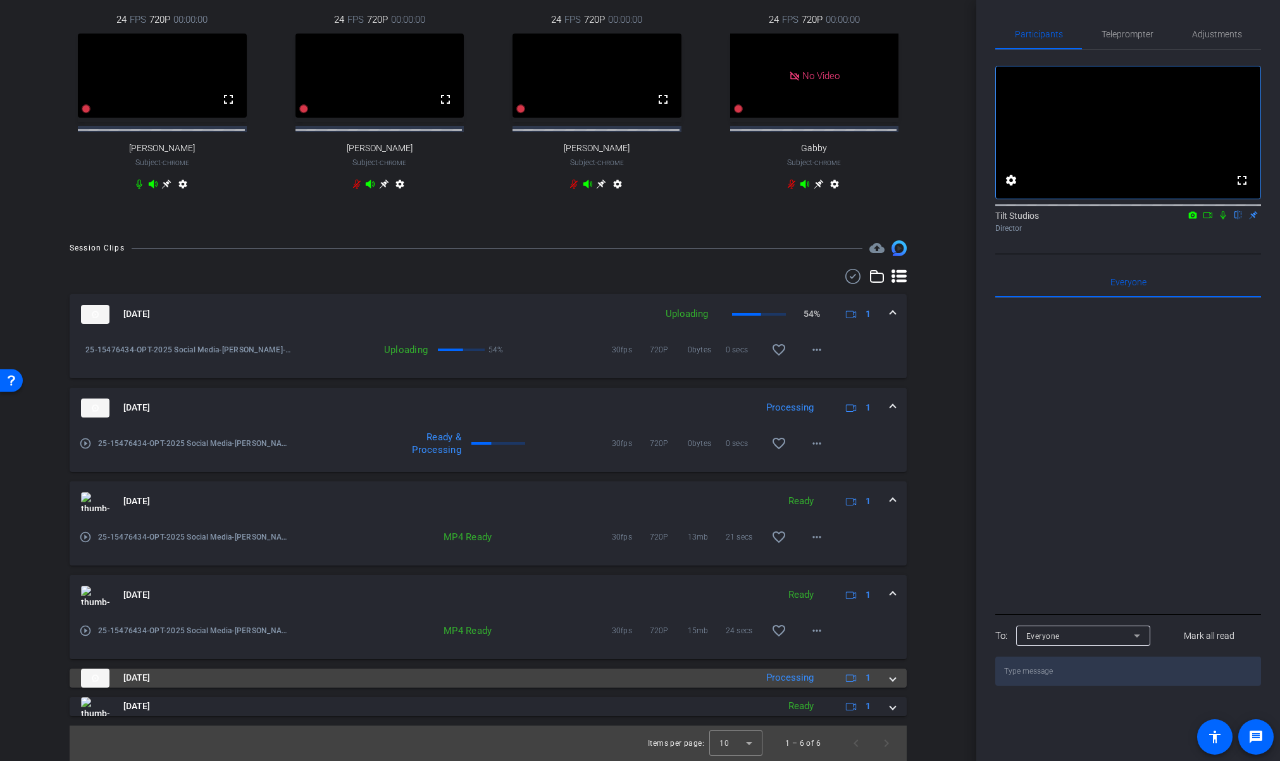
click at [890, 683] on span at bounding box center [892, 677] width 5 height 13
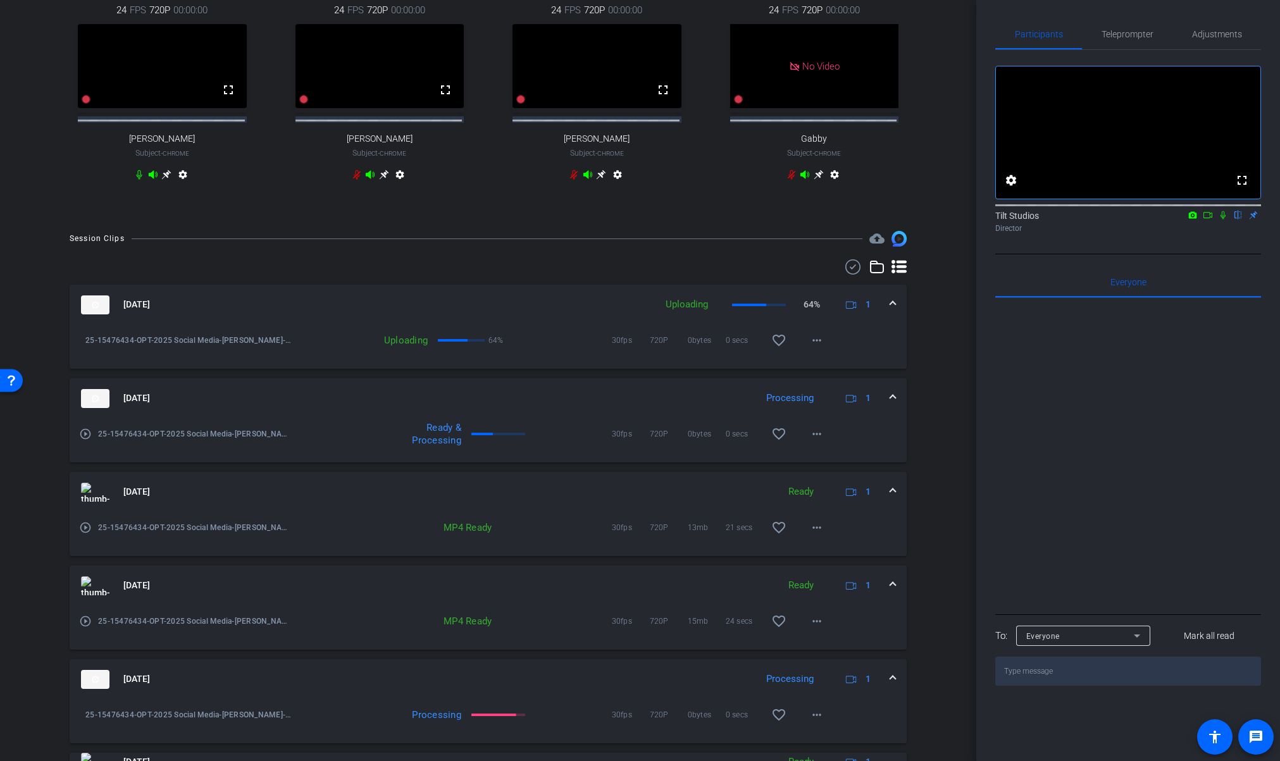
scroll to position [670, 0]
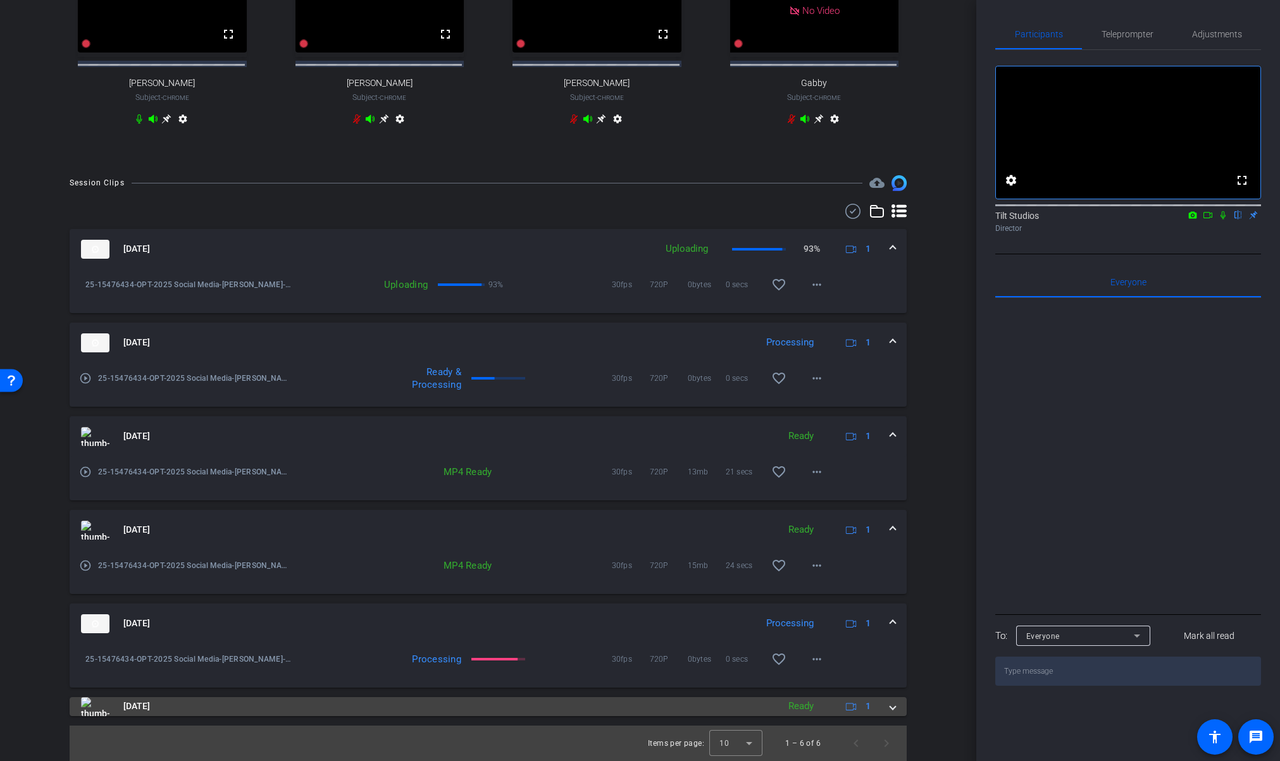
click at [890, 710] on span at bounding box center [892, 706] width 5 height 13
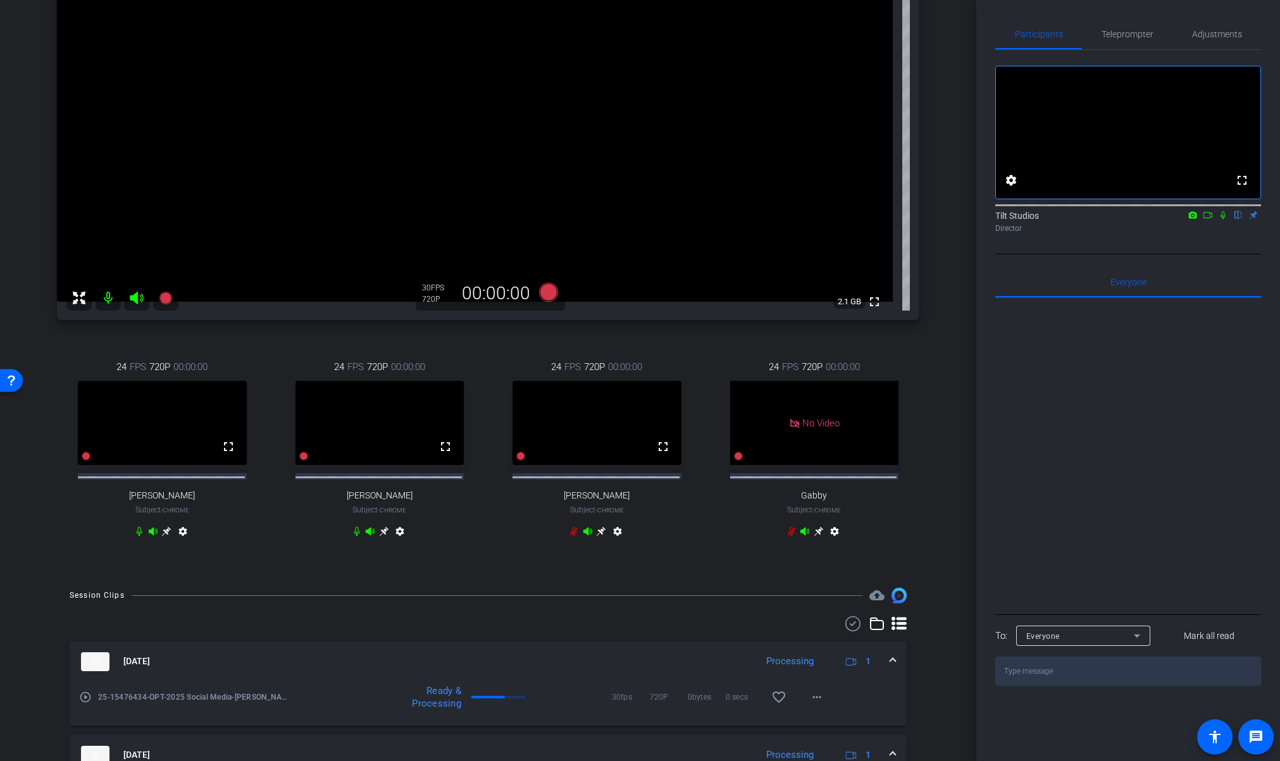
scroll to position [111, 0]
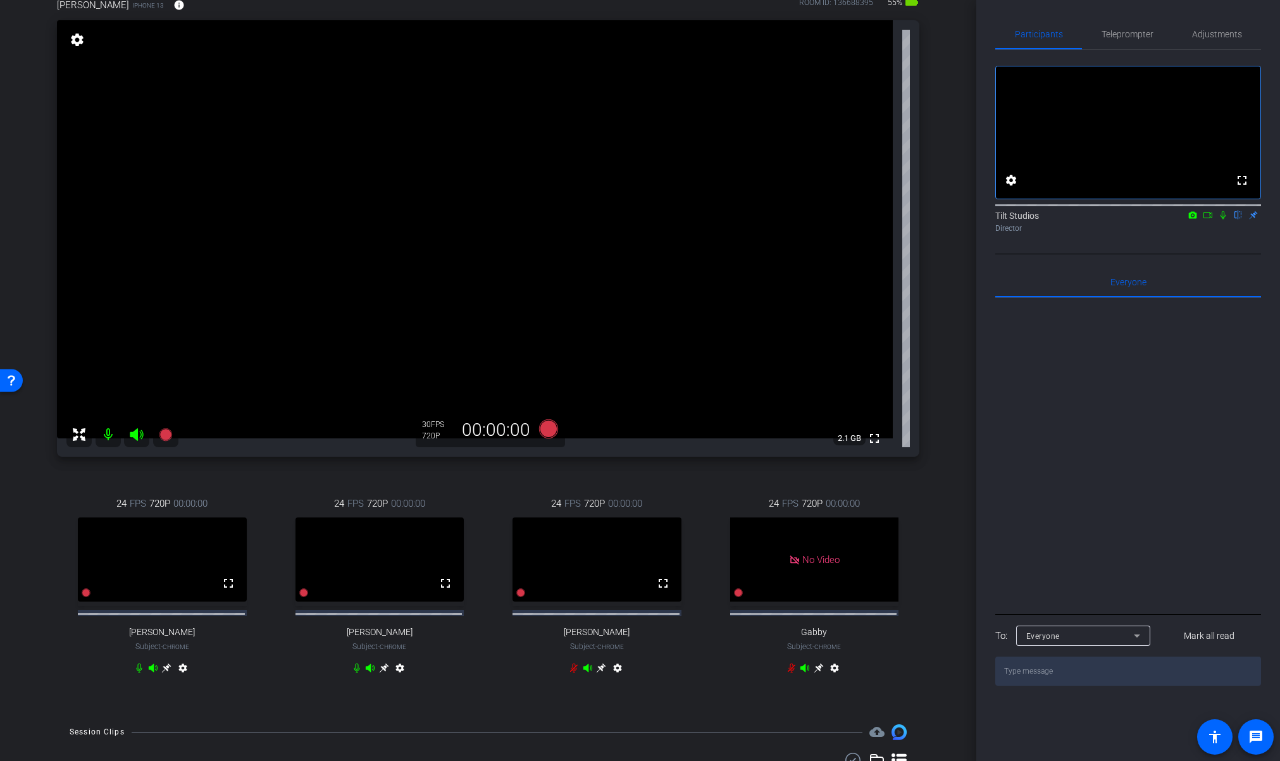
click at [933, 513] on div "Matthew Nathan iPhone 13 info ROOM ID: 136688395 55% battery_std fullscreen set…" at bounding box center [488, 344] width 913 height 734
click at [1223, 219] on icon at bounding box center [1223, 215] width 10 height 9
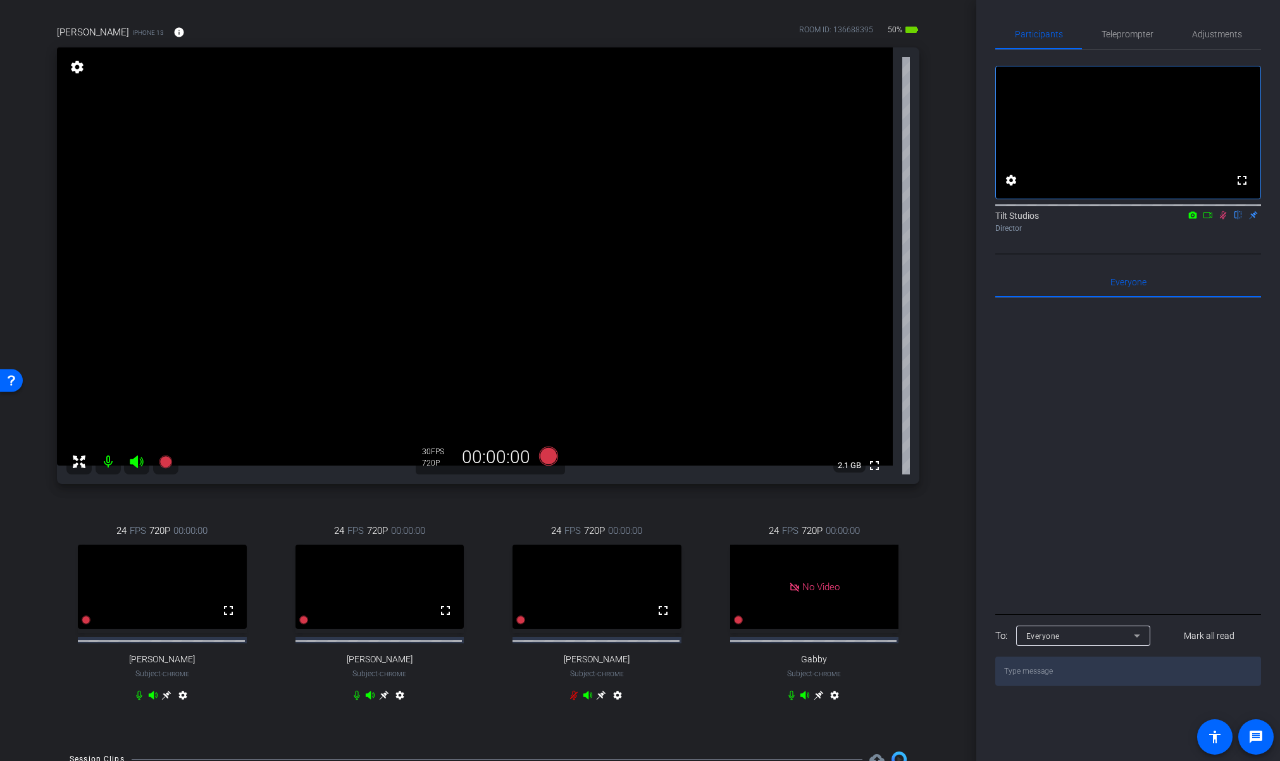
scroll to position [77, 0]
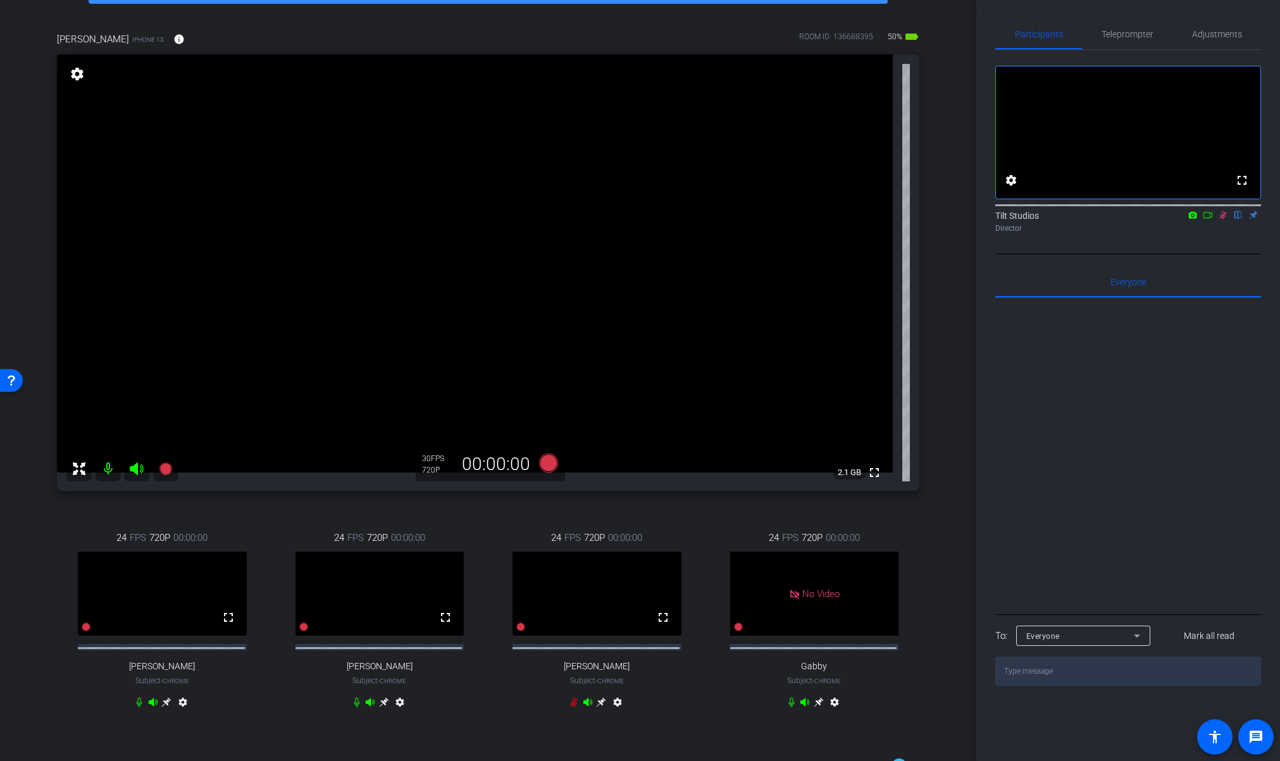
click at [1227, 219] on icon at bounding box center [1223, 215] width 10 height 9
click at [169, 472] on icon at bounding box center [165, 468] width 13 height 13
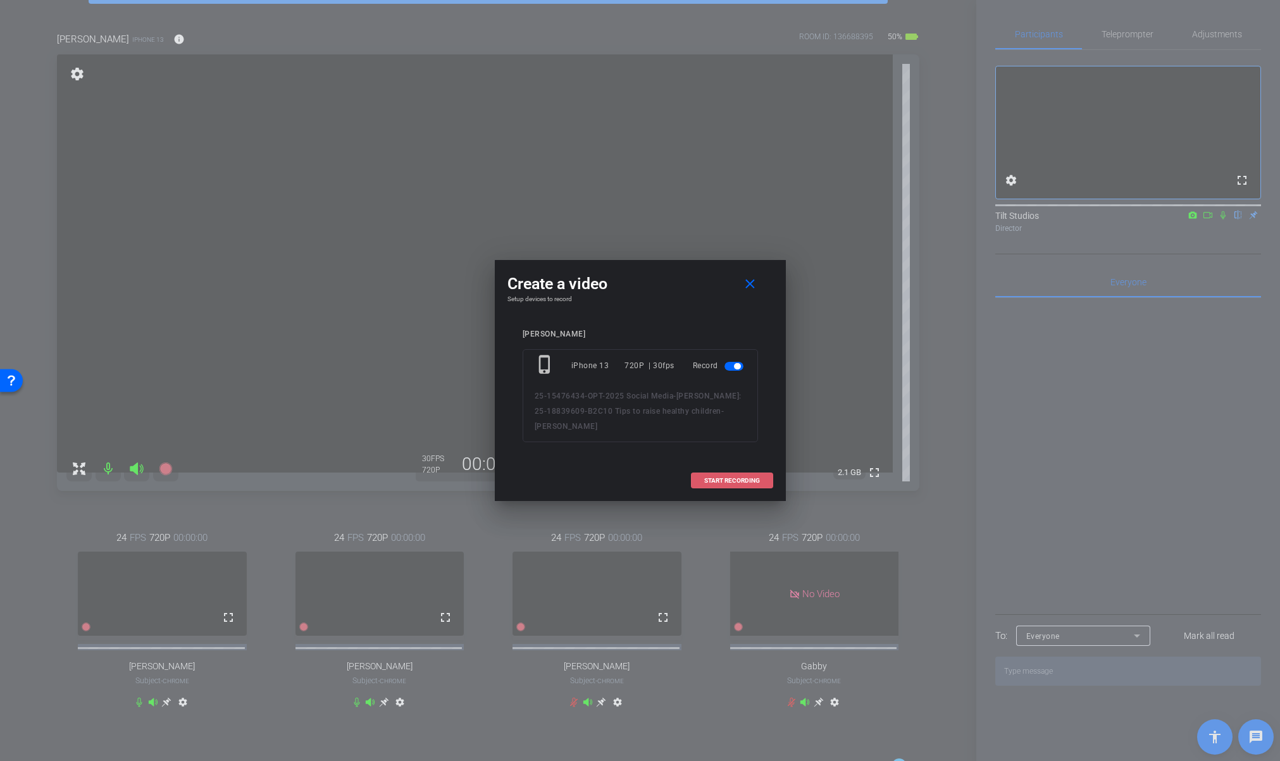
click at [727, 482] on span "START RECORDING" at bounding box center [732, 481] width 56 height 6
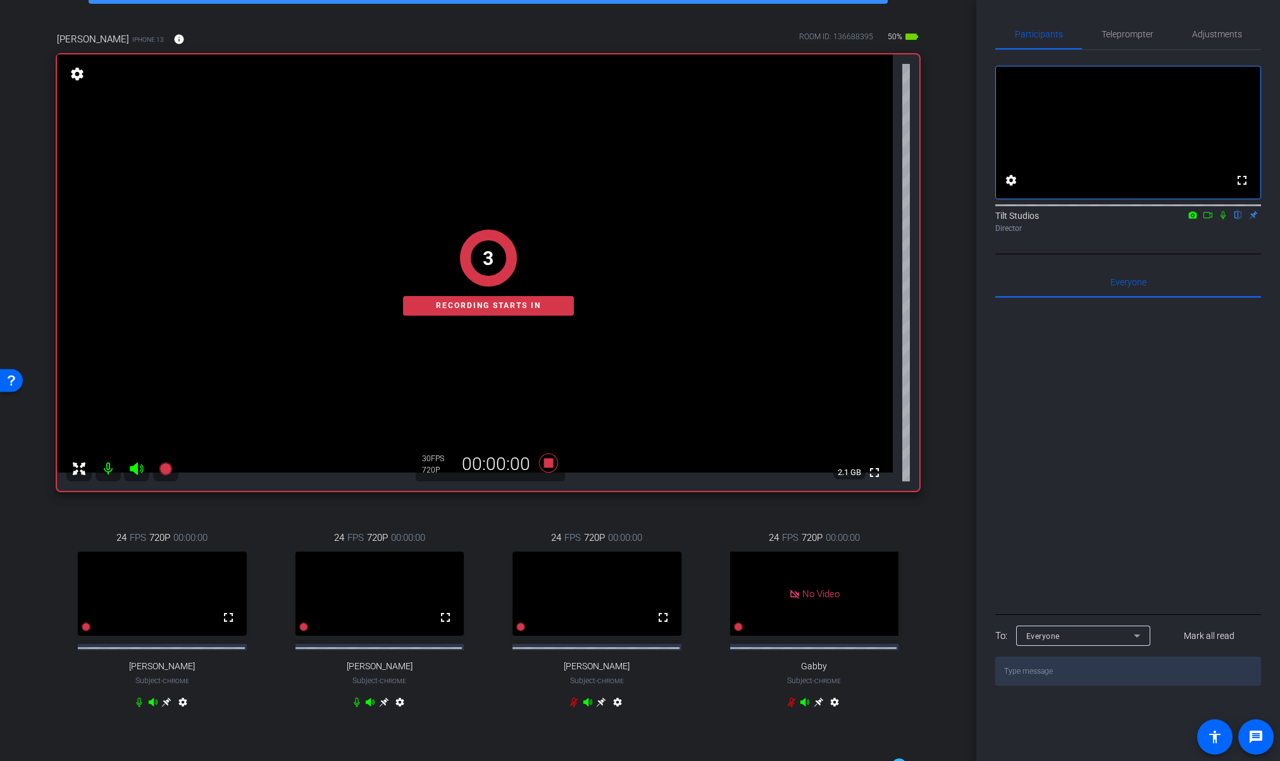
click at [935, 415] on div "Matthew Nathan iPhone 13 info ROOM ID: 136688395 50% battery_std fullscreen 3 R…" at bounding box center [488, 378] width 913 height 734
click at [1224, 219] on icon at bounding box center [1223, 215] width 10 height 9
drag, startPoint x: 946, startPoint y: 405, endPoint x: 931, endPoint y: 407, distance: 15.9
click at [946, 405] on div "arrow_back Dr. Nathan: 25-18839609-B2C10 Tips to raise healthy children Back to…" at bounding box center [488, 303] width 976 height 761
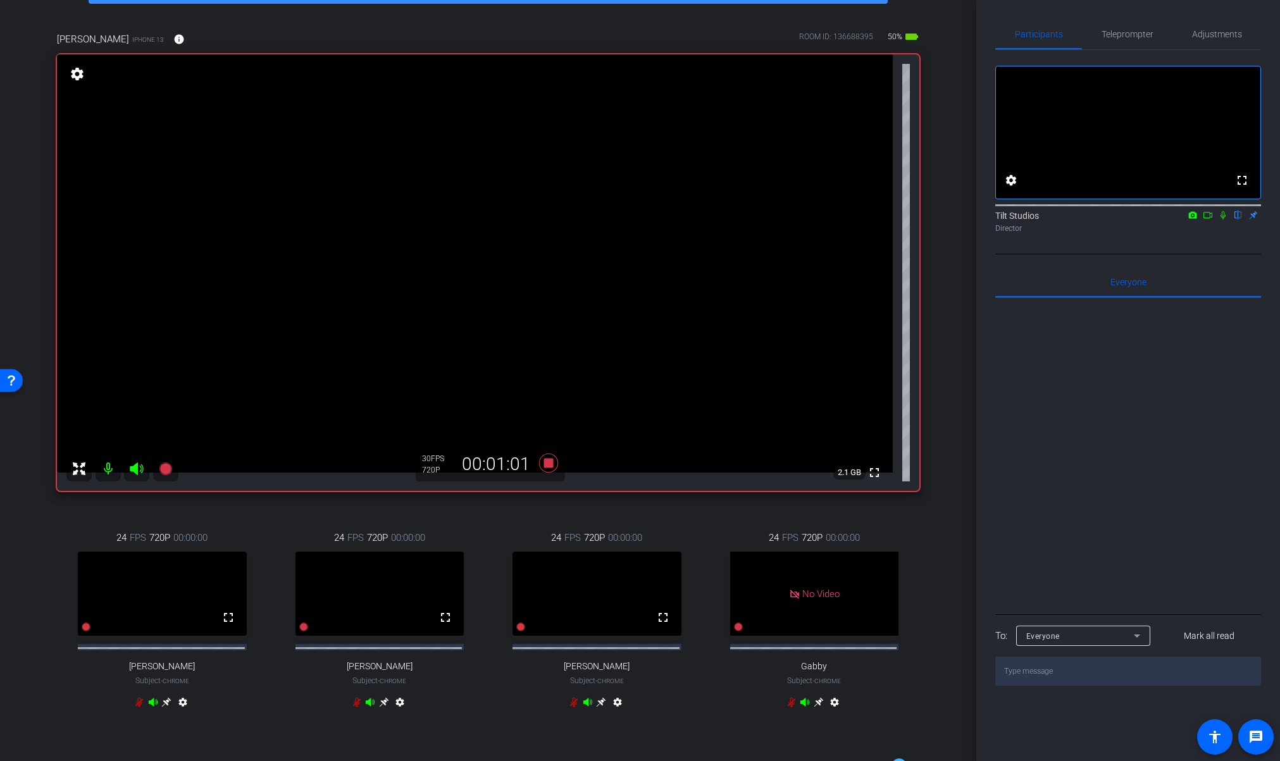
click at [1222, 219] on icon at bounding box center [1223, 215] width 10 height 9
click at [1223, 219] on icon at bounding box center [1223, 215] width 7 height 8
click at [547, 497] on div "Matthew Nathan iPhone 13 info ROOM ID: 136688395 50% battery_std fullscreen set…" at bounding box center [488, 378] width 913 height 734
click at [546, 466] on icon at bounding box center [547, 463] width 19 height 19
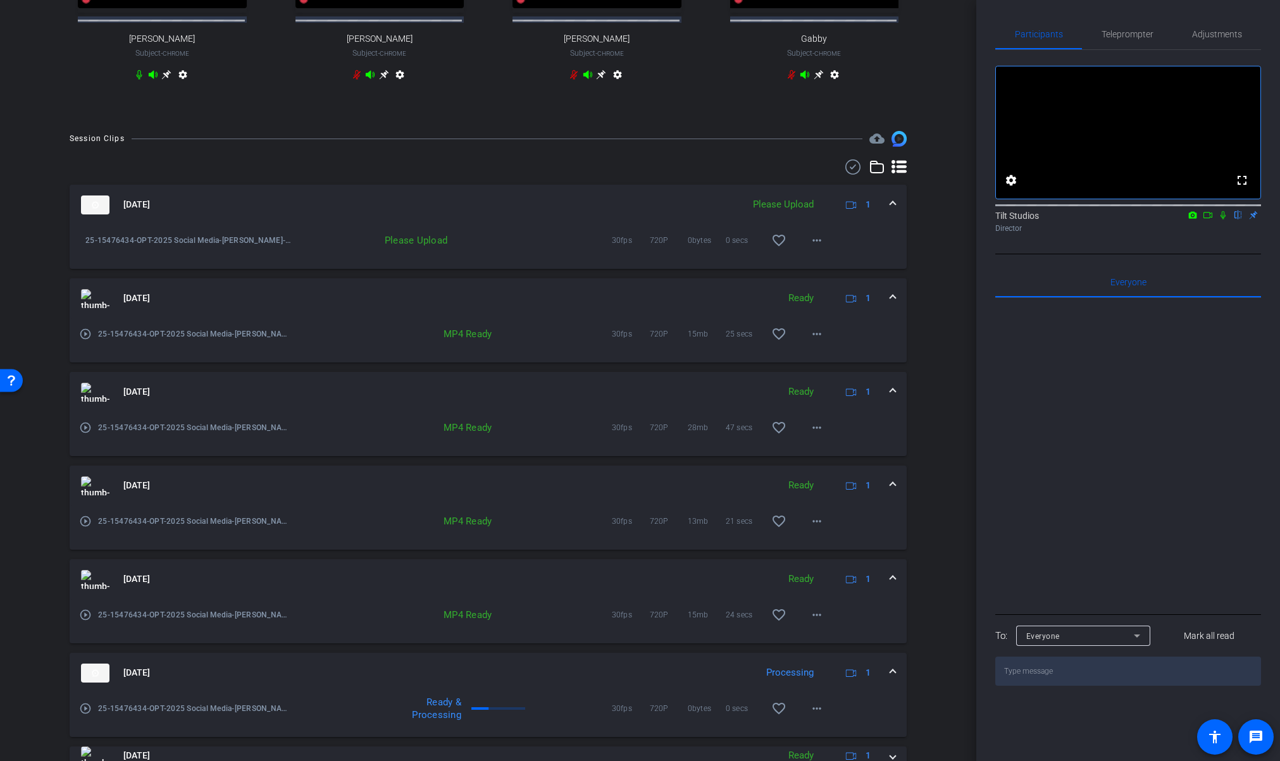
scroll to position [697, 0]
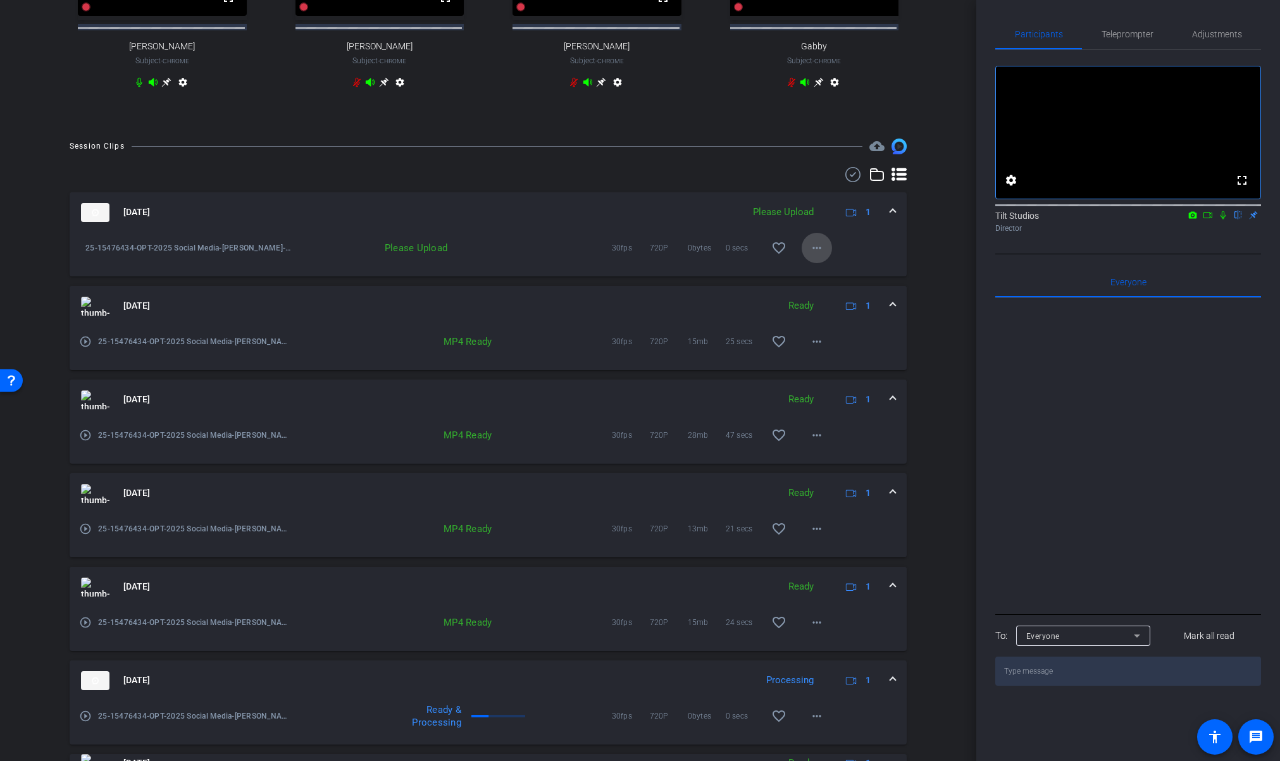
click at [816, 256] on mat-icon "more_horiz" at bounding box center [816, 247] width 15 height 15
click at [823, 284] on span "Upload" at bounding box center [830, 283] width 51 height 15
click at [951, 385] on div "arrow_back Dr. Nathan: 25-18839609-B2C10 Tips to raise healthy children Back to…" at bounding box center [488, 380] width 976 height 761
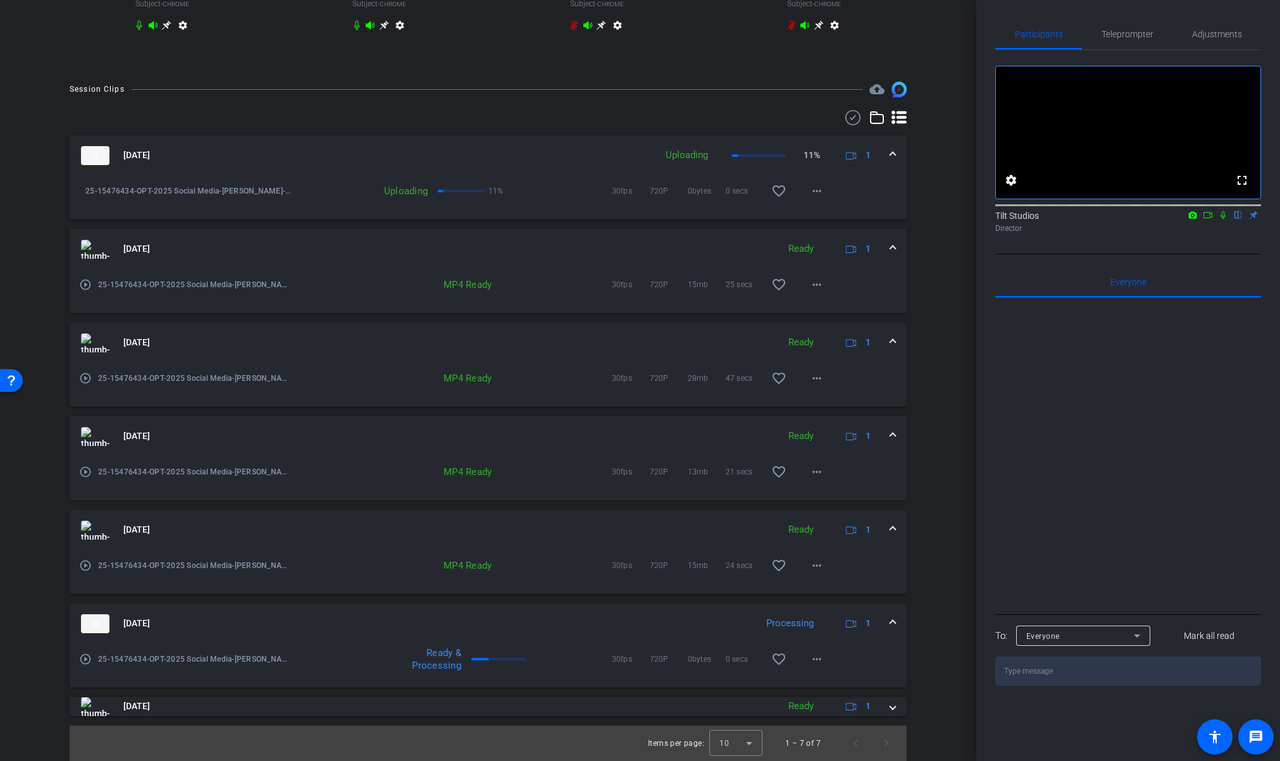
drag, startPoint x: 889, startPoint y: 707, endPoint x: 906, endPoint y: 653, distance: 56.4
click at [889, 707] on mat-expansion-panel-header "Sep 19, 2025 Ready 1" at bounding box center [488, 706] width 837 height 19
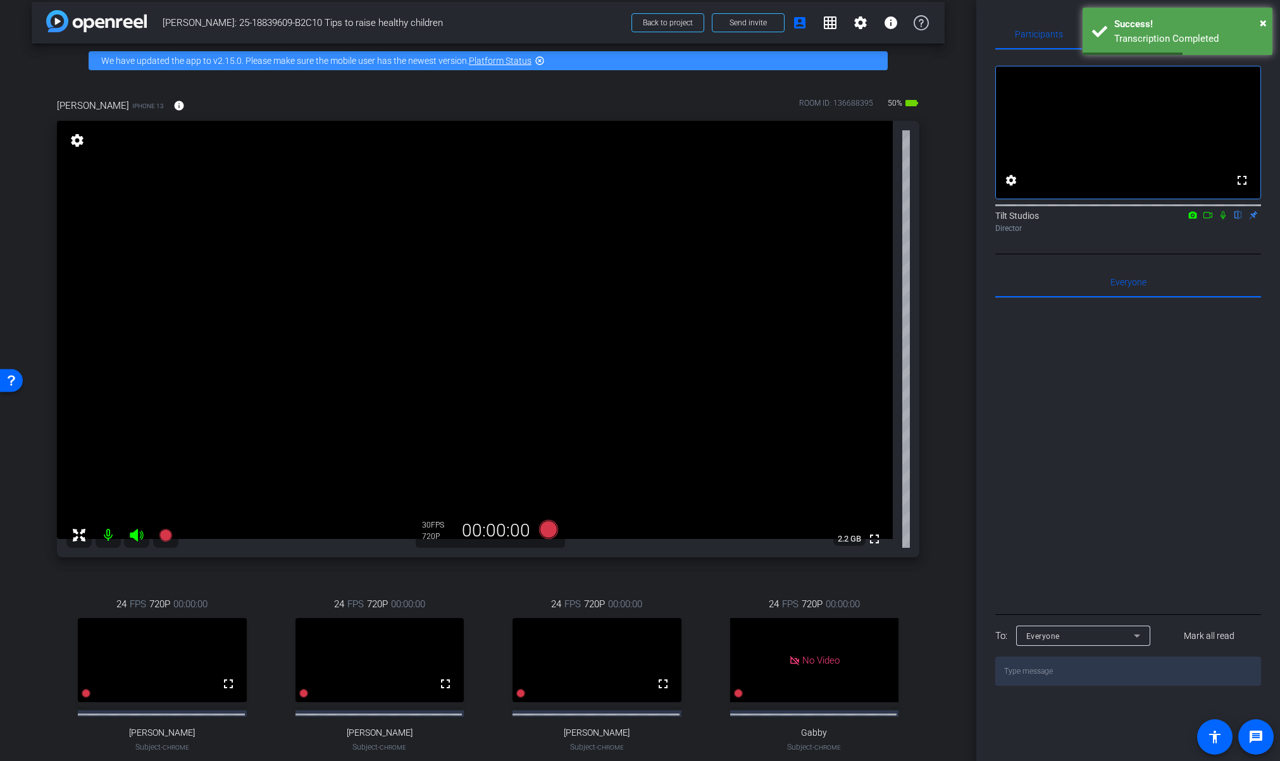
scroll to position [0, 0]
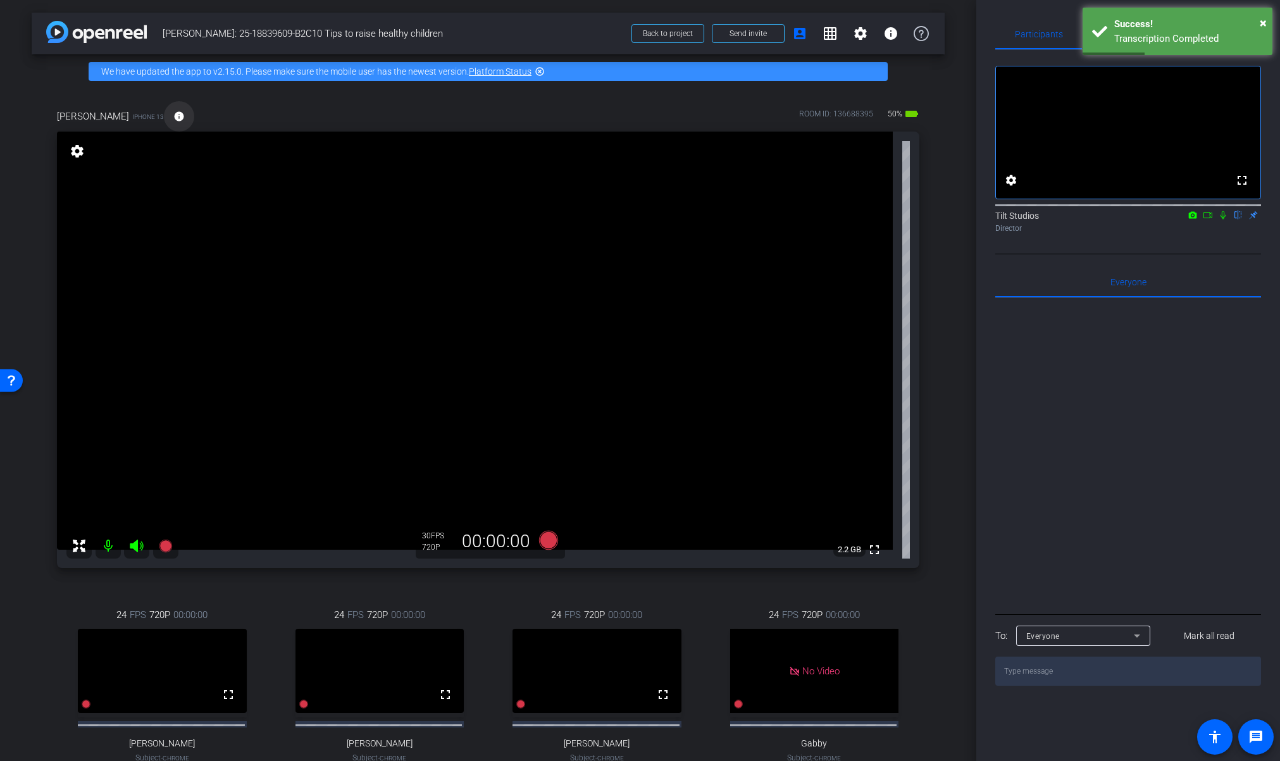
click at [169, 118] on span at bounding box center [179, 116] width 30 height 30
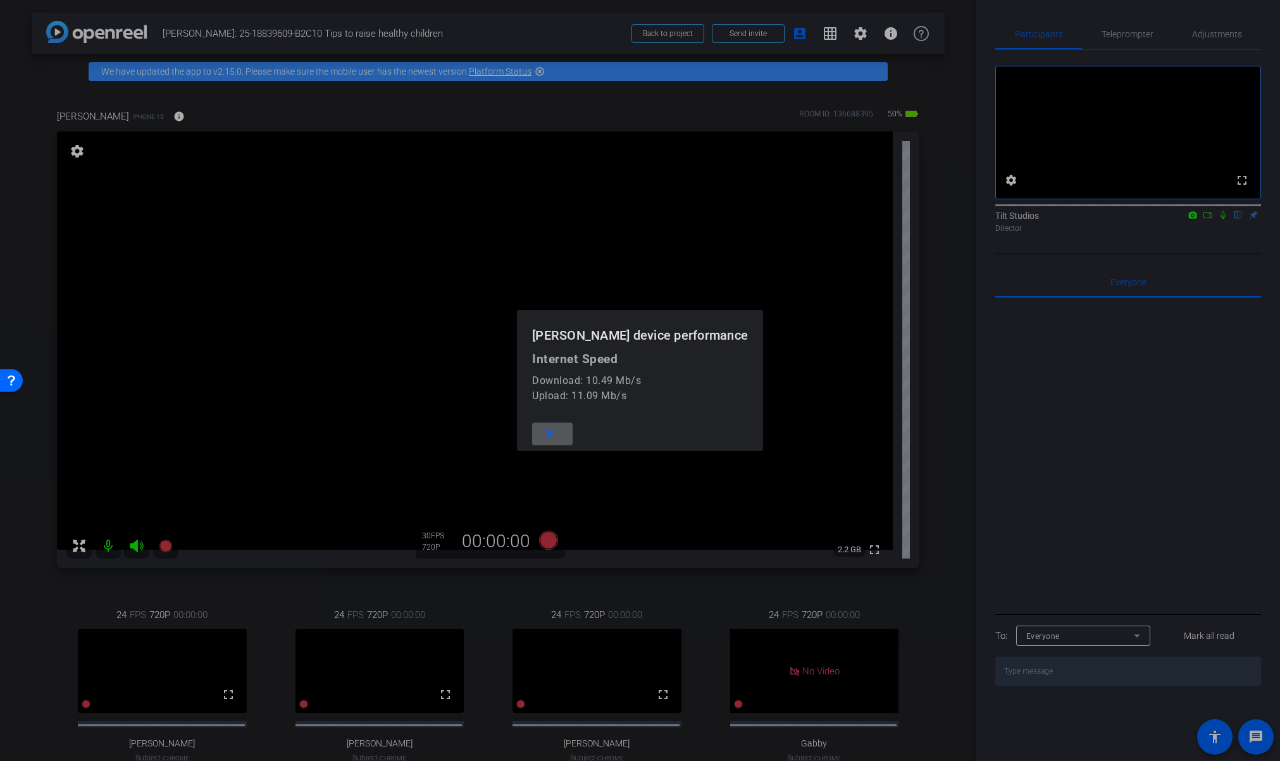
click at [556, 435] on mat-icon "close" at bounding box center [550, 434] width 16 height 16
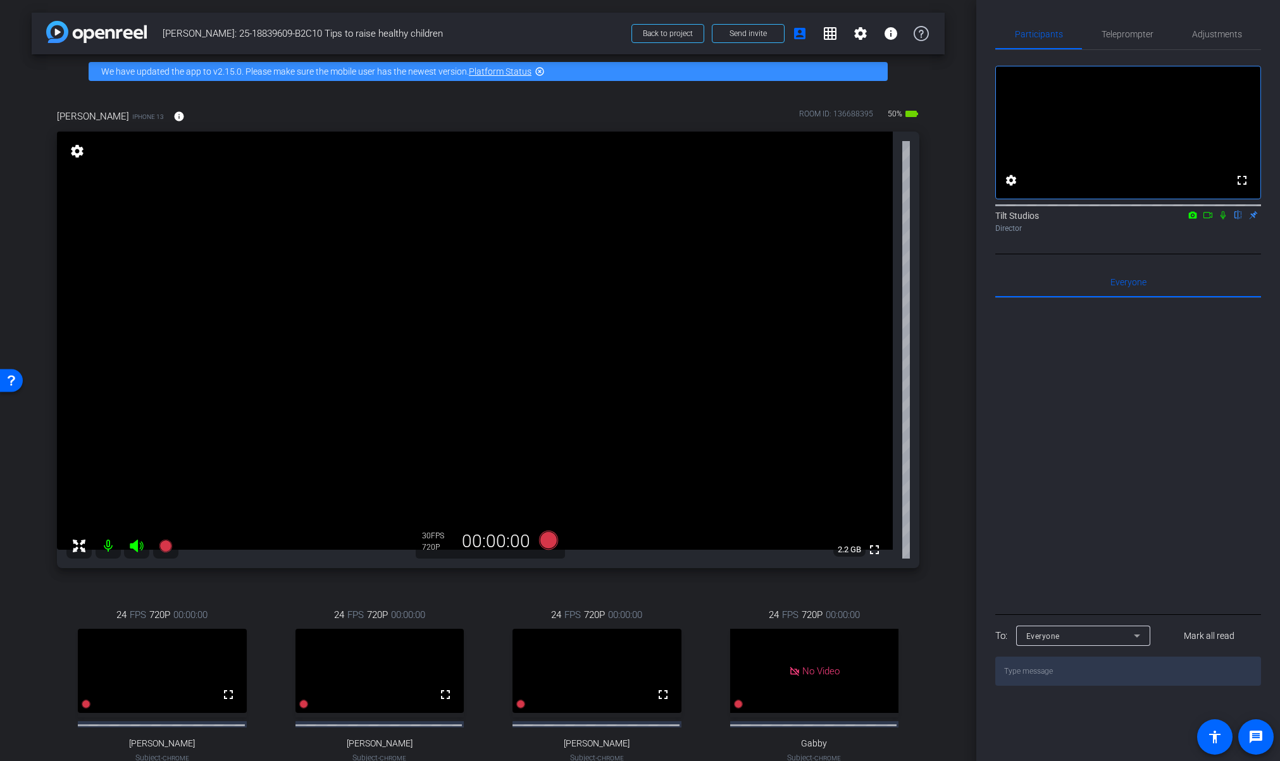
click at [927, 389] on div "Matthew Nathan iPhone 13 info ROOM ID: 136688395 50% battery_std fullscreen set…" at bounding box center [488, 456] width 913 height 734
click at [1222, 219] on icon at bounding box center [1223, 215] width 10 height 9
click at [1222, 219] on icon at bounding box center [1223, 215] width 7 height 8
click at [936, 390] on div "Matthew Nathan iPhone 13 info ROOM ID: 136688395 50% battery_std fullscreen set…" at bounding box center [488, 456] width 913 height 734
click at [939, 416] on div "arrow_back Dr. Nathan: 25-18839609-B2C10 Tips to raise healthy children Back to…" at bounding box center [488, 380] width 976 height 761
